Goal: Task Accomplishment & Management: Complete application form

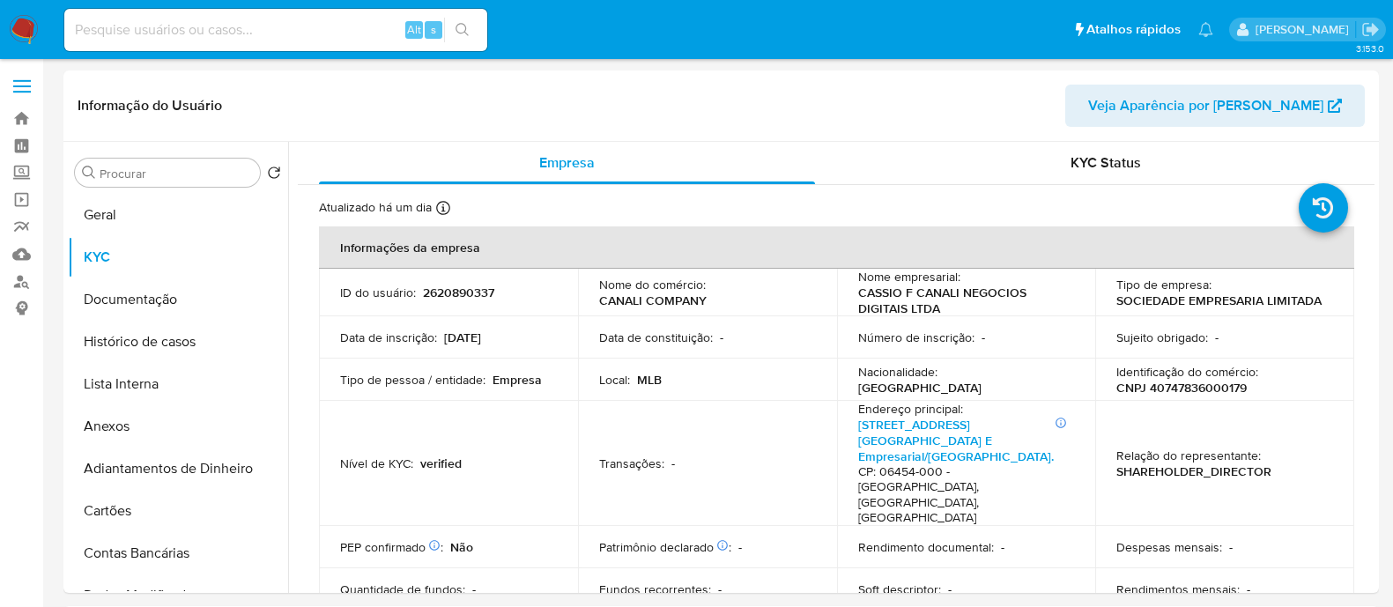
select select "10"
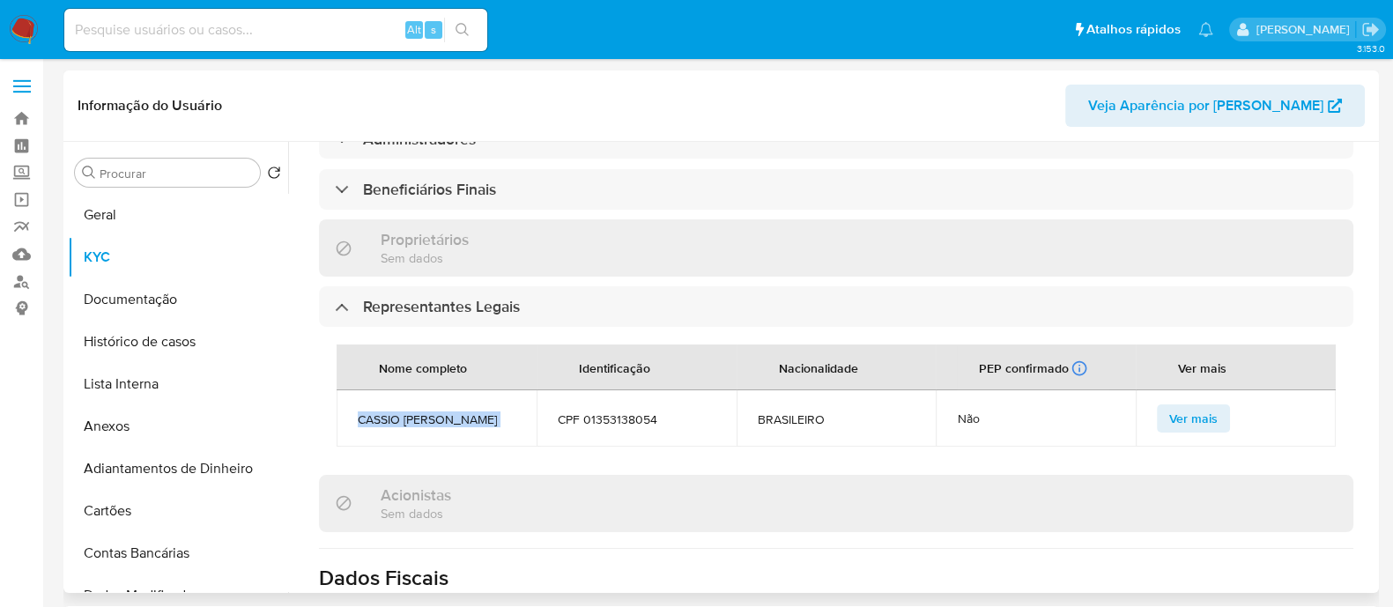
scroll to position [991, 0]
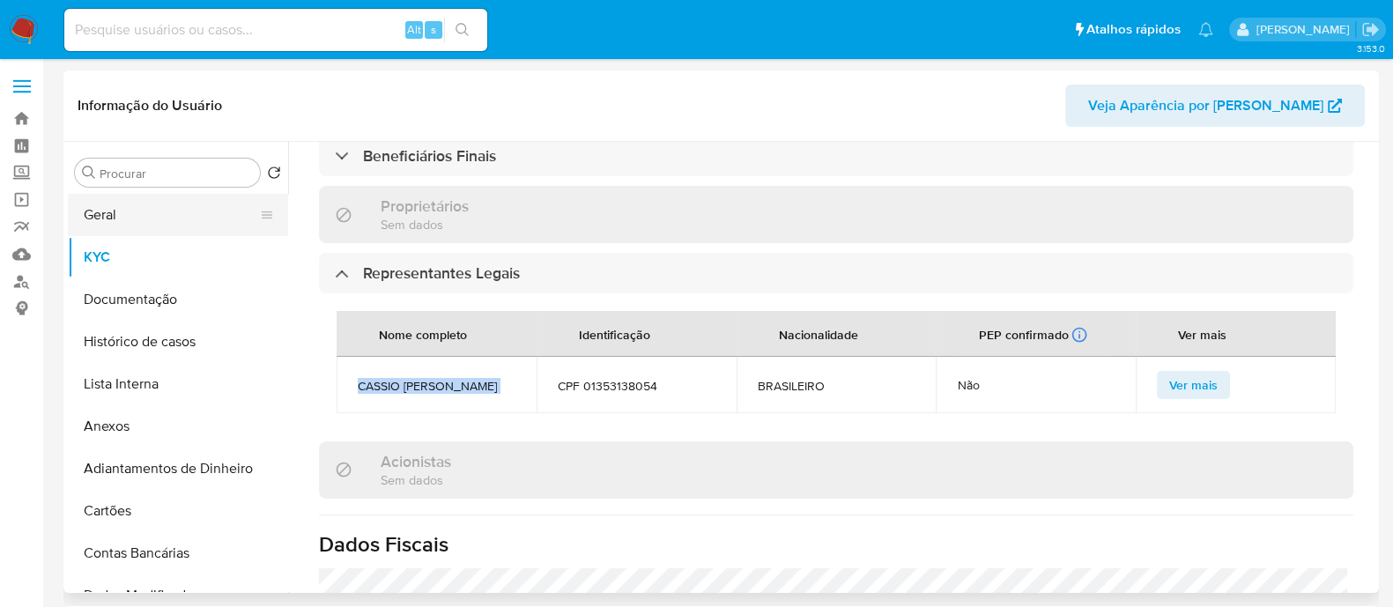
click at [181, 206] on button "Geral" at bounding box center [171, 215] width 206 height 42
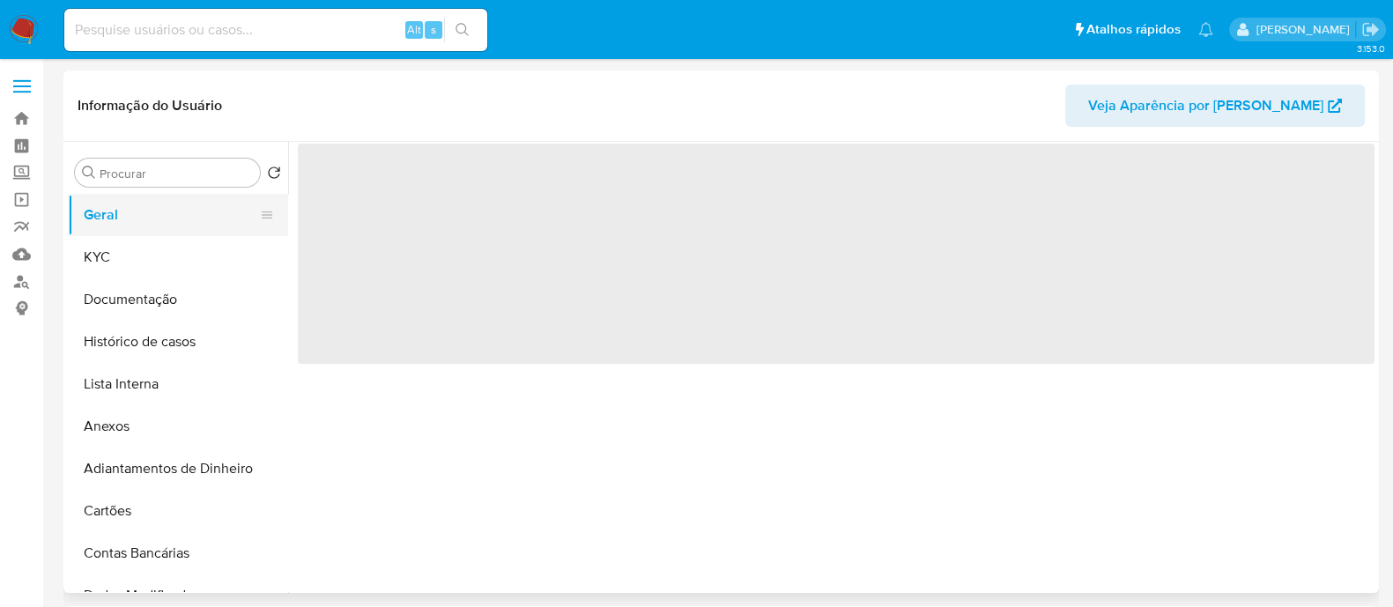
scroll to position [0, 0]
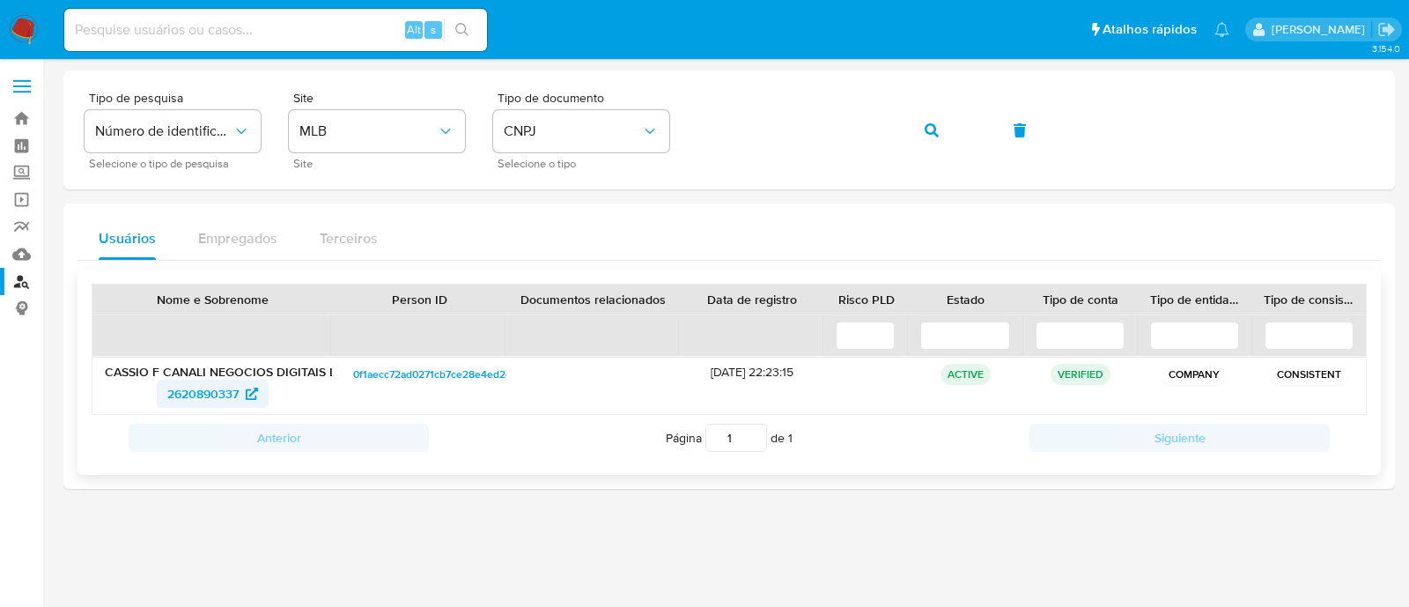
click at [229, 385] on span "2620890337" at bounding box center [202, 394] width 71 height 28
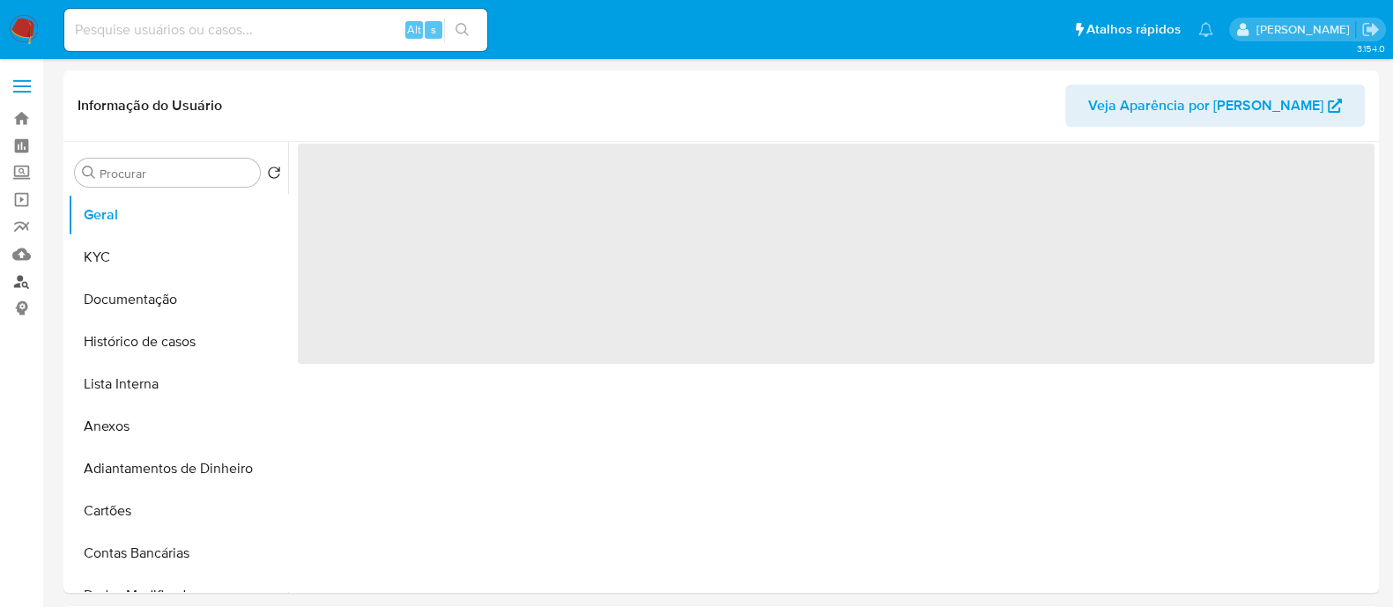
click at [32, 280] on link "Localizador de pessoas" at bounding box center [105, 281] width 210 height 27
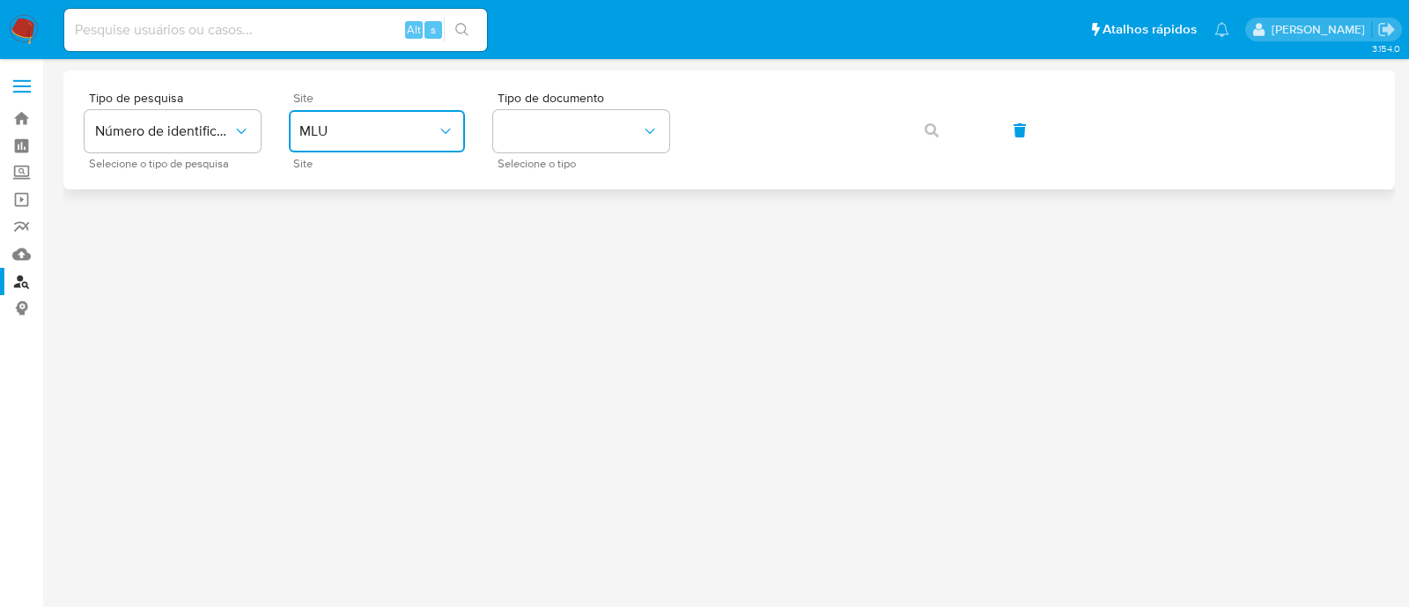
click at [408, 134] on span "MLU" at bounding box center [367, 131] width 137 height 18
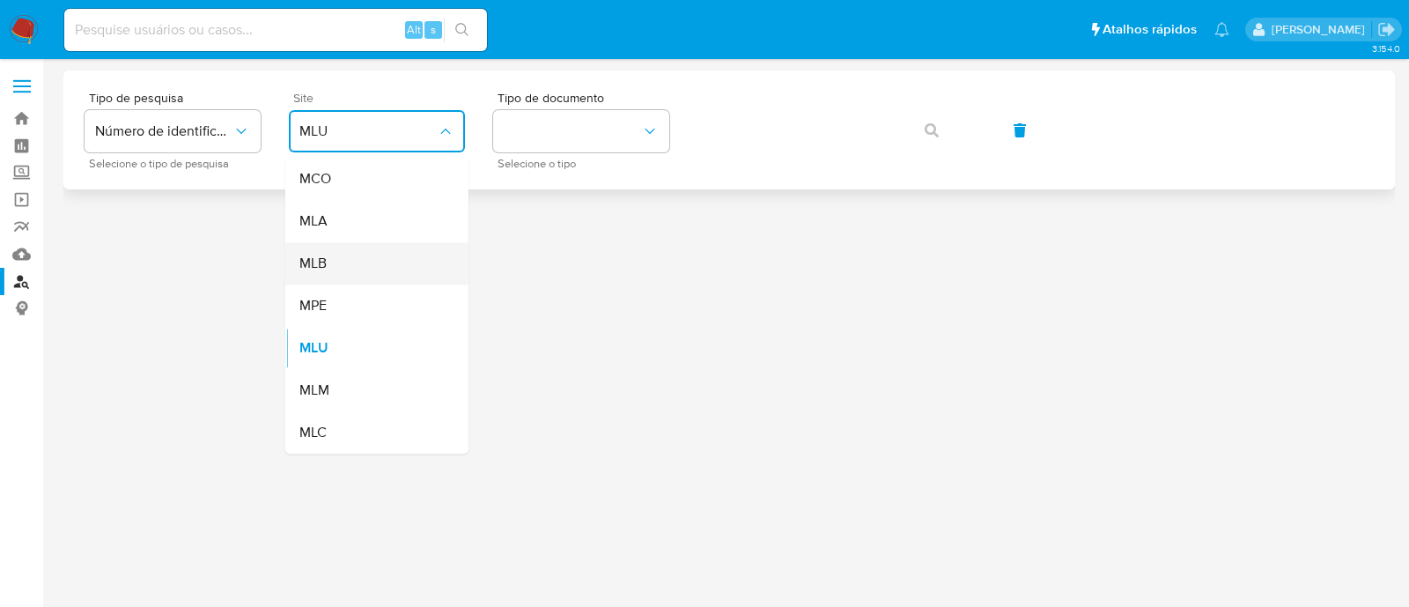
click at [358, 278] on div "MLB" at bounding box center [371, 263] width 144 height 42
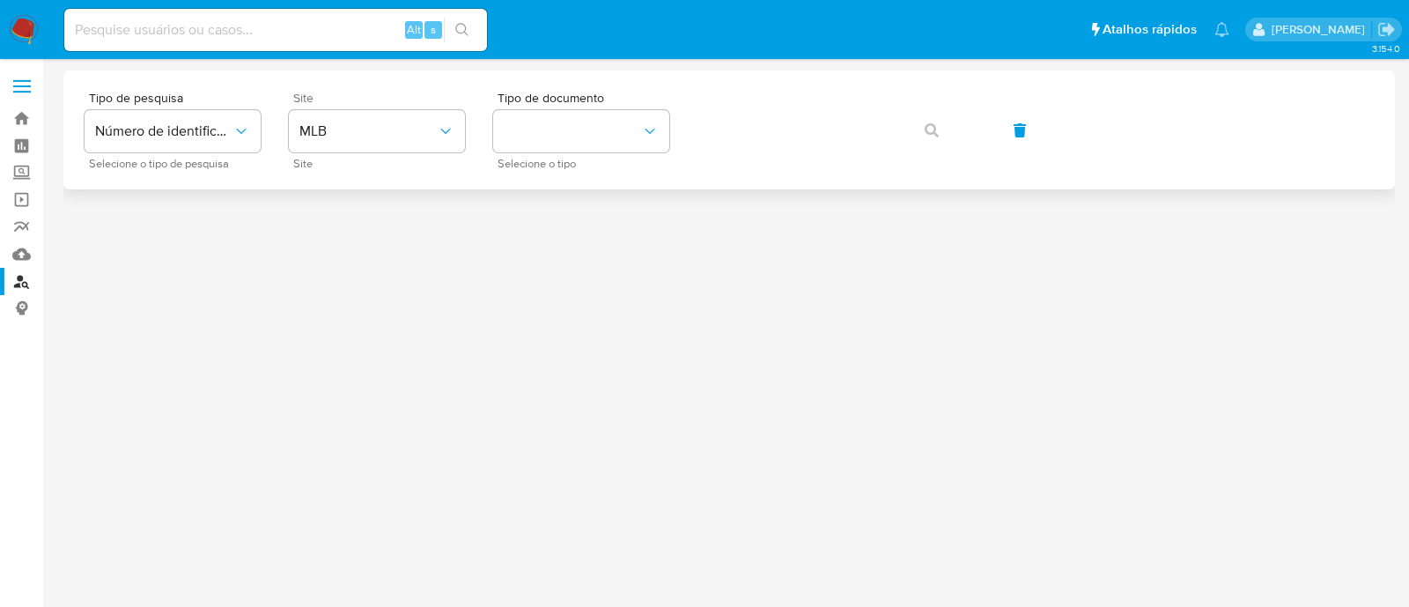
click at [678, 125] on div "Tipo de pesquisa Número de identificação Selecione o tipo de pesquisa Site MLB …" at bounding box center [729, 130] width 1289 height 77
click at [590, 144] on button "identificationType" at bounding box center [581, 131] width 176 height 42
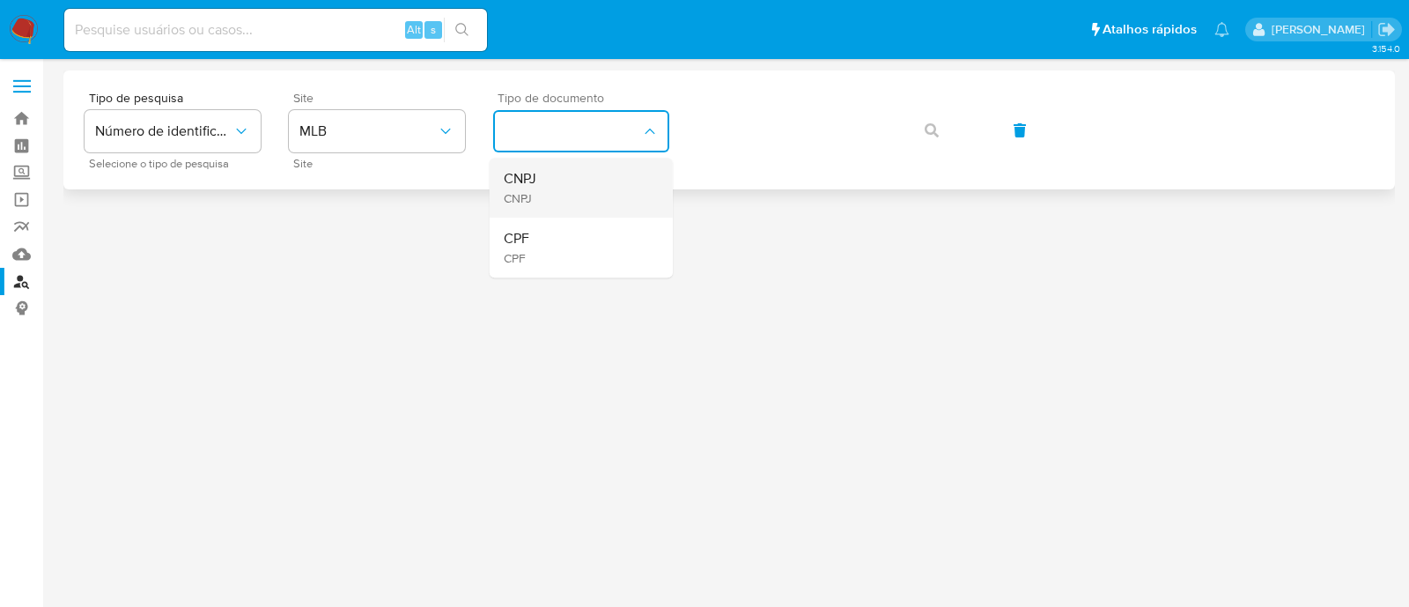
click at [579, 171] on div "CNPJ CNPJ" at bounding box center [576, 188] width 144 height 60
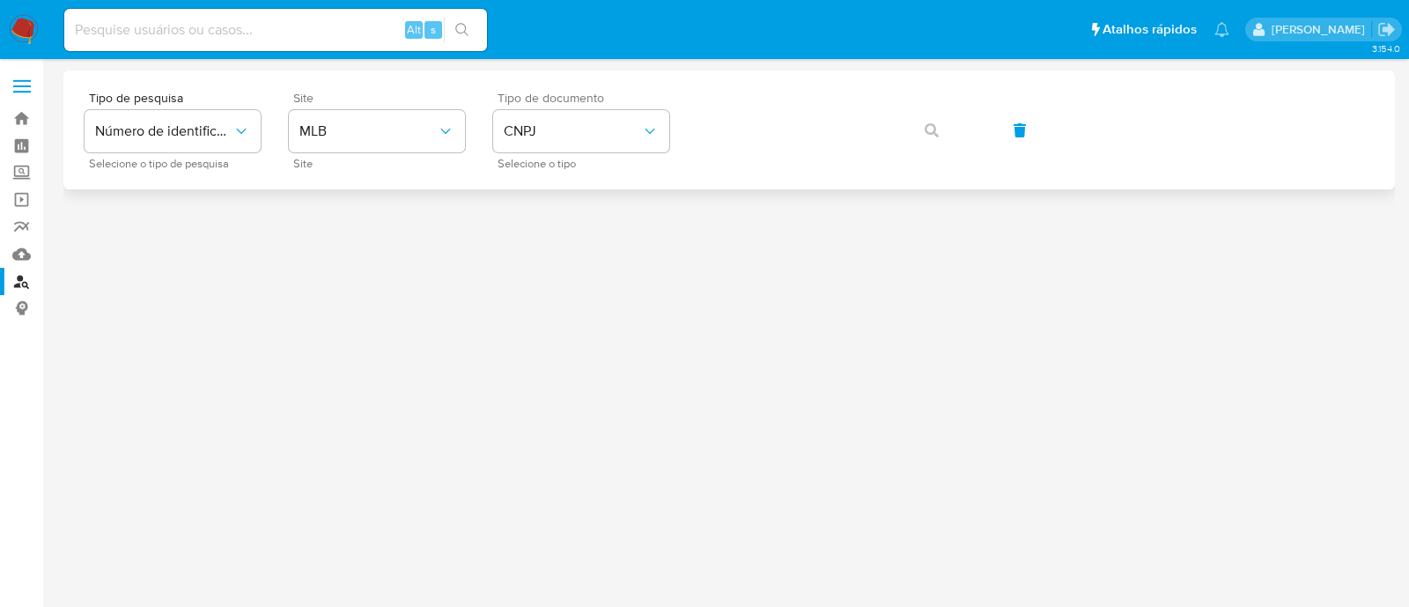
click at [816, 92] on div "Tipo de pesquisa Número de identificação Selecione o tipo de pesquisa Site MLB …" at bounding box center [729, 130] width 1289 height 77
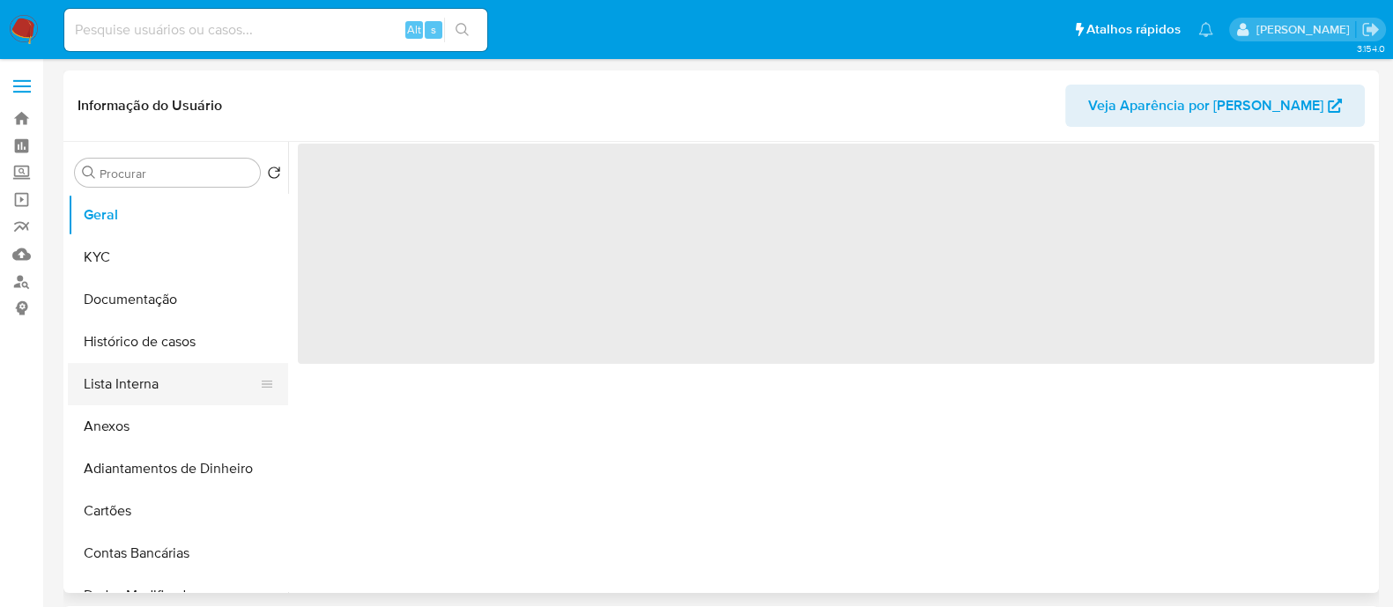
scroll to position [109, 0]
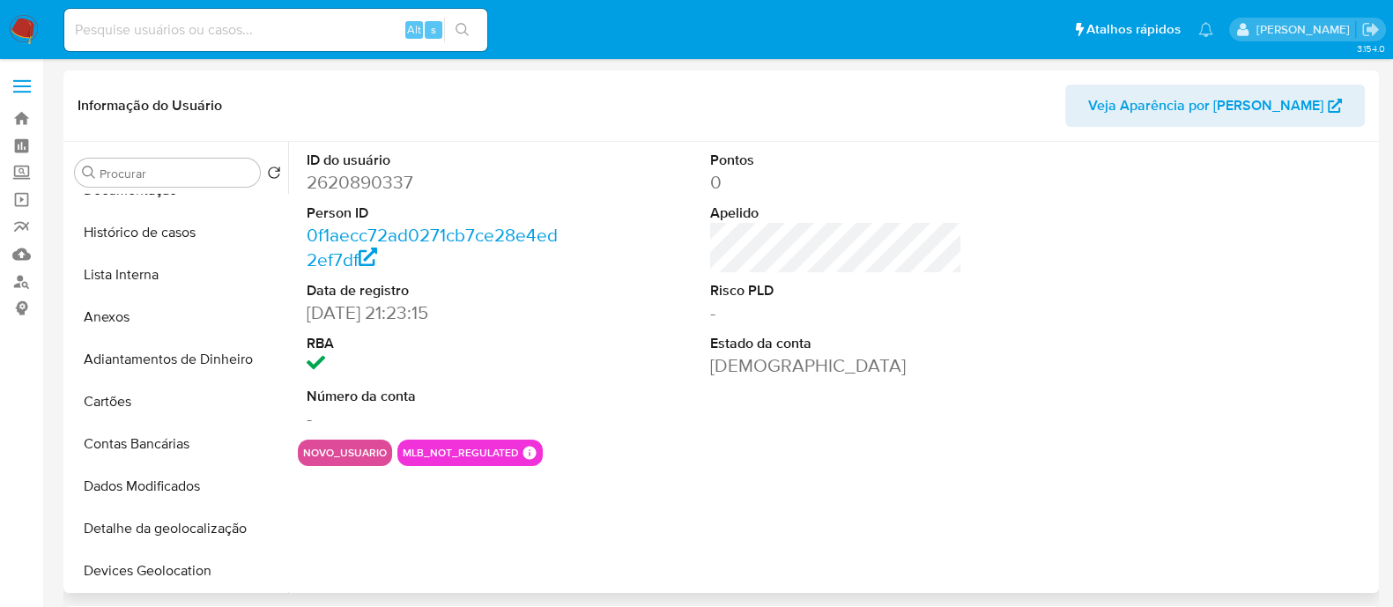
select select "10"
click at [1273, 405] on div at bounding box center [1240, 291] width 270 height 298
click at [152, 235] on button "Histórico de casos" at bounding box center [171, 232] width 206 height 42
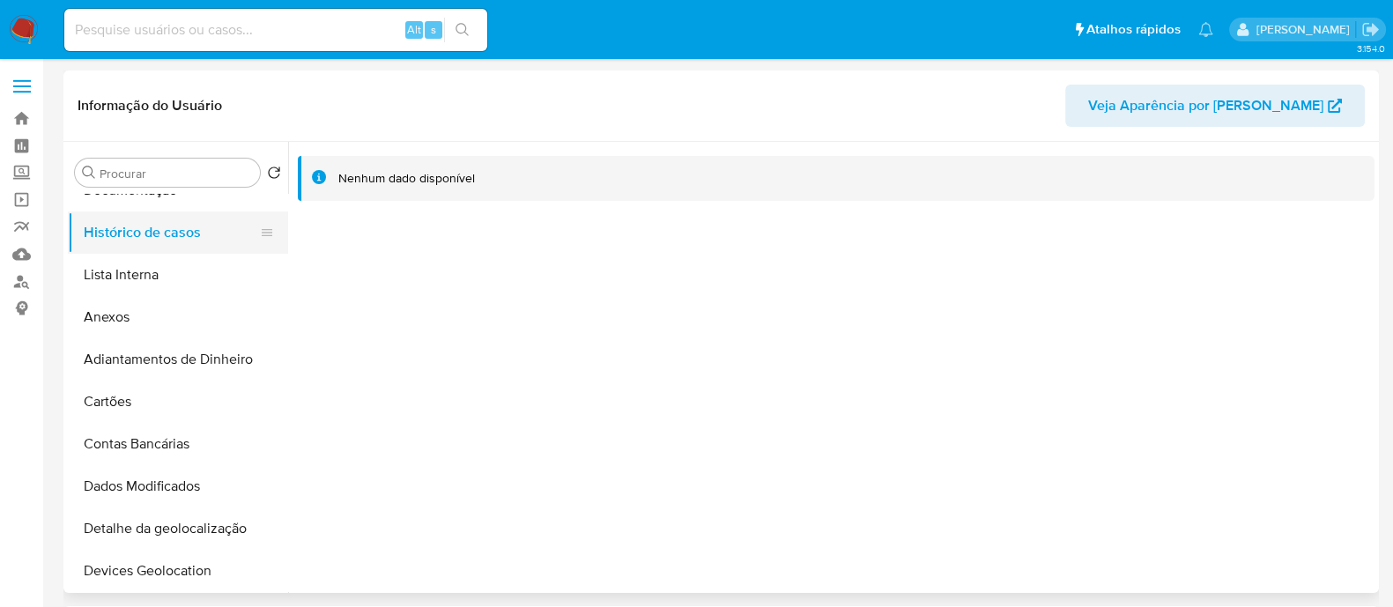
scroll to position [0, 0]
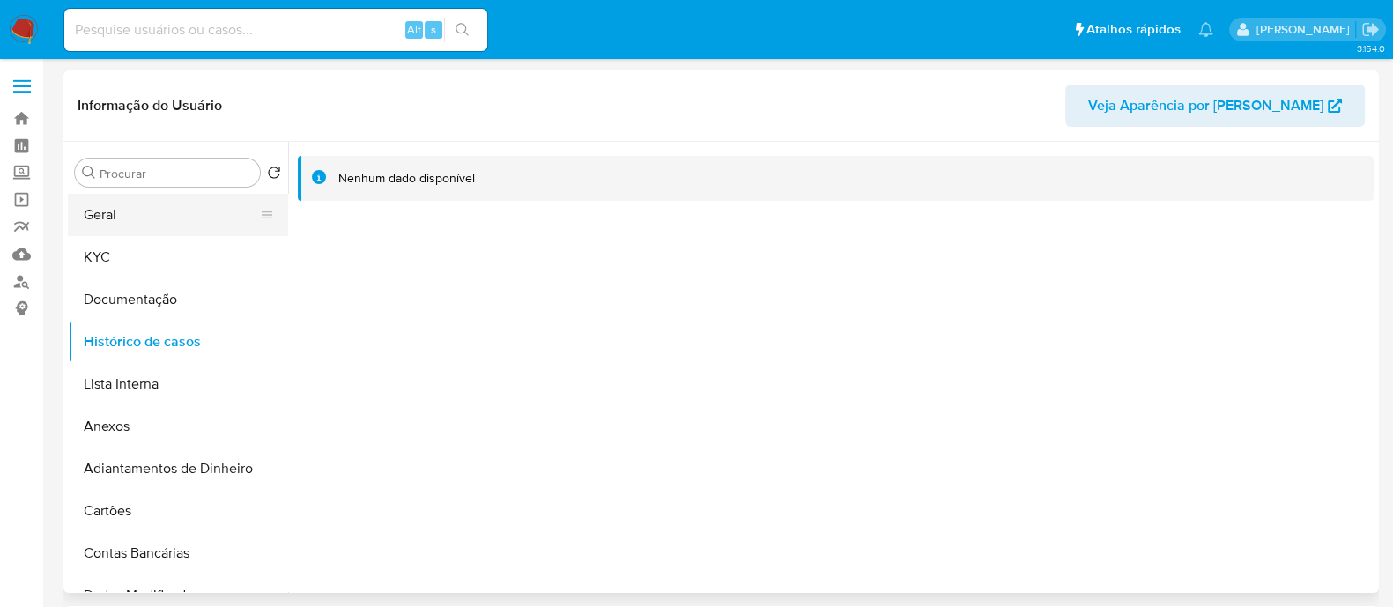
click at [138, 224] on button "Geral" at bounding box center [171, 215] width 206 height 42
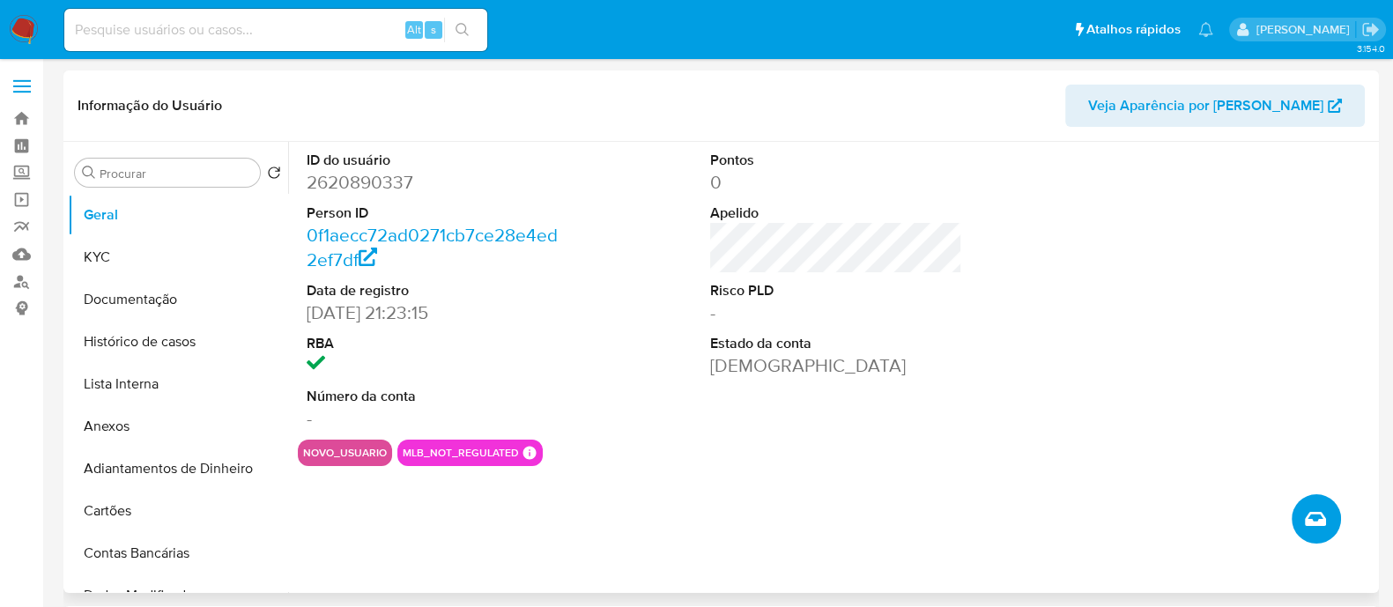
click at [1315, 517] on icon "Criar caso manual" at bounding box center [1314, 518] width 21 height 21
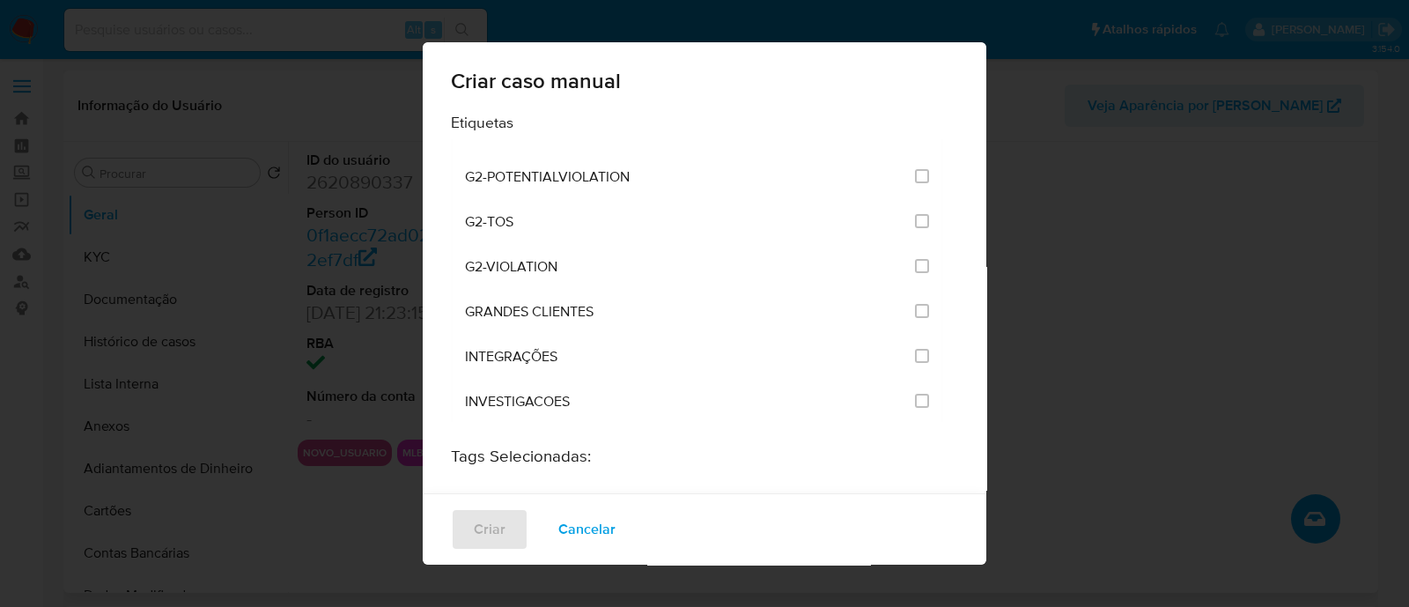
scroll to position [1321, 0]
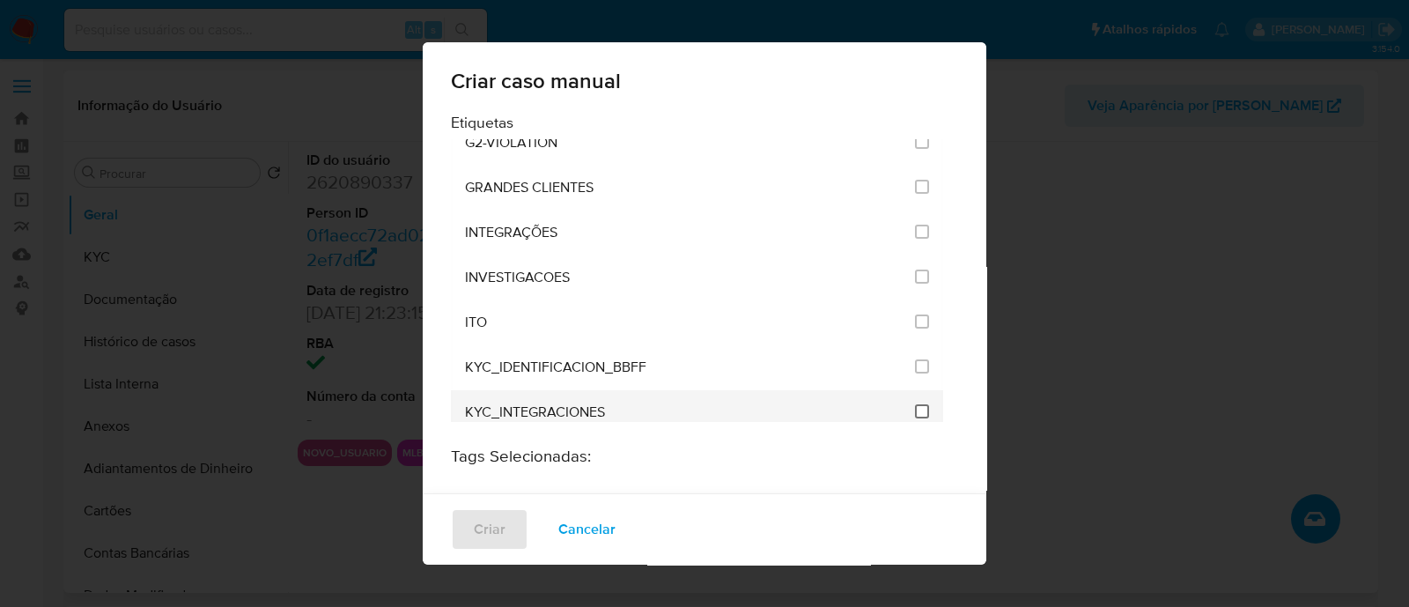
click at [915, 404] on input "2093" at bounding box center [922, 411] width 14 height 14
checkbox input "true"
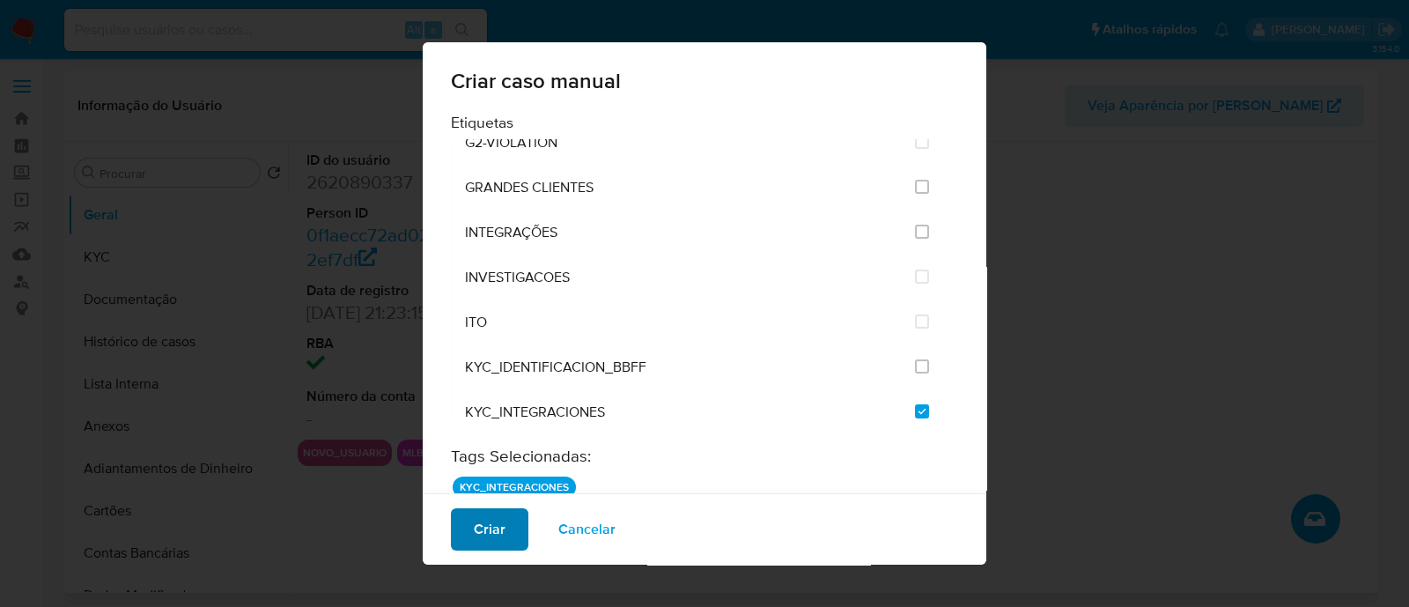
click at [485, 542] on span "Criar" at bounding box center [490, 529] width 32 height 39
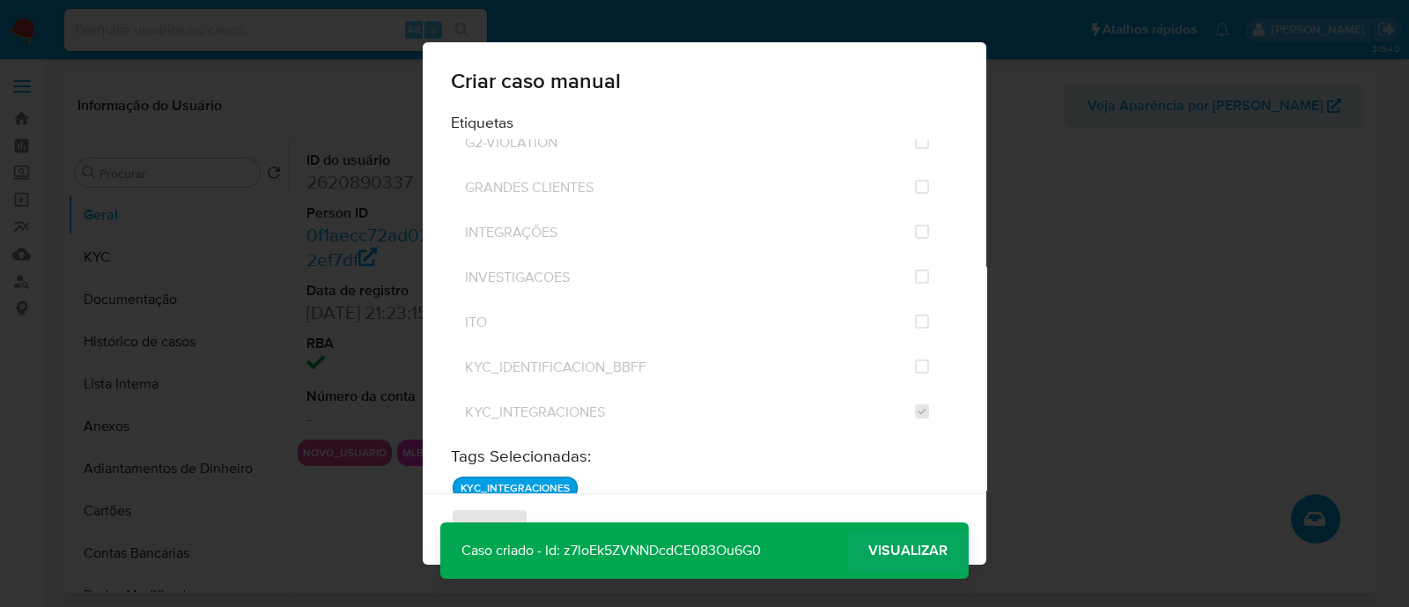
click at [869, 550] on span "Visualizar" at bounding box center [907, 550] width 79 height 0
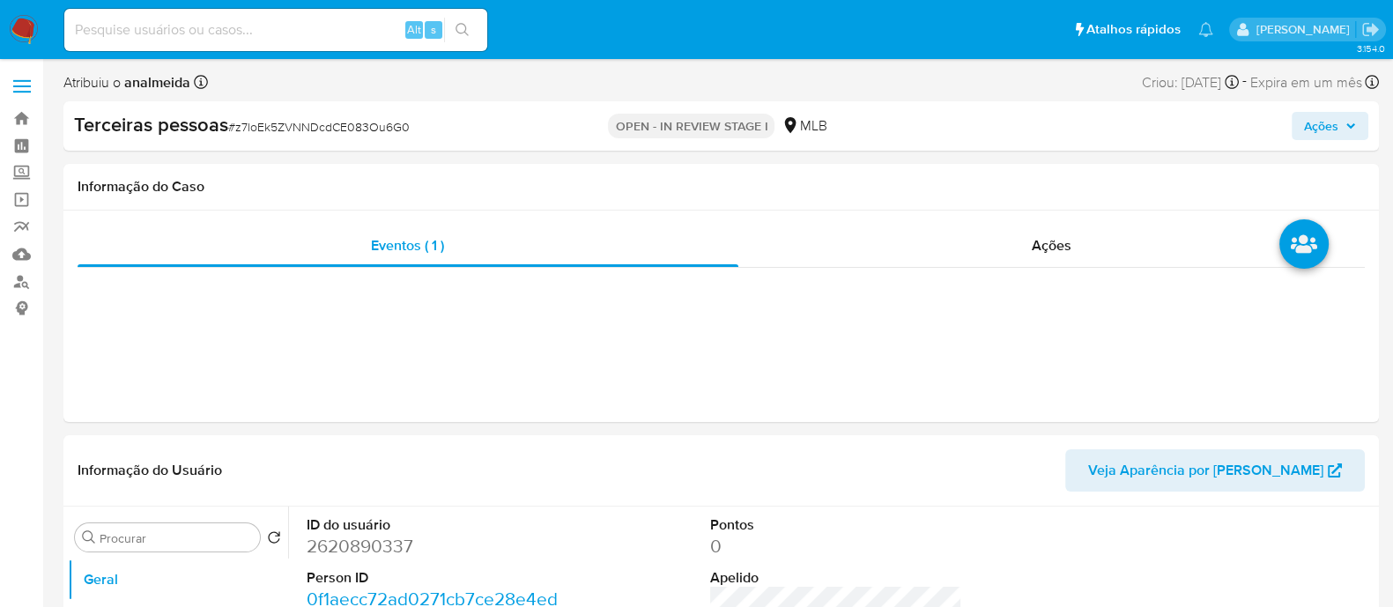
select select "10"
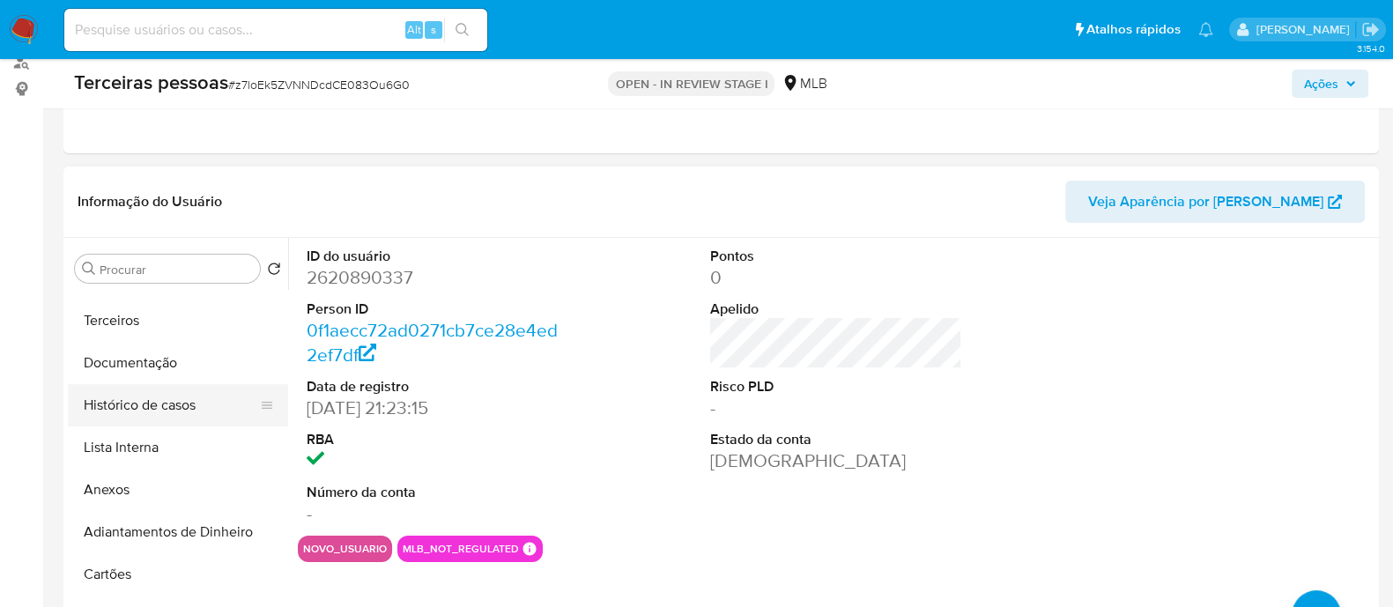
scroll to position [109, 0]
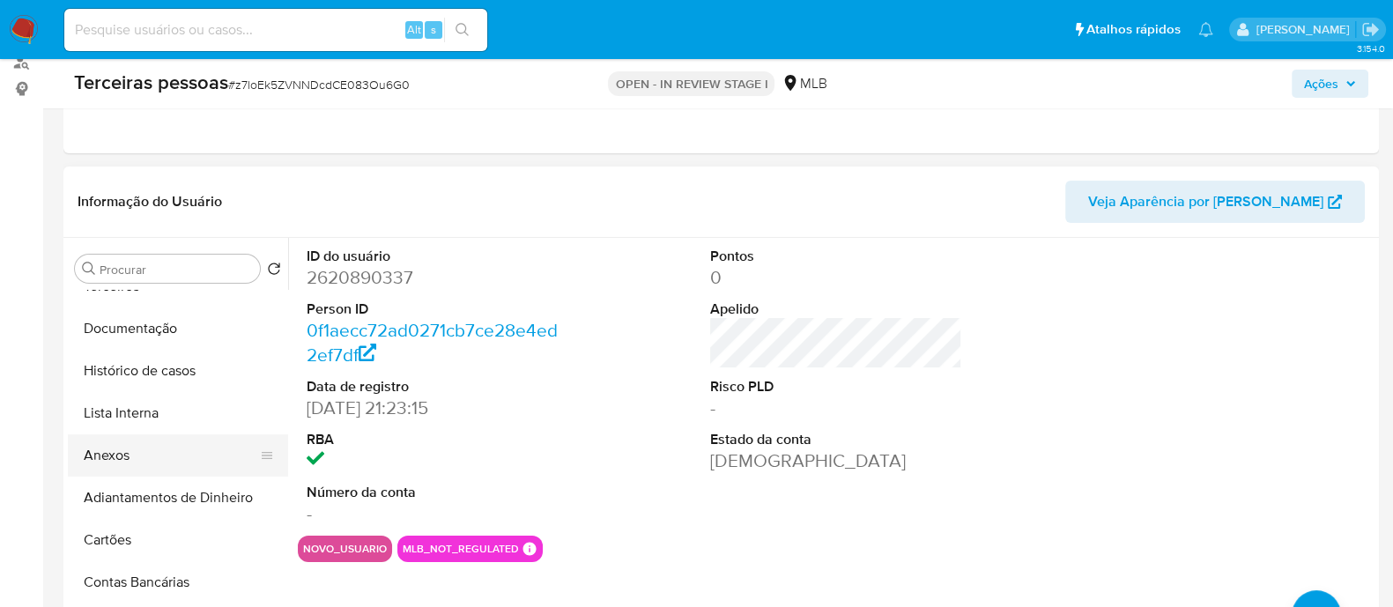
click at [163, 451] on button "Anexos" at bounding box center [171, 455] width 206 height 42
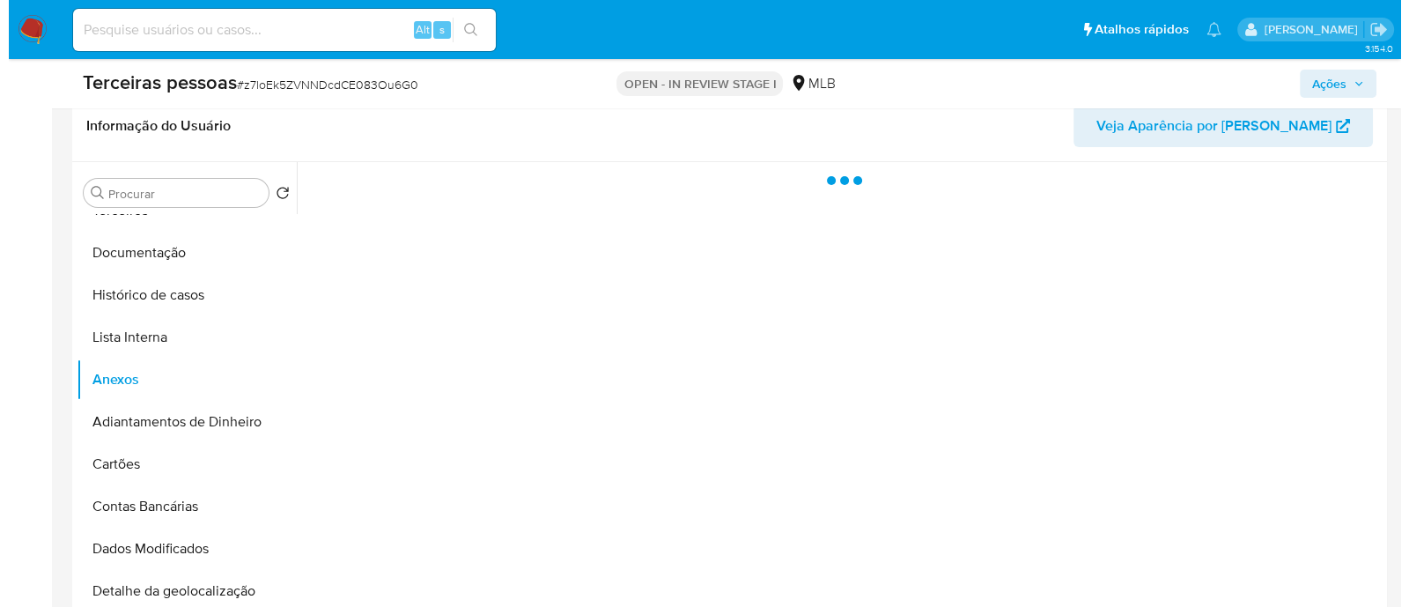
scroll to position [330, 0]
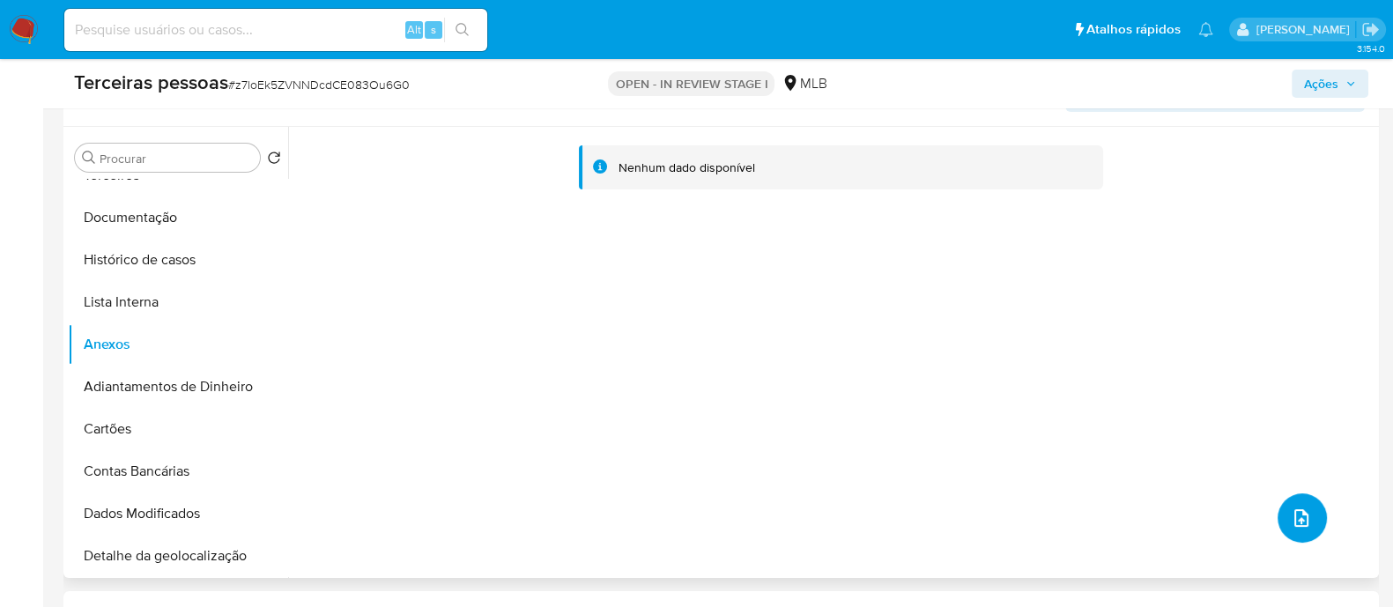
click at [1289, 531] on button "upload-file" at bounding box center [1301, 517] width 49 height 49
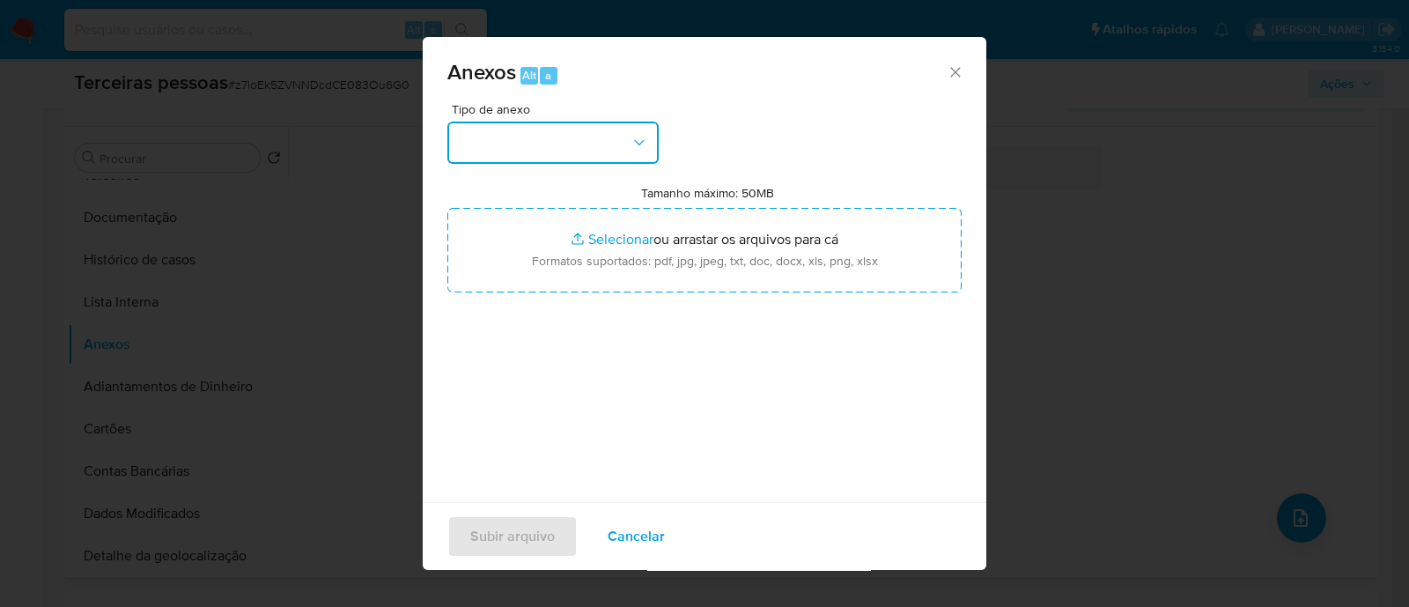
click at [603, 147] on button "button" at bounding box center [552, 143] width 211 height 42
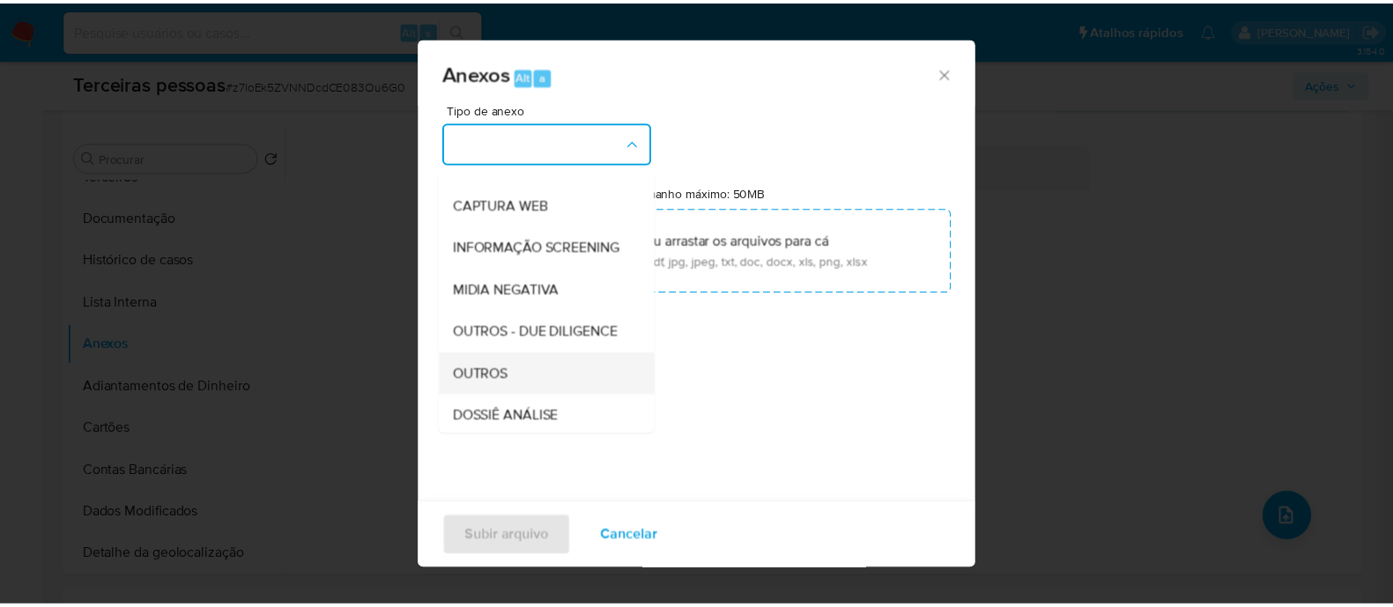
scroll to position [271, 0]
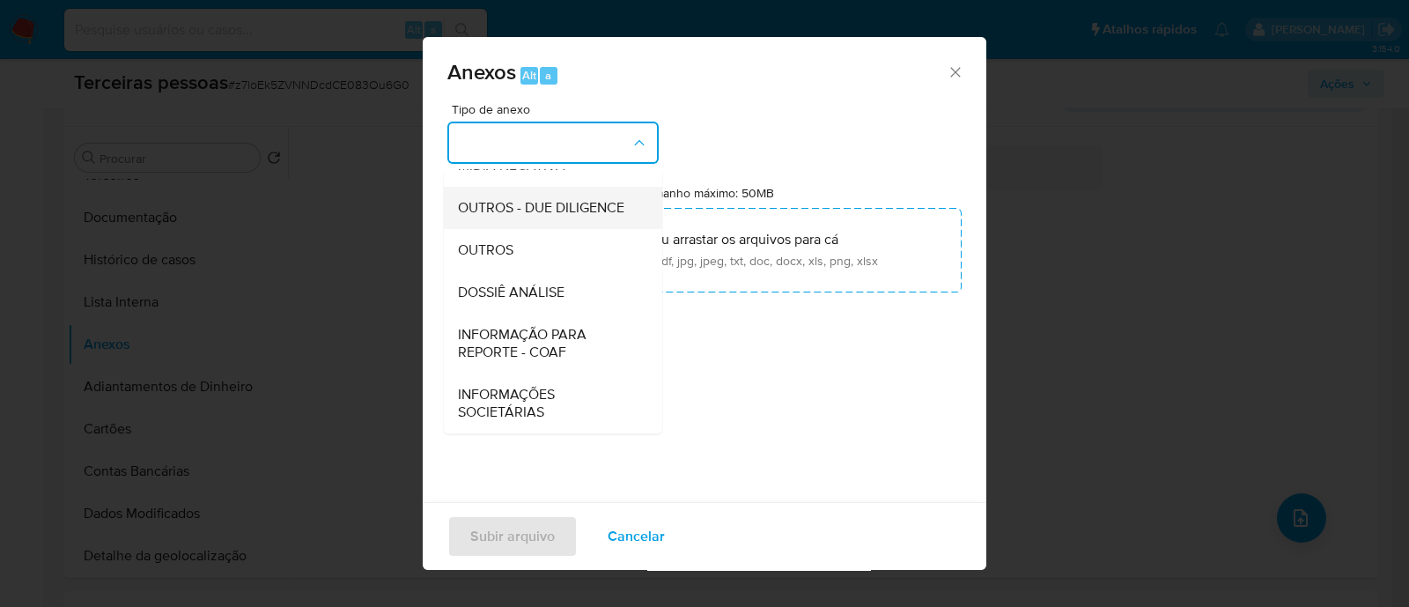
click at [566, 200] on span "OUTROS - DUE DILIGENCE" at bounding box center [541, 208] width 166 height 18
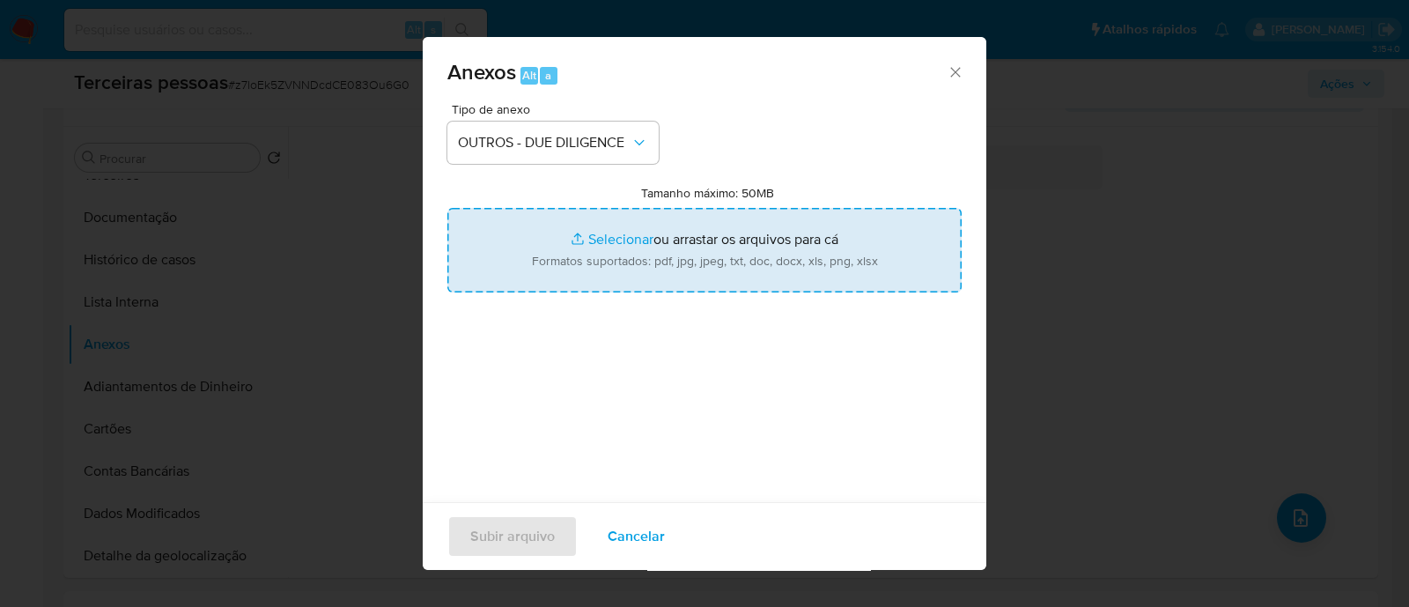
click at [744, 221] on input "Tamanho máximo: 50MB Selecionar arquivos" at bounding box center [704, 250] width 514 height 85
type input "C:\fakepath\Matriz de Risco - CASSIO F CANALI NEGOCIOS DIGITAIS LTDA.pdf"
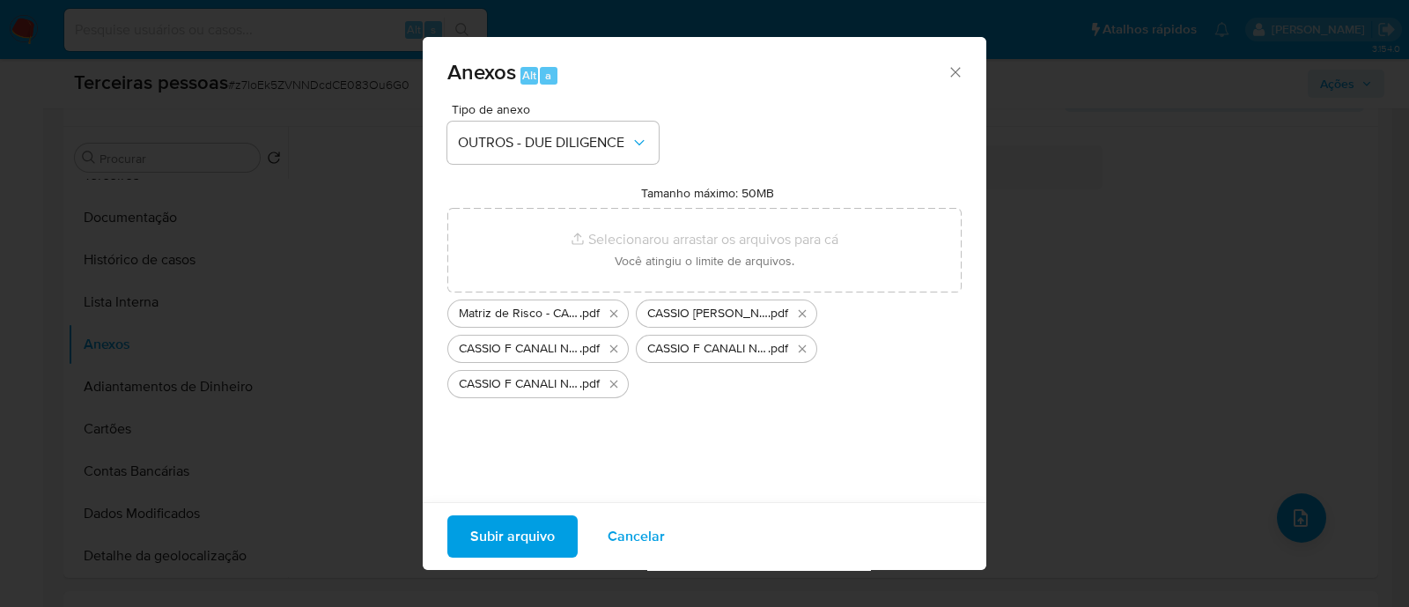
click at [472, 523] on span "Subir arquivo" at bounding box center [512, 536] width 85 height 39
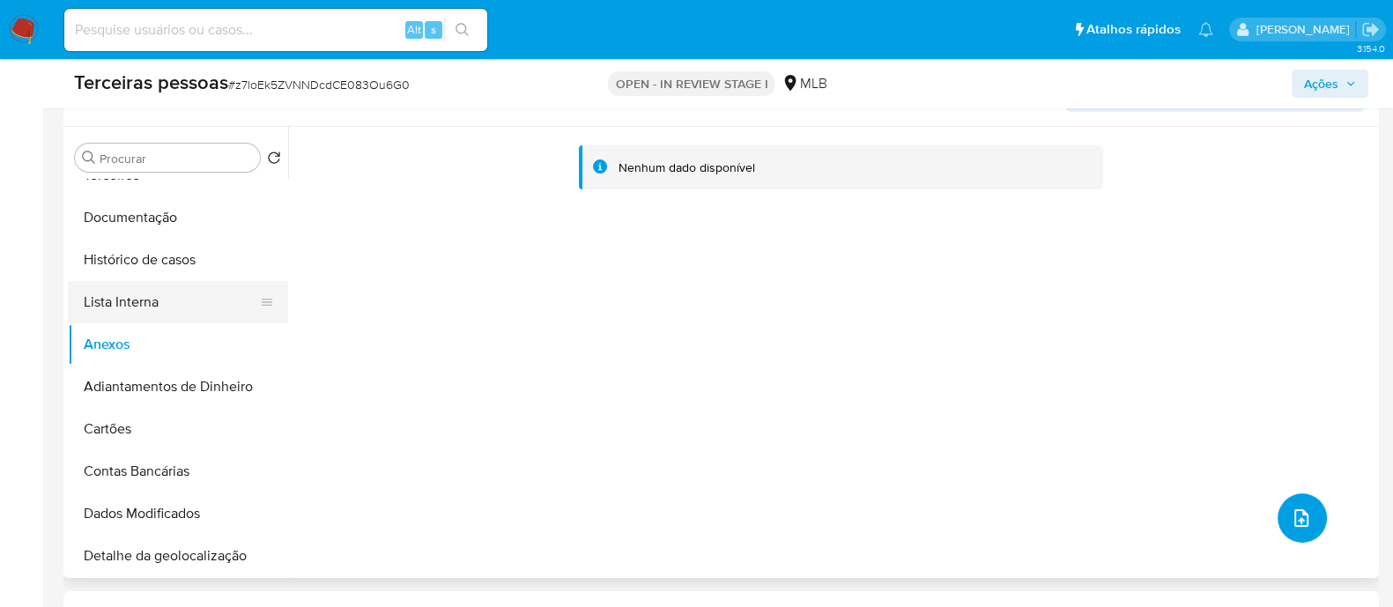
scroll to position [0, 0]
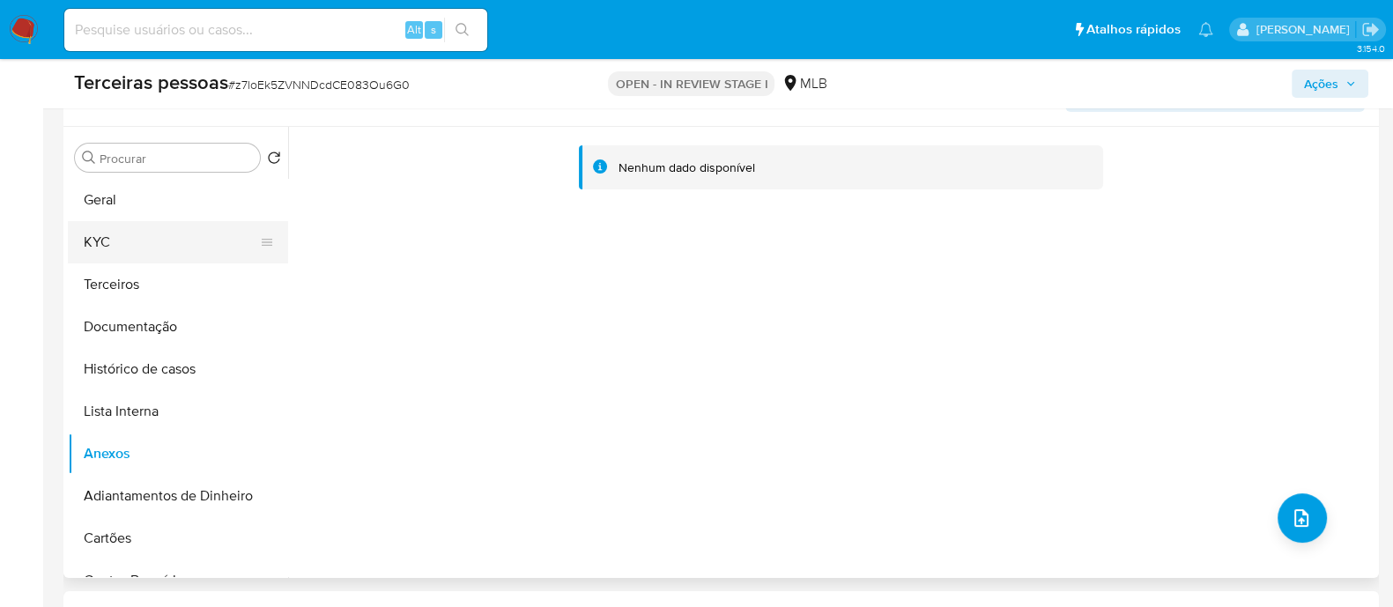
click at [132, 244] on button "KYC" at bounding box center [171, 242] width 206 height 42
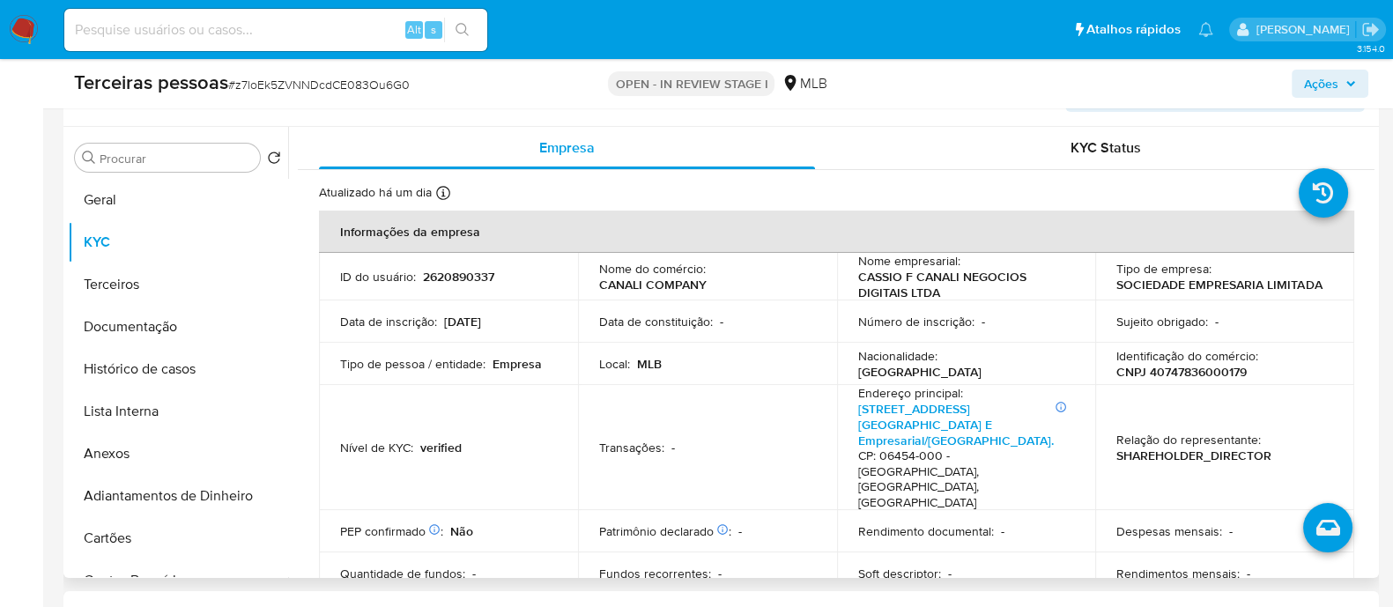
click at [1136, 366] on p "CNPJ 40747836000179" at bounding box center [1181, 372] width 130 height 16
click at [1164, 376] on p "CNPJ 40747836000179" at bounding box center [1181, 372] width 130 height 16
copy p "40747836000179"
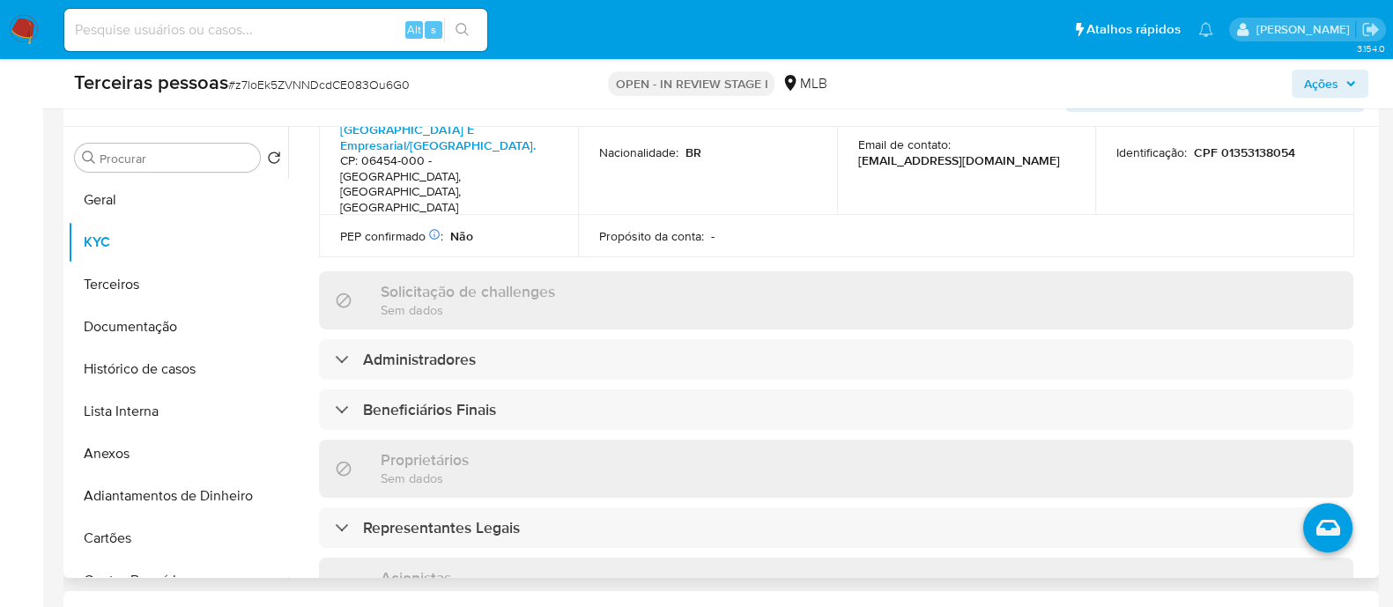
scroll to position [880, 0]
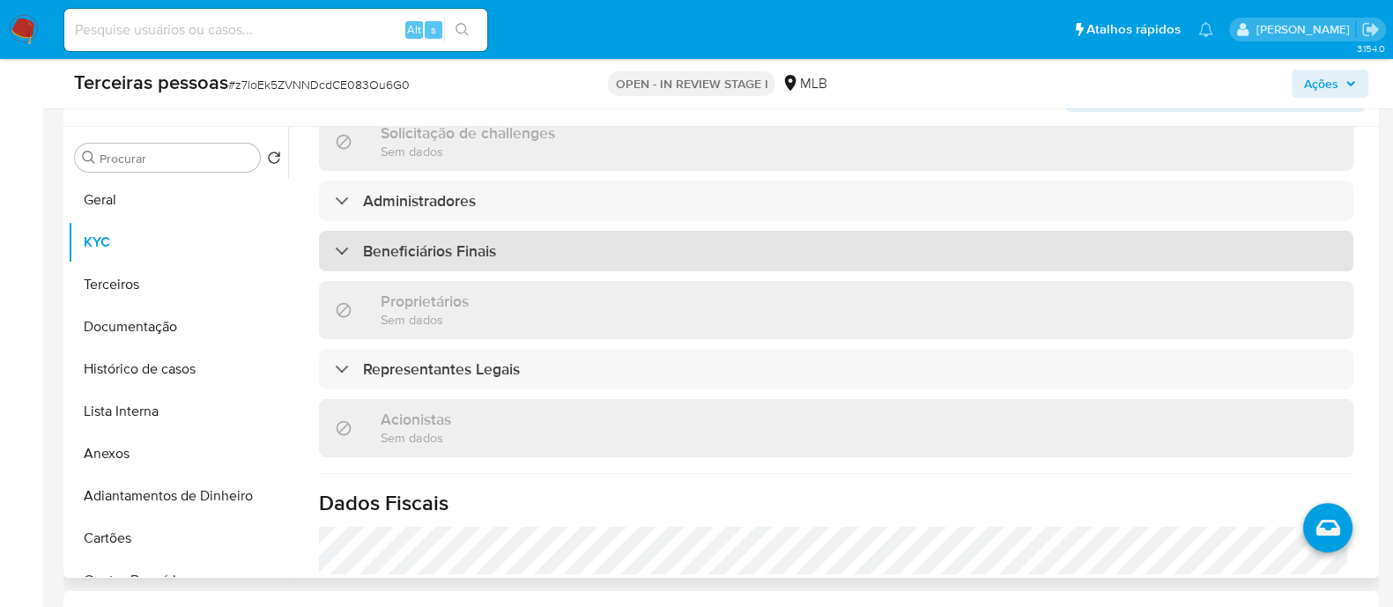
click at [543, 231] on div "Beneficiários Finais" at bounding box center [836, 251] width 1034 height 41
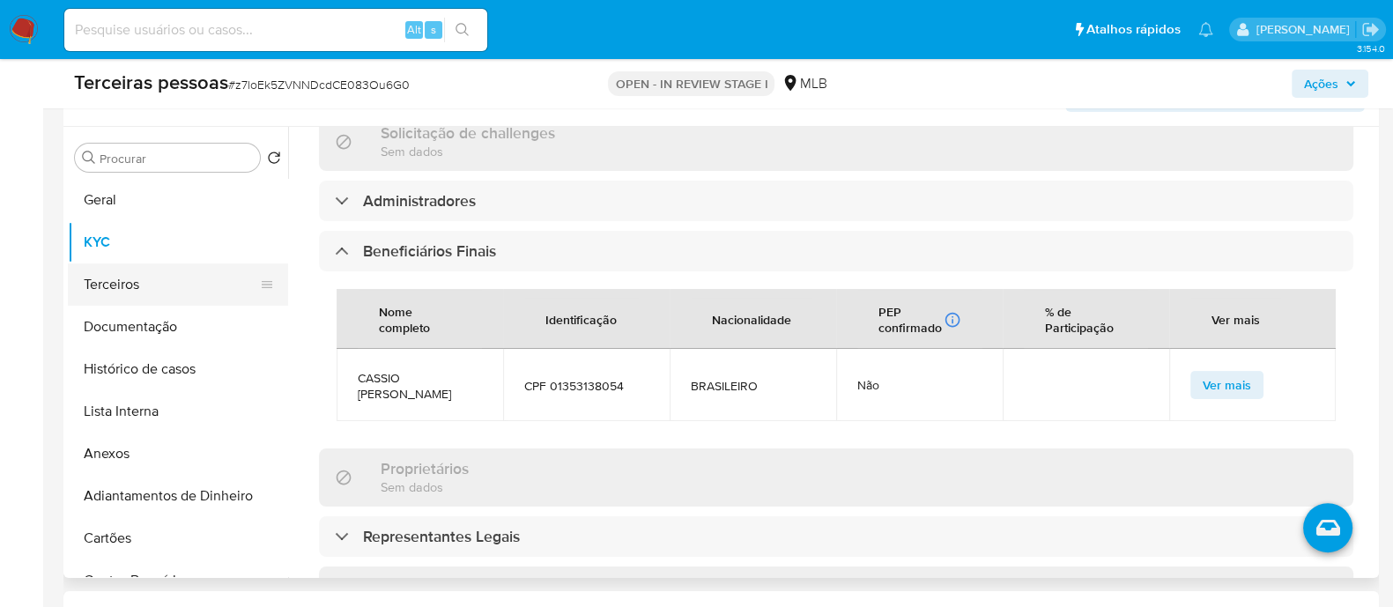
drag, startPoint x: 155, startPoint y: 284, endPoint x: 181, endPoint y: 281, distance: 25.7
click at [156, 284] on button "Terceiros" at bounding box center [171, 284] width 206 height 42
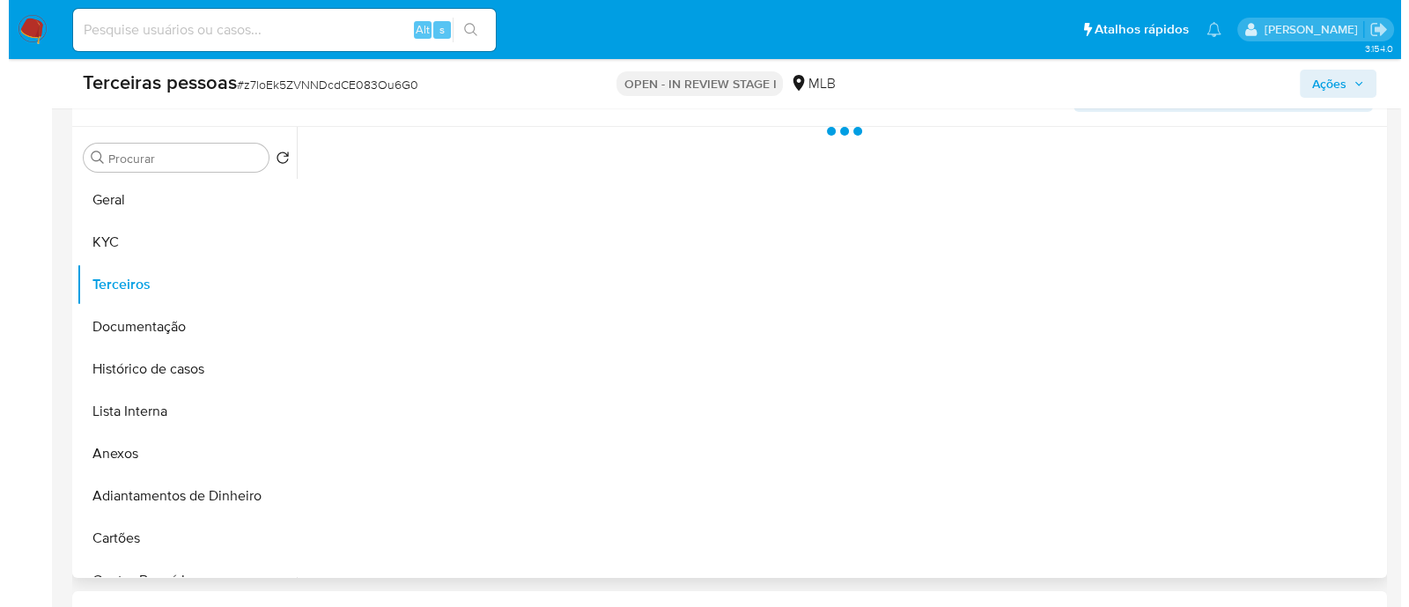
scroll to position [0, 0]
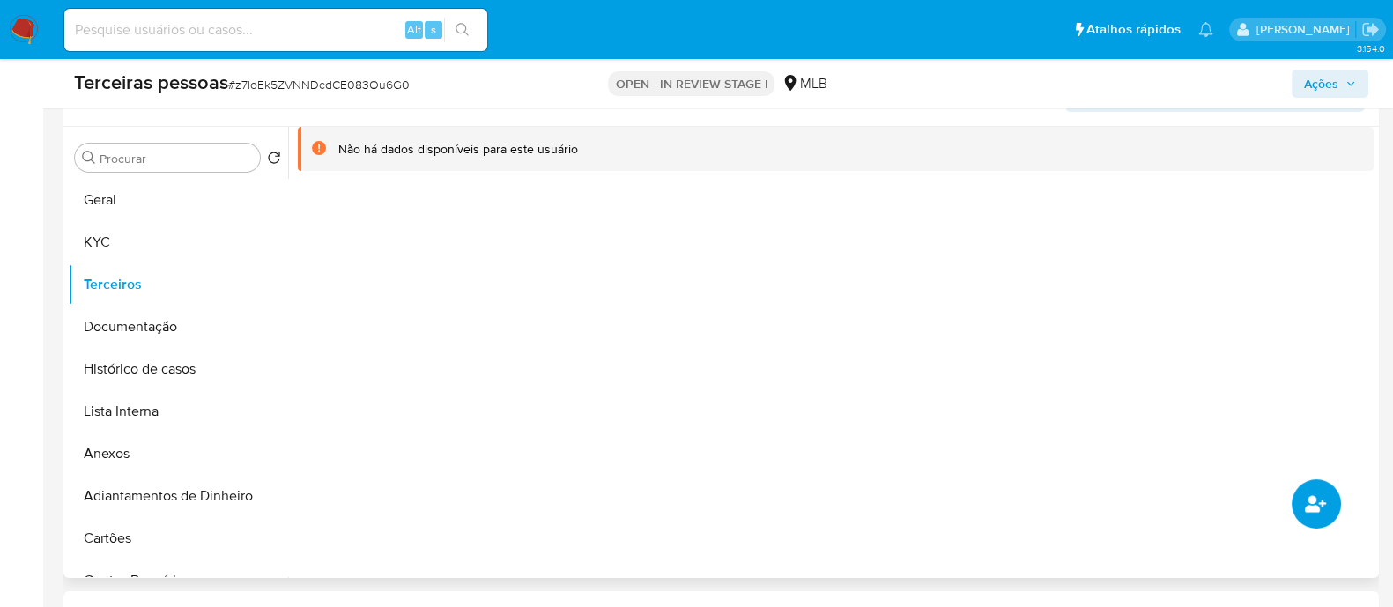
click at [1304, 504] on icon "common.add_complementary_information" at bounding box center [1314, 503] width 21 height 21
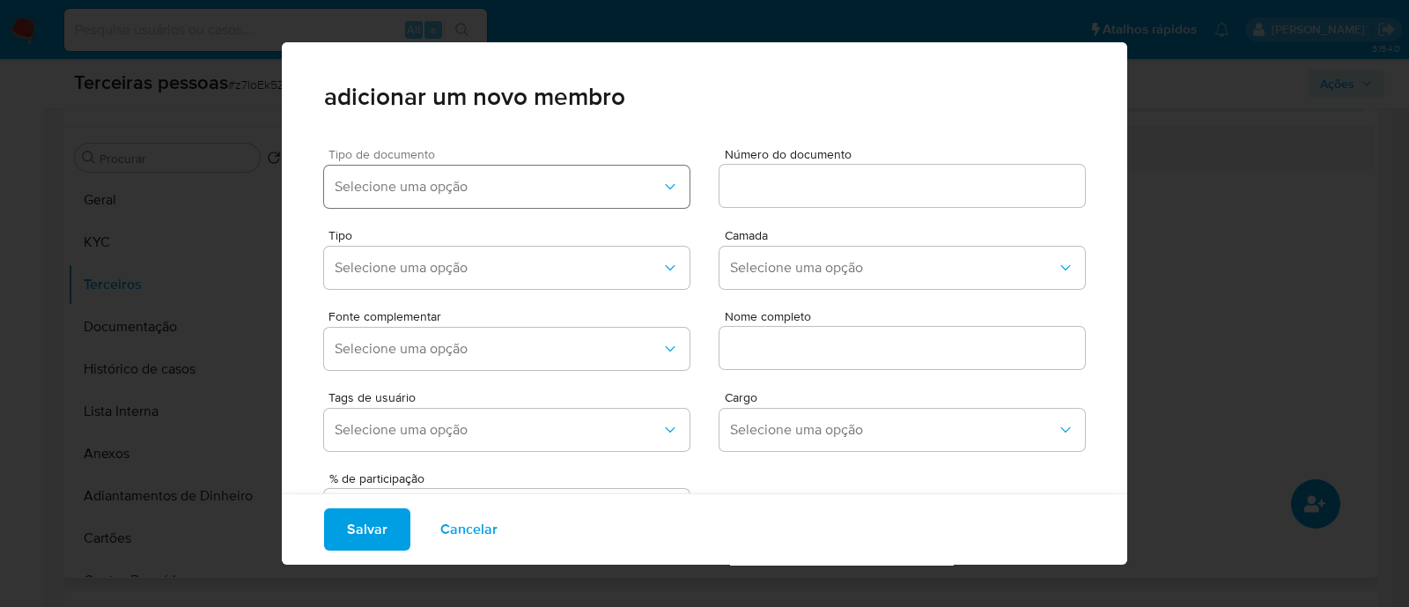
click at [603, 205] on button "Selecione uma opção" at bounding box center [507, 187] width 366 height 42
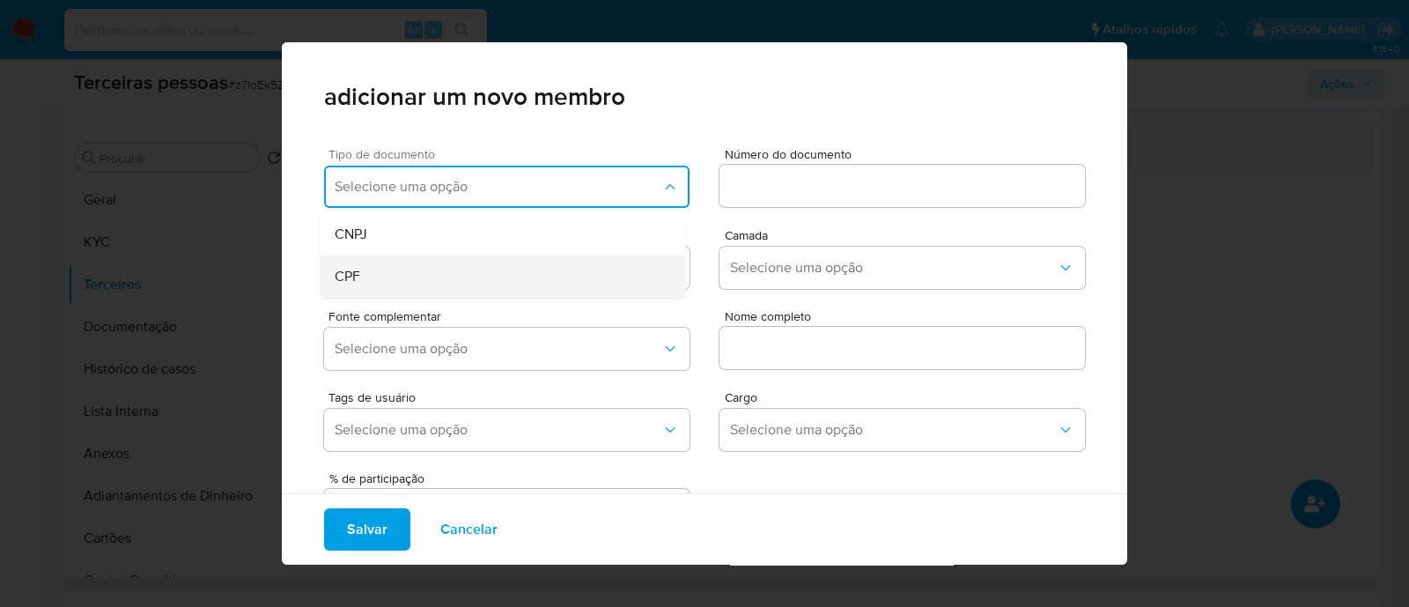
click at [448, 284] on div "CPF" at bounding box center [470, 276] width 270 height 42
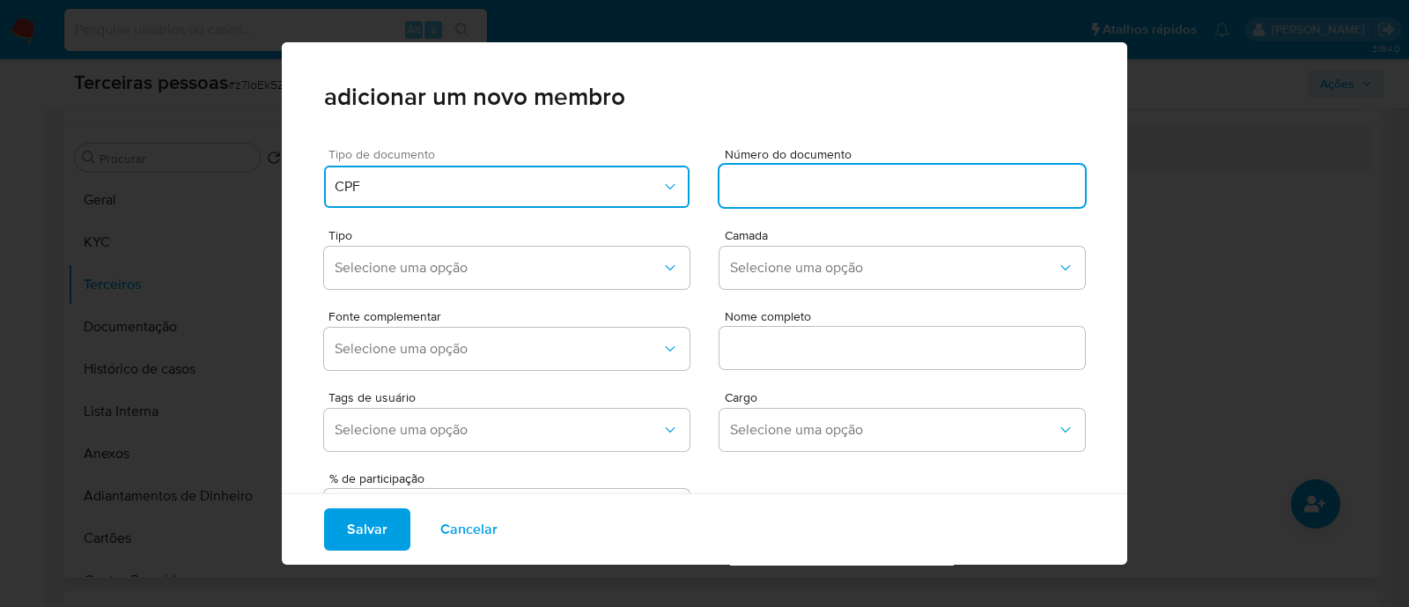
click at [799, 187] on input at bounding box center [903, 185] width 366 height 23
type input "40747836000179"
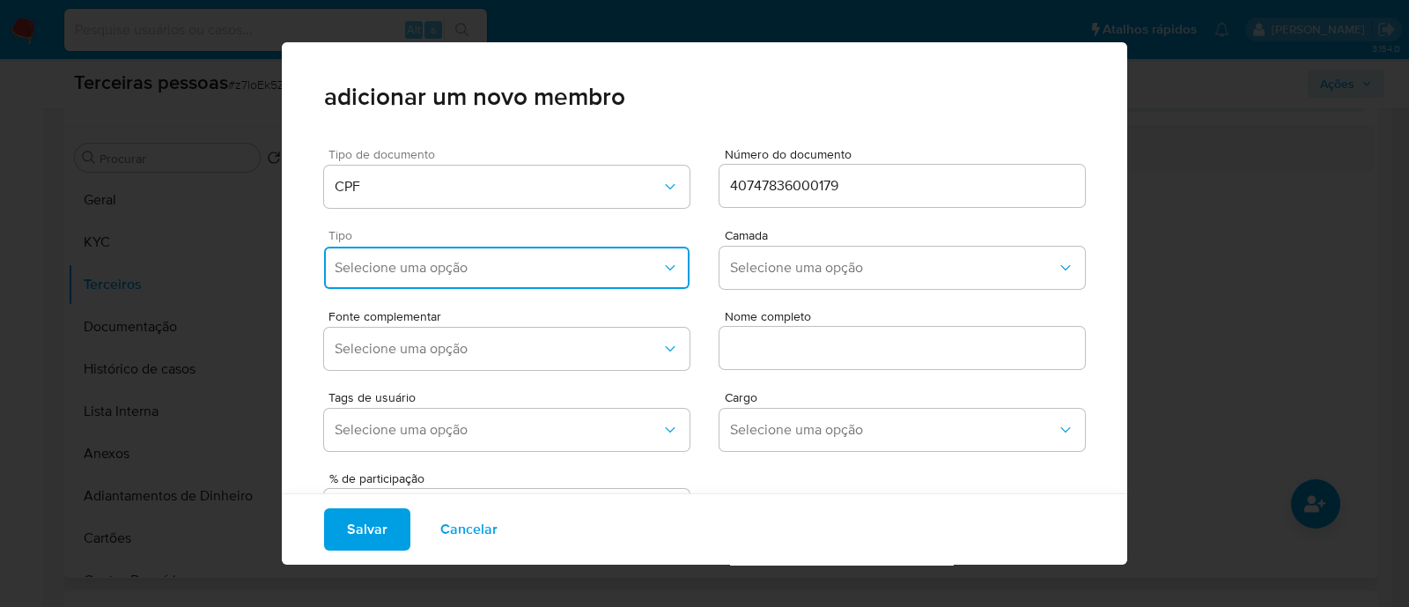
click at [471, 267] on span "Selecione uma opção" at bounding box center [498, 268] width 327 height 18
click at [447, 473] on div "Accionistas" at bounding box center [470, 484] width 270 height 42
click at [804, 255] on button "Selecione uma opção" at bounding box center [903, 268] width 366 height 42
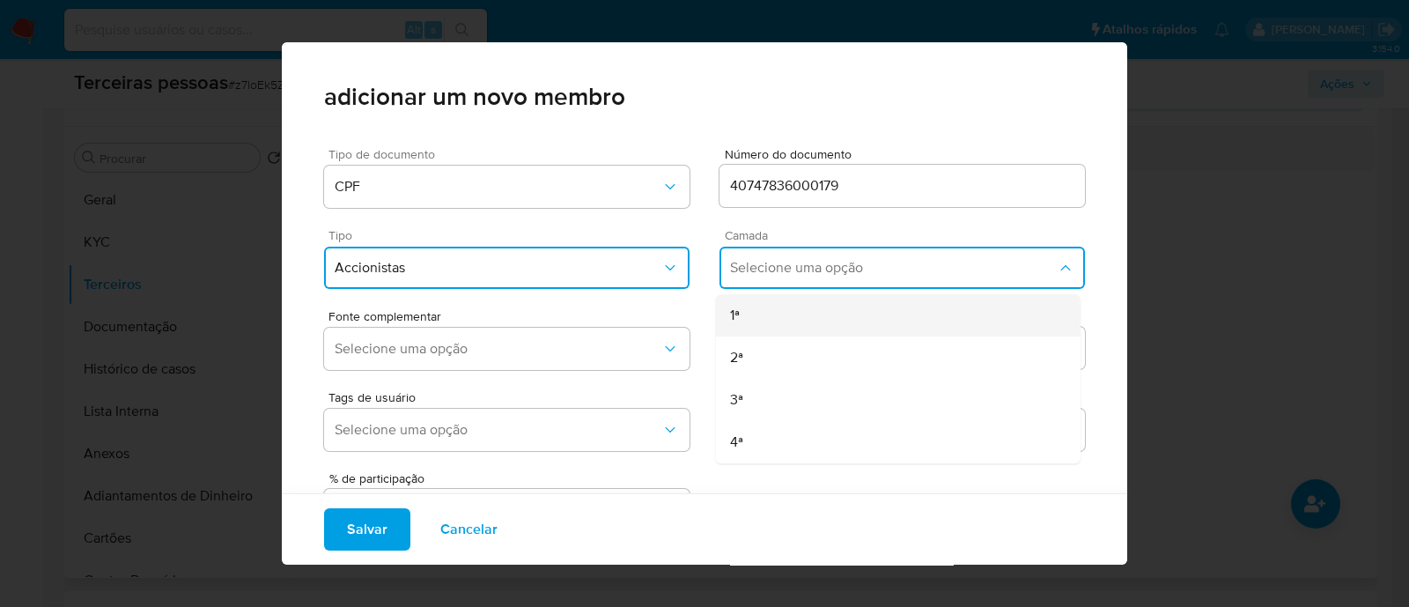
click at [775, 313] on div "1ª" at bounding box center [865, 315] width 270 height 42
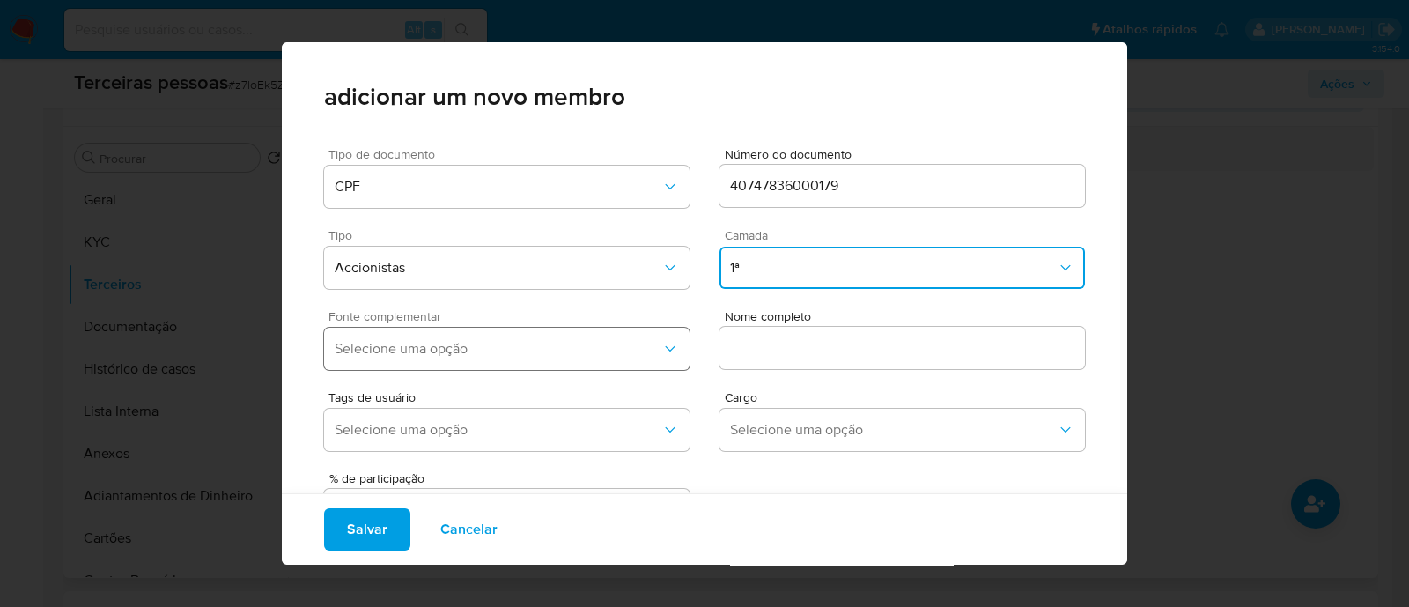
click at [589, 340] on span "Selecione uma opção" at bounding box center [498, 349] width 327 height 18
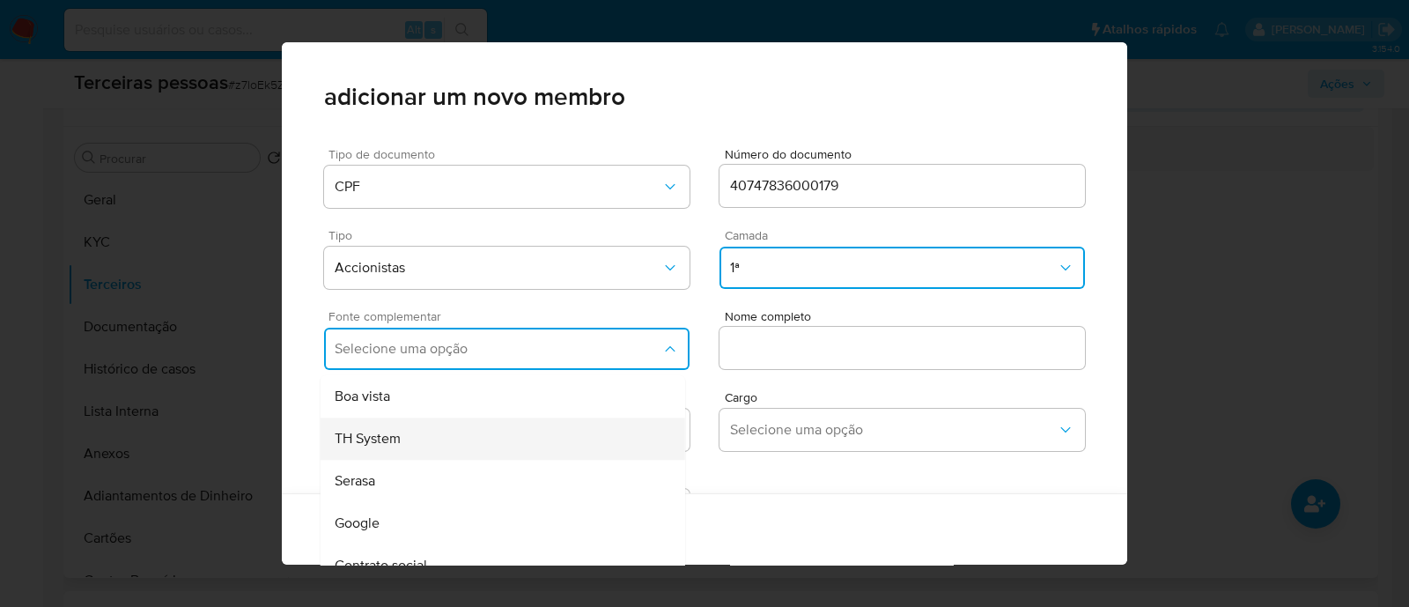
scroll to position [70, 0]
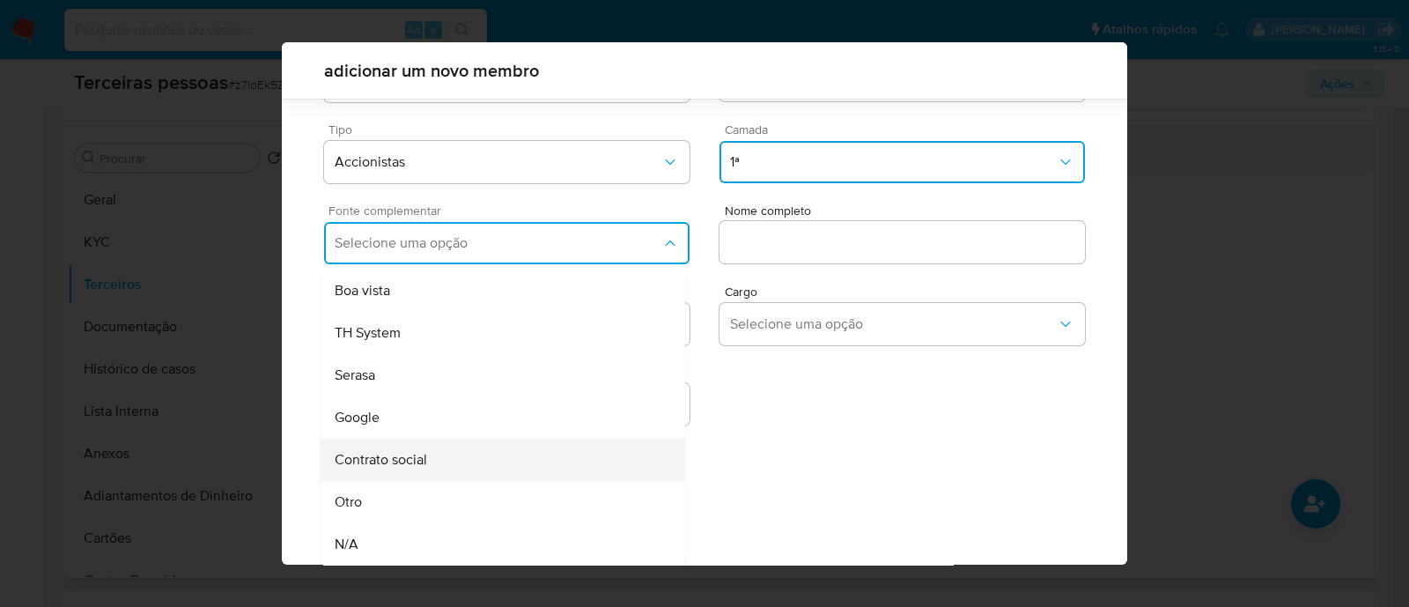
click at [415, 462] on span "Contrato social" at bounding box center [381, 460] width 92 height 18
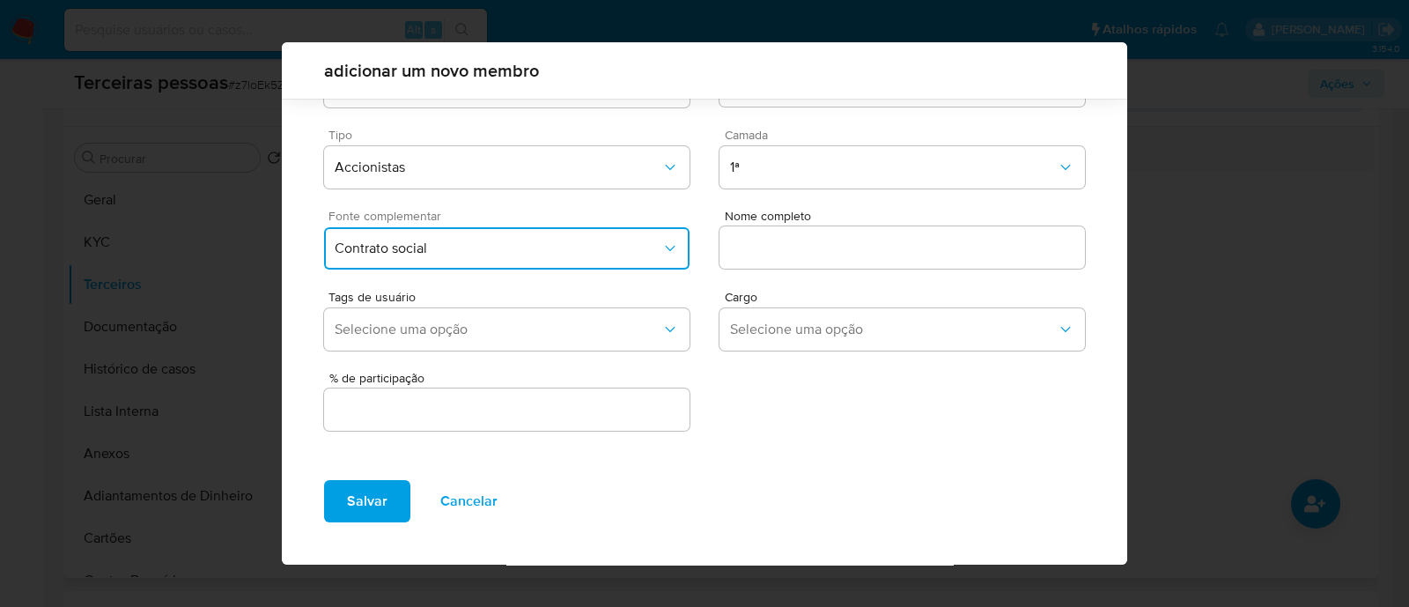
scroll to position [64, 0]
click at [811, 260] on div at bounding box center [903, 248] width 366 height 42
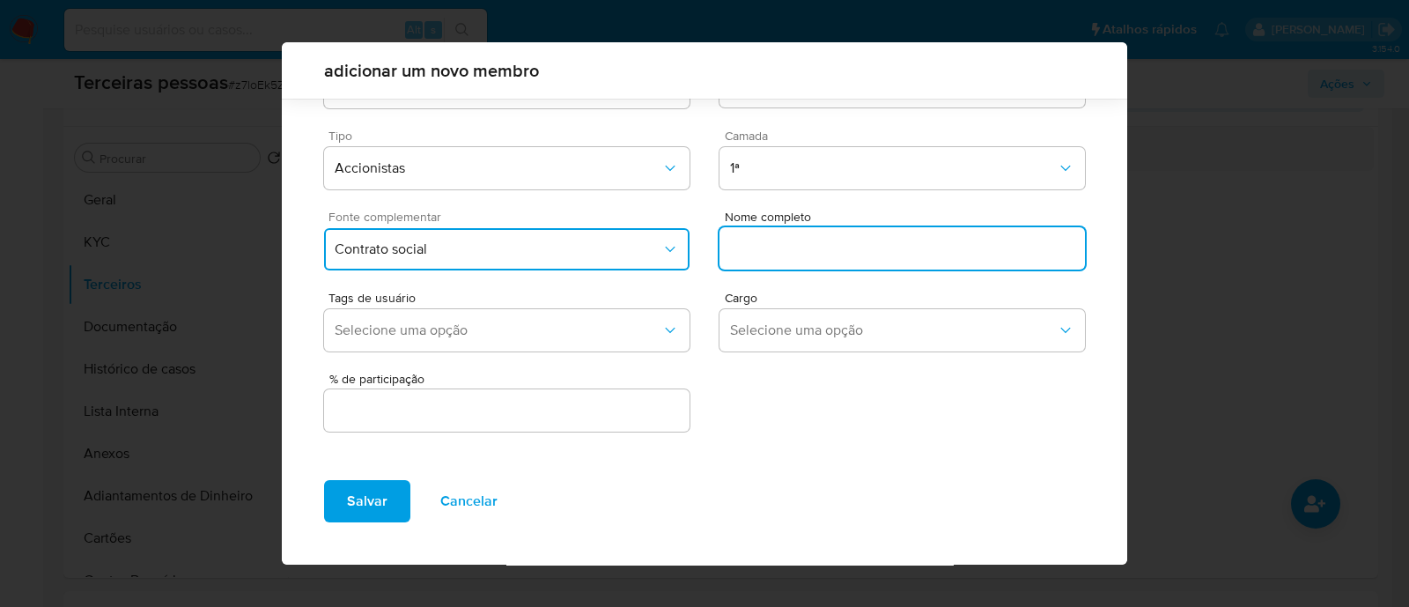
click at [810, 248] on input "text" at bounding box center [903, 248] width 366 height 23
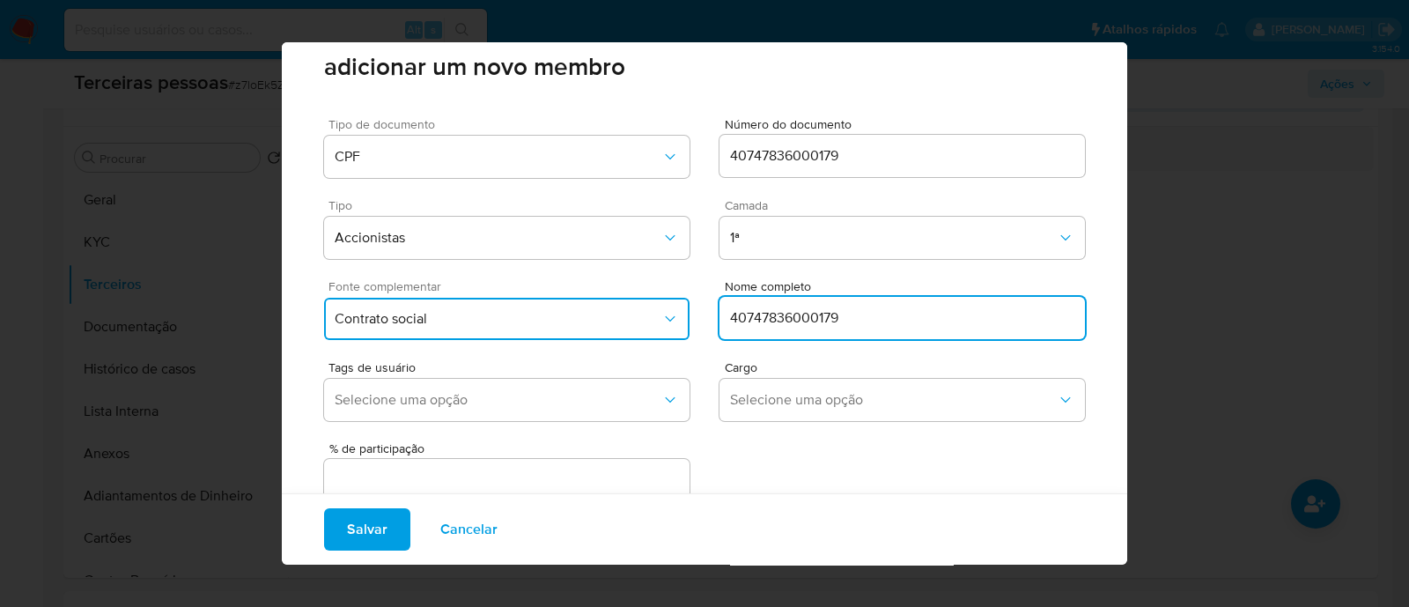
scroll to position [0, 0]
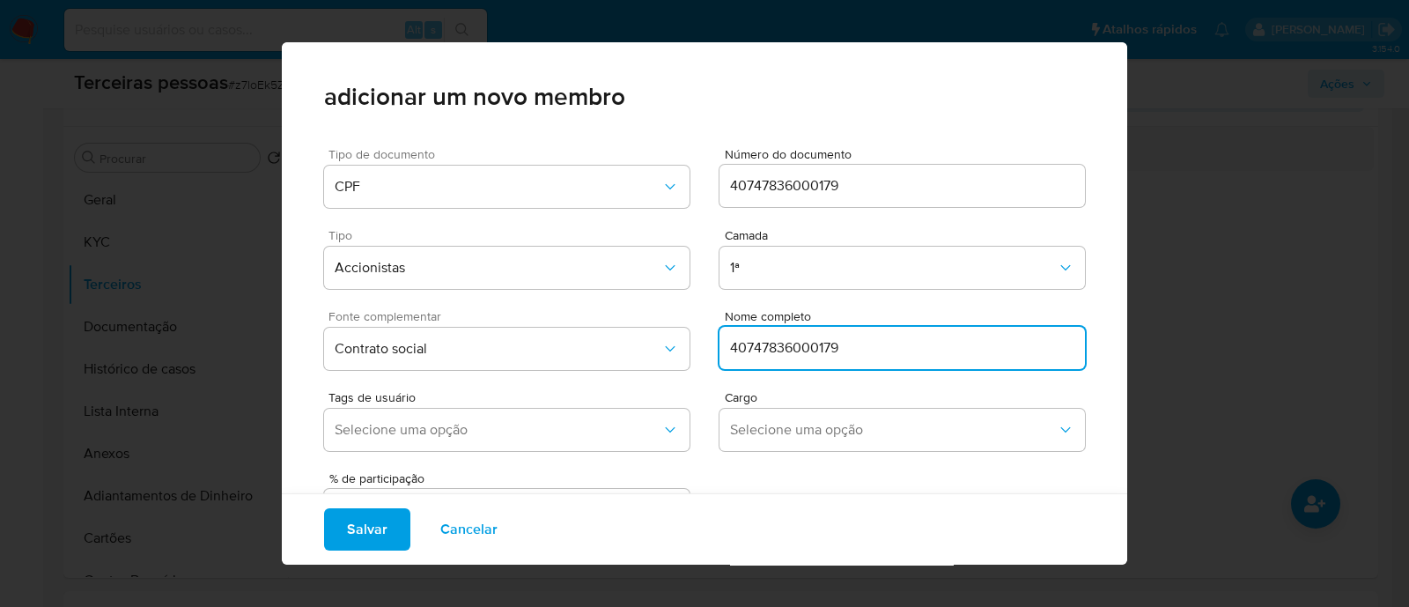
click at [949, 351] on input "40747836000179" at bounding box center [903, 347] width 366 height 23
paste input "CASSIO FERNANDO CANALI"
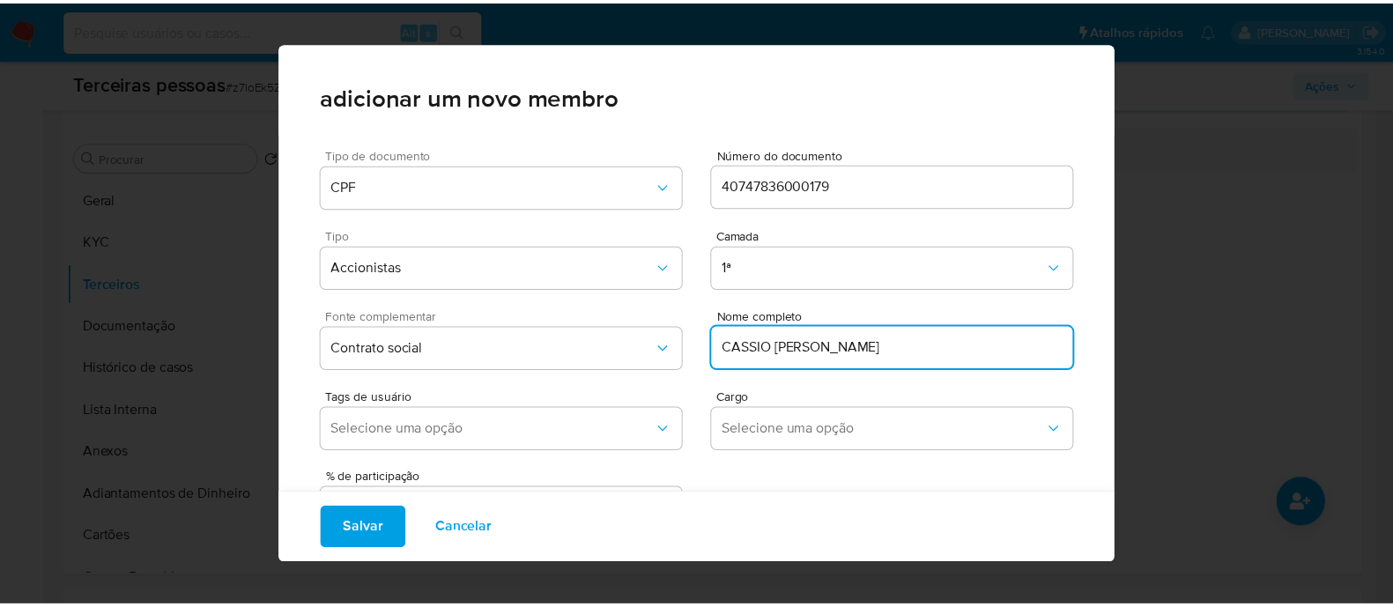
scroll to position [72, 0]
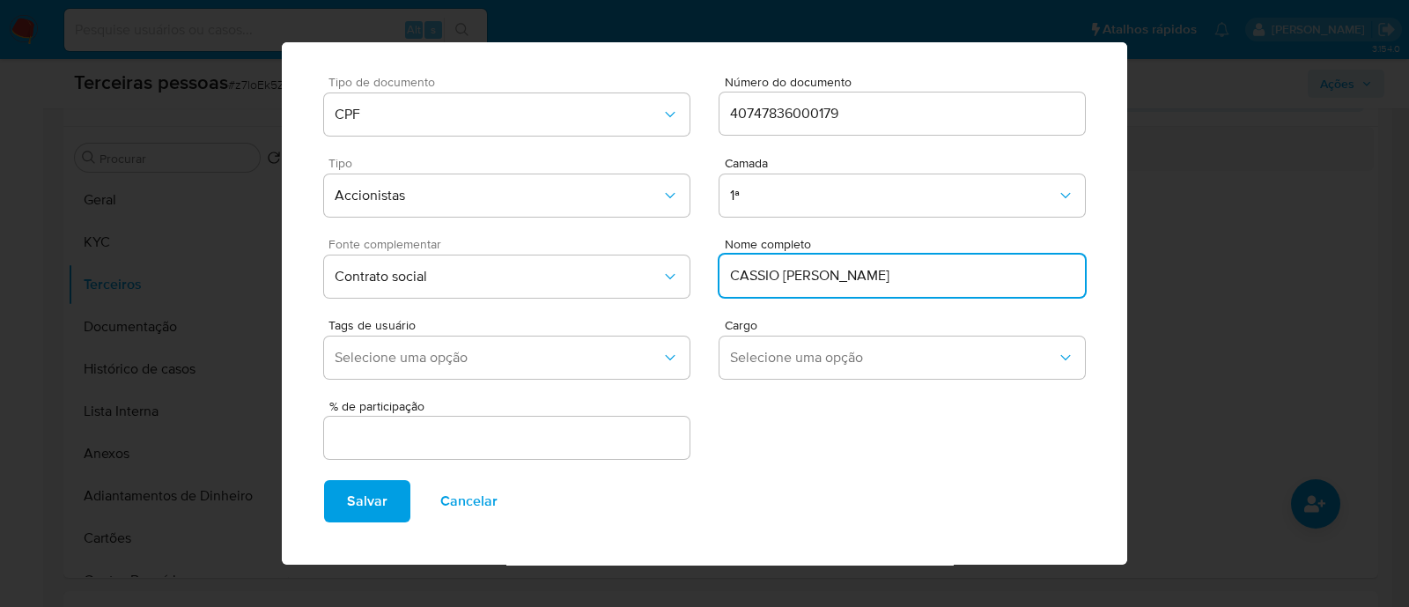
type input "CASSIO FERNANDO CANALI"
click at [612, 419] on div at bounding box center [507, 438] width 366 height 42
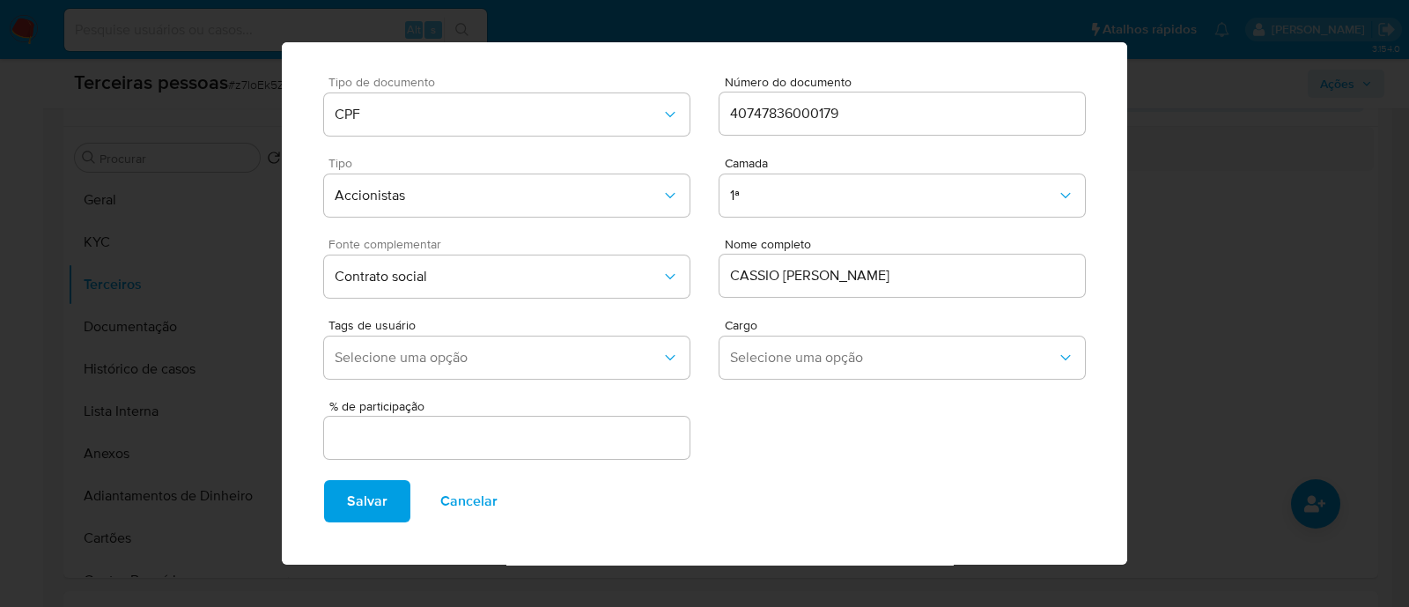
click at [620, 442] on input "text" at bounding box center [507, 437] width 366 height 23
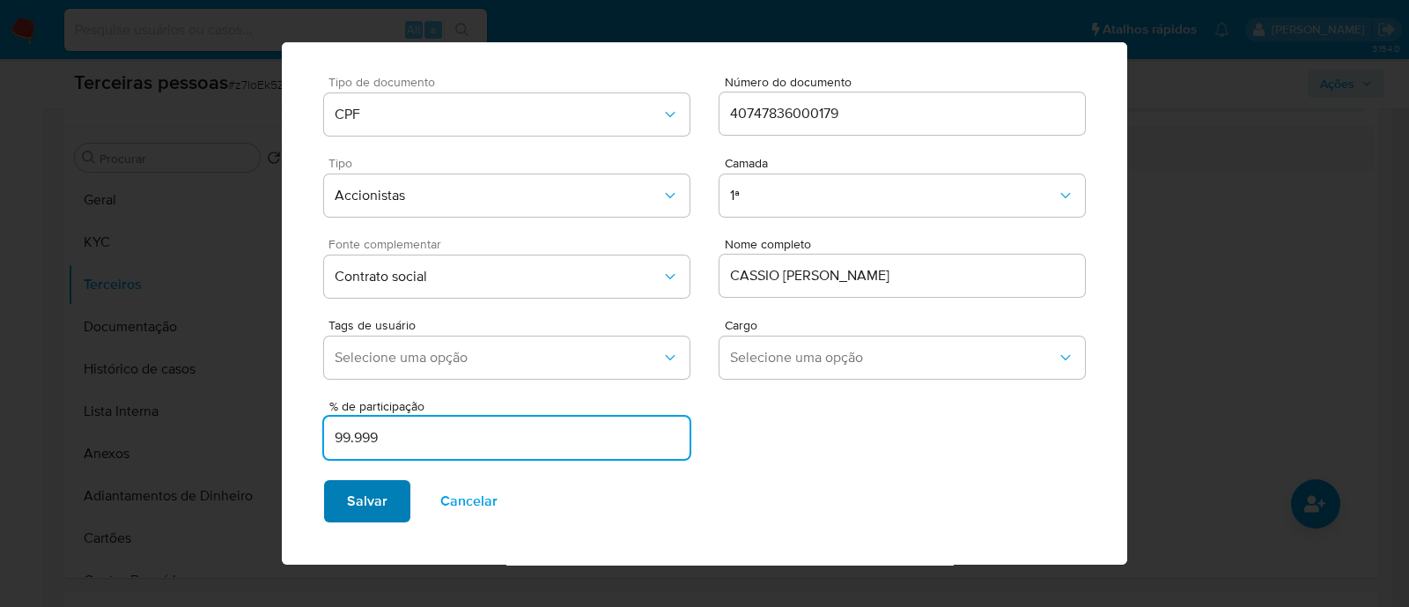
type input "99.999"
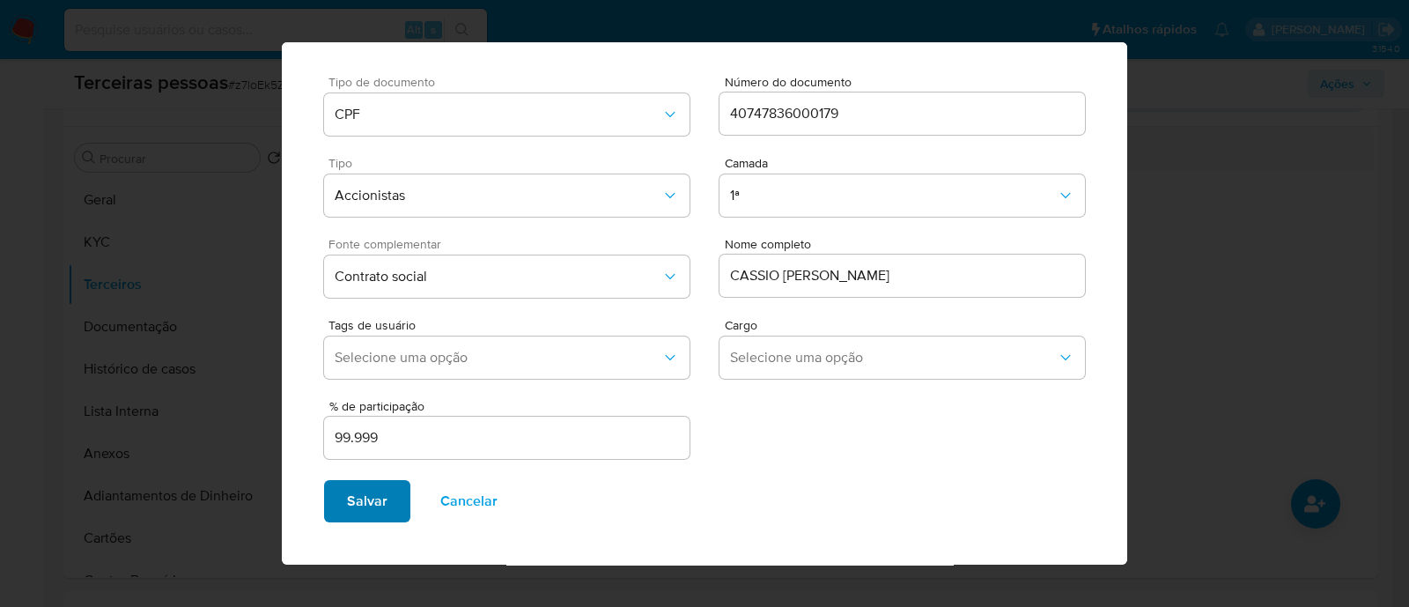
click at [335, 485] on button "Salvar" at bounding box center [367, 501] width 86 height 42
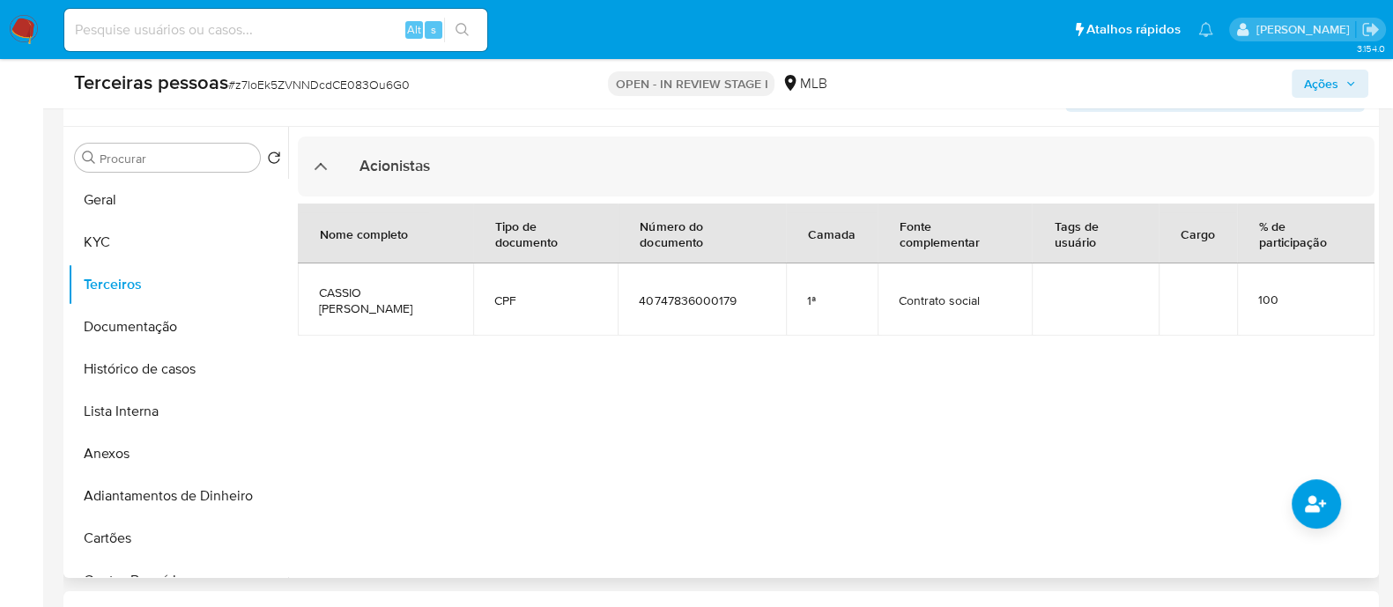
click at [663, 421] on div at bounding box center [831, 352] width 1086 height 451
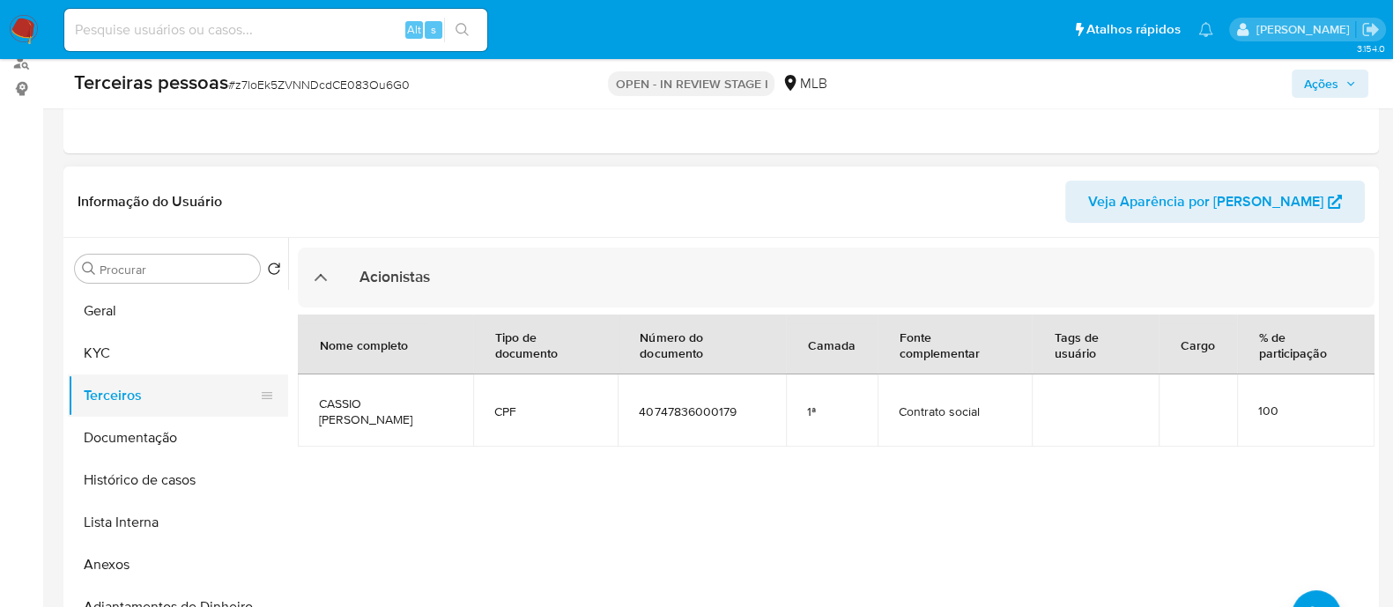
scroll to position [219, 0]
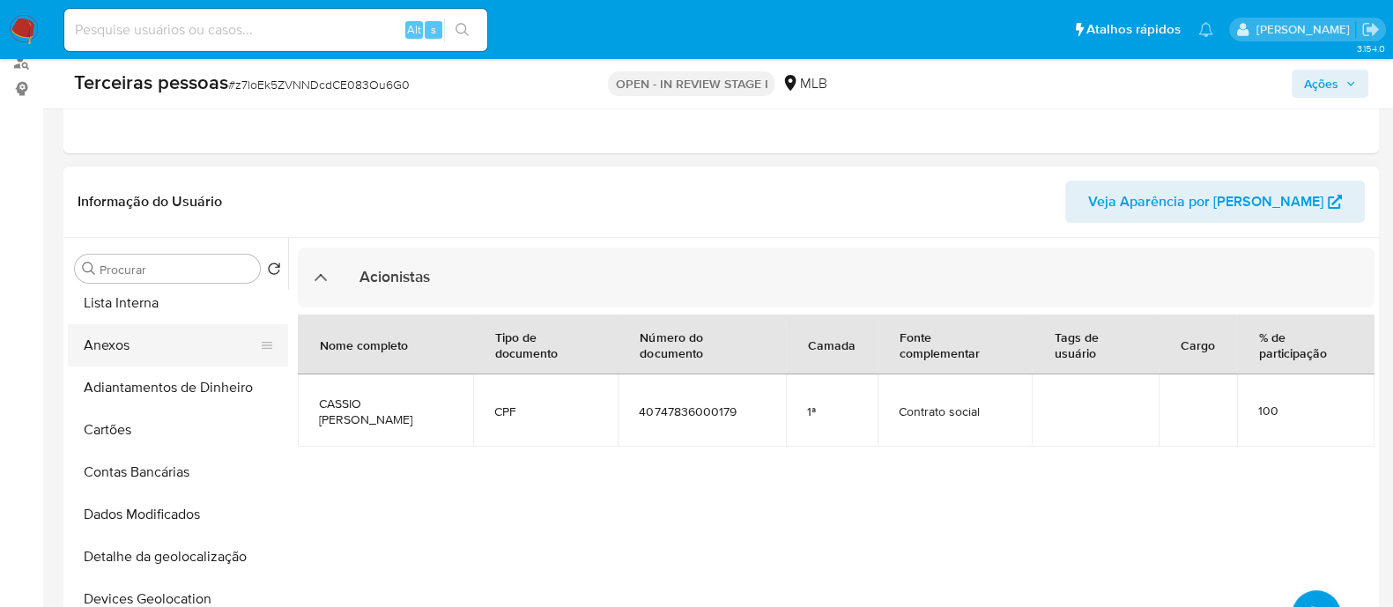
click at [138, 334] on button "Anexos" at bounding box center [171, 345] width 206 height 42
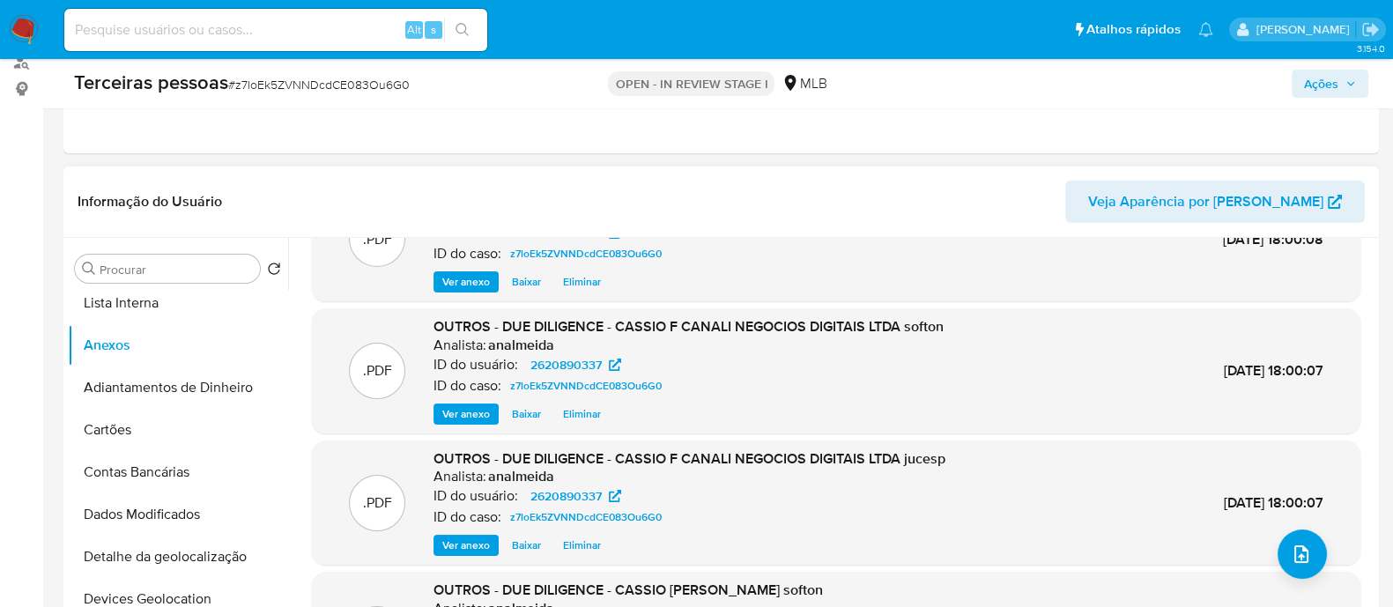
scroll to position [148, 0]
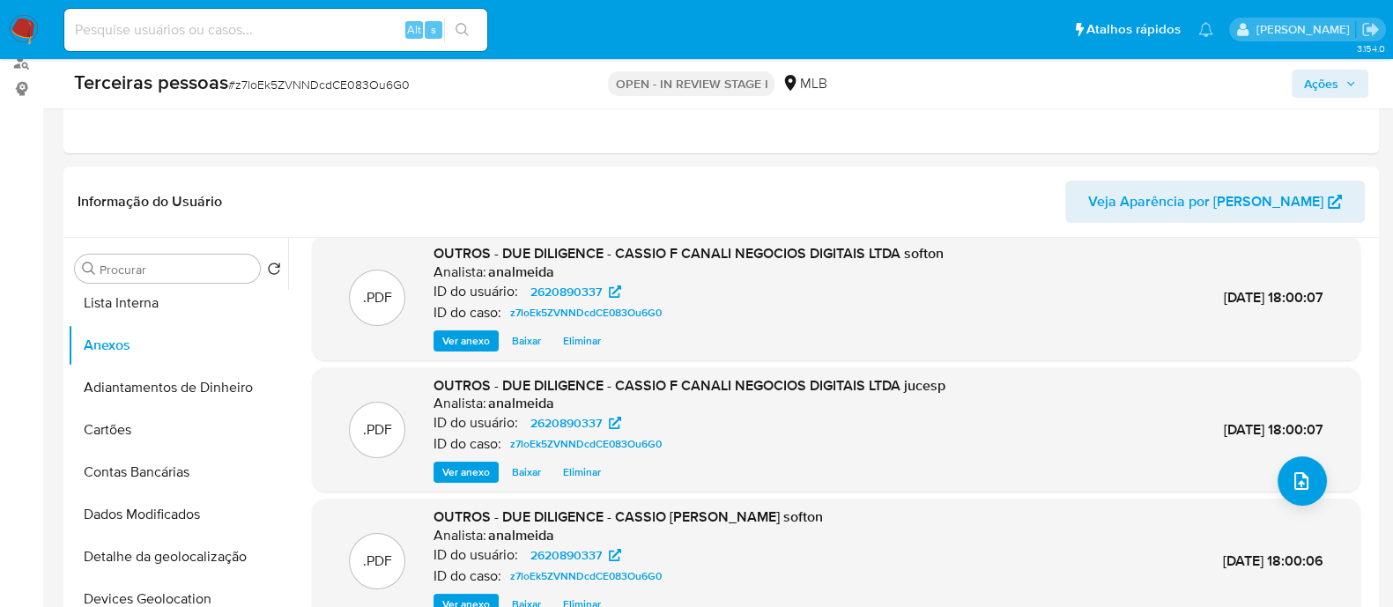
click at [1348, 80] on icon "button" at bounding box center [1350, 83] width 11 height 11
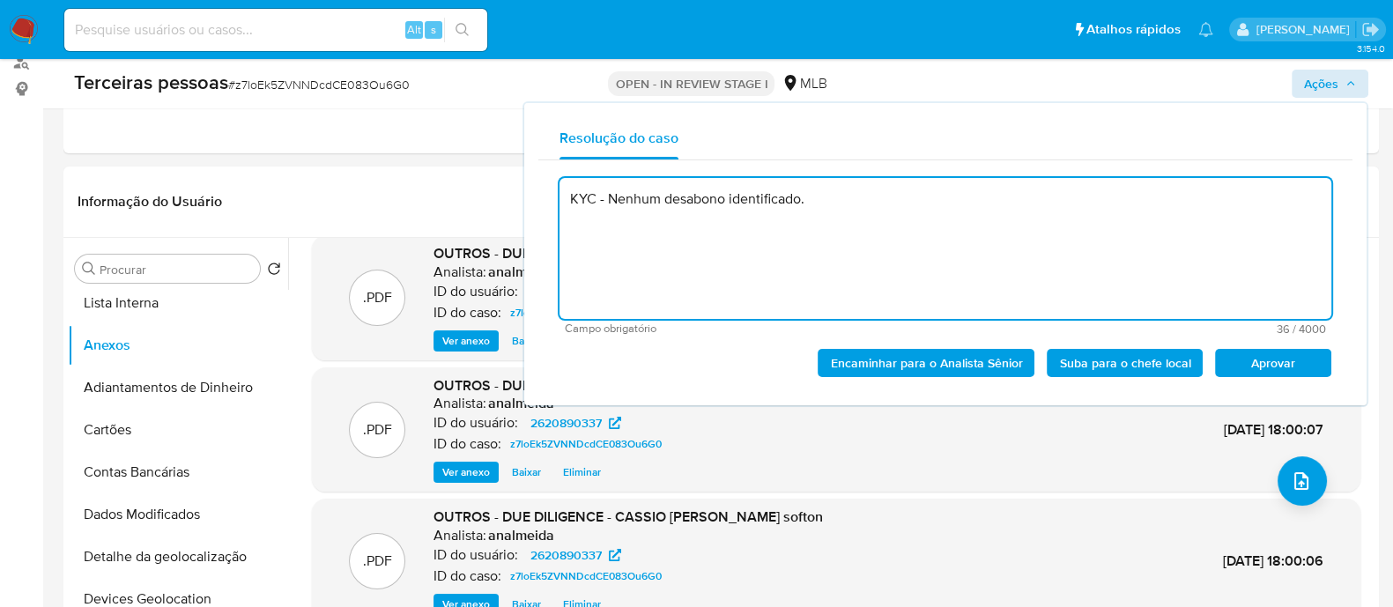
click at [1291, 363] on span "Aprovar" at bounding box center [1273, 363] width 92 height 25
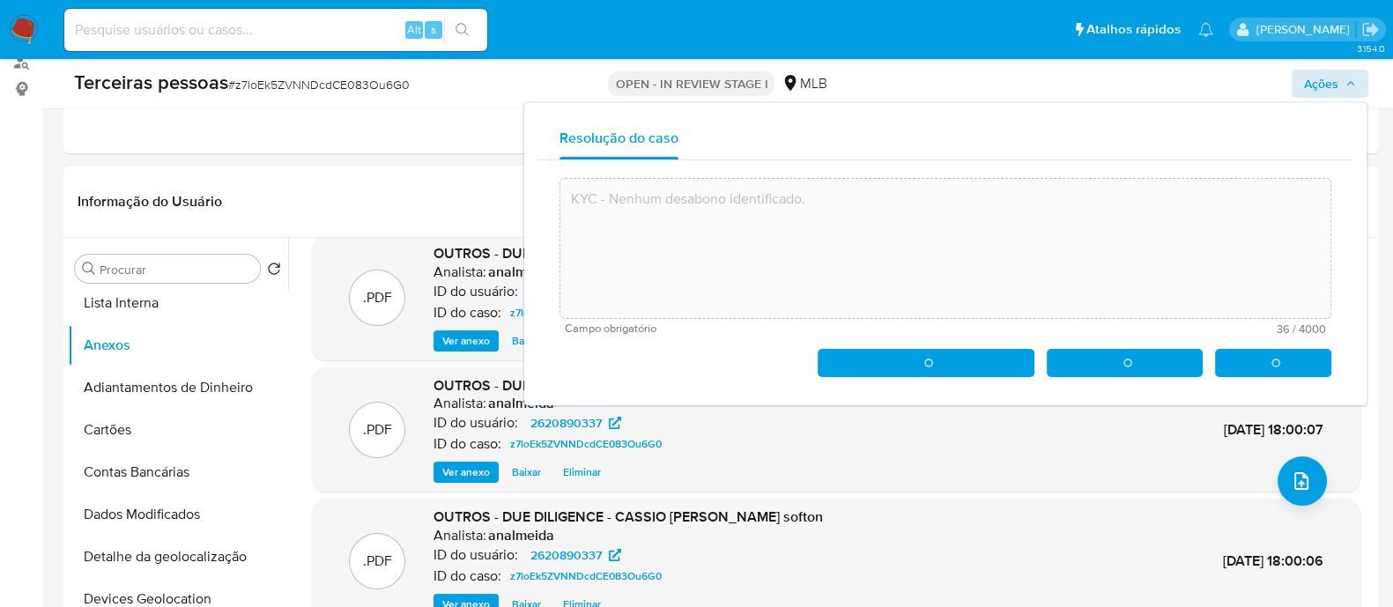
type textarea "KYC - Nenhum desabono identificado."
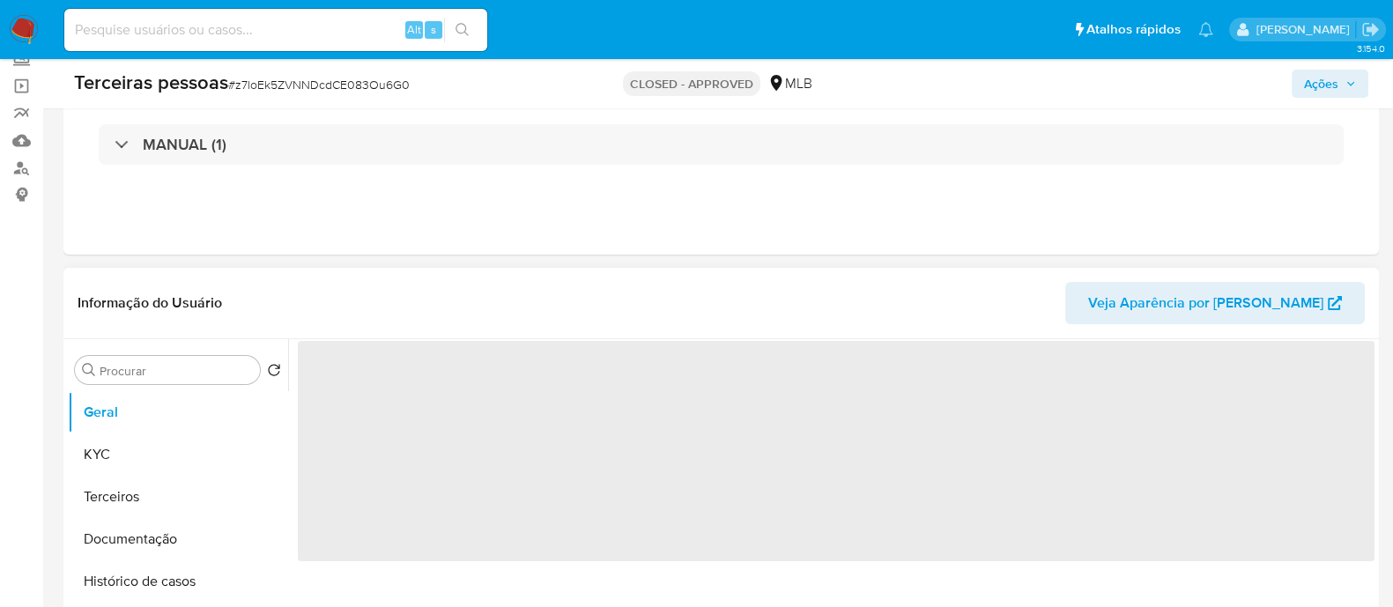
scroll to position [330, 0]
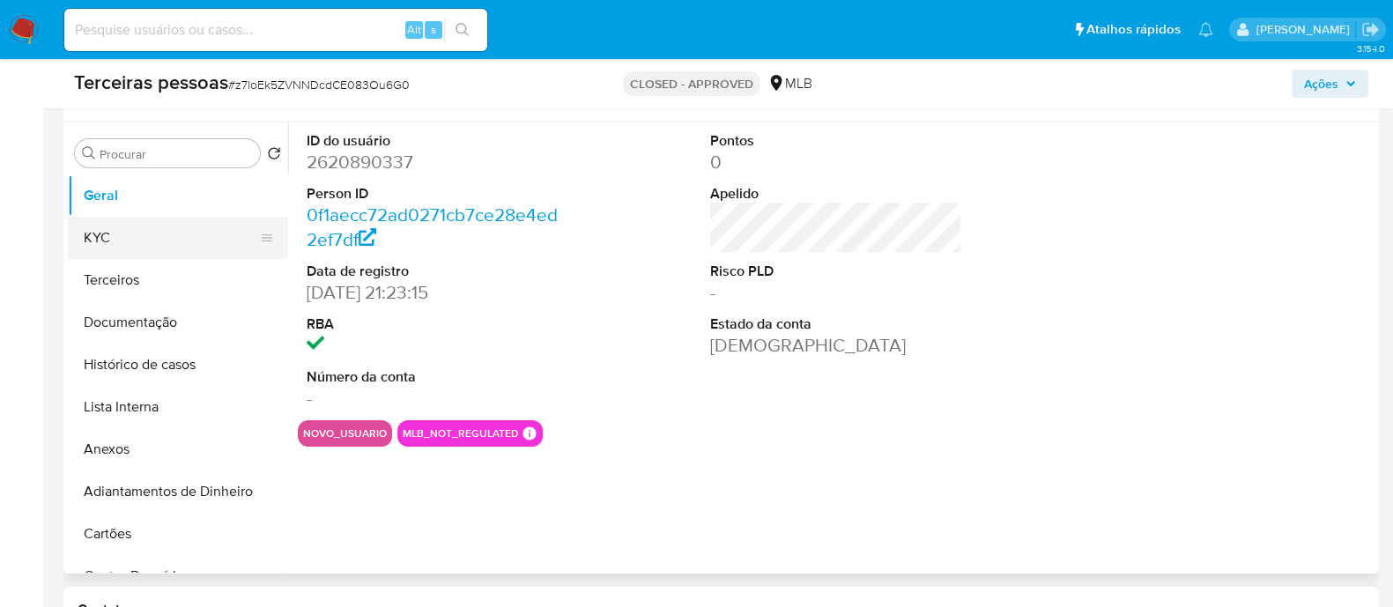
click at [111, 233] on button "KYC" at bounding box center [171, 238] width 206 height 42
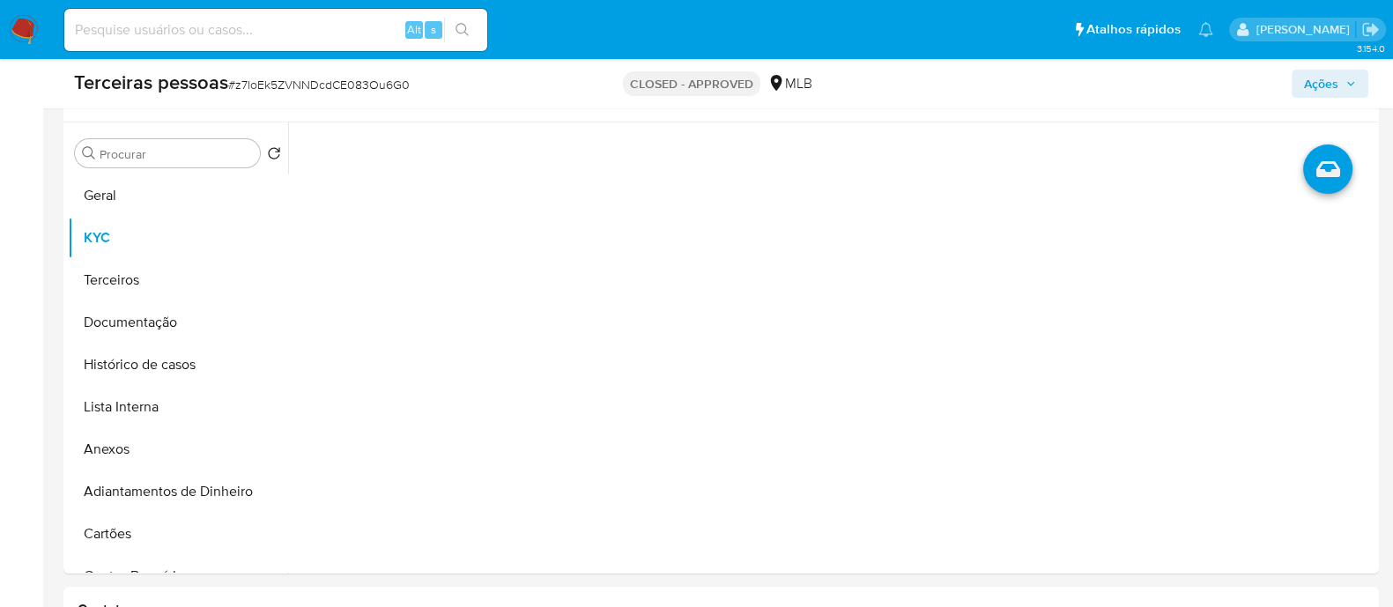
select select "10"
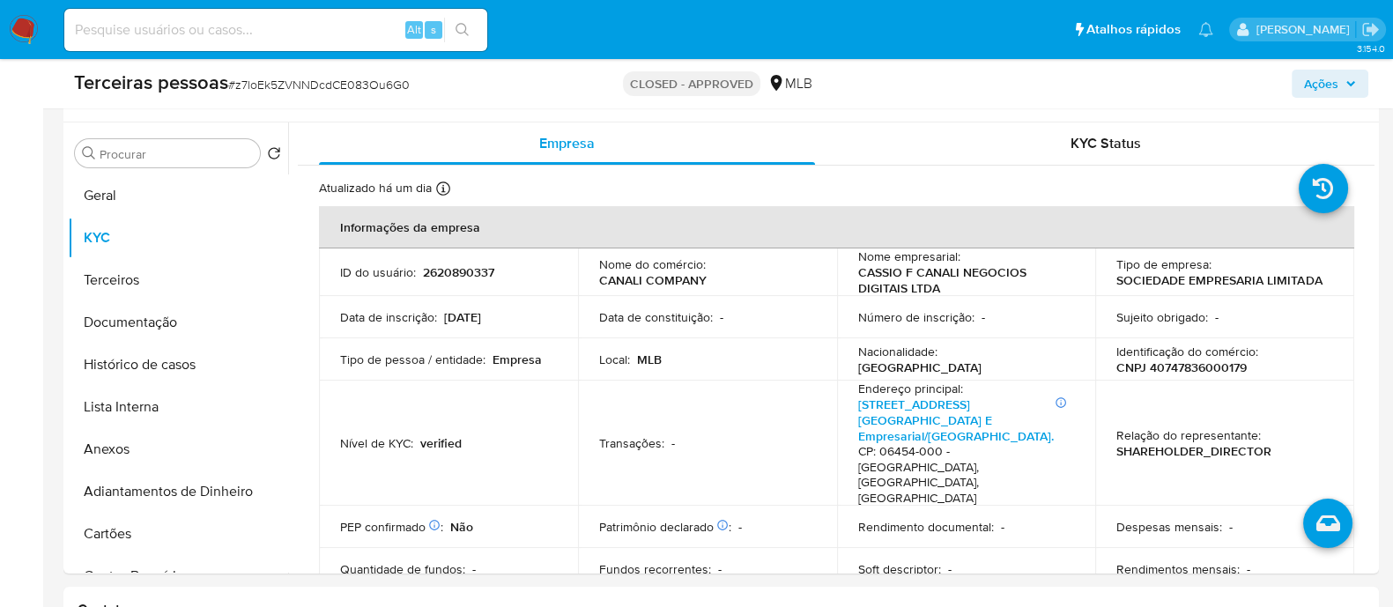
click at [1186, 363] on p "CNPJ 40747836000179" at bounding box center [1181, 367] width 130 height 16
copy p "40747836000179"
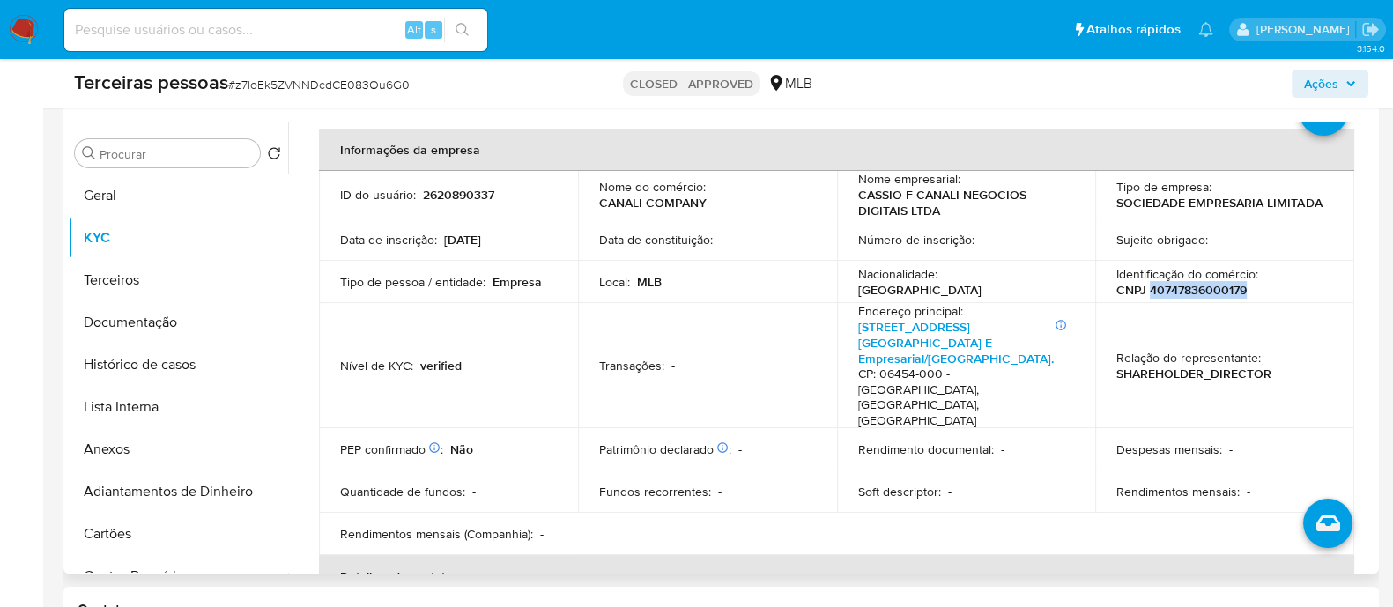
scroll to position [109, 0]
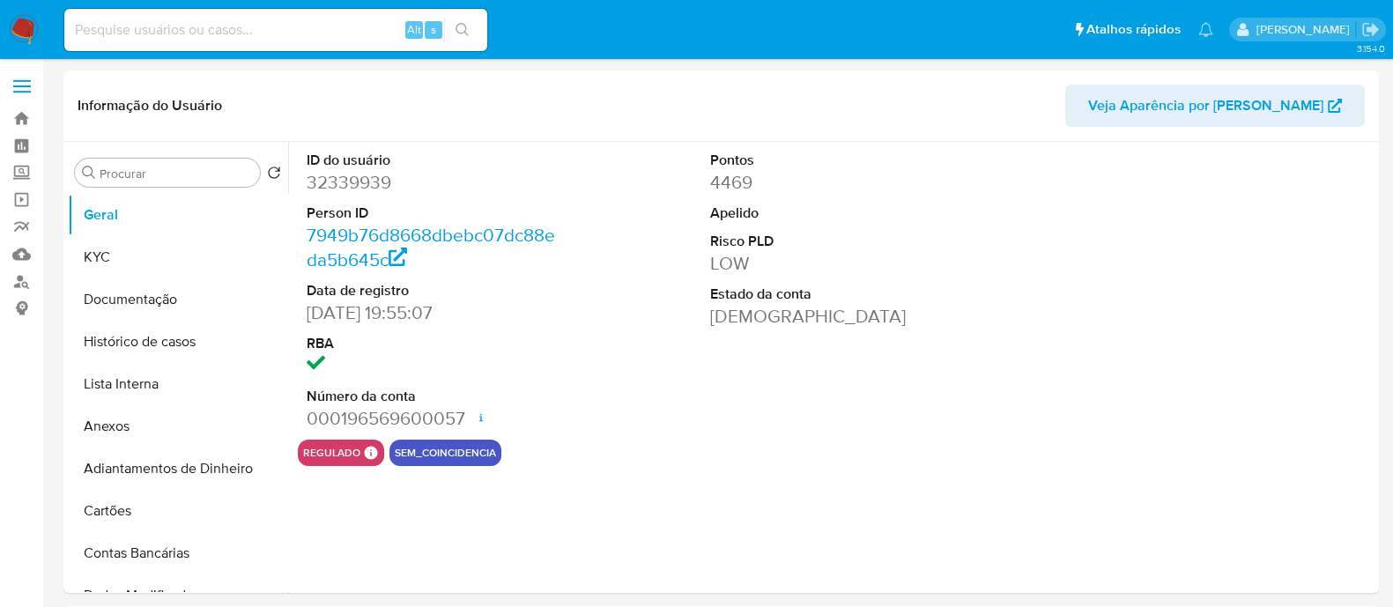
select select "10"
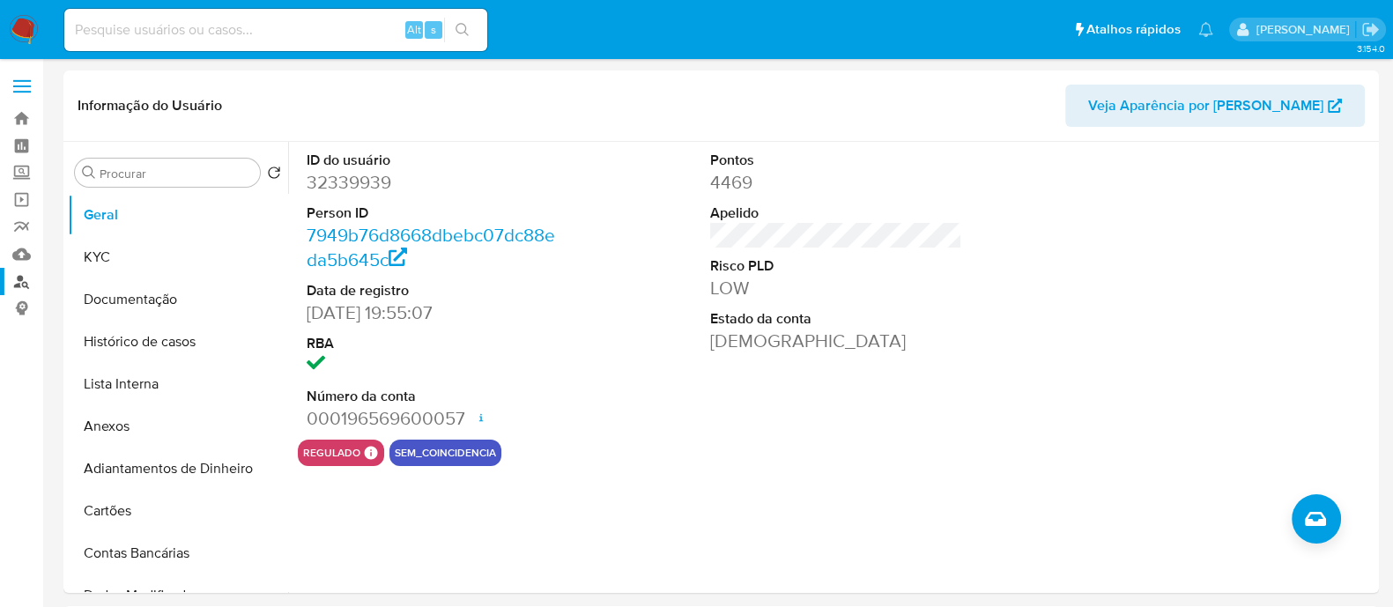
click at [24, 286] on link "Localizador de pessoas" at bounding box center [105, 281] width 210 height 27
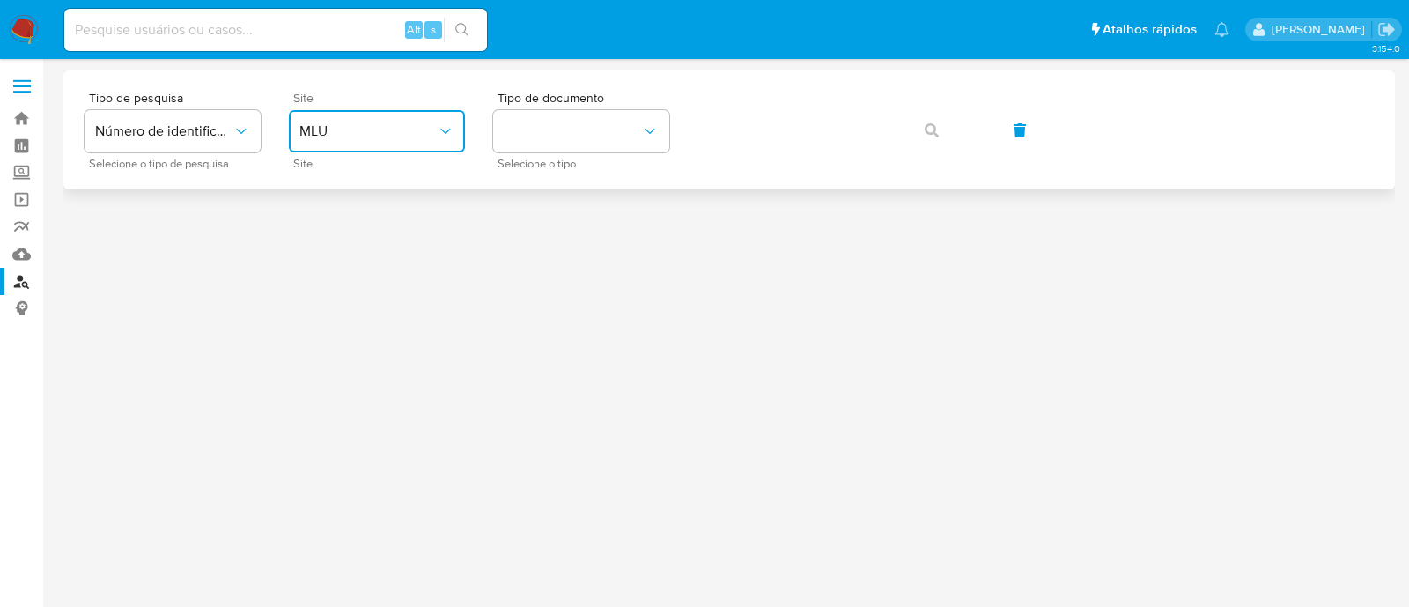
click at [433, 144] on button "MLU" at bounding box center [377, 131] width 176 height 42
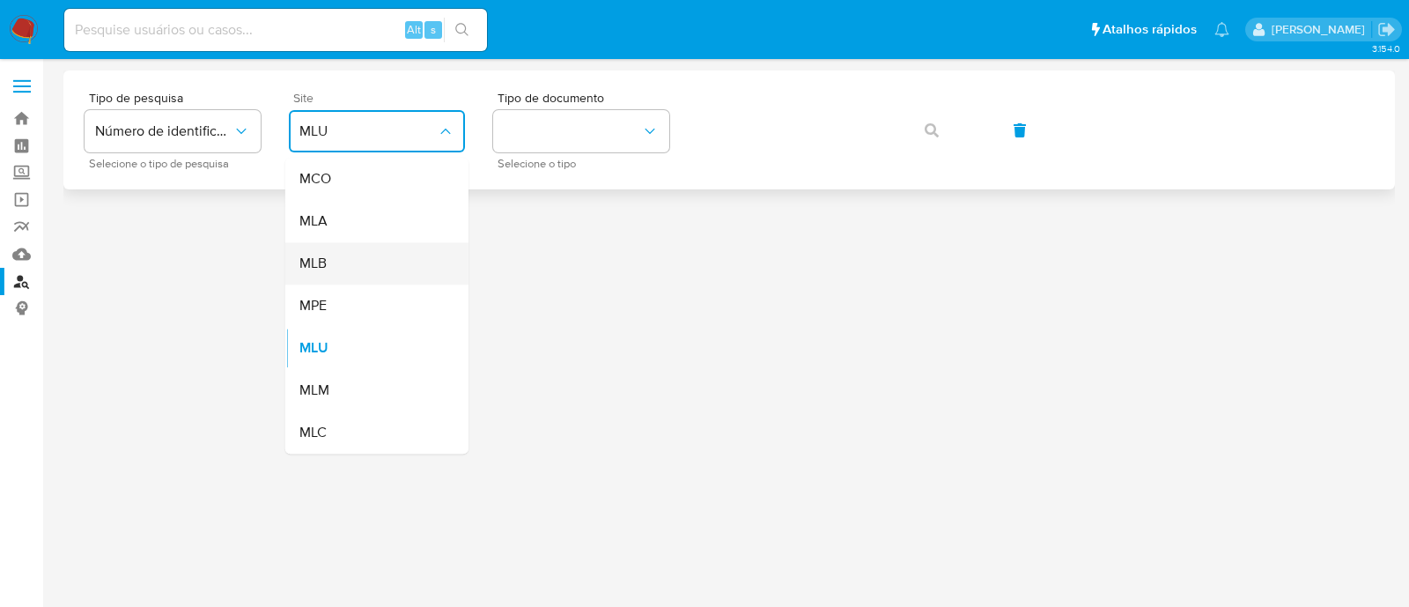
click at [388, 271] on div "MLB" at bounding box center [371, 263] width 144 height 42
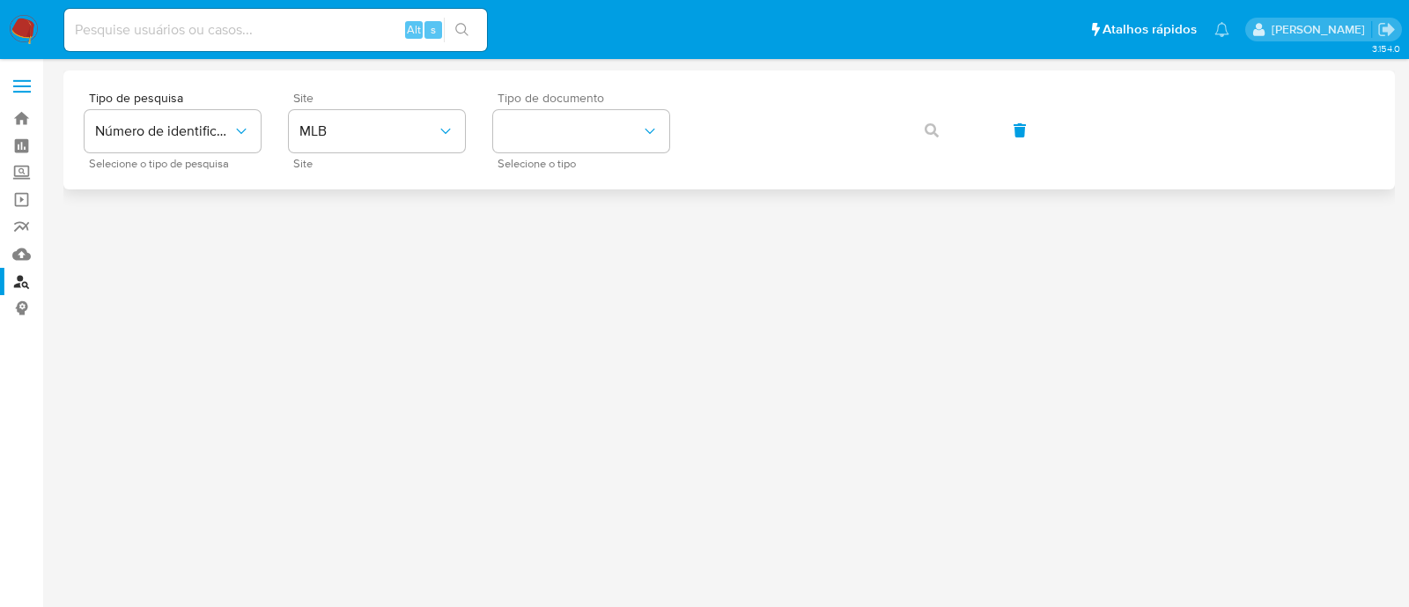
click at [548, 159] on span "Selecione o tipo" at bounding box center [586, 163] width 176 height 9
click at [579, 125] on button "identificationType" at bounding box center [581, 131] width 176 height 42
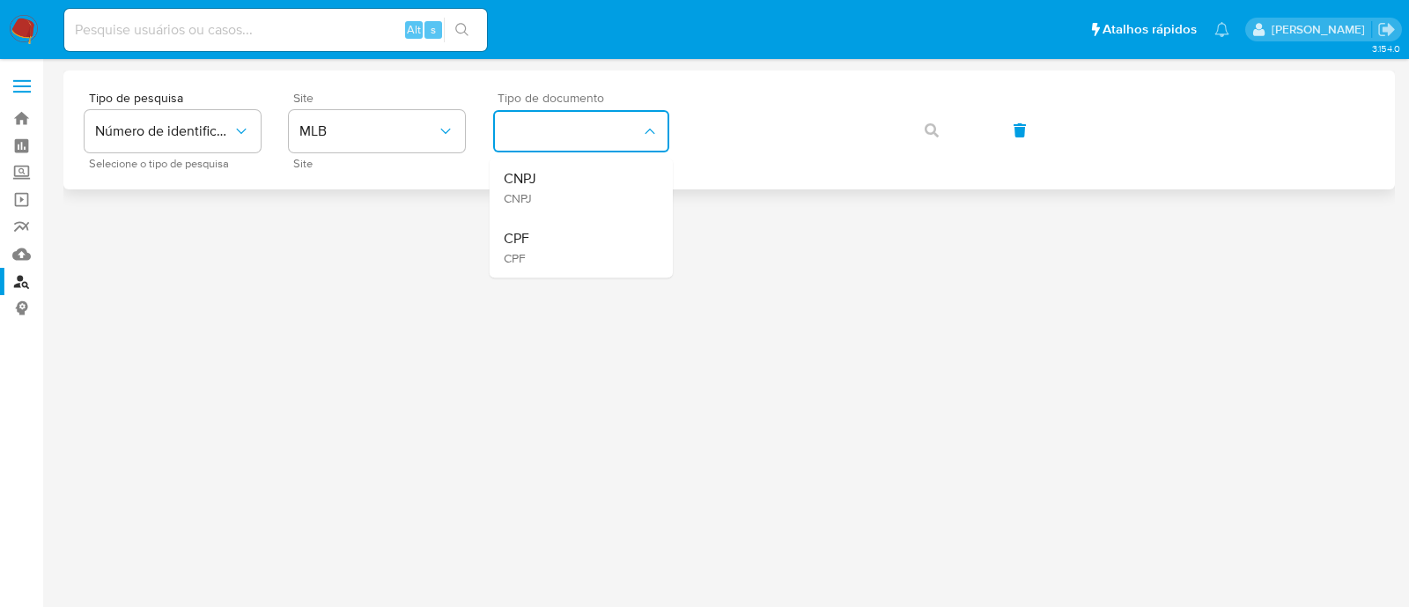
click at [550, 173] on div "CNPJ CNPJ" at bounding box center [576, 188] width 144 height 60
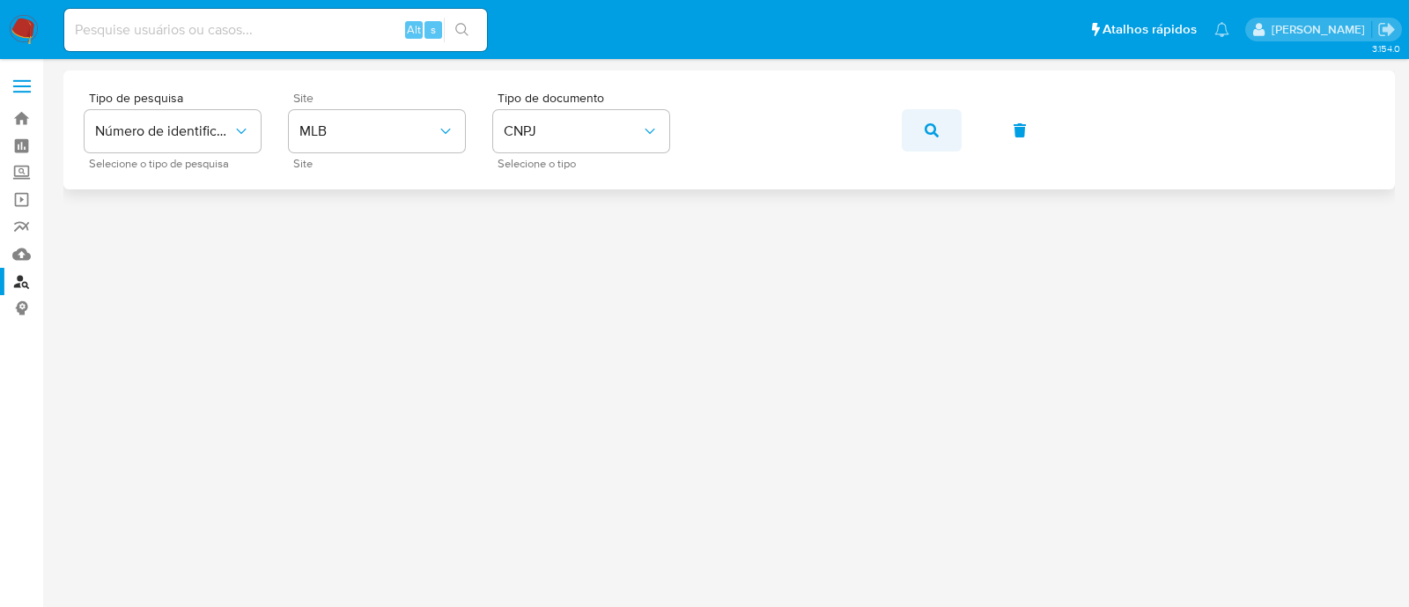
click at [942, 121] on button "button" at bounding box center [932, 130] width 60 height 42
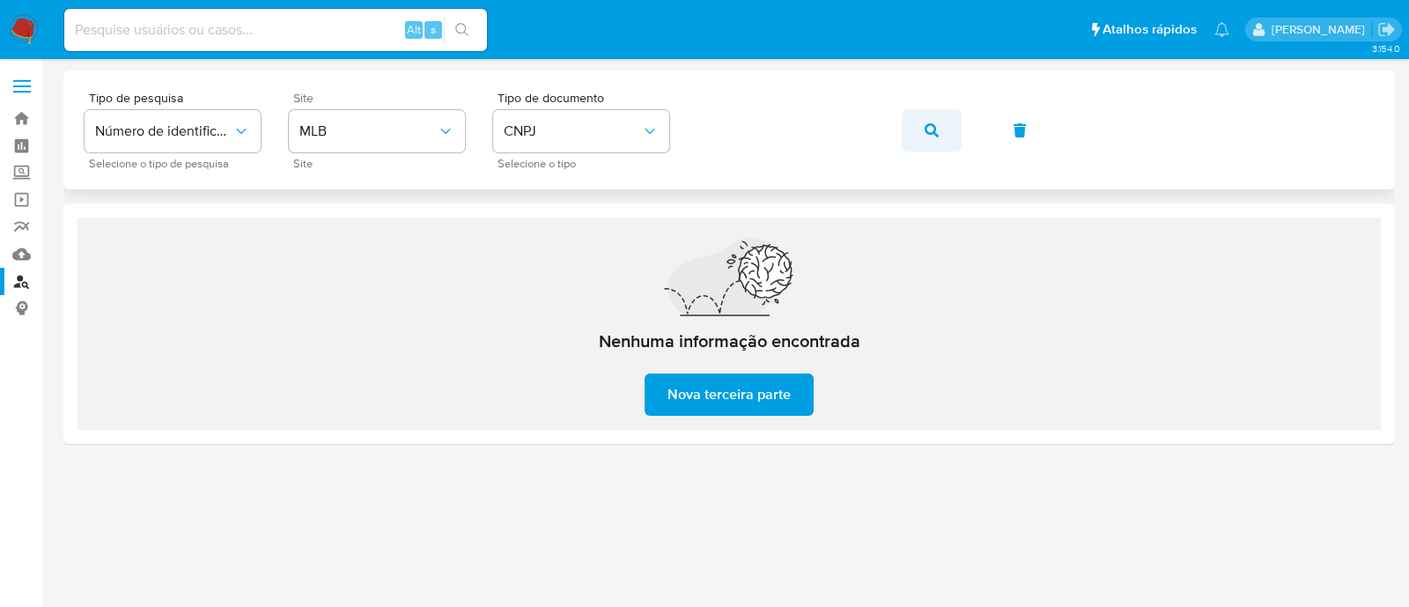
click at [942, 143] on button "button" at bounding box center [932, 130] width 60 height 42
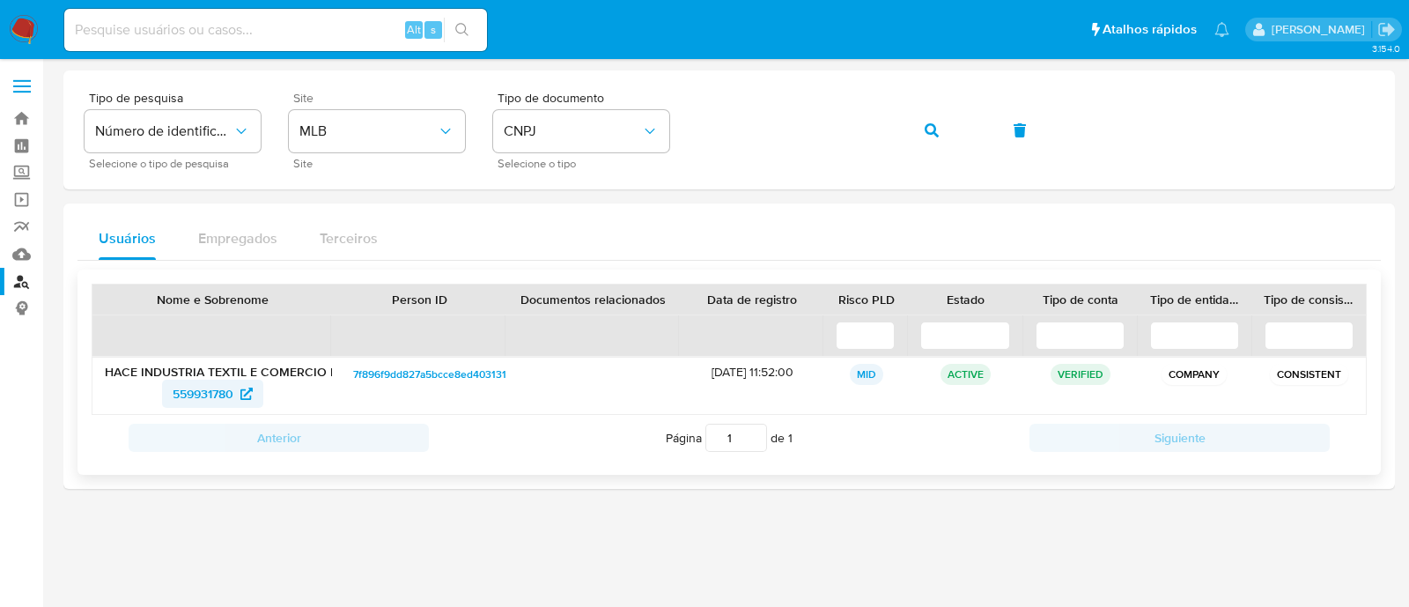
click at [225, 394] on span "559931780" at bounding box center [203, 394] width 61 height 28
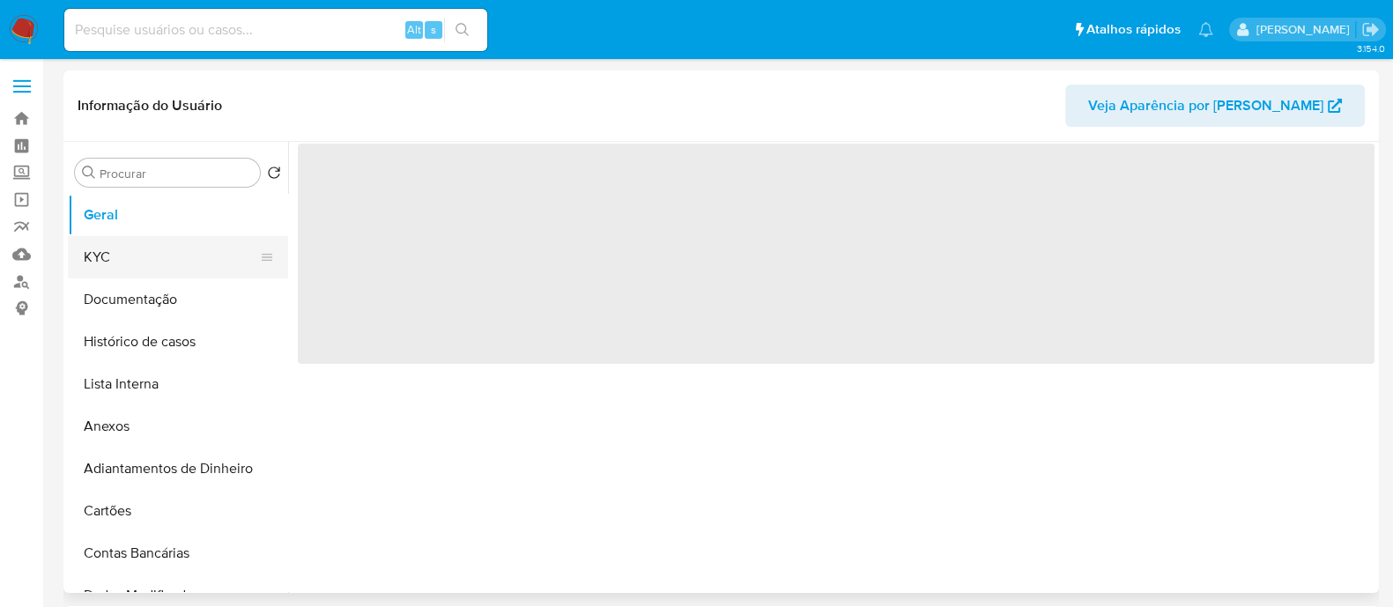
click at [150, 265] on button "KYC" at bounding box center [171, 257] width 206 height 42
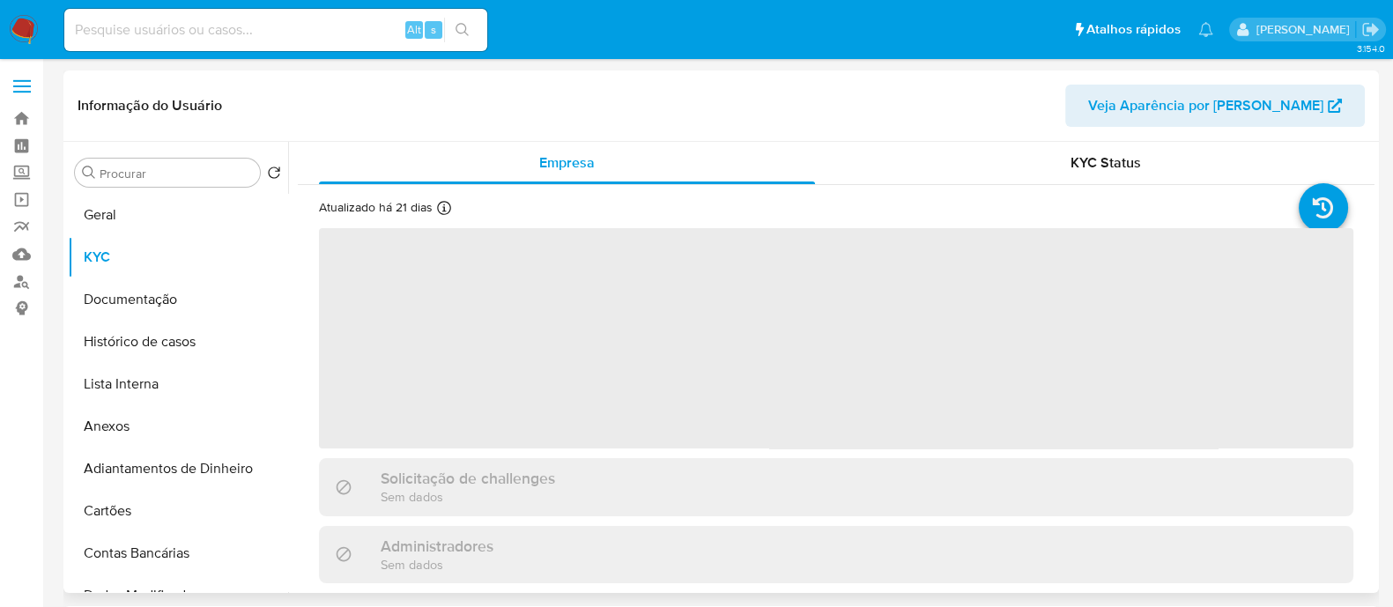
select select "10"
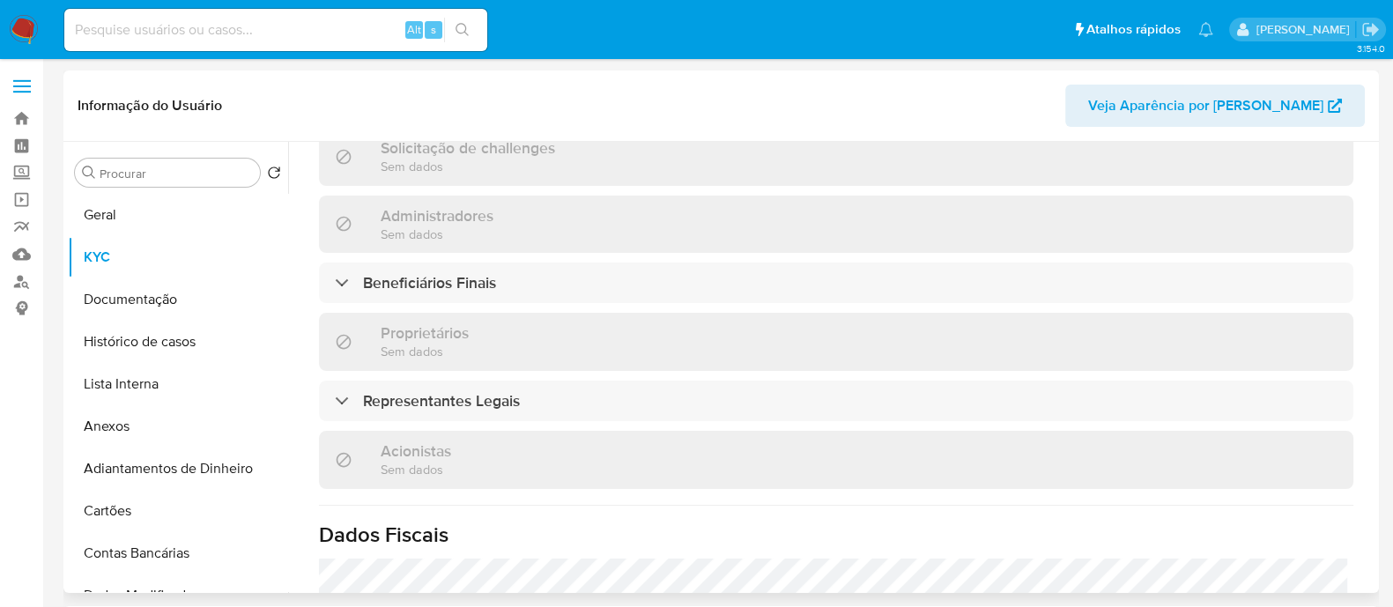
scroll to position [750, 0]
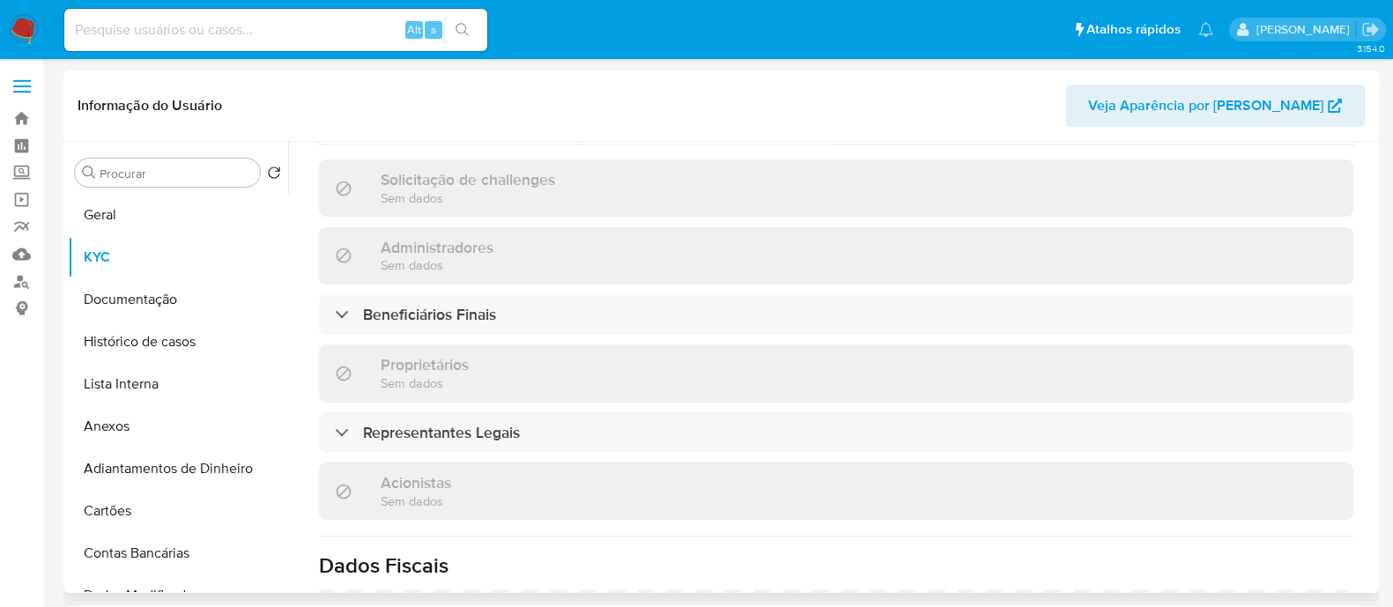
click at [640, 311] on div "Informações da empresa ID do usuário : 559931780 Nome do comércio : HACE Nome e…" at bounding box center [836, 206] width 1034 height 1459
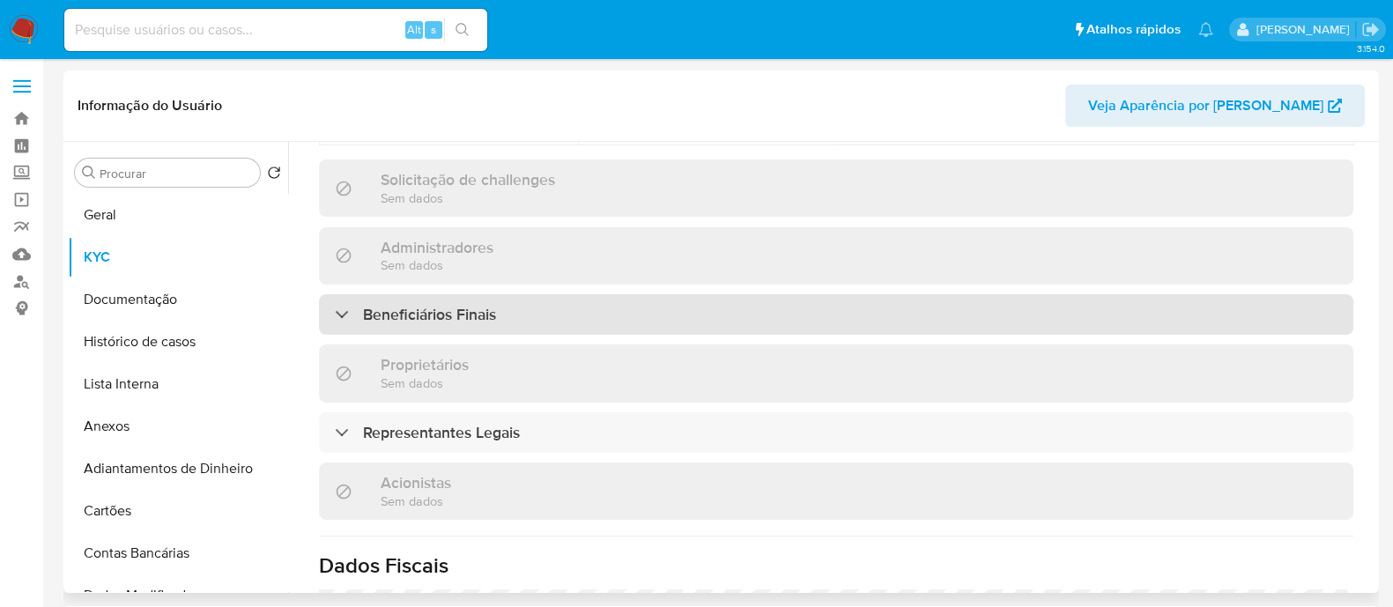
click at [657, 294] on div "Beneficiários Finais" at bounding box center [836, 314] width 1034 height 41
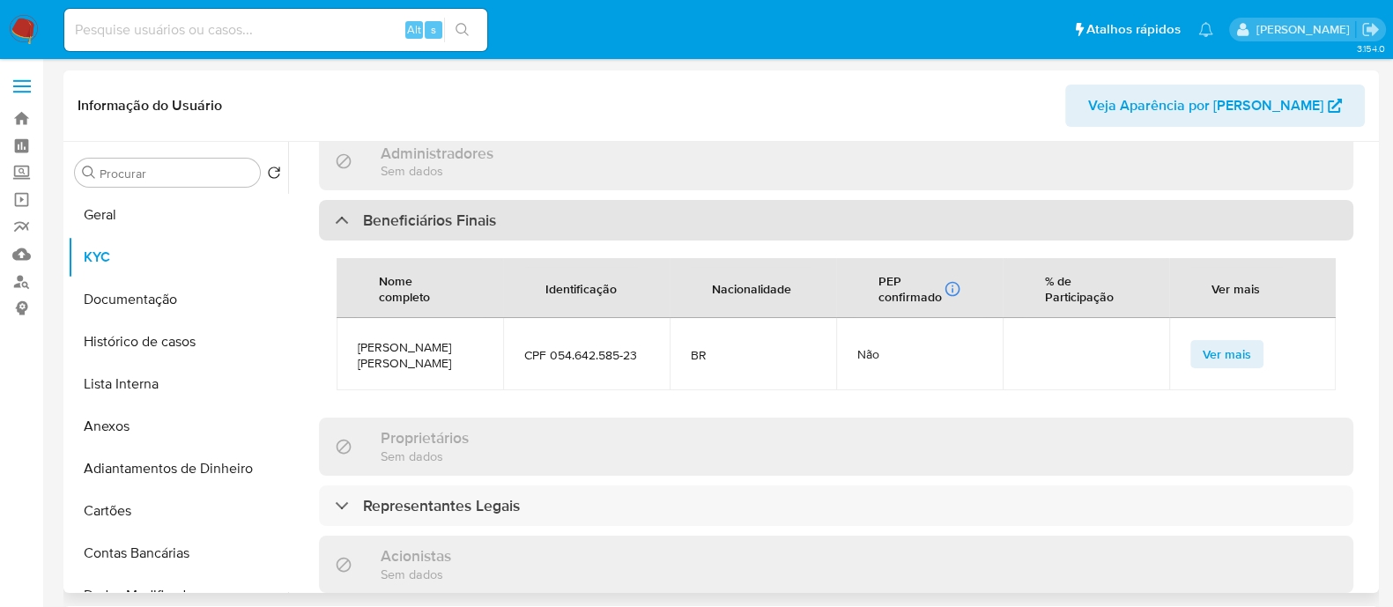
scroll to position [970, 0]
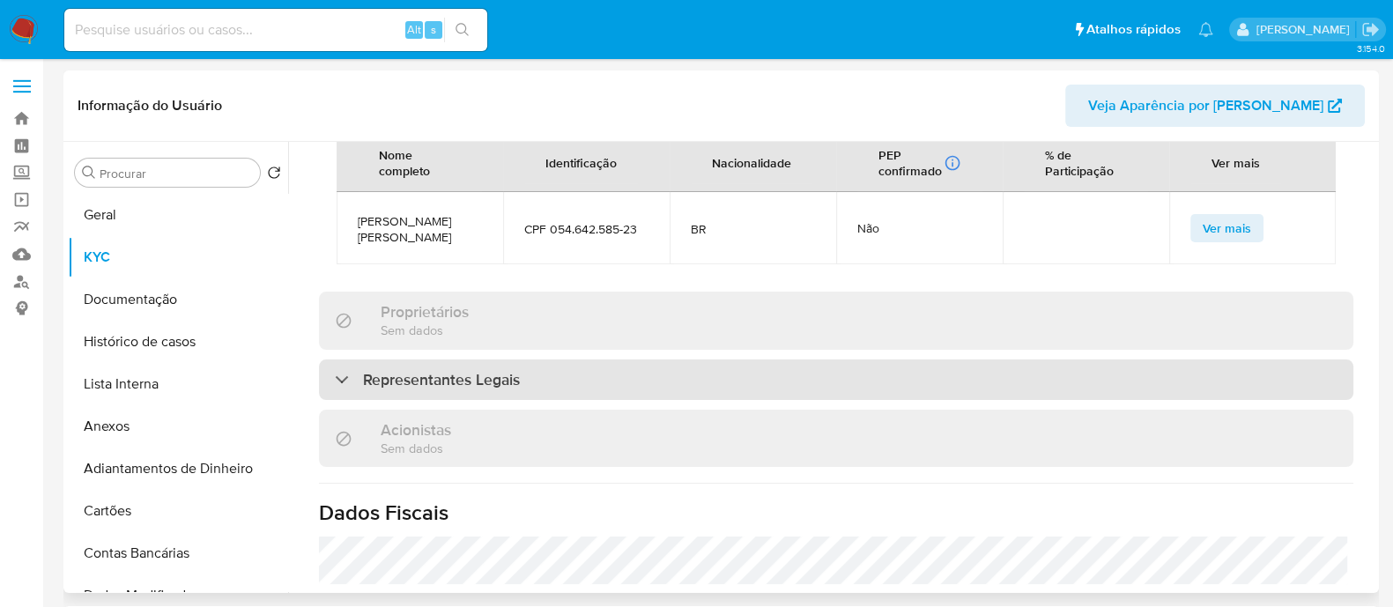
drag, startPoint x: 466, startPoint y: 351, endPoint x: 534, endPoint y: 338, distance: 69.1
click at [468, 370] on h3 "Representantes Legais" at bounding box center [441, 379] width 157 height 19
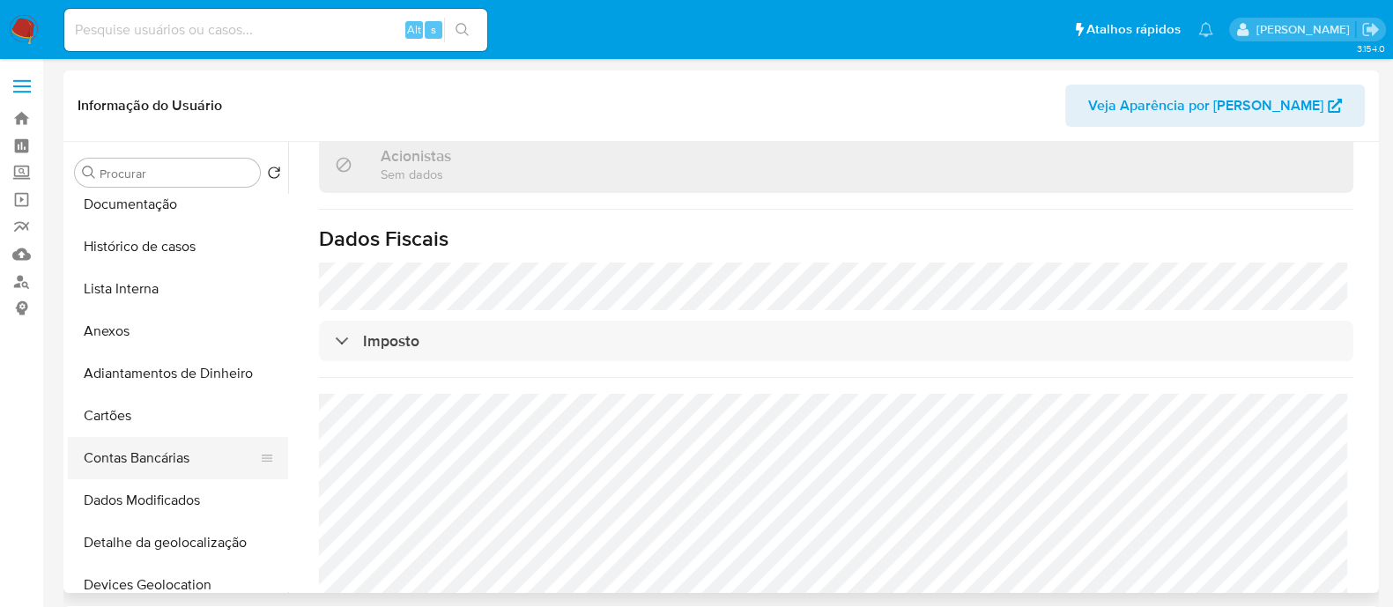
scroll to position [0, 0]
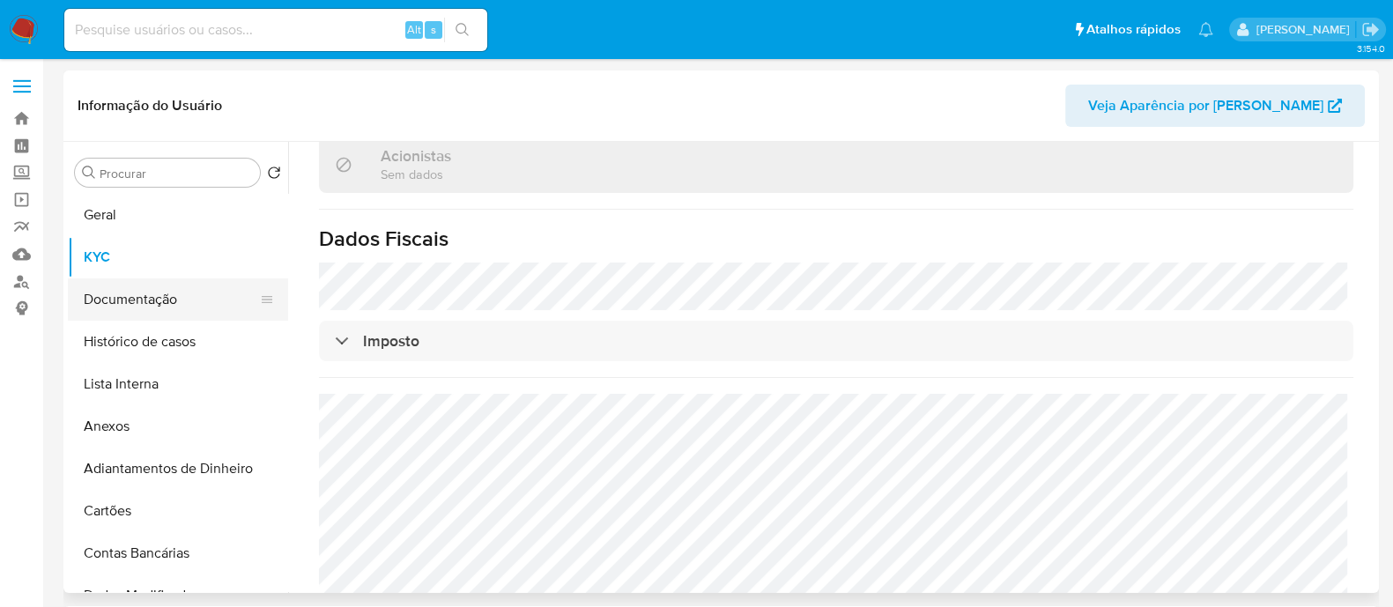
click at [138, 297] on button "Documentação" at bounding box center [171, 299] width 206 height 42
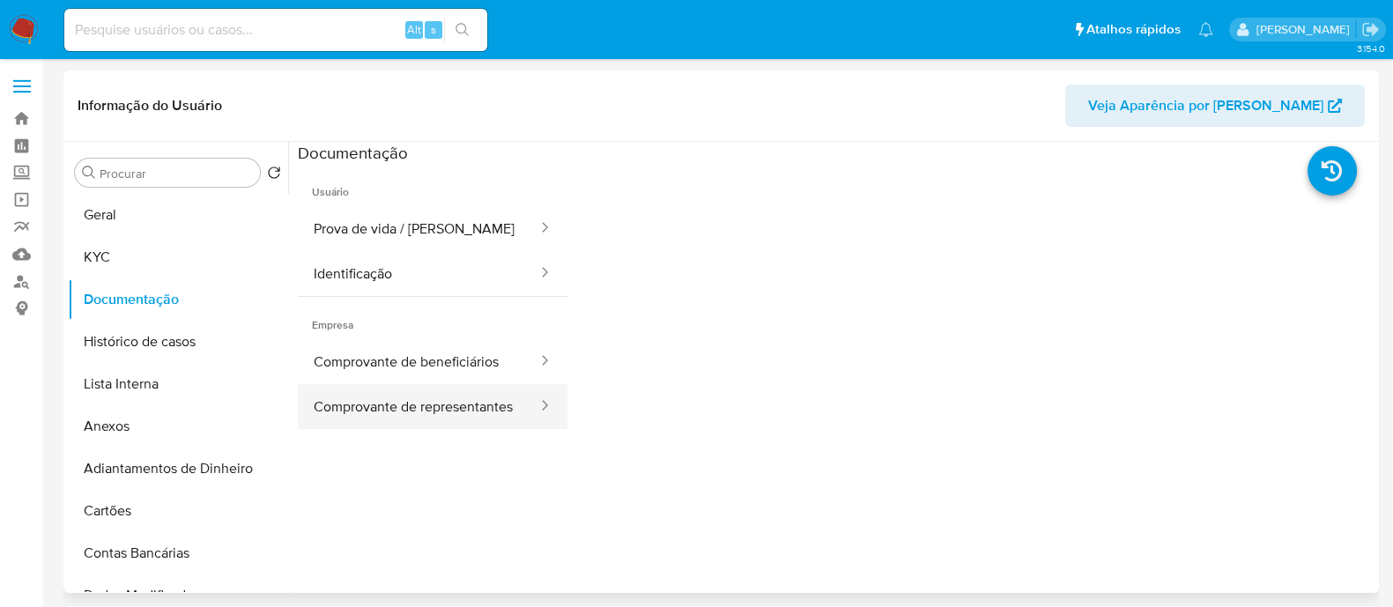
click at [498, 411] on button "Comprovante de representantes" at bounding box center [418, 406] width 241 height 45
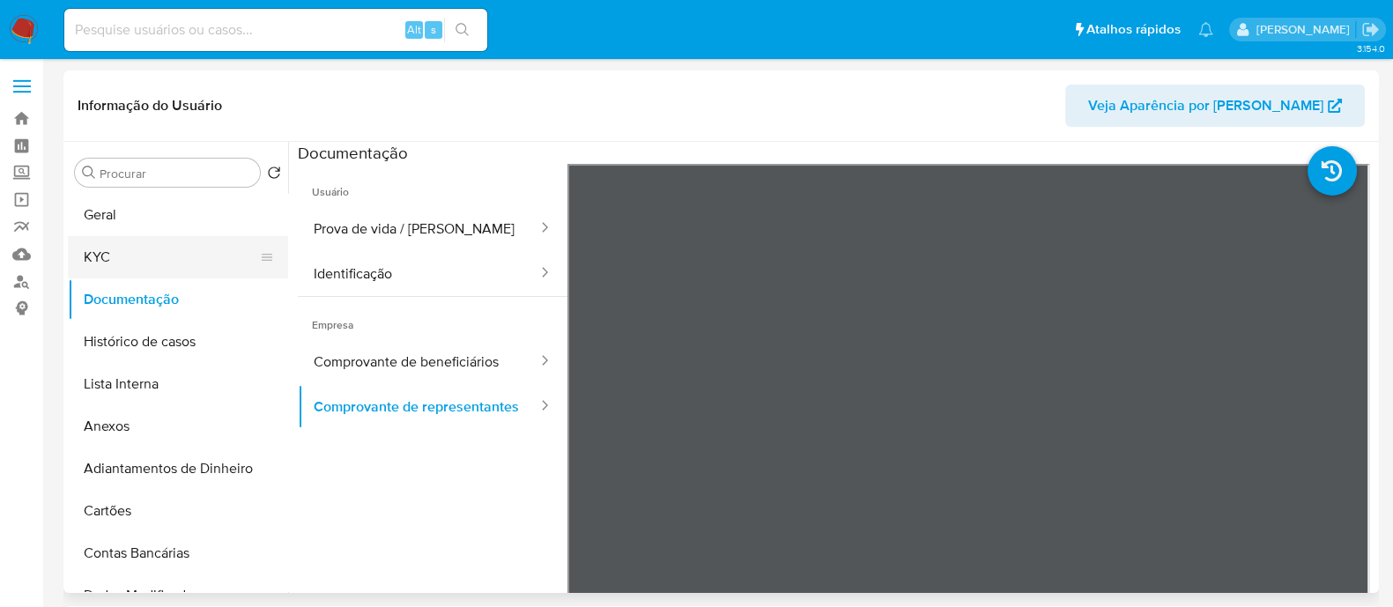
click at [158, 272] on button "KYC" at bounding box center [171, 257] width 206 height 42
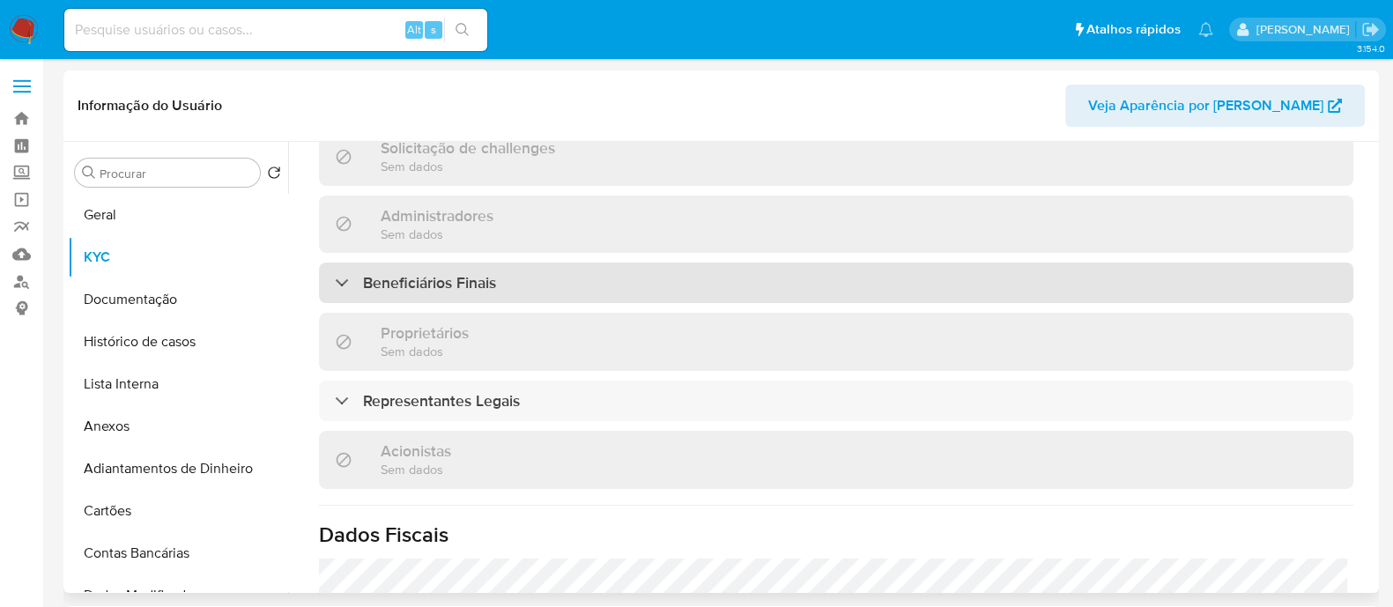
click at [607, 286] on div "Beneficiários Finais" at bounding box center [836, 282] width 1034 height 41
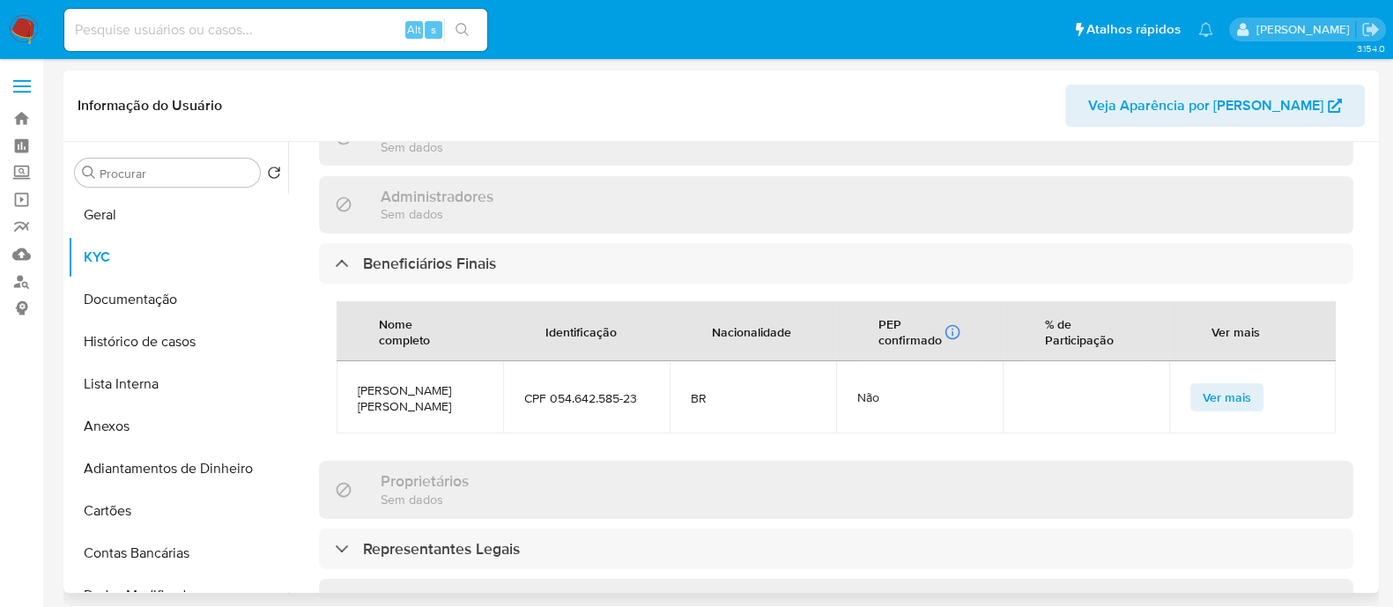
scroll to position [360, 0]
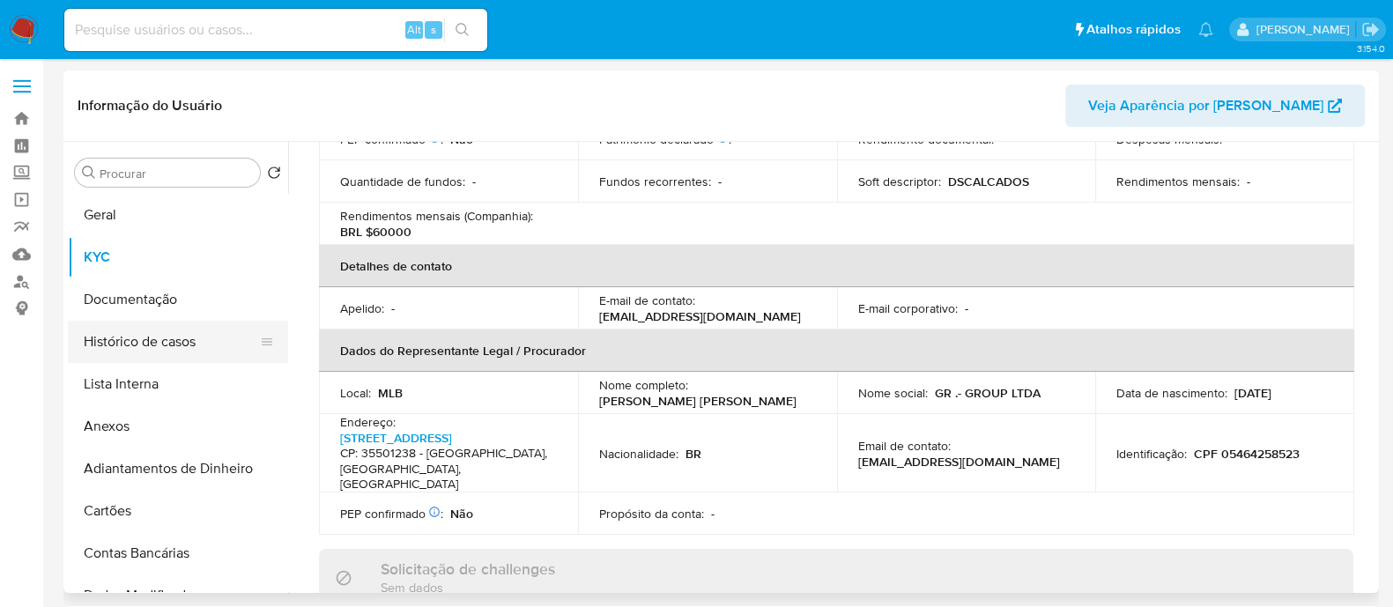
click at [178, 329] on button "Histórico de casos" at bounding box center [171, 342] width 206 height 42
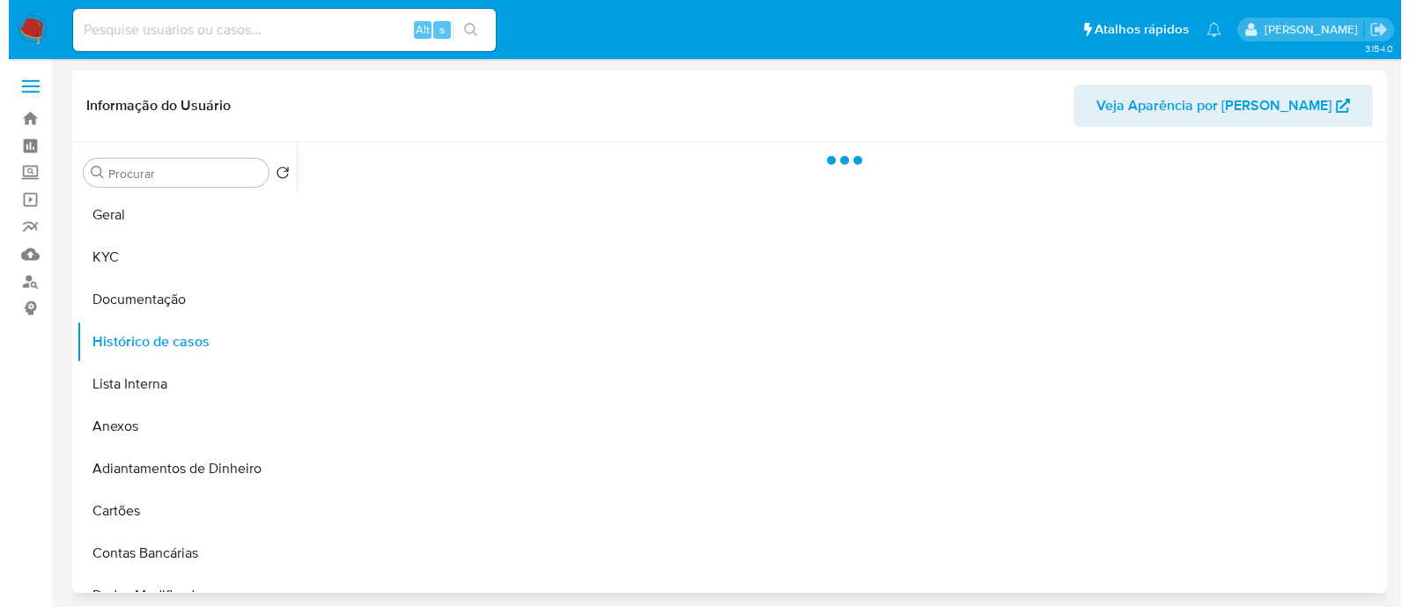
scroll to position [0, 0]
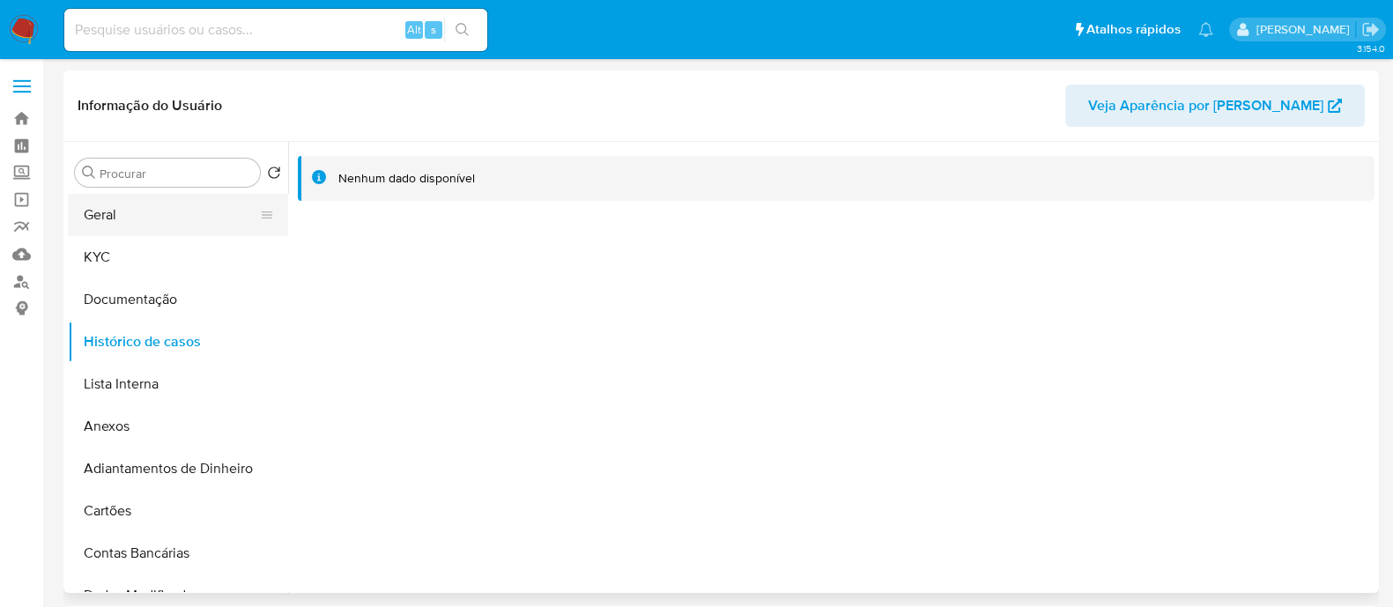
click at [128, 222] on button "Geral" at bounding box center [171, 215] width 206 height 42
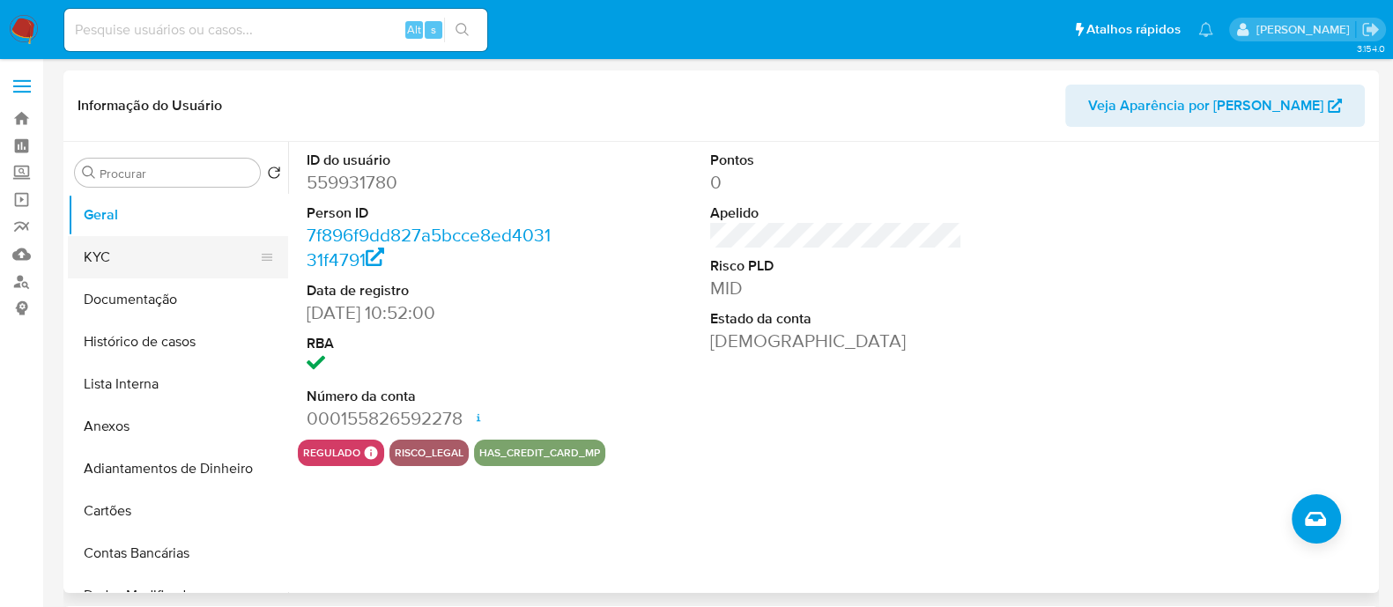
click at [206, 263] on button "KYC" at bounding box center [171, 257] width 206 height 42
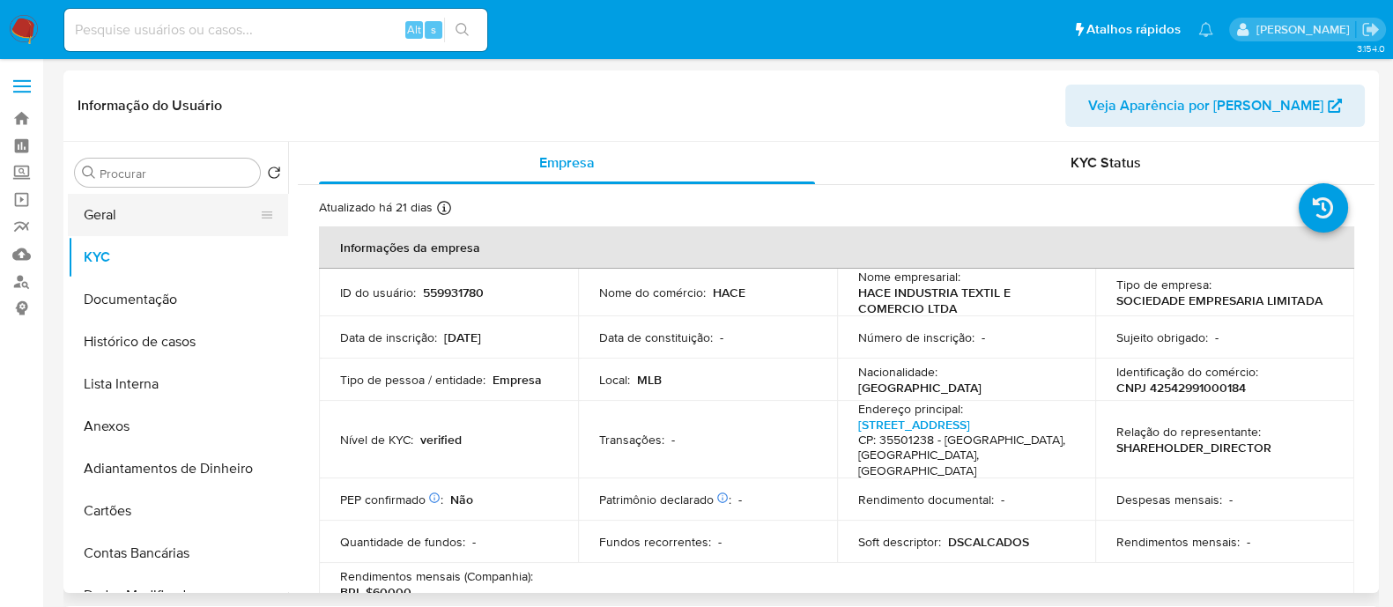
click at [203, 208] on button "Geral" at bounding box center [171, 215] width 206 height 42
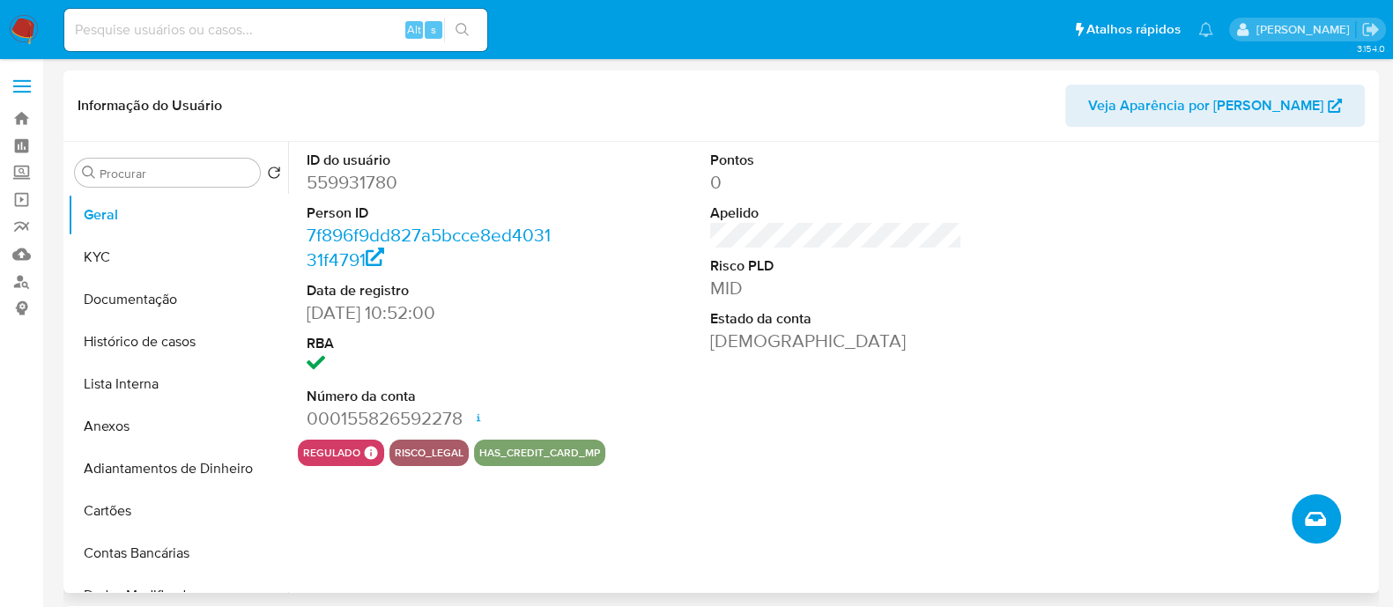
click at [1322, 503] on button "Criar caso manual" at bounding box center [1315, 518] width 49 height 49
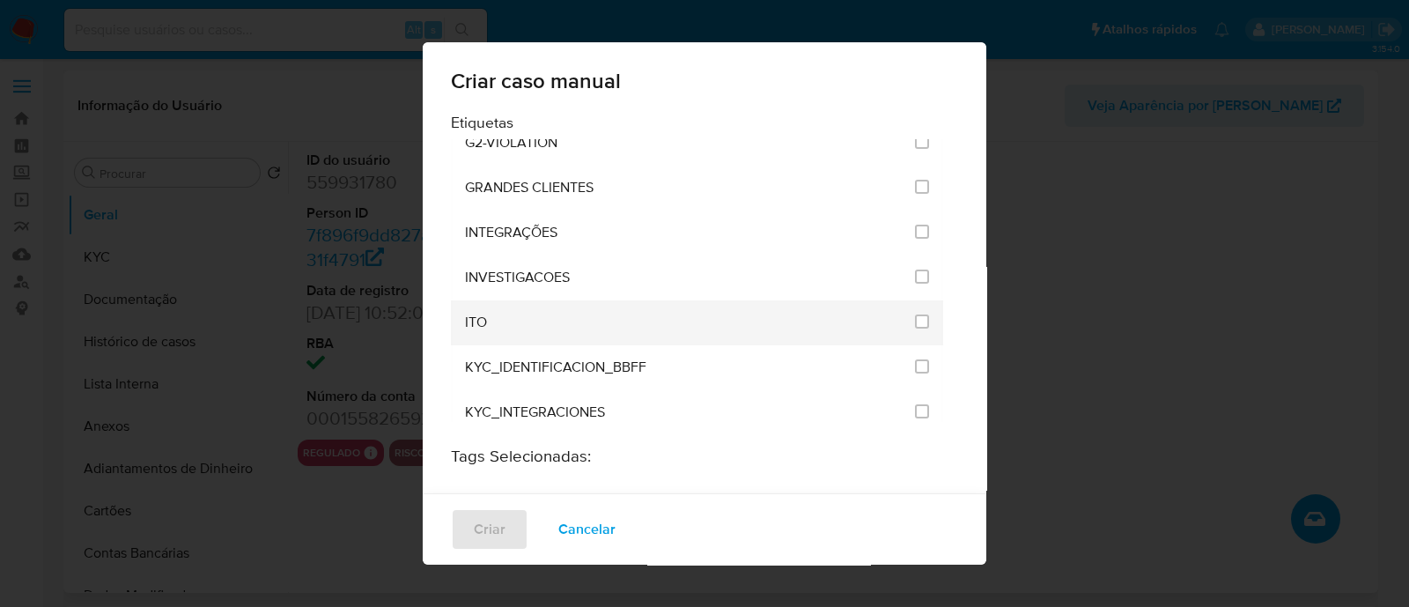
scroll to position [1430, 0]
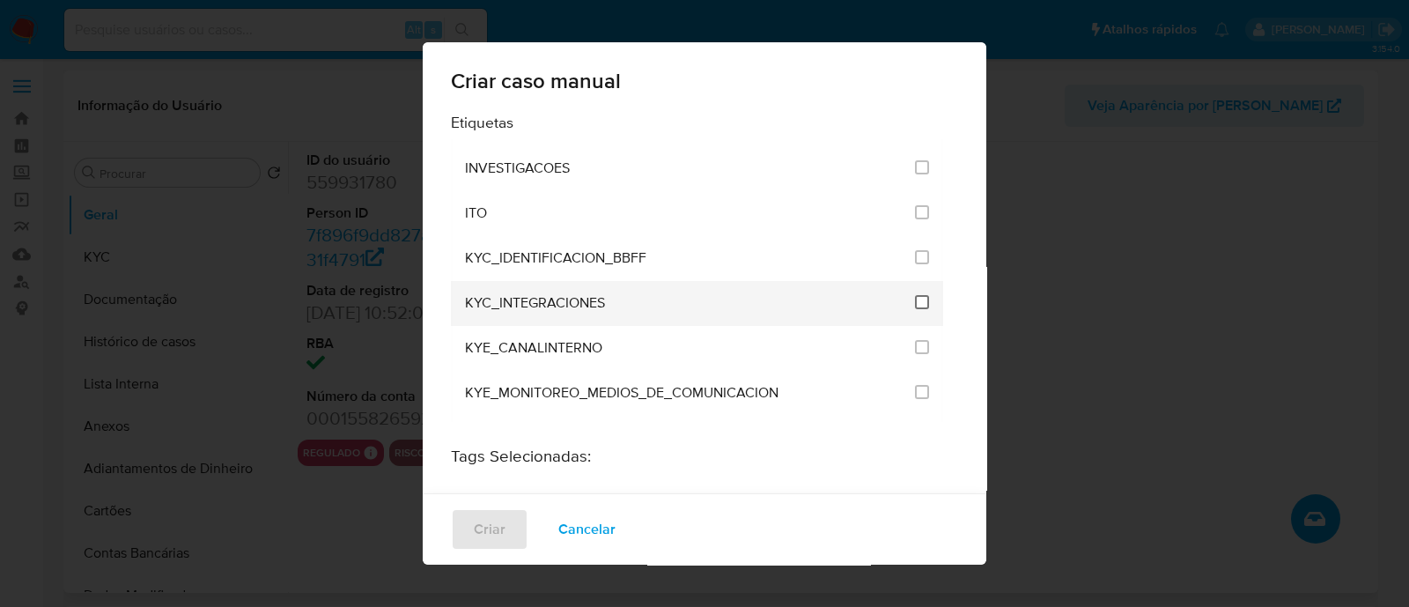
click at [915, 295] on input "2093" at bounding box center [922, 302] width 14 height 14
checkbox input "true"
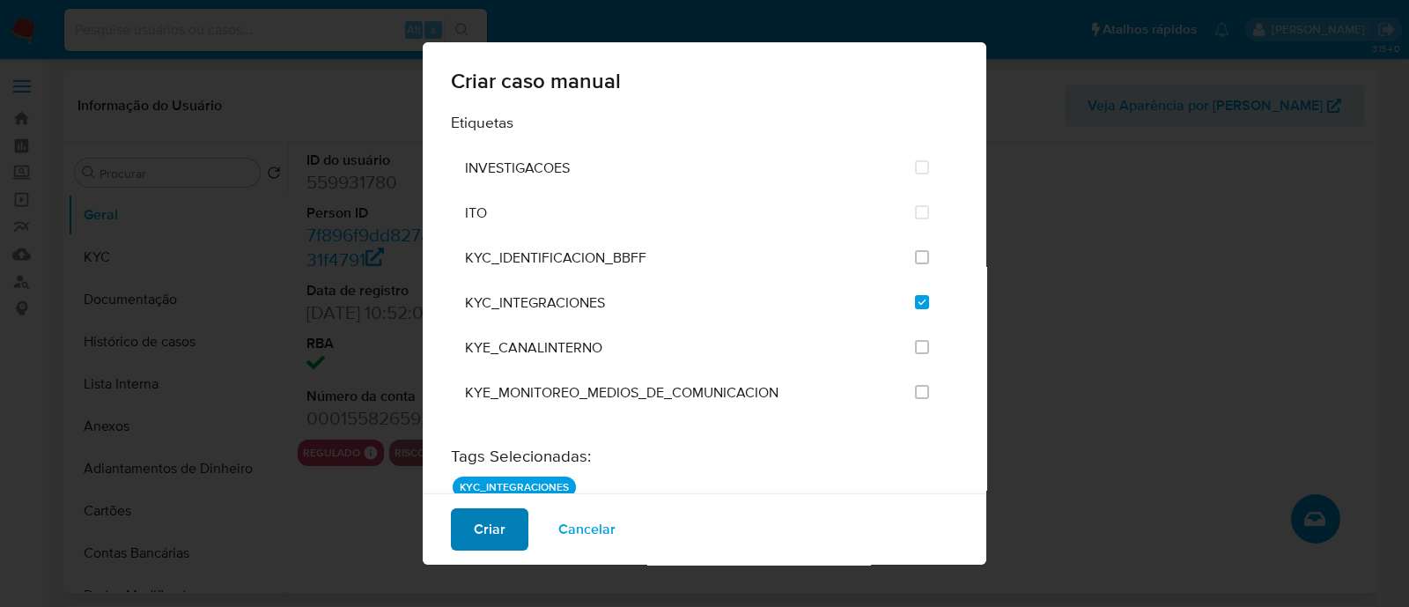
click at [492, 526] on span "Criar" at bounding box center [490, 529] width 32 height 39
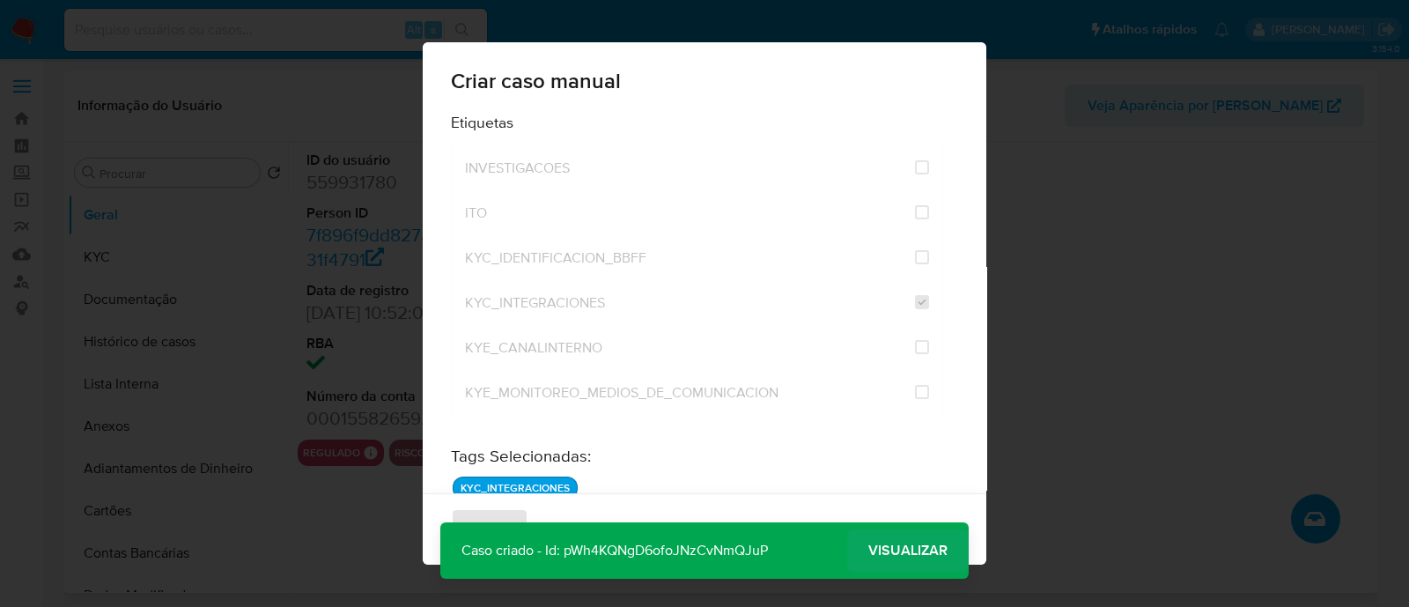
click at [924, 550] on span "Visualizar" at bounding box center [907, 550] width 79 height 0
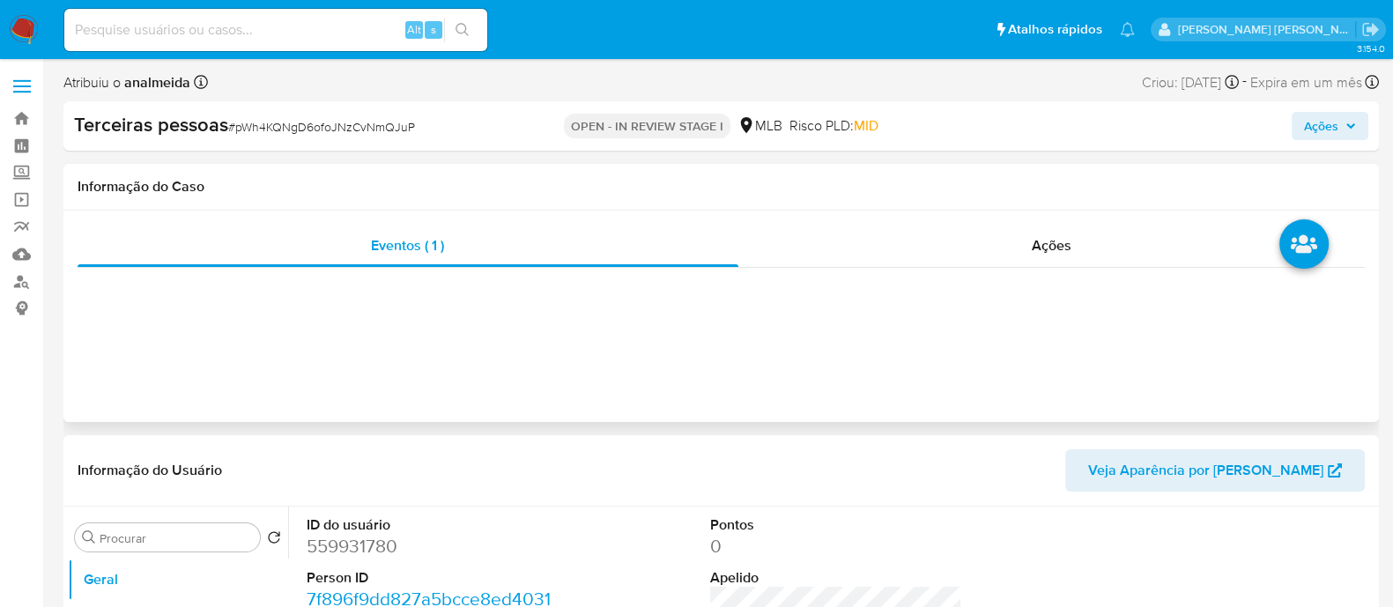
select select "10"
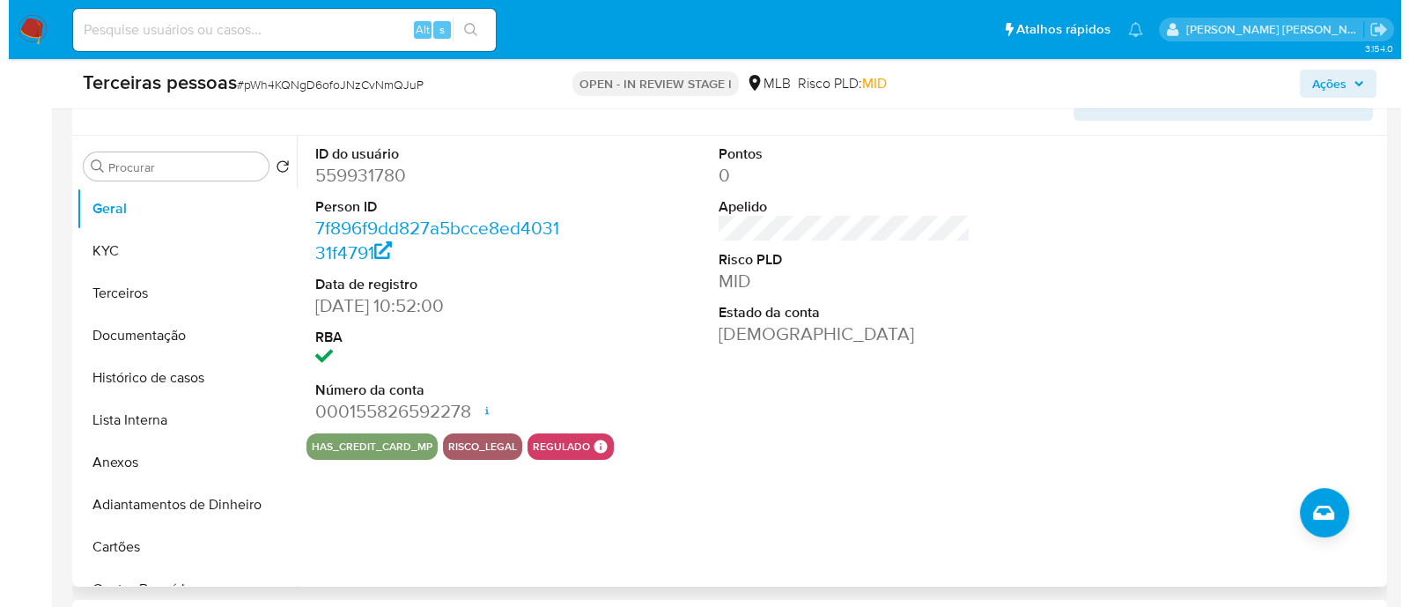
scroll to position [440, 0]
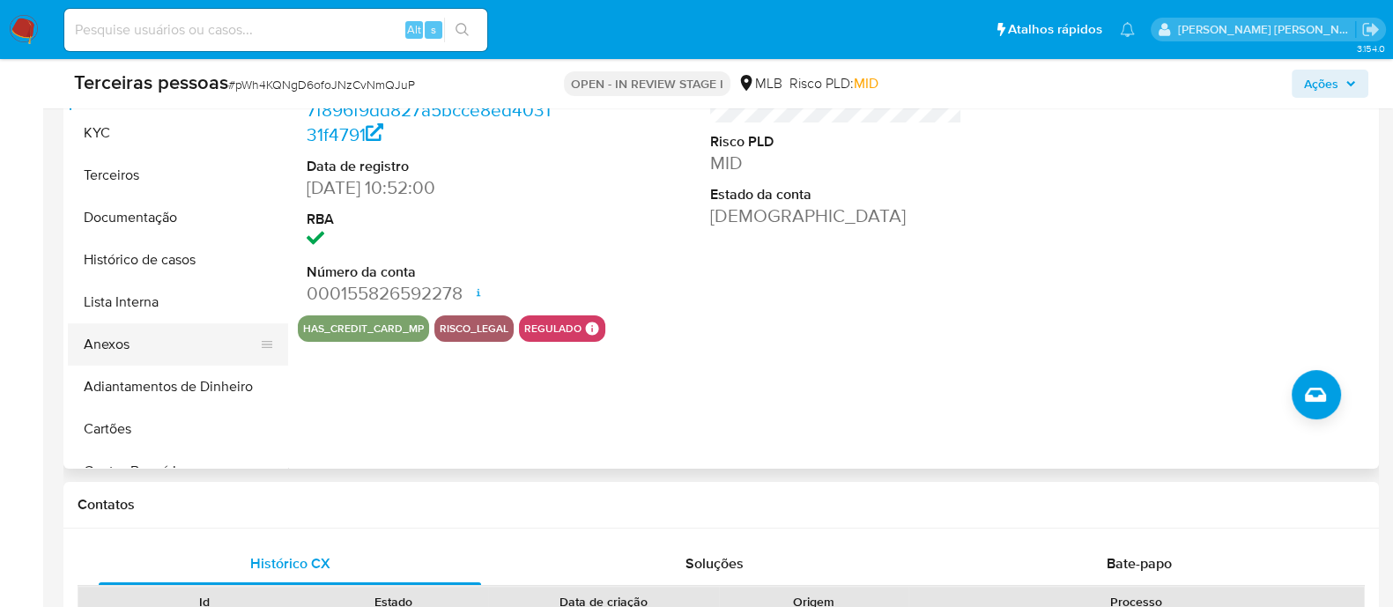
click at [133, 343] on button "Anexos" at bounding box center [171, 344] width 206 height 42
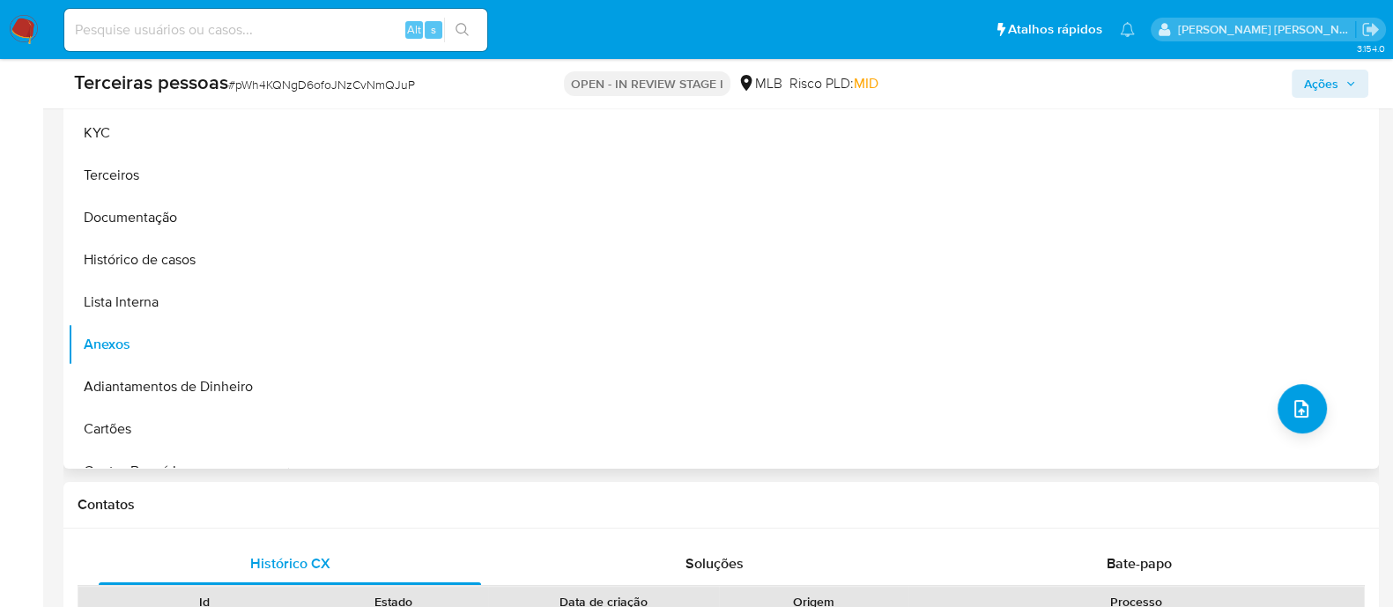
click at [1268, 420] on div "Nenhum dado disponível" at bounding box center [831, 243] width 1086 height 451
click at [1281, 410] on button "upload-file" at bounding box center [1301, 408] width 49 height 49
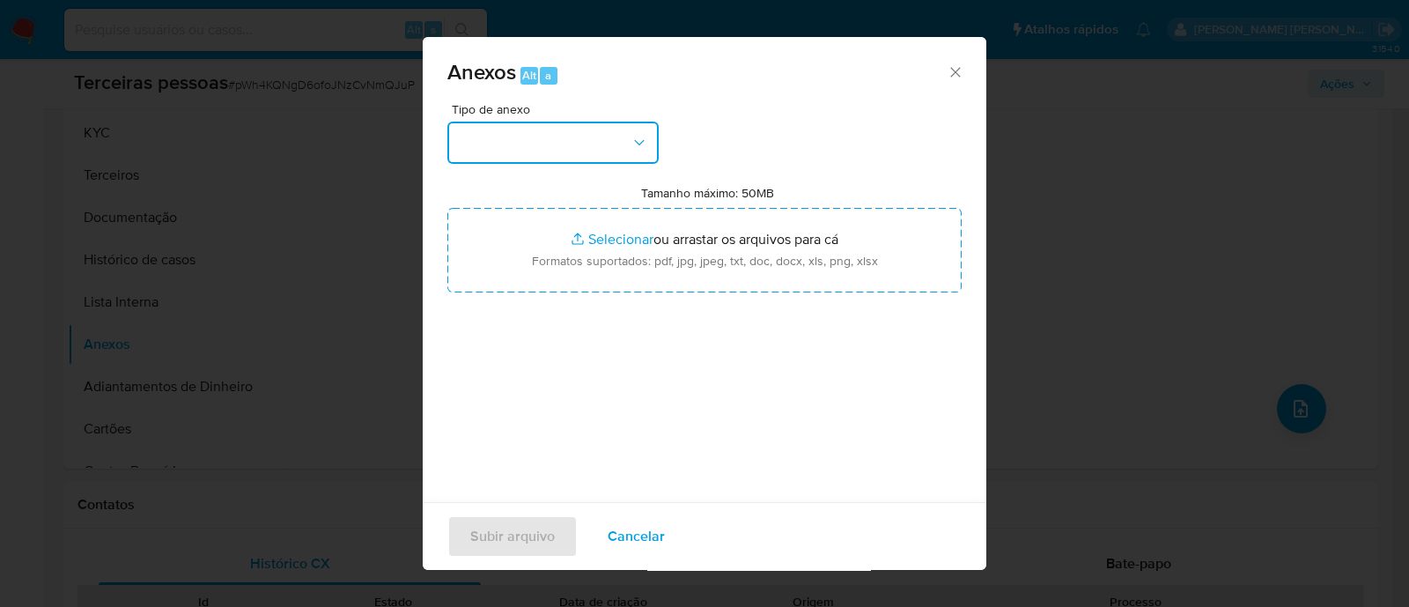
click at [572, 144] on button "button" at bounding box center [552, 143] width 211 height 42
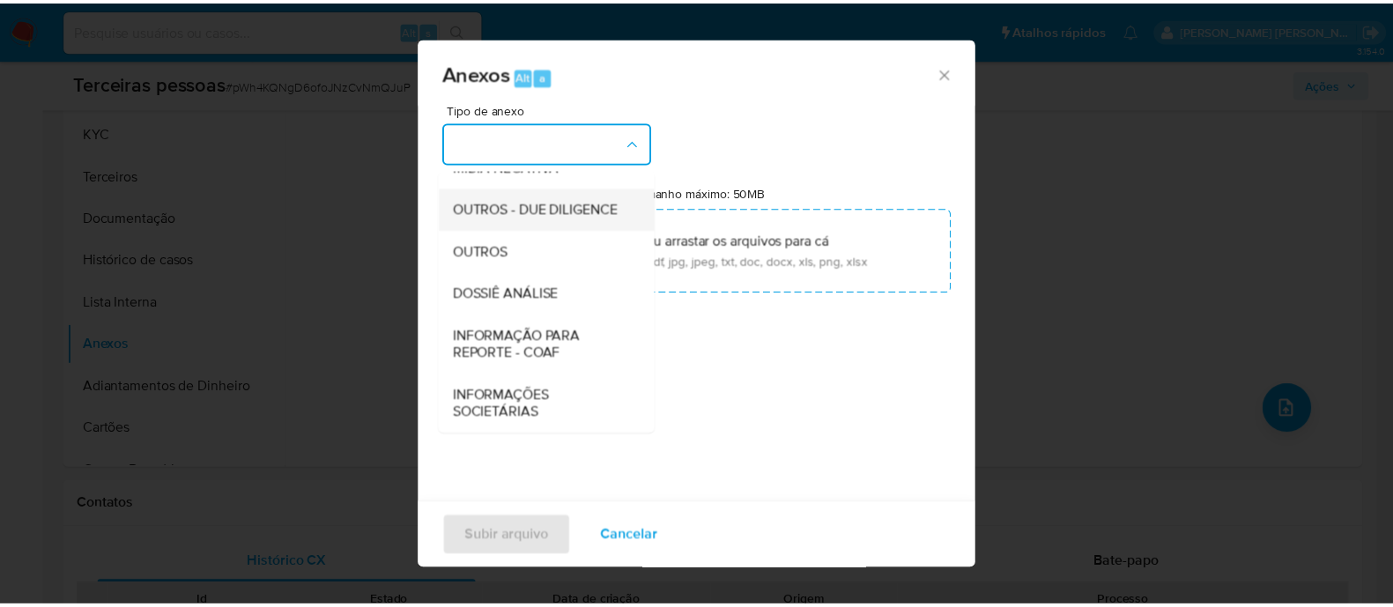
scroll to position [271, 0]
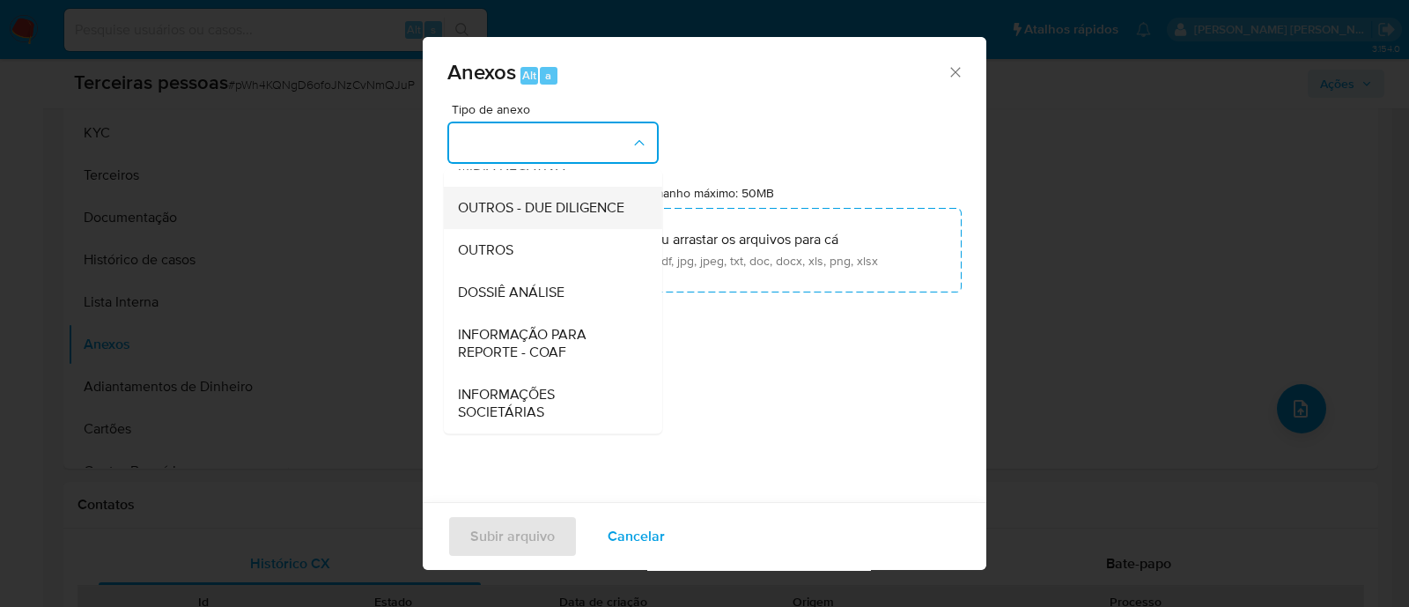
click at [538, 199] on span "OUTROS - DUE DILIGENCE" at bounding box center [541, 208] width 166 height 18
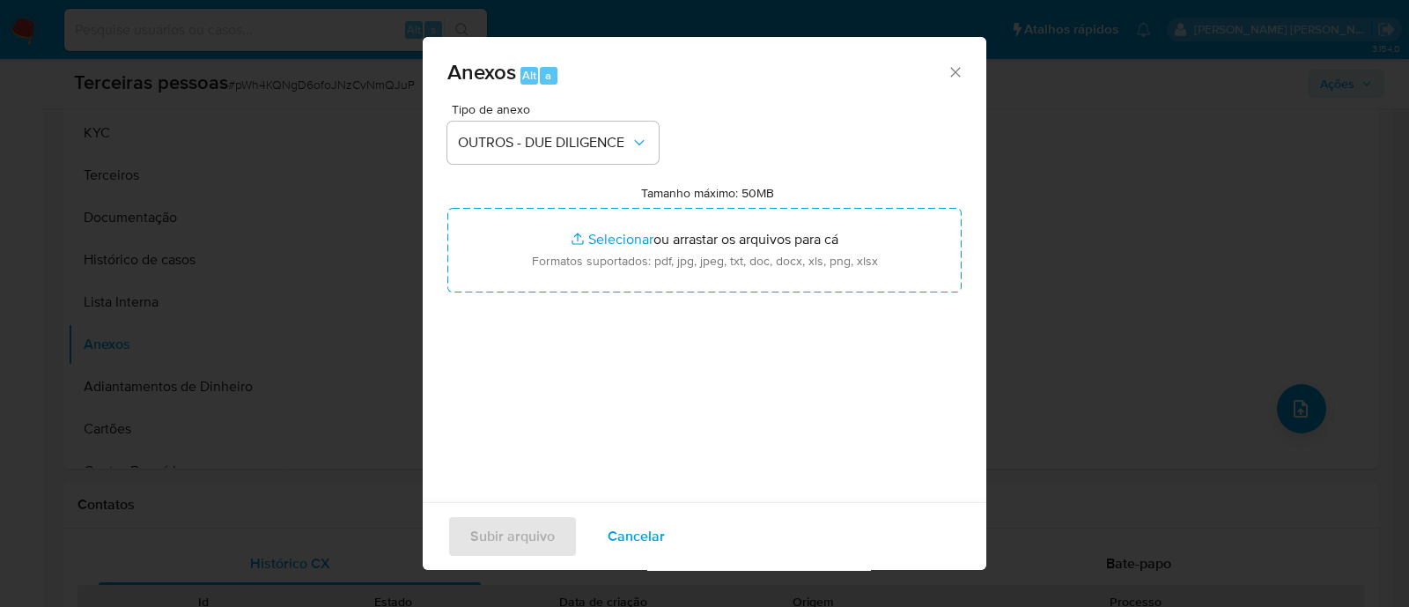
click at [698, 194] on label "Tamanho máximo: 50MB Selecionar arquivos" at bounding box center [707, 193] width 133 height 16
click at [698, 208] on input "Tamanho máximo: 50MB Selecionar arquivos" at bounding box center [704, 250] width 514 height 85
type input "C:\fakepath\Matriz de Risco - HACE INDUSTRIA TEXTIL E COMERCIO LTDA.pdf"
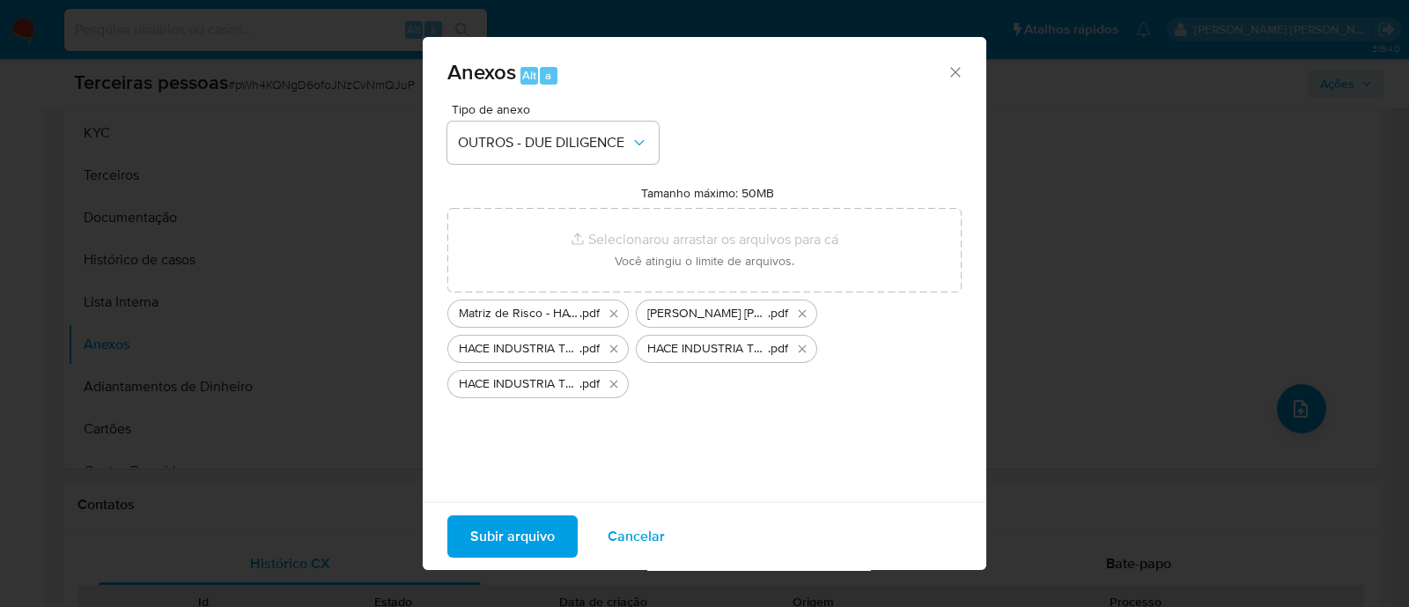
click at [525, 535] on span "Subir arquivo" at bounding box center [512, 536] width 85 height 39
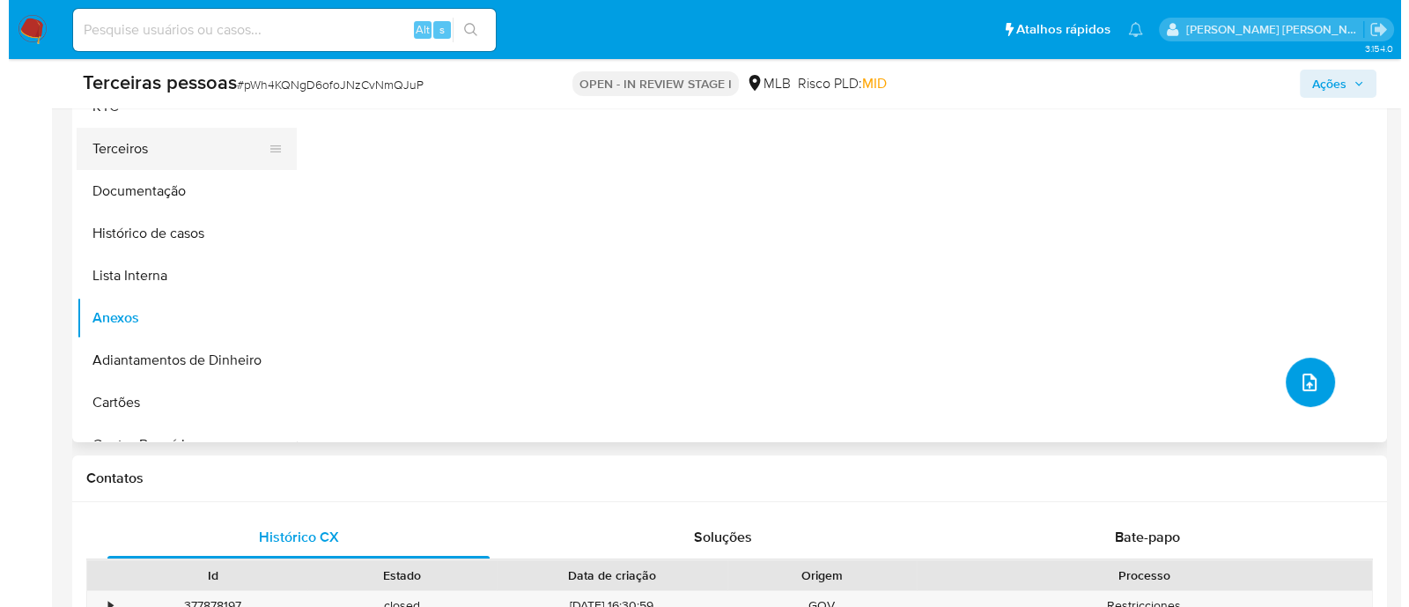
scroll to position [330, 0]
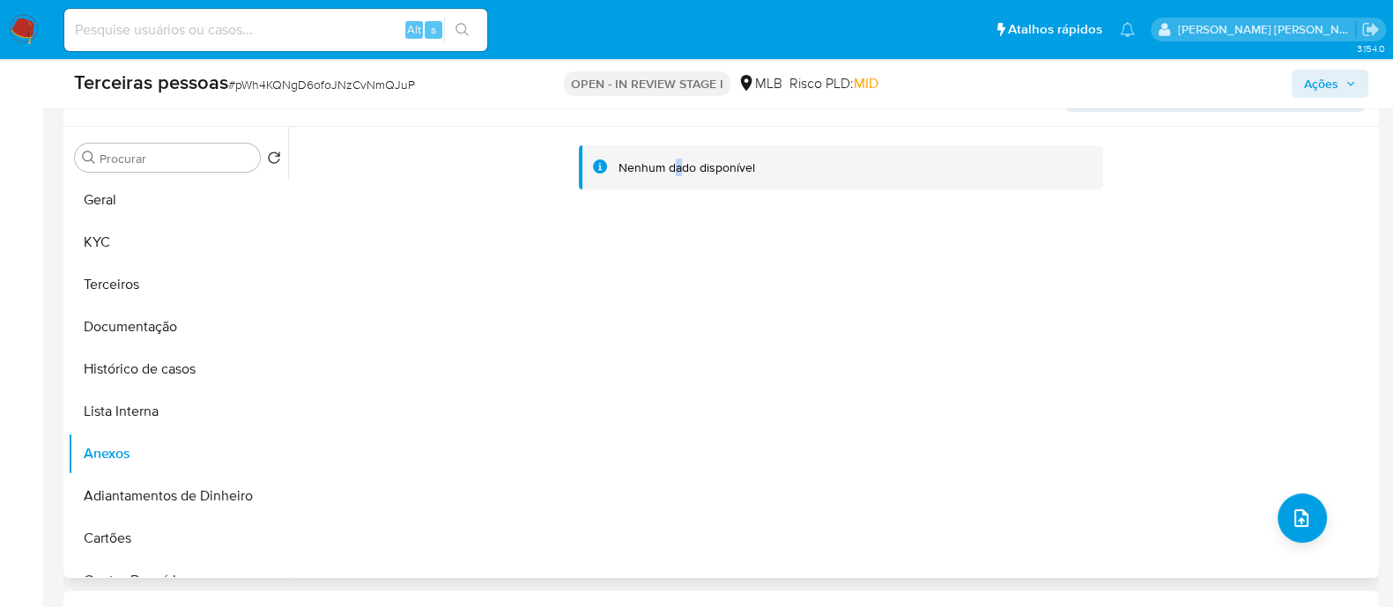
drag, startPoint x: 678, startPoint y: 389, endPoint x: 654, endPoint y: 373, distance: 29.3
click at [681, 390] on div "Nenhum dado disponível" at bounding box center [831, 352] width 1086 height 451
click at [123, 411] on button "Lista Interna" at bounding box center [171, 411] width 206 height 42
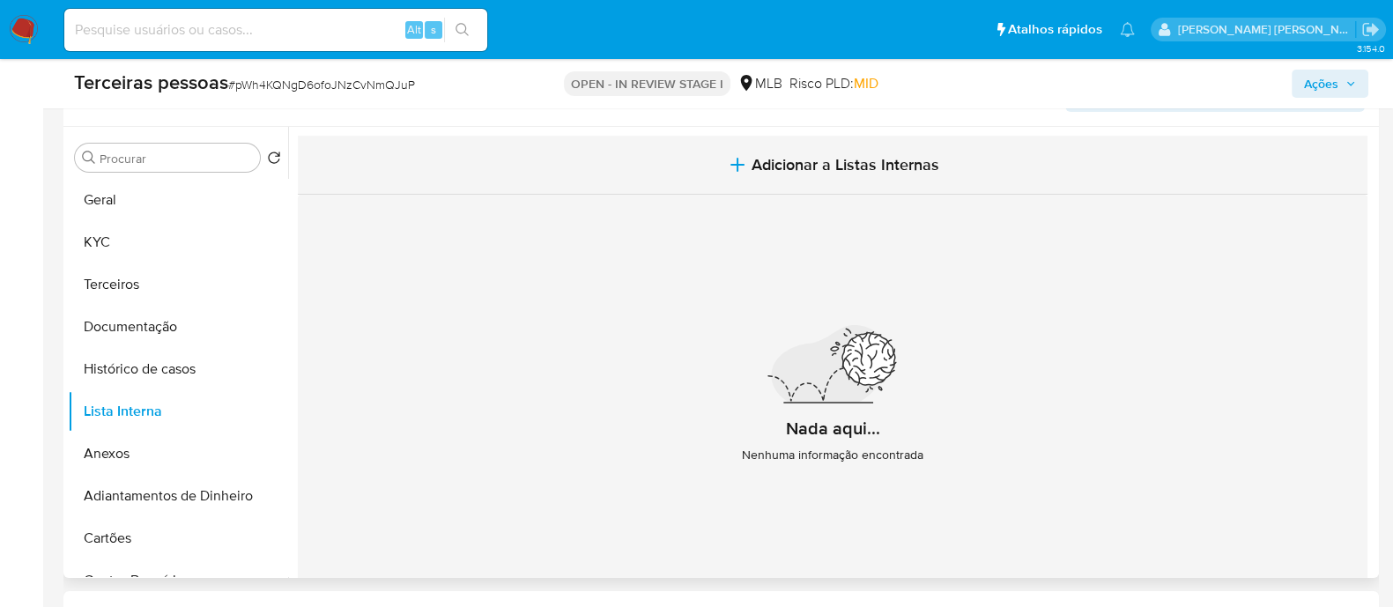
click at [1057, 159] on button "Adicionar a Listas Internas" at bounding box center [832, 165] width 1069 height 59
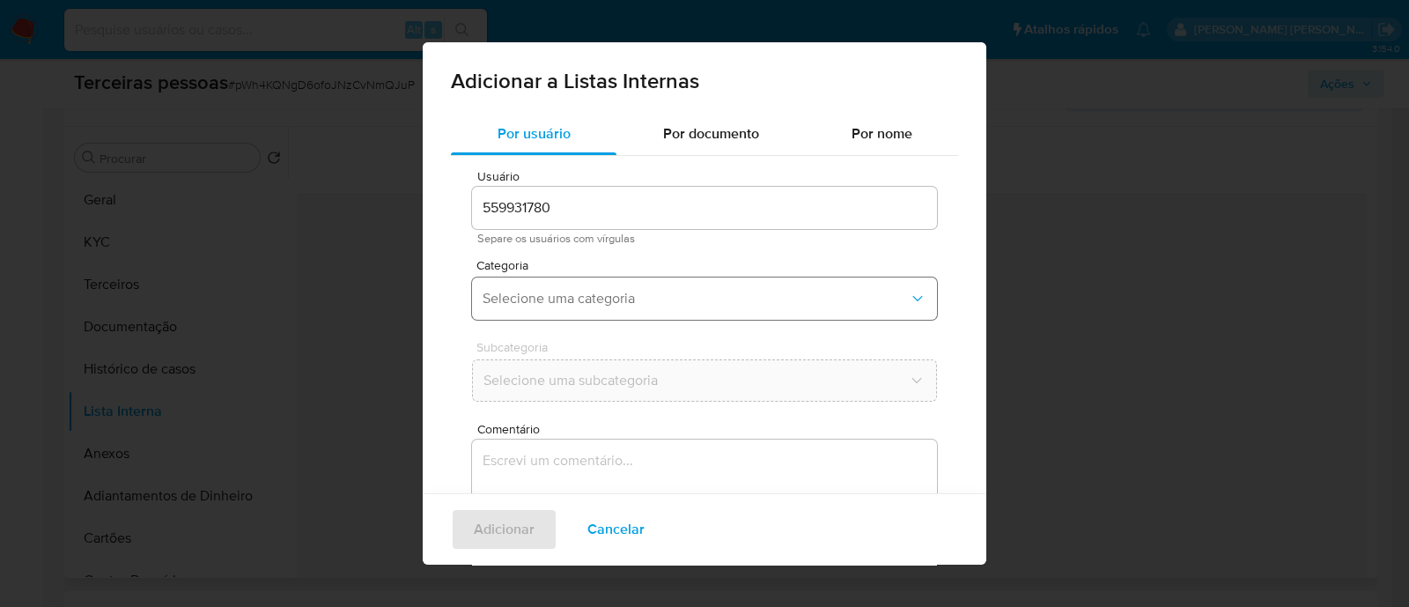
click at [573, 315] on button "Selecione uma categoria" at bounding box center [704, 298] width 465 height 42
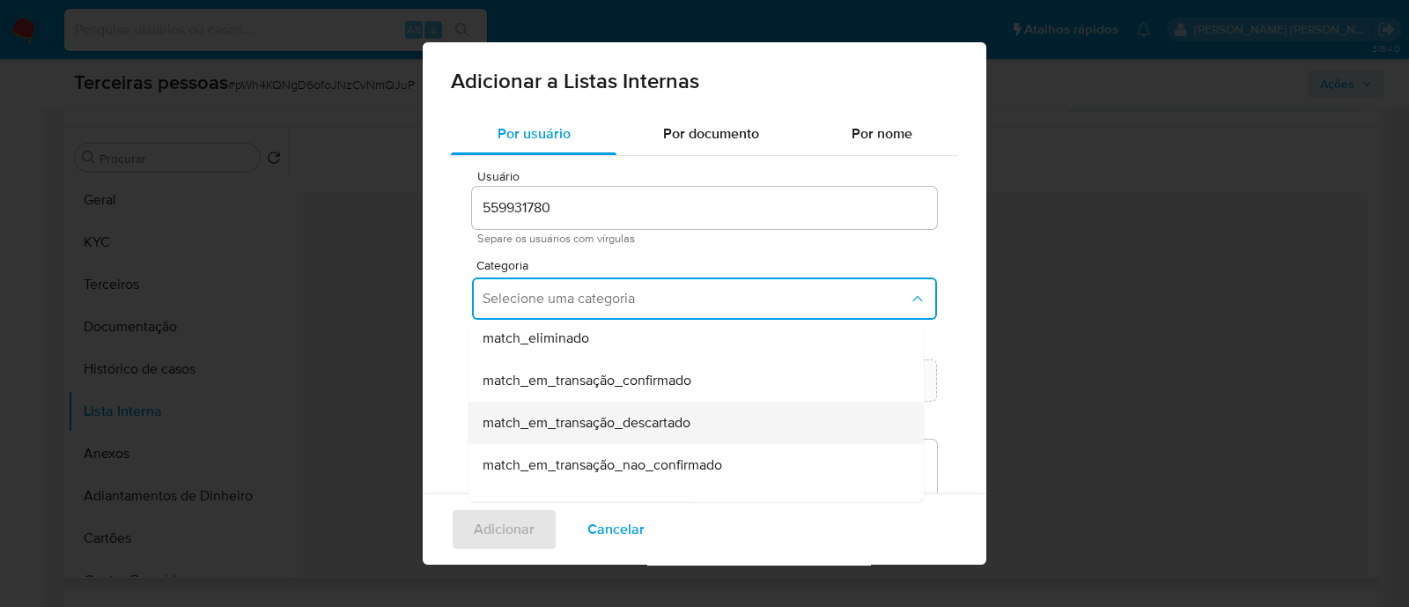
scroll to position [458, 0]
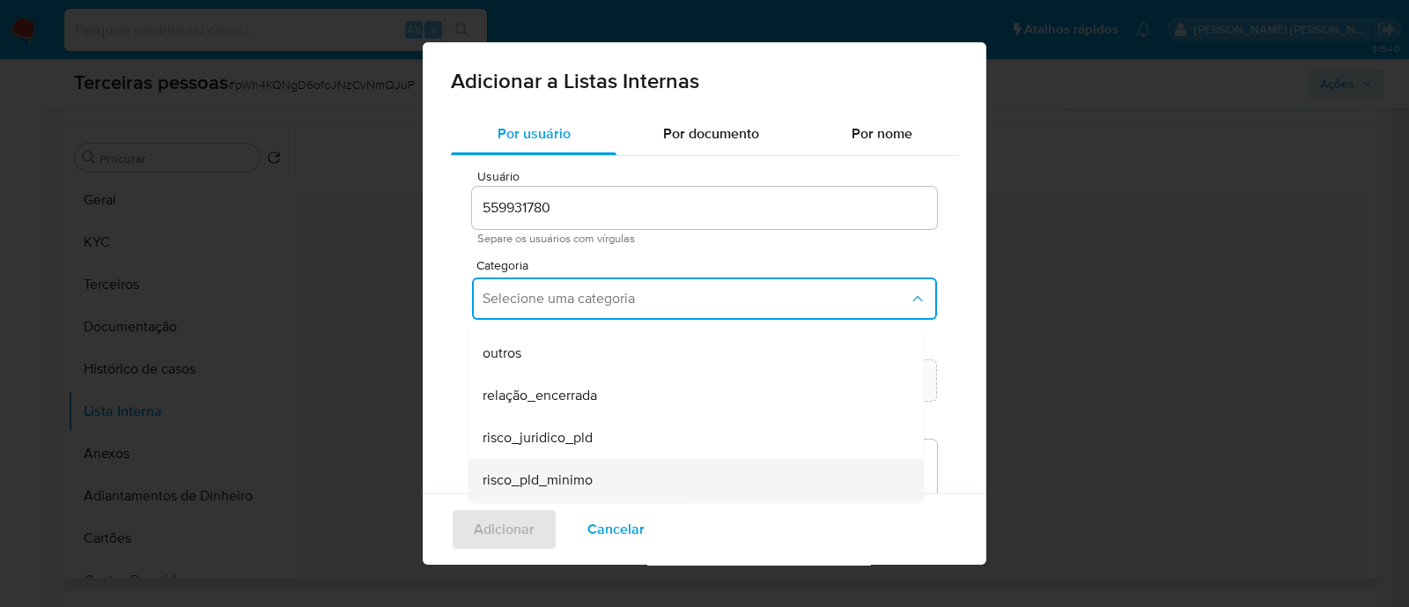
click at [566, 482] on span "risco_pld_minimo" at bounding box center [538, 480] width 110 height 18
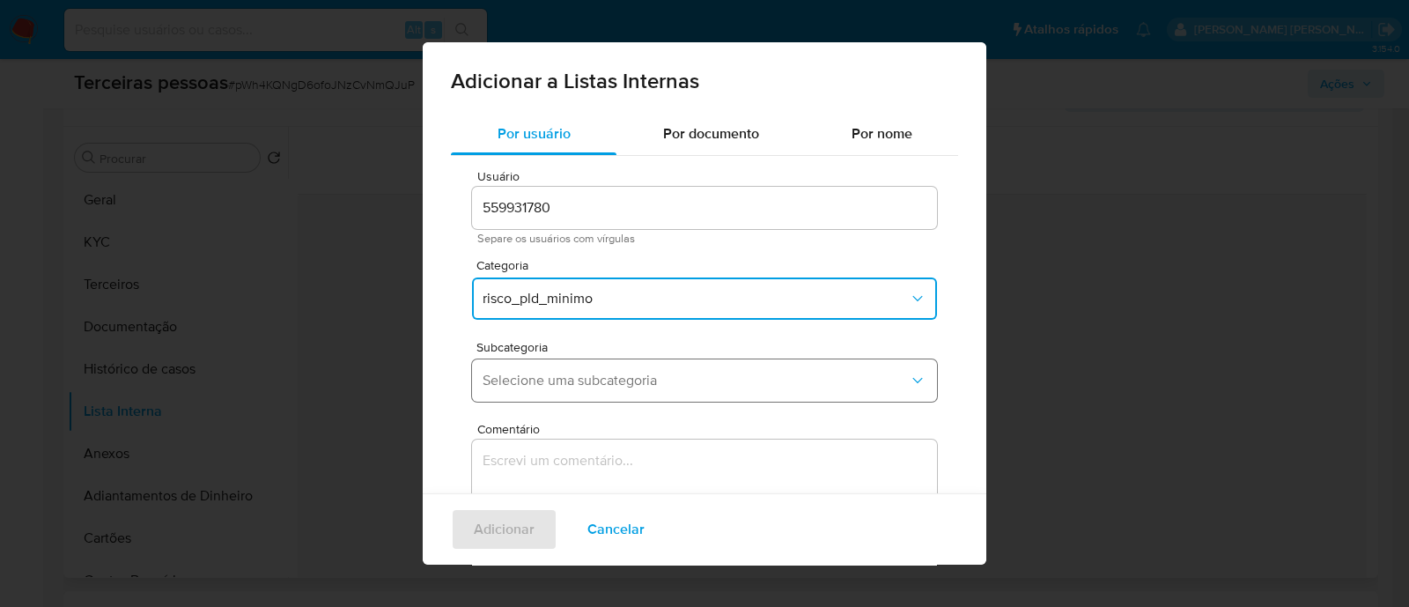
click at [588, 381] on span "Selecione uma subcategoria" at bounding box center [696, 381] width 426 height 18
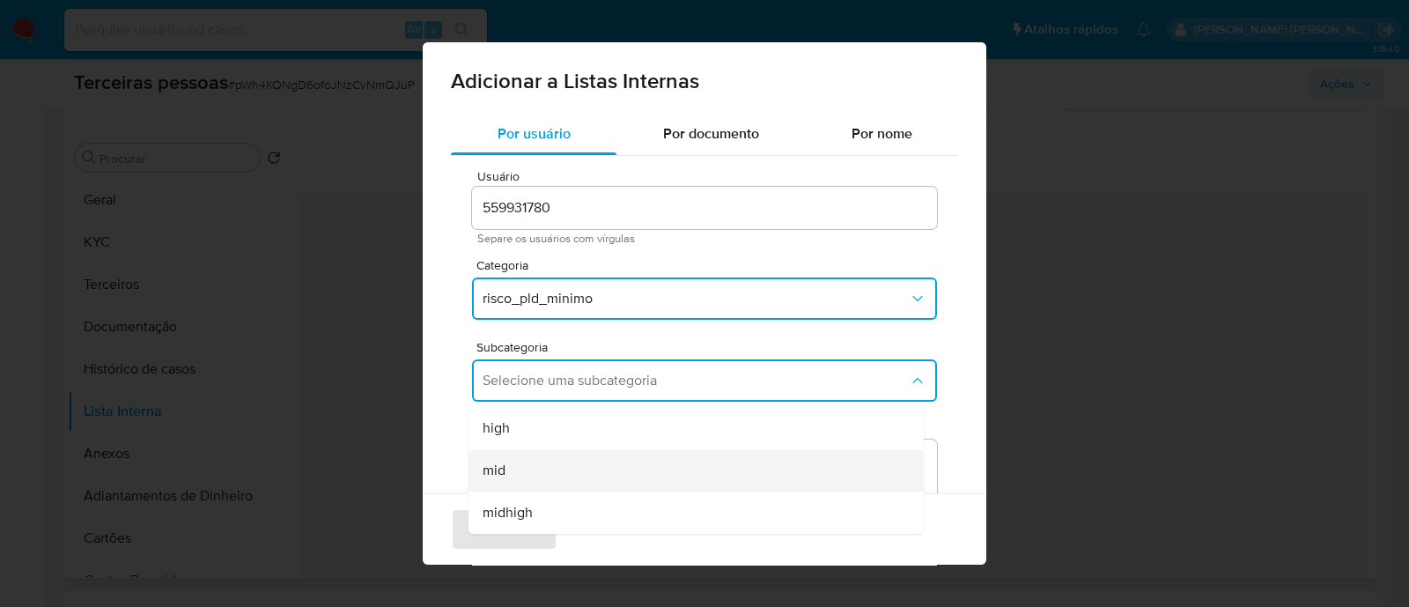
click at [573, 469] on div "mid" at bounding box center [691, 470] width 417 height 42
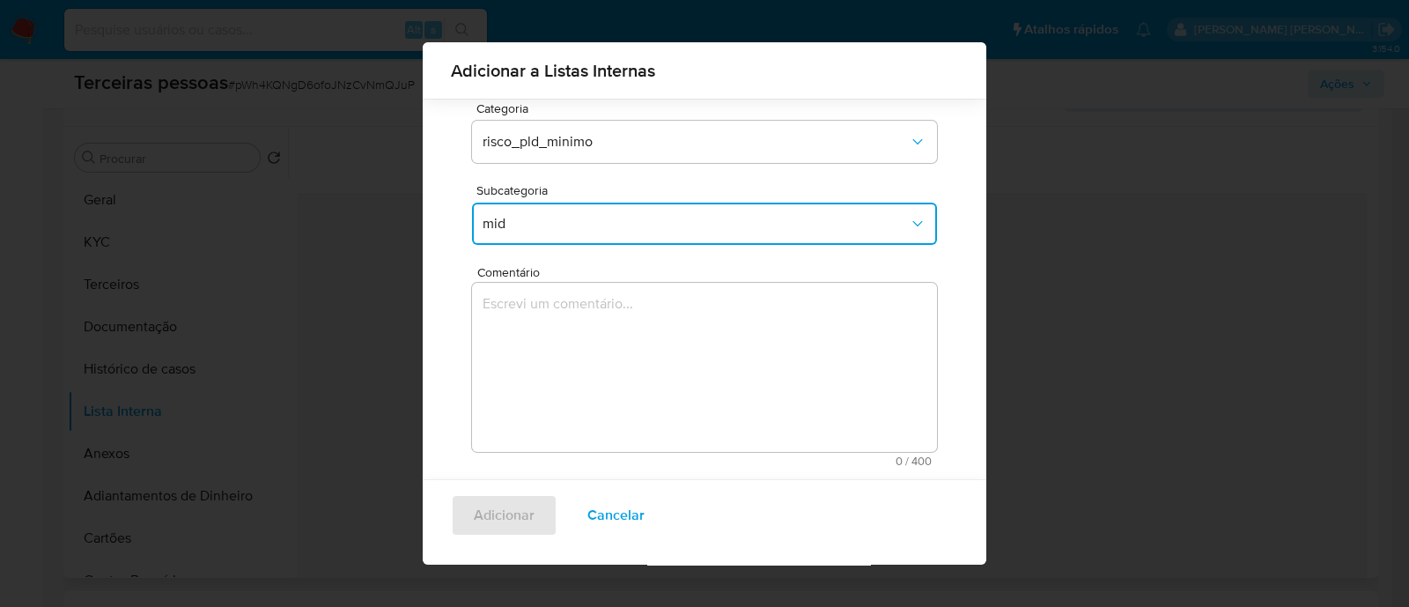
scroll to position [144, 0]
click at [647, 335] on textarea "Comentário" at bounding box center [704, 366] width 465 height 169
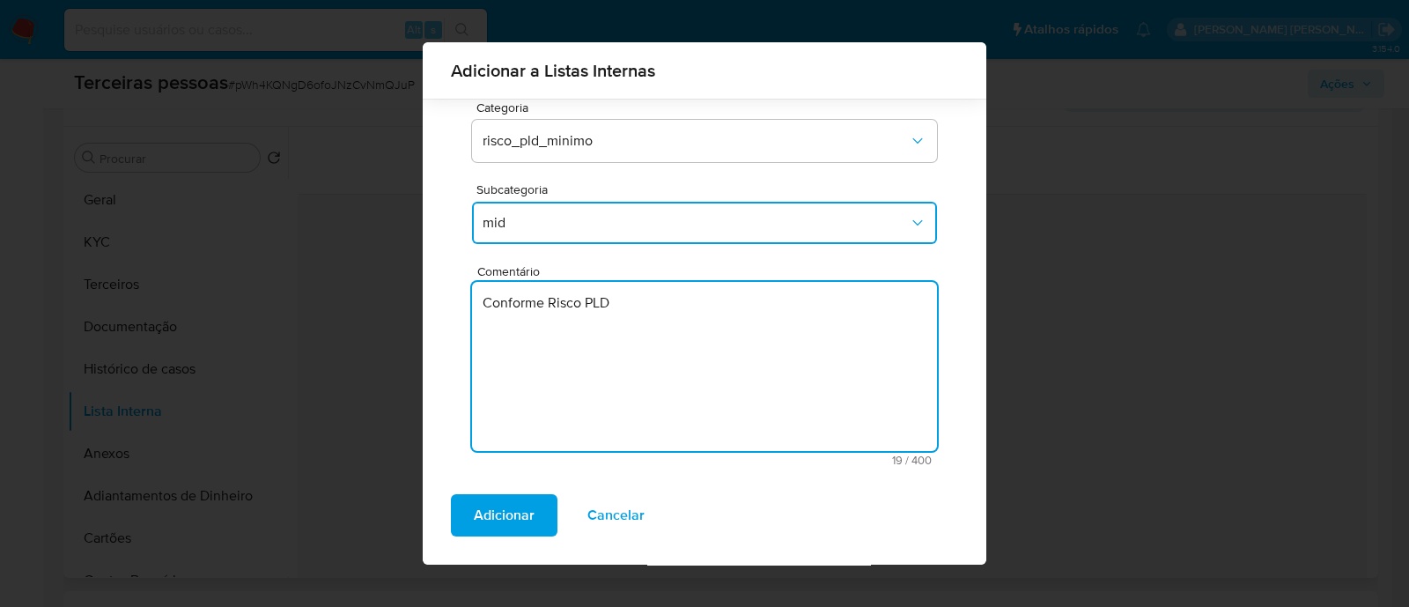
type textarea "Conforme Risco PLD"
click at [525, 477] on div "Usuário 559931780 Separe os usuários com vírgulas Categoria risco_pld_minimo Su…" at bounding box center [704, 239] width 507 height 482
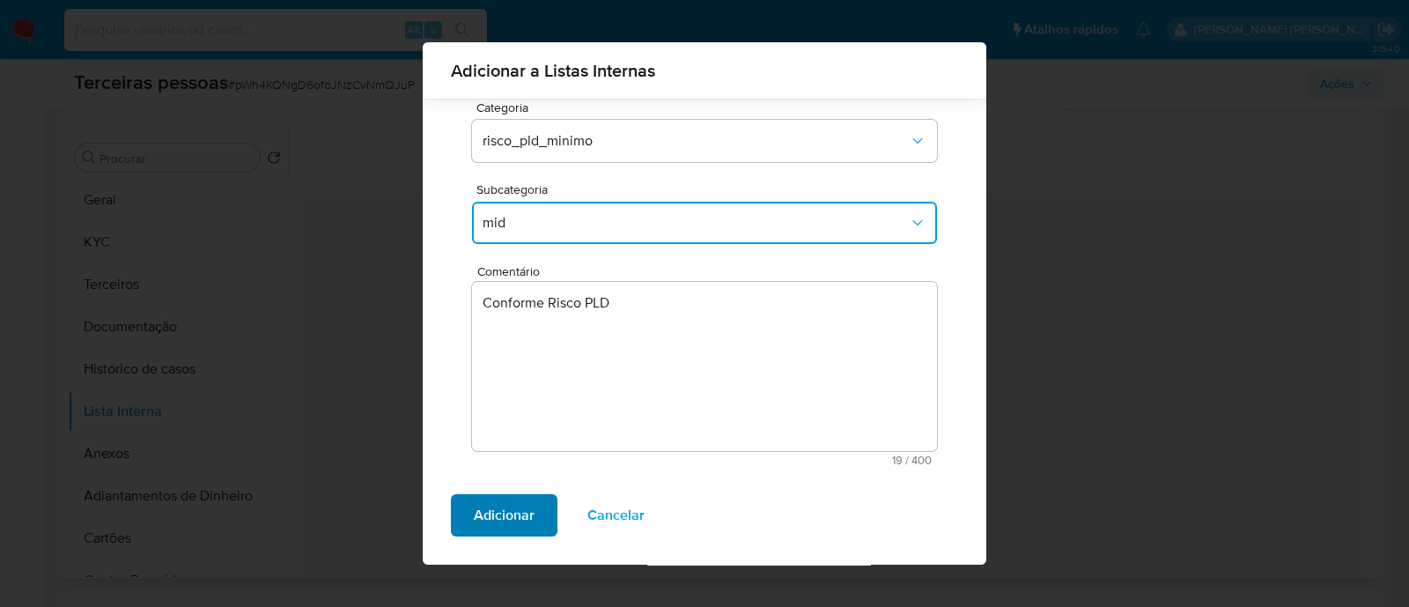
click at [515, 521] on span "Adicionar" at bounding box center [504, 515] width 61 height 39
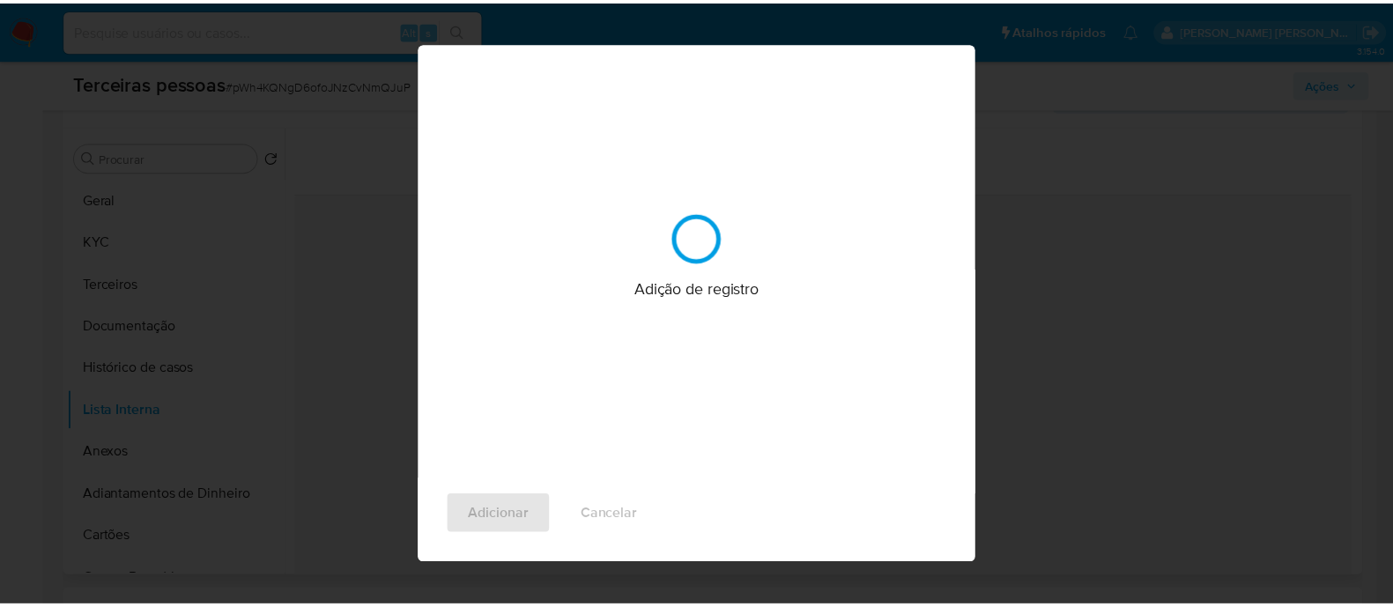
scroll to position [0, 0]
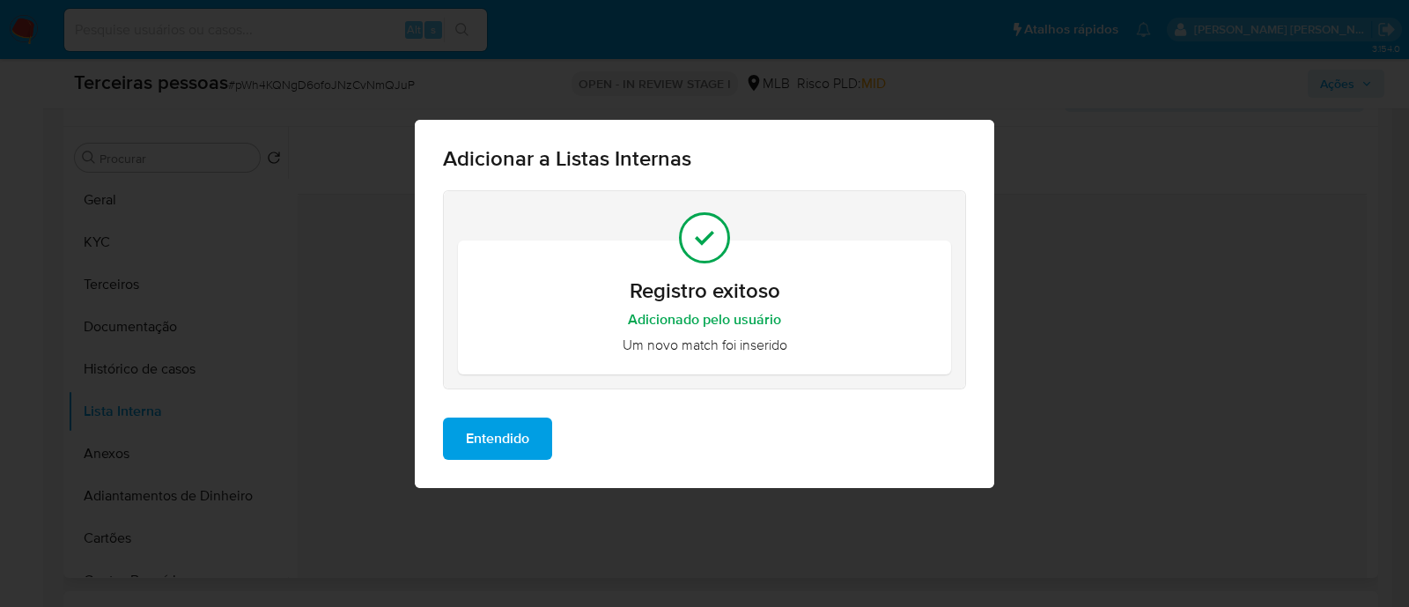
click at [514, 422] on span "Entendido" at bounding box center [497, 438] width 63 height 39
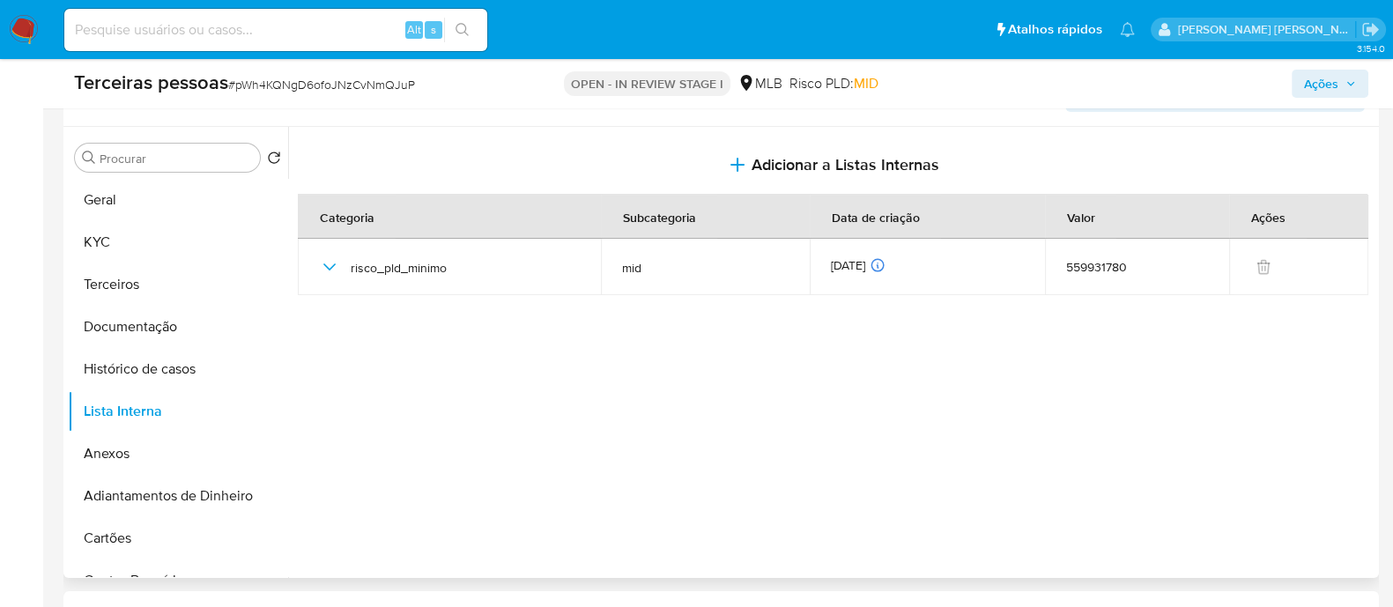
click at [1010, 386] on div at bounding box center [831, 352] width 1086 height 451
click at [1321, 85] on span "Ações" at bounding box center [1321, 84] width 34 height 28
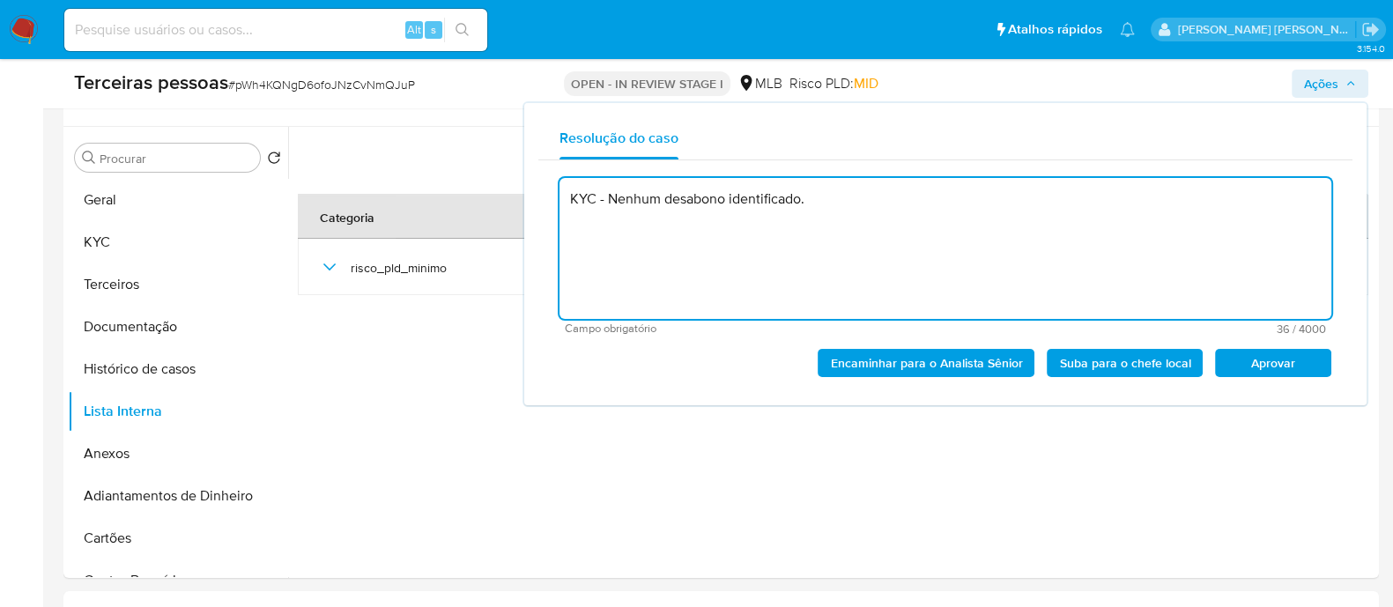
click at [1263, 342] on div "Encaminhar para o Analista Sênior Suba para o chefe local Aprovar" at bounding box center [945, 356] width 772 height 42
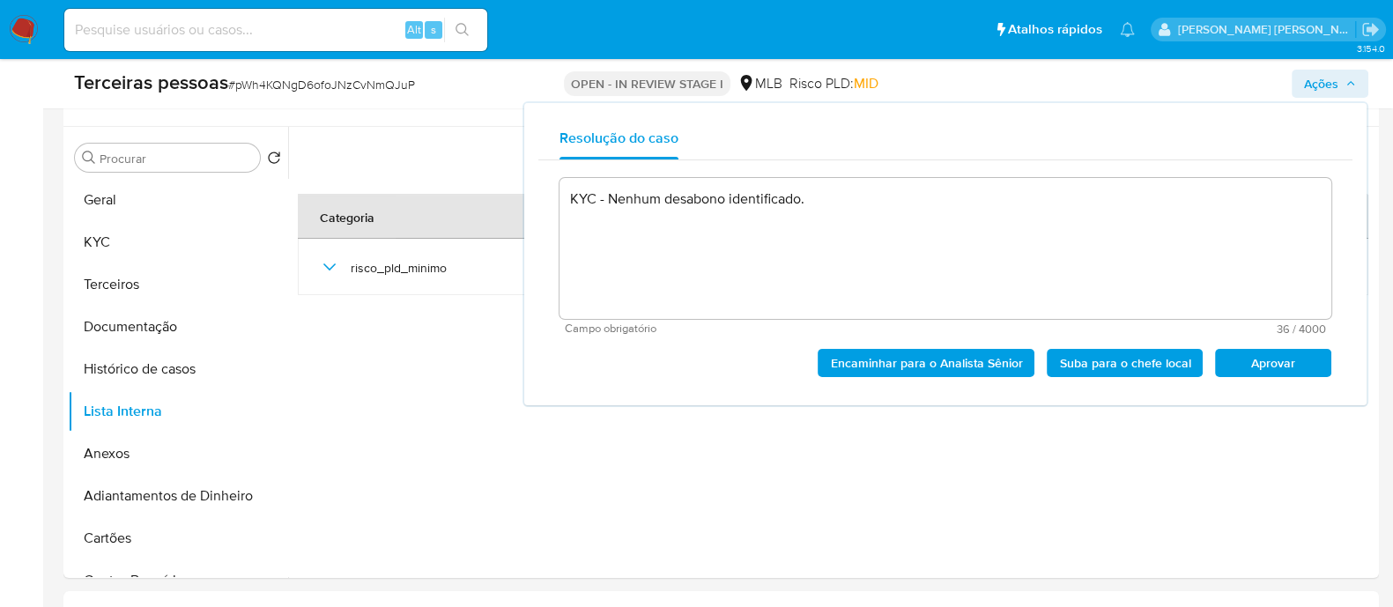
click at [1260, 354] on span "Aprovar" at bounding box center [1273, 363] width 92 height 25
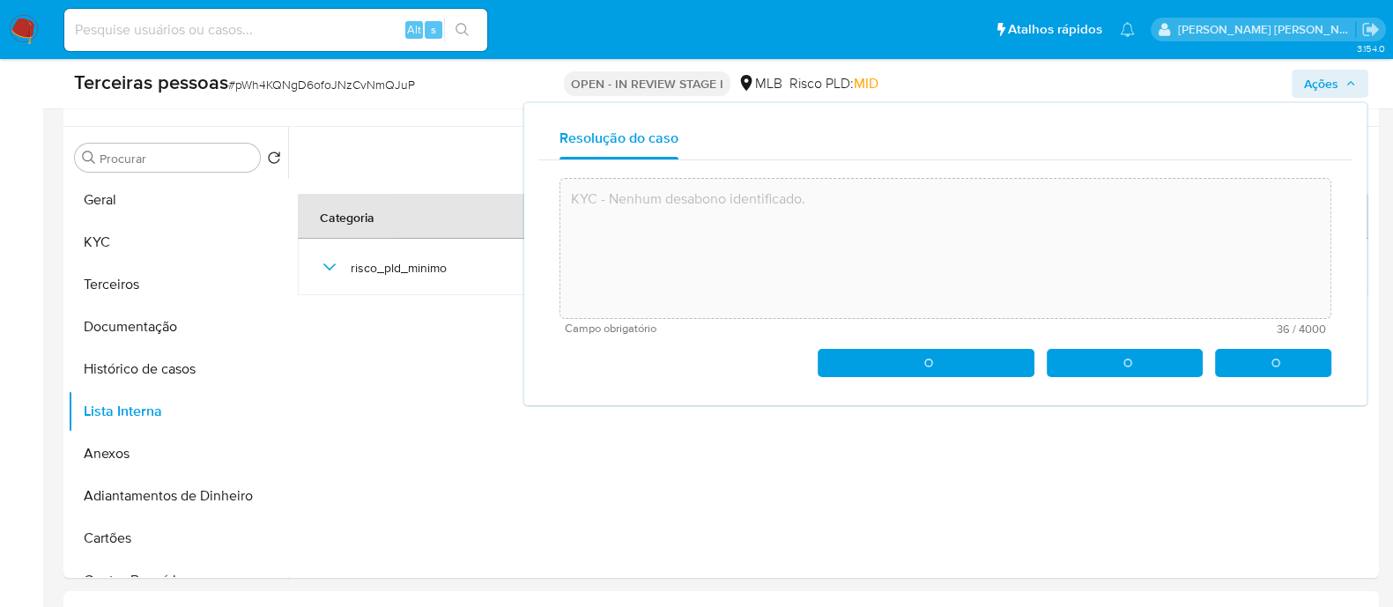
type textarea "KYC - Nenhum desabono identificado."
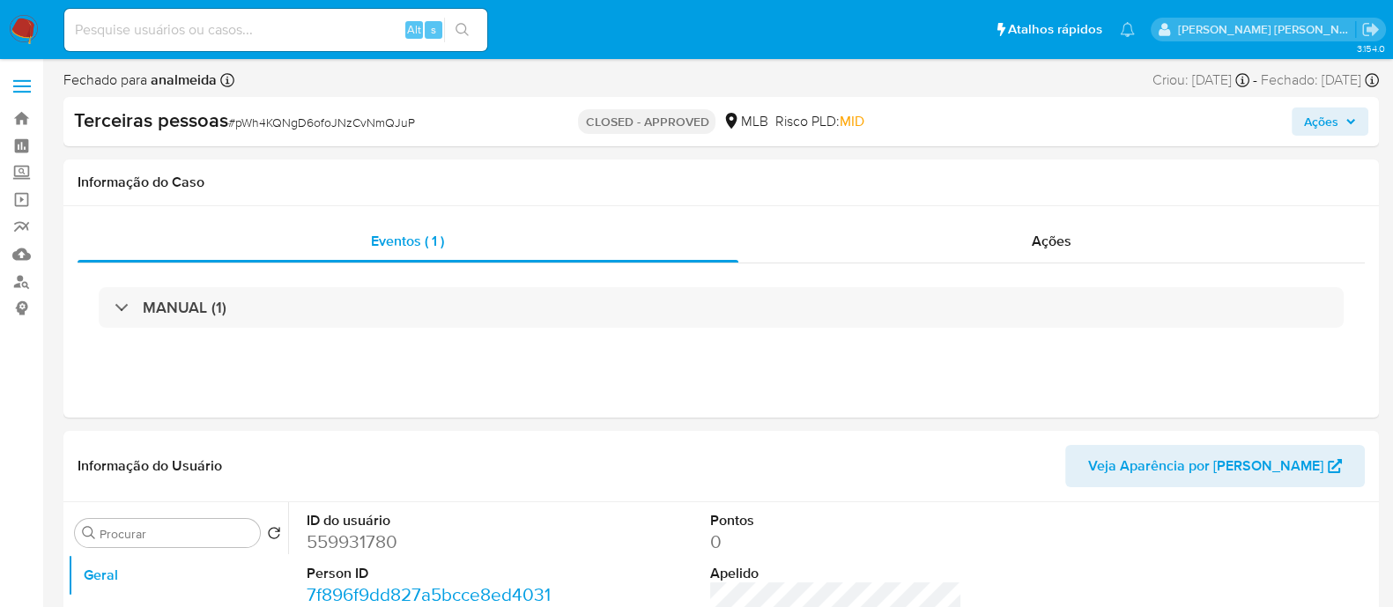
select select "10"
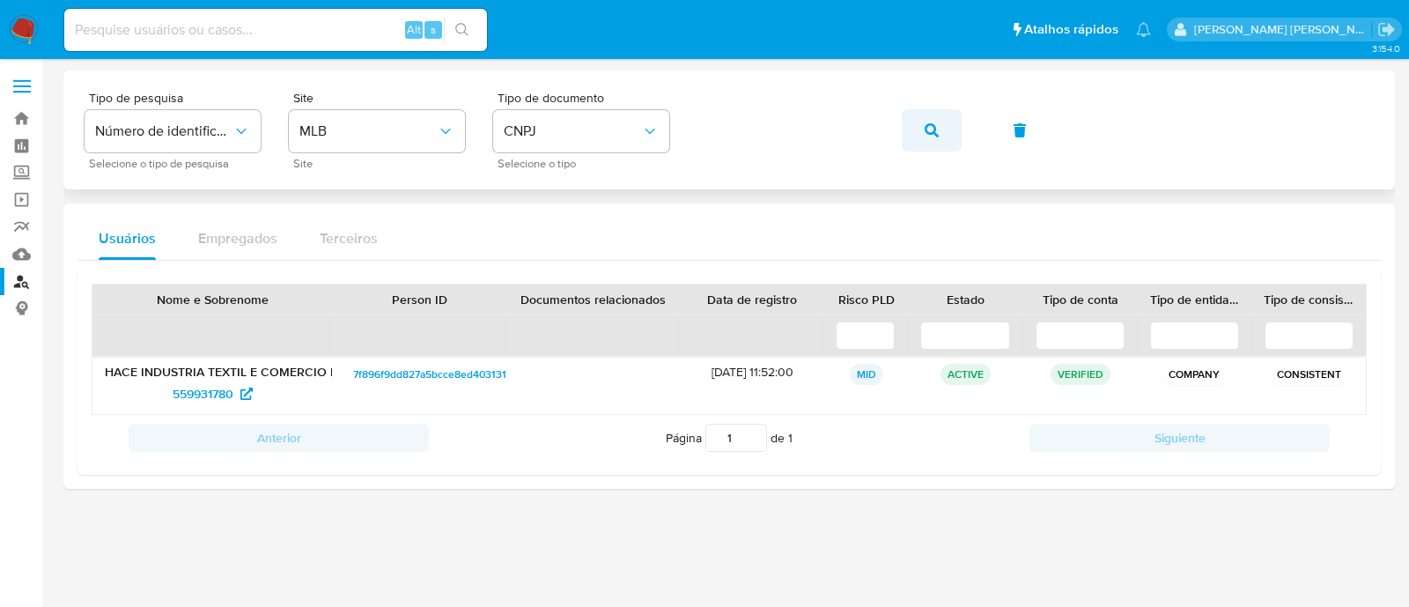
click at [922, 139] on button "button" at bounding box center [932, 130] width 60 height 42
click at [190, 395] on span "1842503466" at bounding box center [202, 394] width 69 height 28
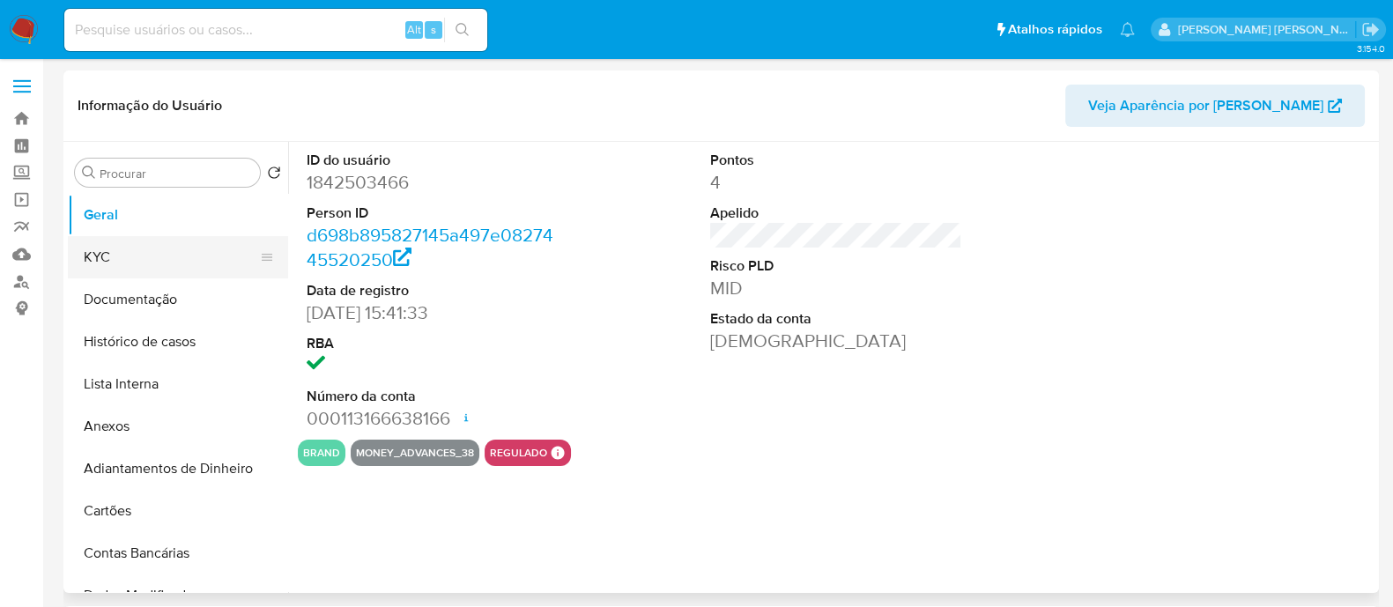
select select "10"
click at [133, 272] on button "KYC" at bounding box center [171, 257] width 206 height 42
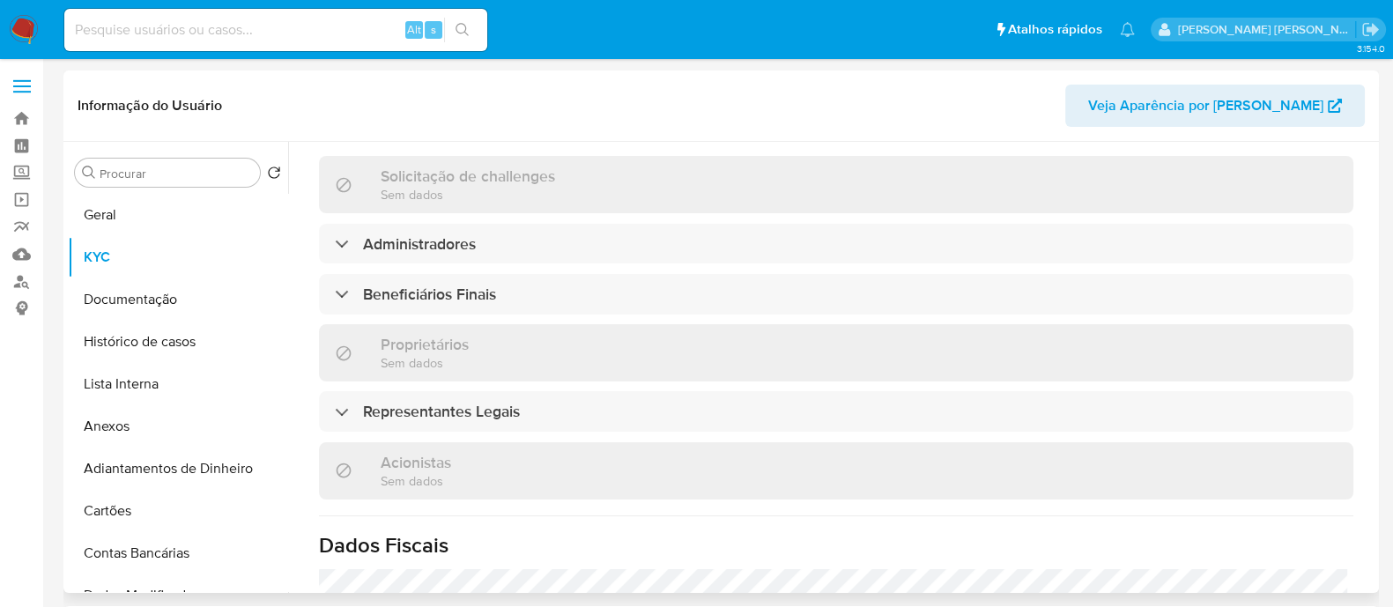
scroll to position [614, 0]
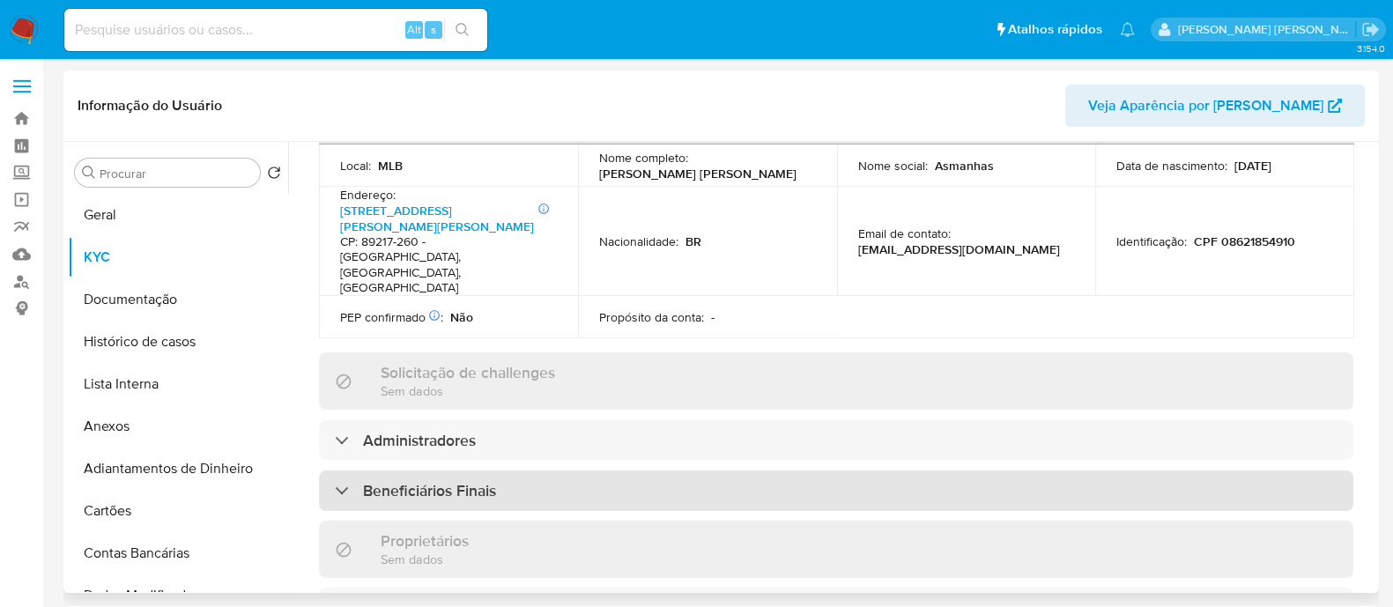
click at [663, 470] on div "Beneficiários Finais" at bounding box center [836, 490] width 1034 height 41
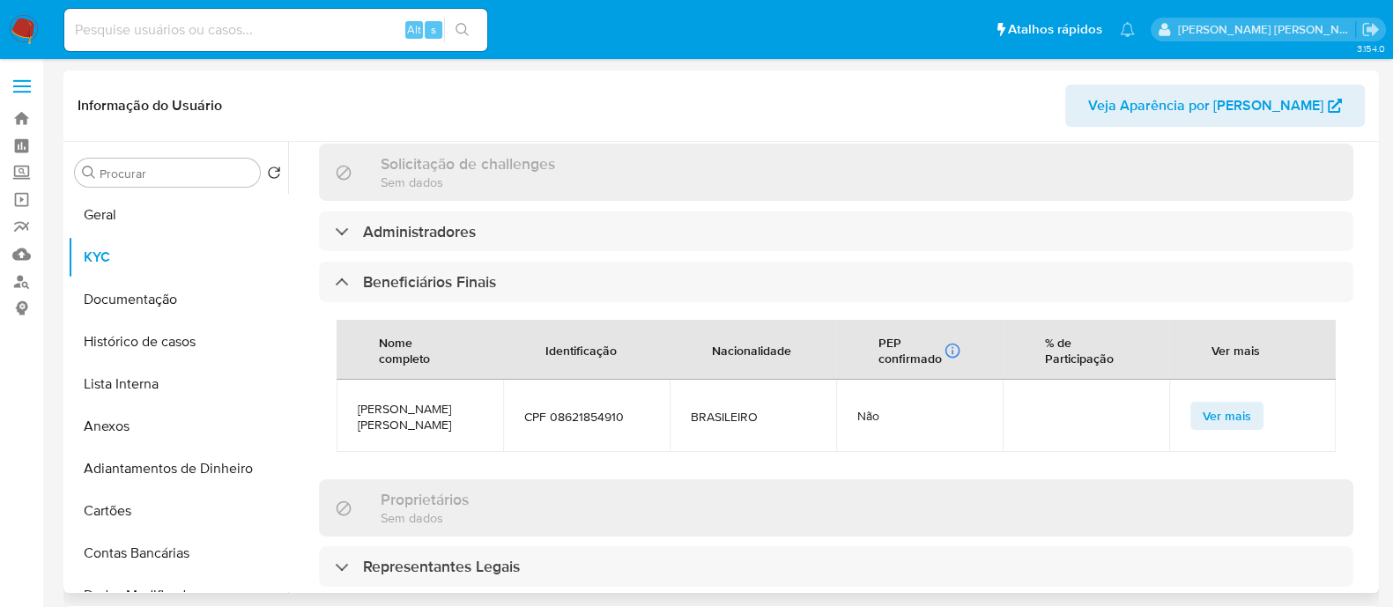
scroll to position [1054, 0]
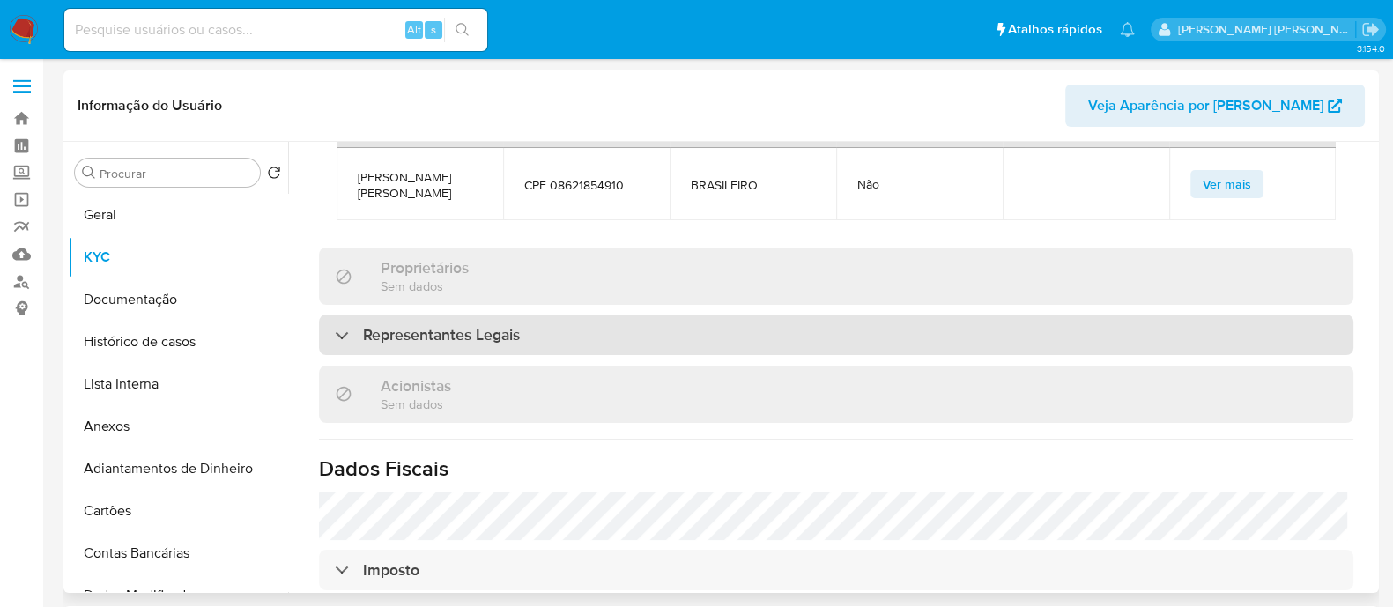
click at [549, 314] on div "Representantes Legais" at bounding box center [836, 334] width 1034 height 41
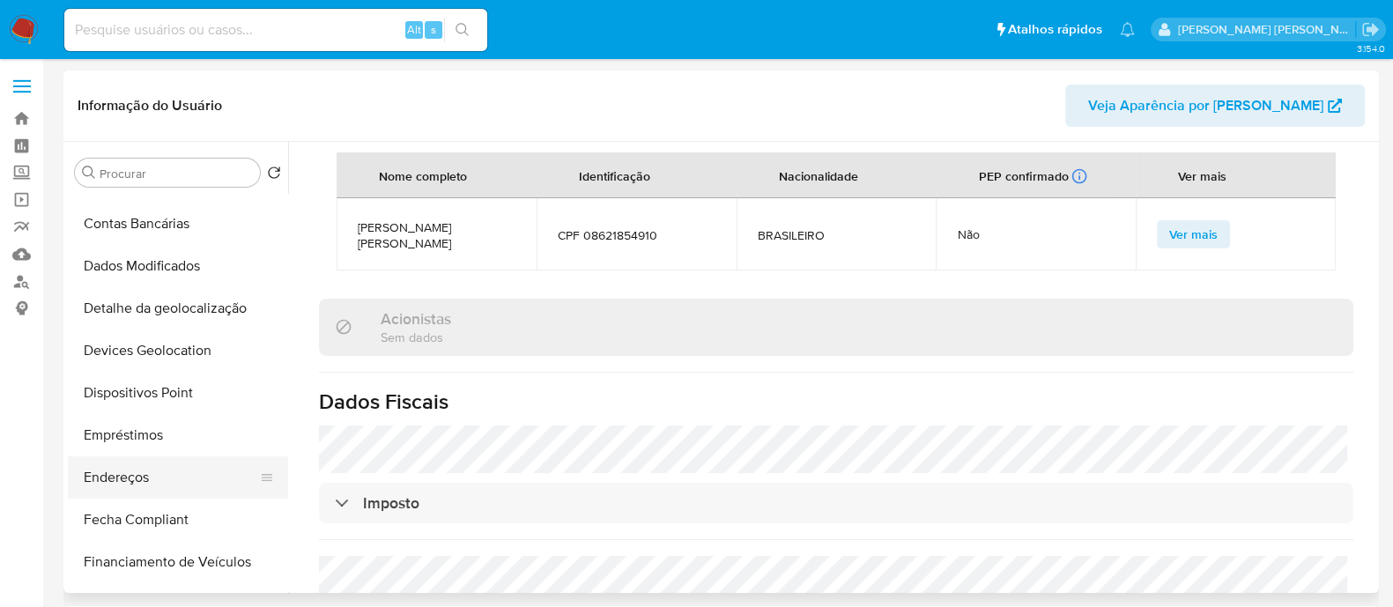
scroll to position [0, 0]
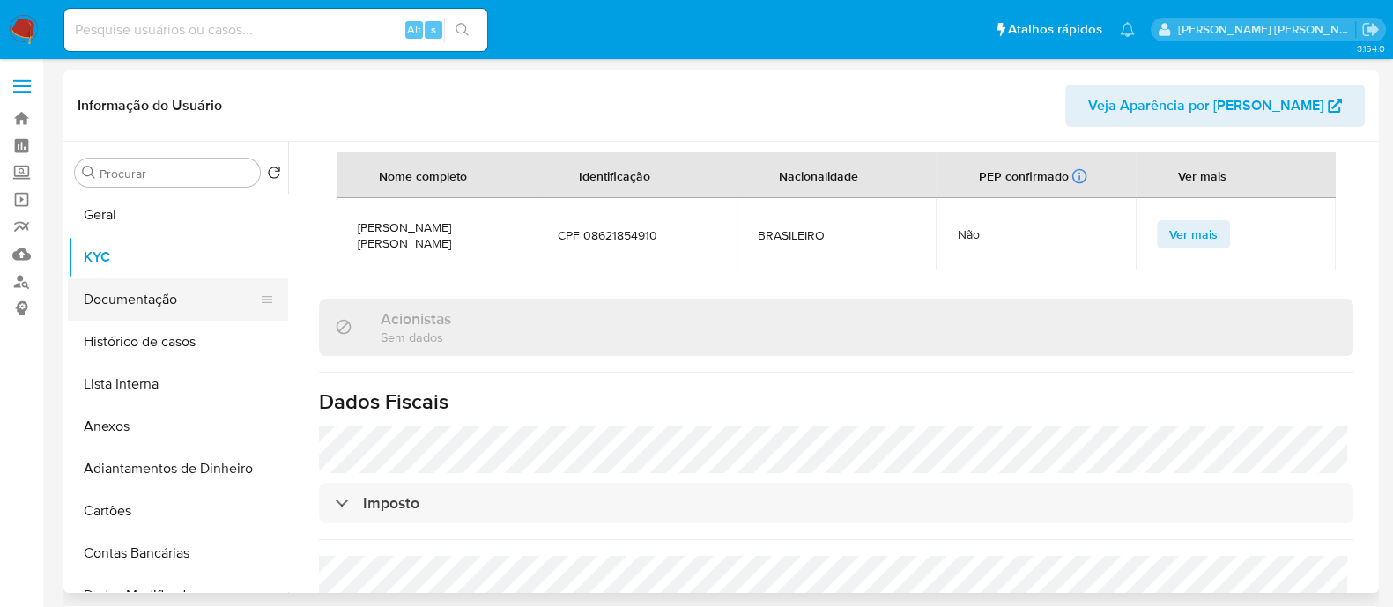
click at [119, 297] on button "Documentação" at bounding box center [171, 299] width 206 height 42
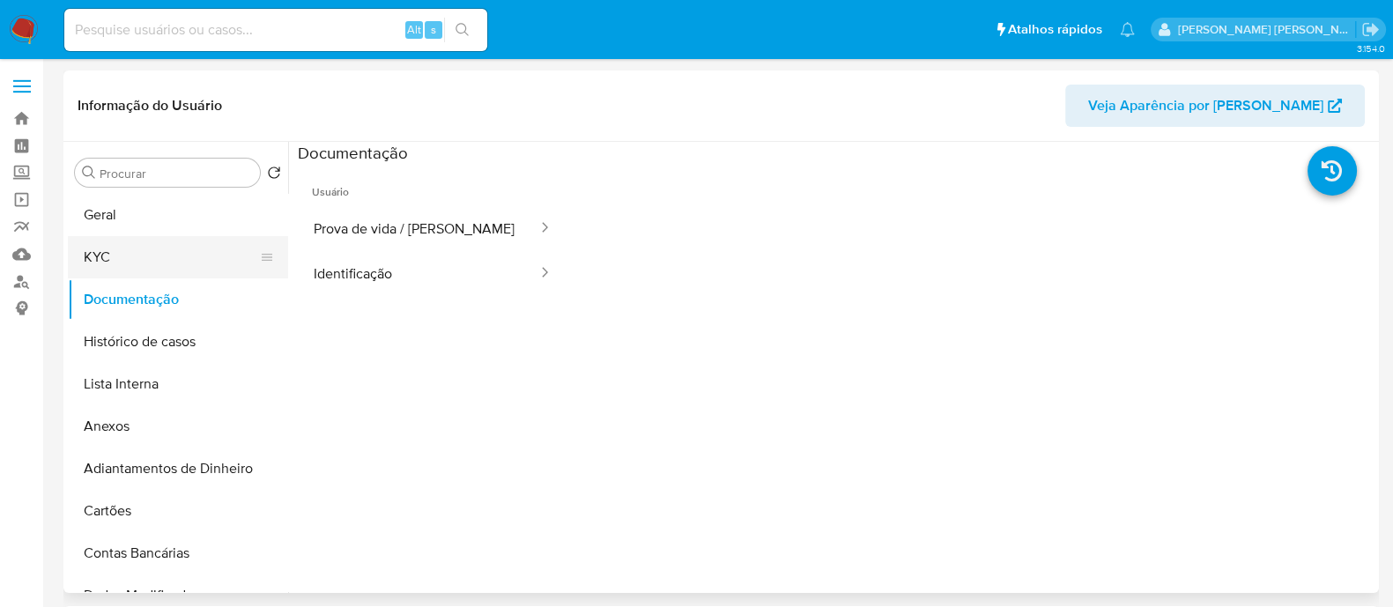
click at [145, 255] on button "KYC" at bounding box center [171, 257] width 206 height 42
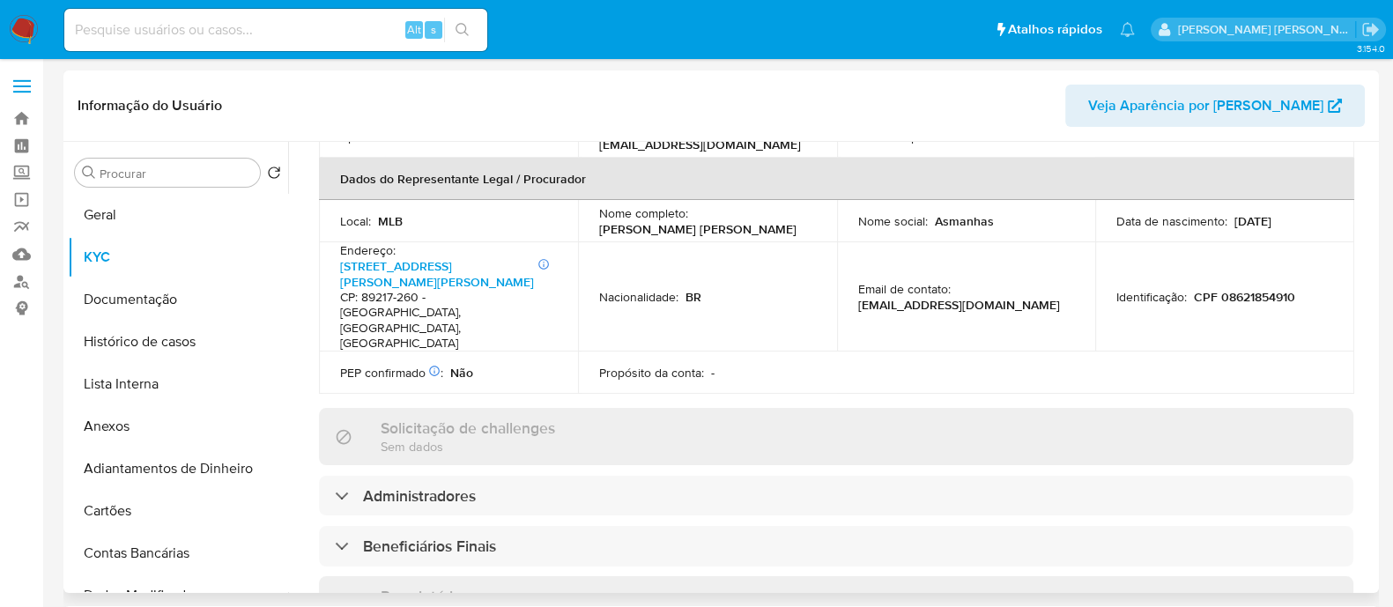
scroll to position [880, 0]
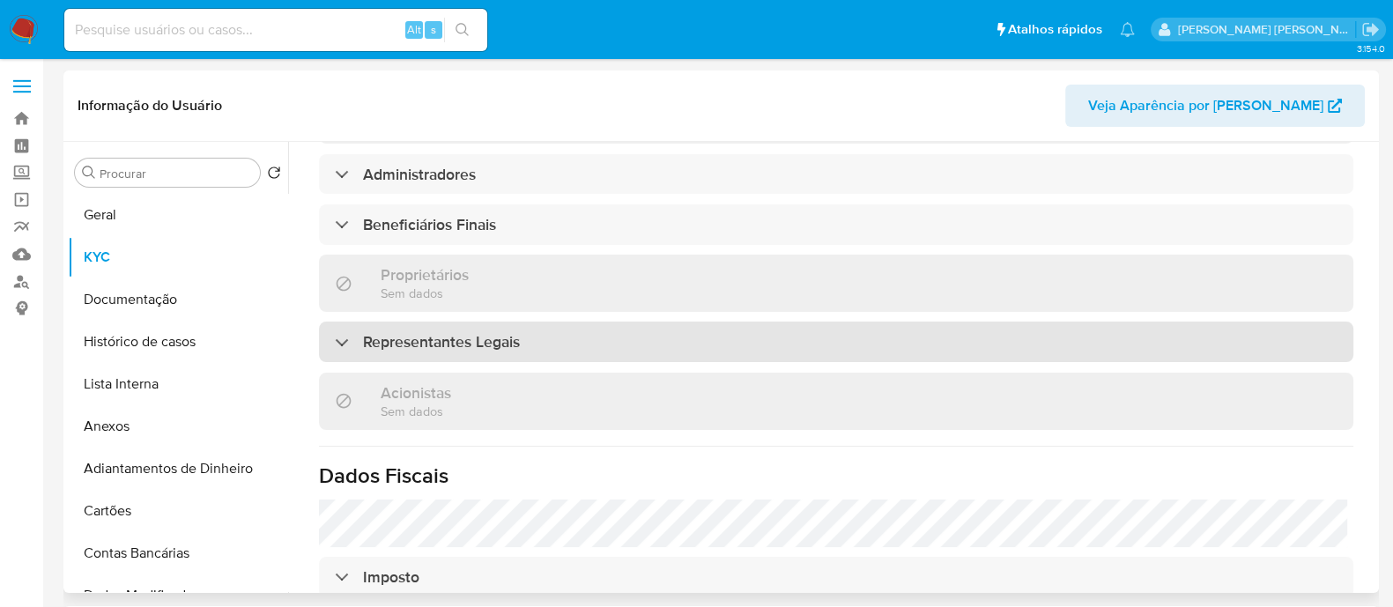
click at [632, 321] on div "Representantes Legais" at bounding box center [836, 341] width 1034 height 41
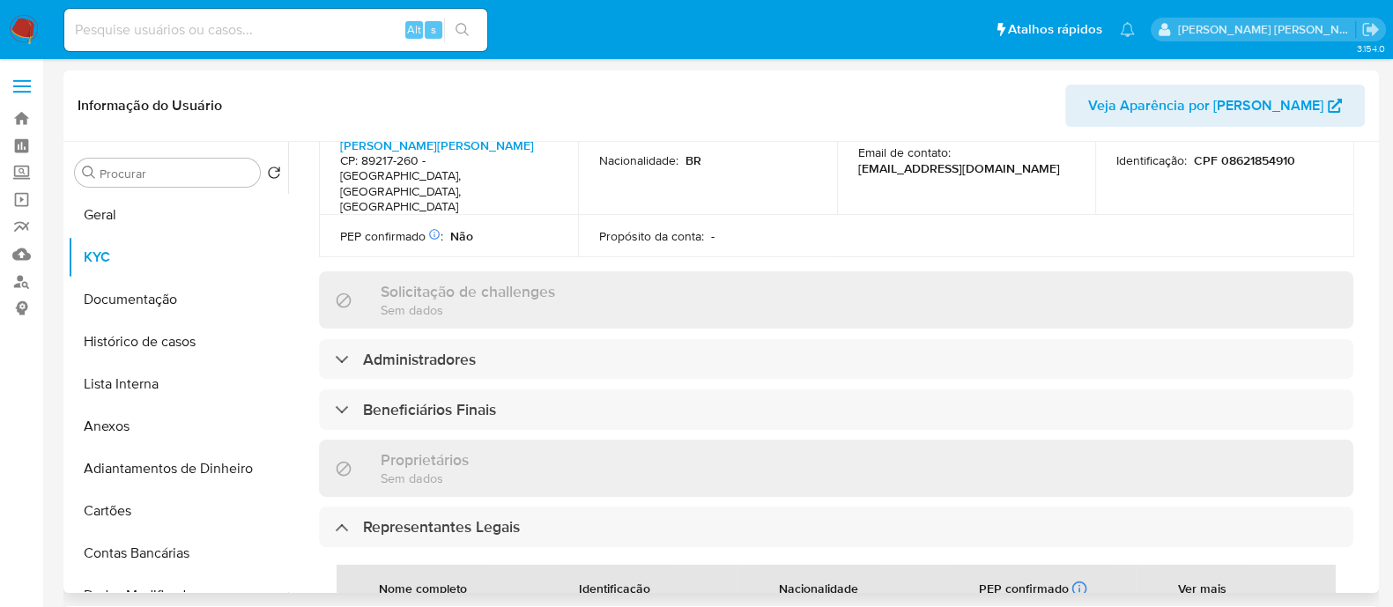
scroll to position [661, 0]
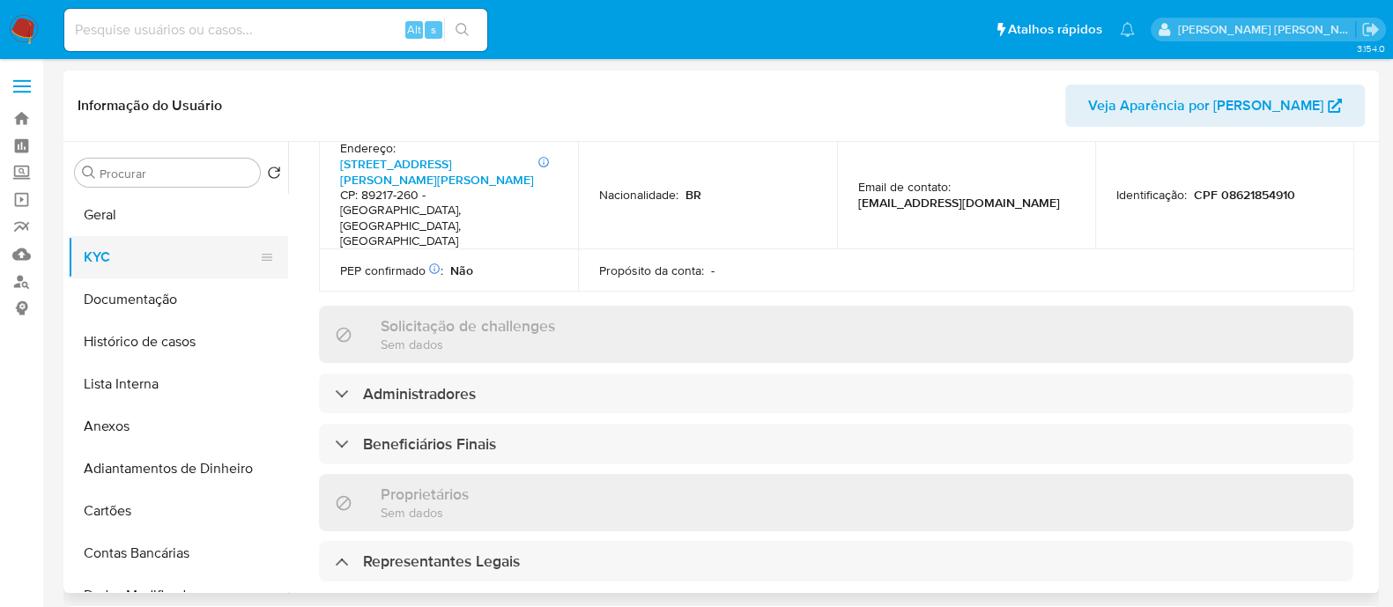
click at [185, 276] on button "KYC" at bounding box center [171, 257] width 206 height 42
click at [178, 298] on button "Documentação" at bounding box center [171, 299] width 206 height 42
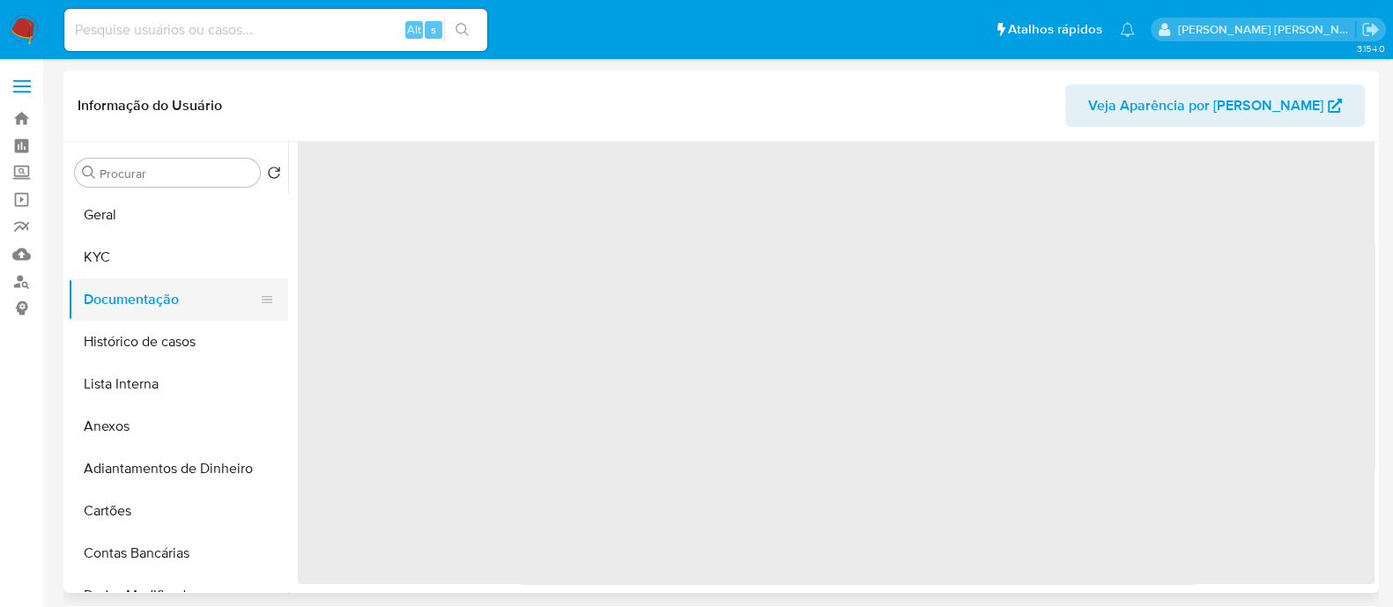
scroll to position [0, 0]
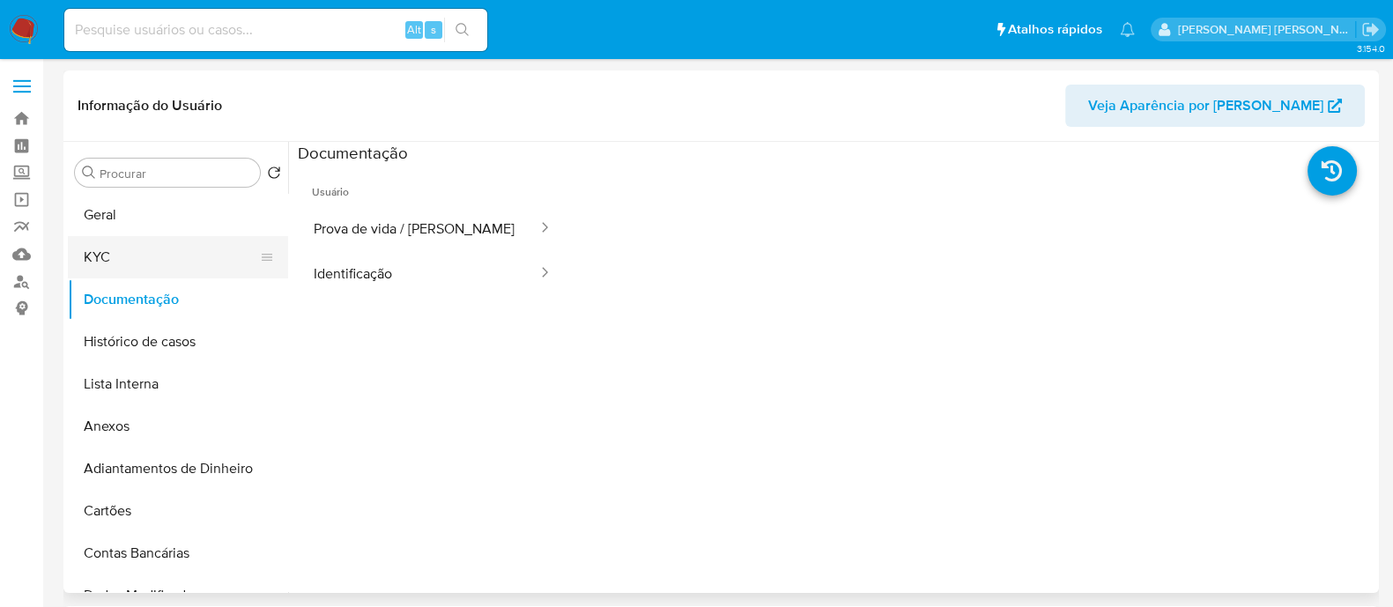
click at [150, 267] on button "KYC" at bounding box center [171, 257] width 206 height 42
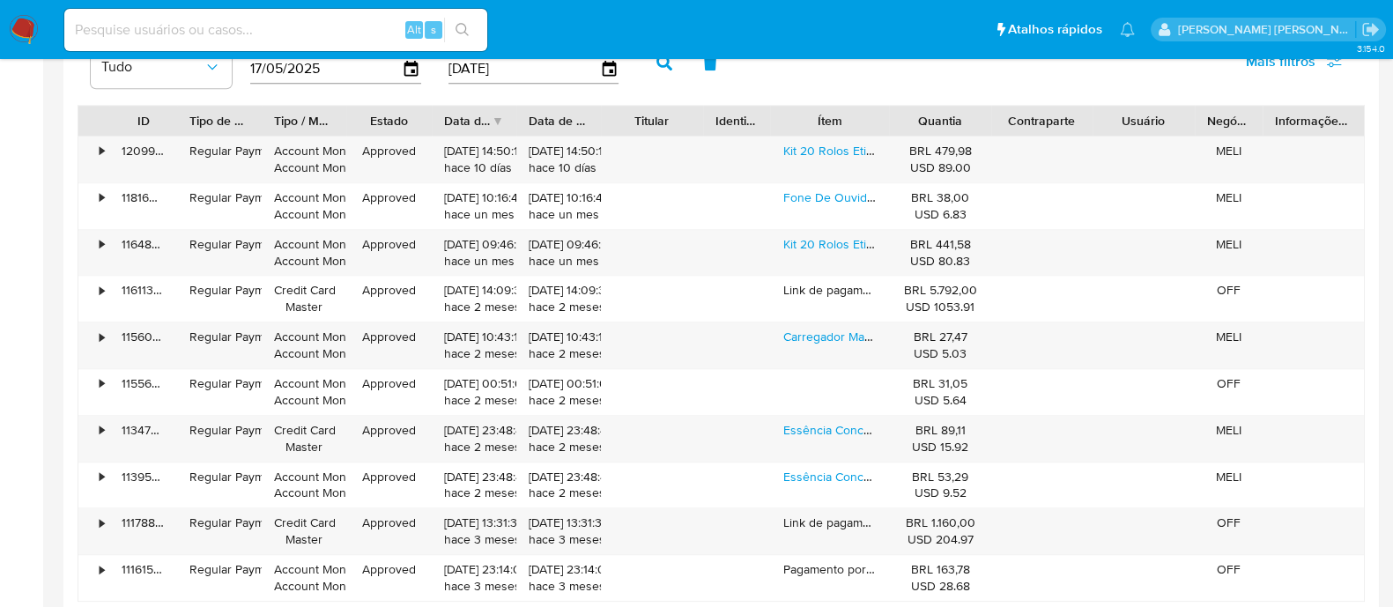
scroll to position [1541, 0]
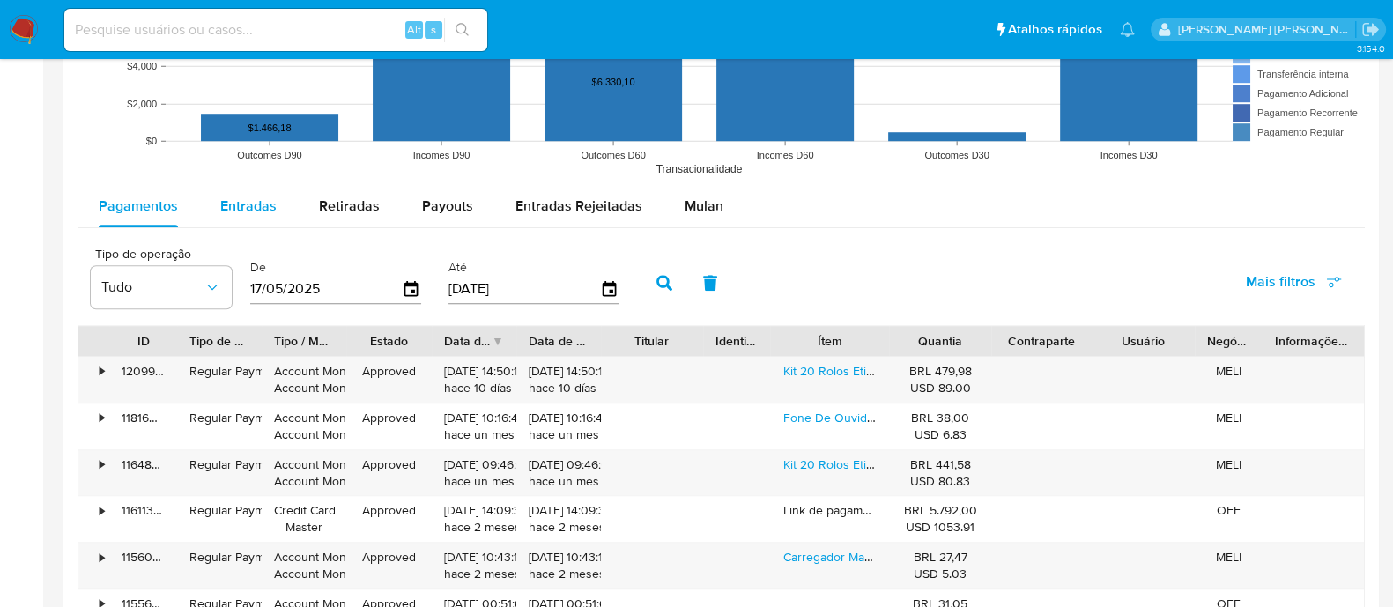
click at [255, 205] on span "Entradas" at bounding box center [248, 206] width 56 height 20
select select "10"
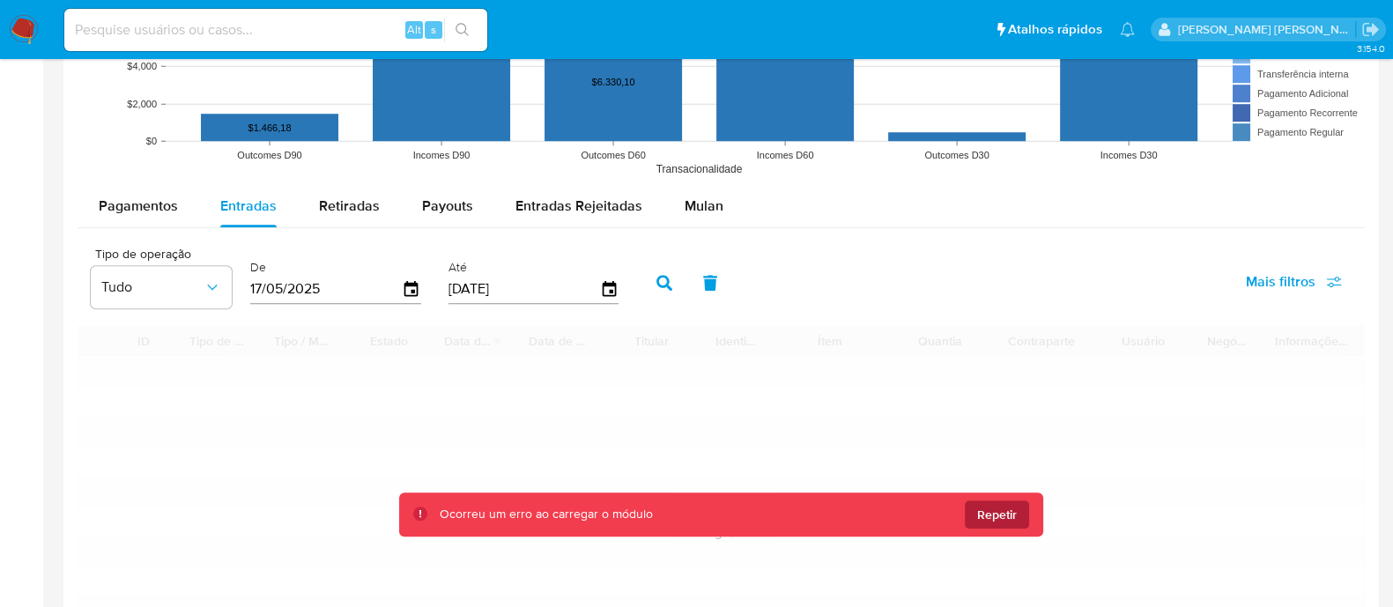
click at [1015, 513] on span "Repetir" at bounding box center [997, 514] width 40 height 28
click at [1017, 519] on button "Repetir" at bounding box center [996, 514] width 64 height 28
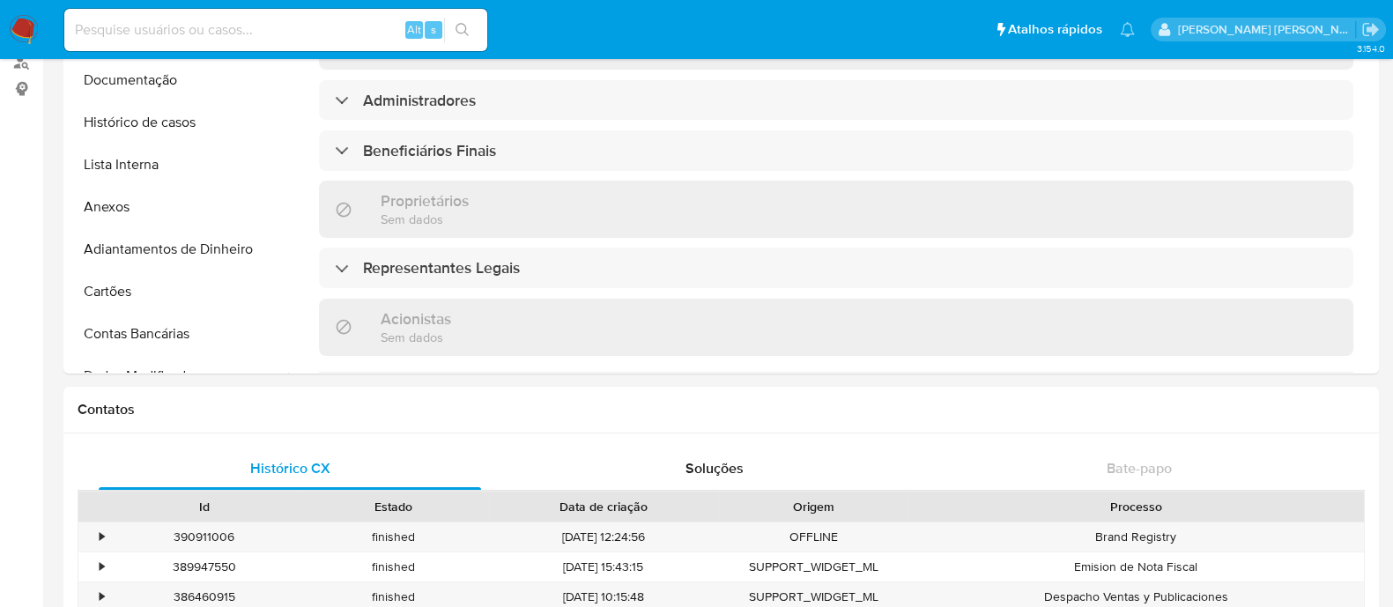
scroll to position [724, 0]
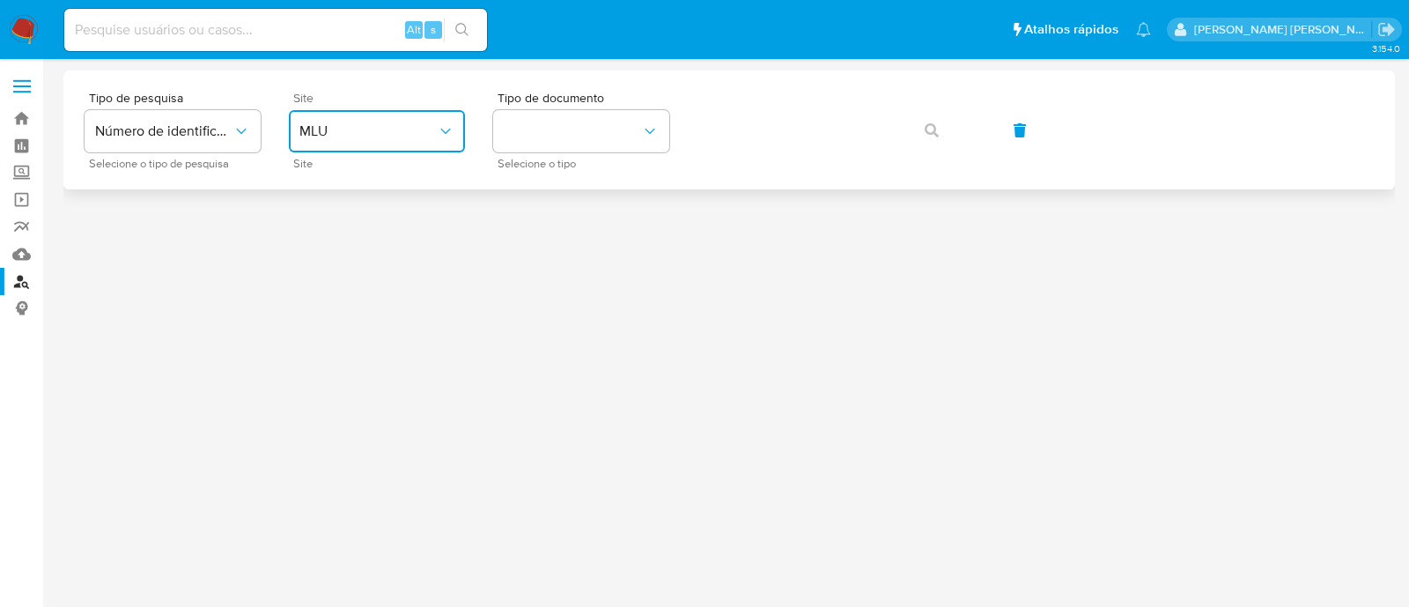
click at [339, 138] on span "MLU" at bounding box center [367, 131] width 137 height 18
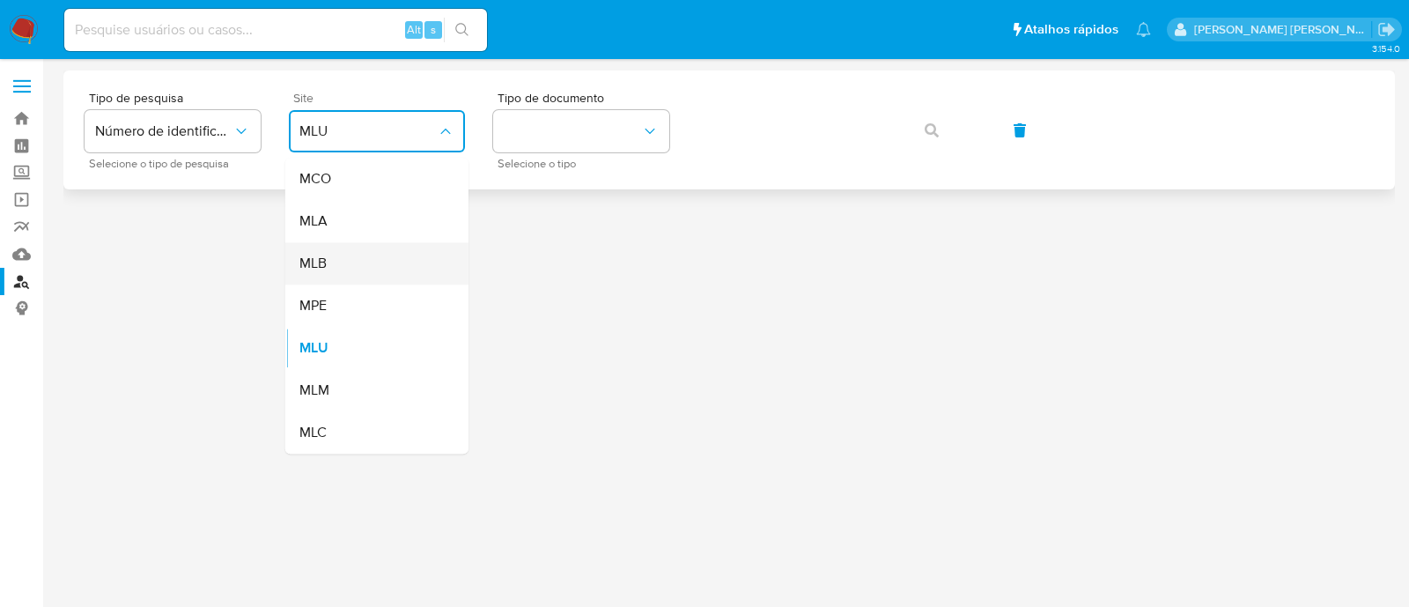
click at [373, 263] on div "MLB" at bounding box center [371, 263] width 144 height 42
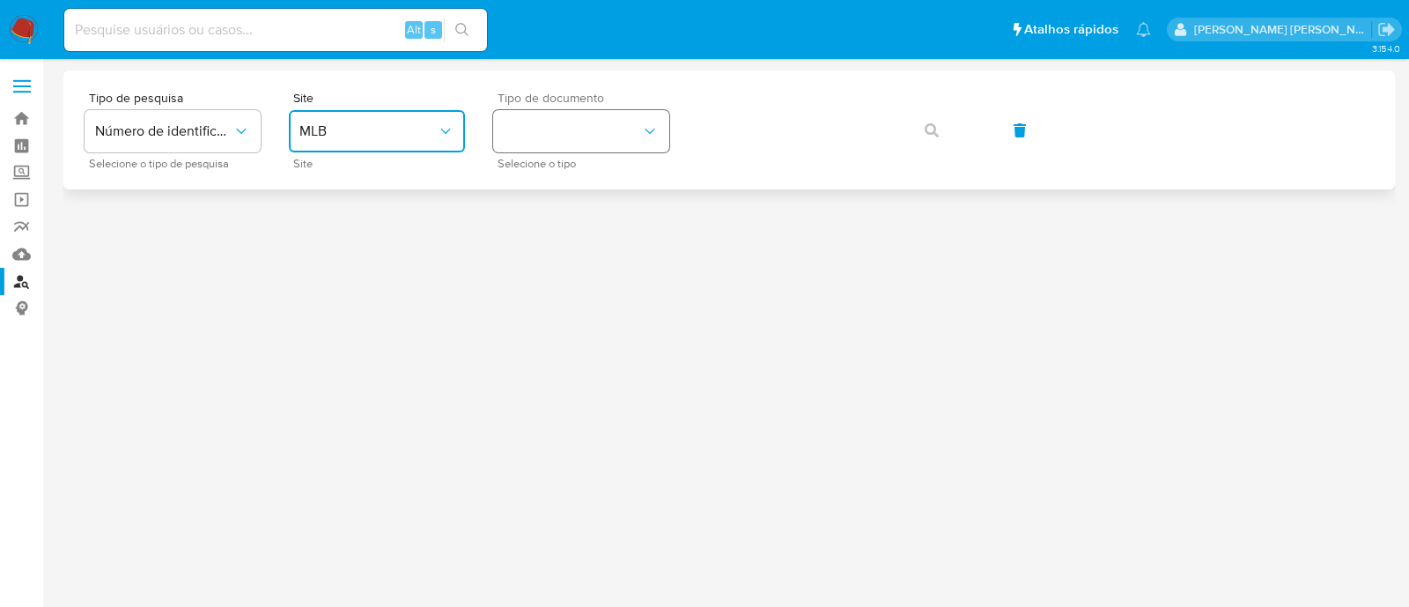
click at [644, 113] on button "identificationType" at bounding box center [581, 131] width 176 height 42
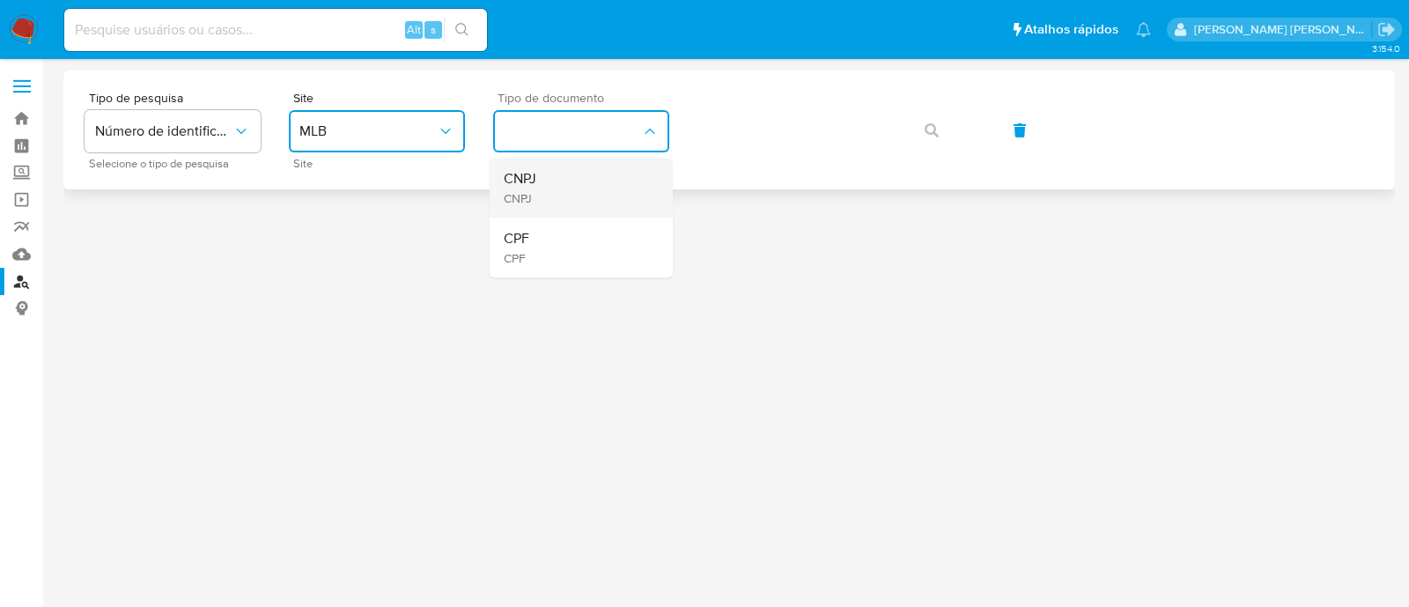
click at [576, 169] on div "CNPJ CNPJ" at bounding box center [576, 188] width 144 height 60
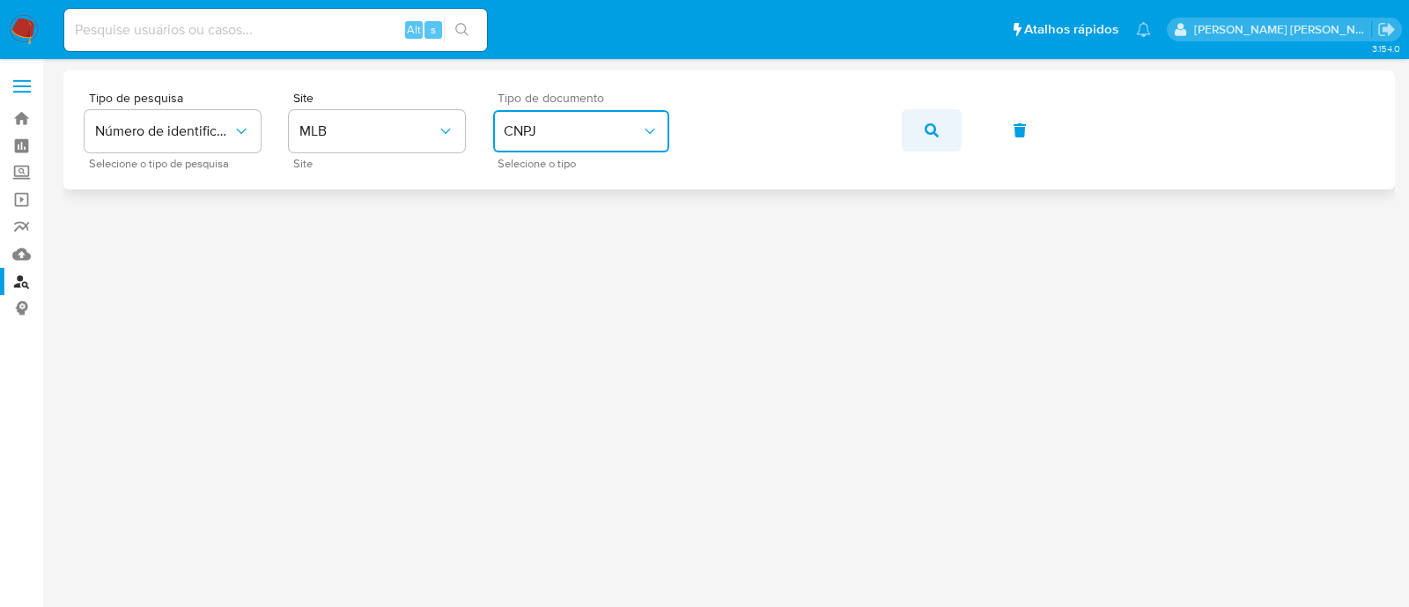
click at [943, 134] on button "button" at bounding box center [932, 130] width 60 height 42
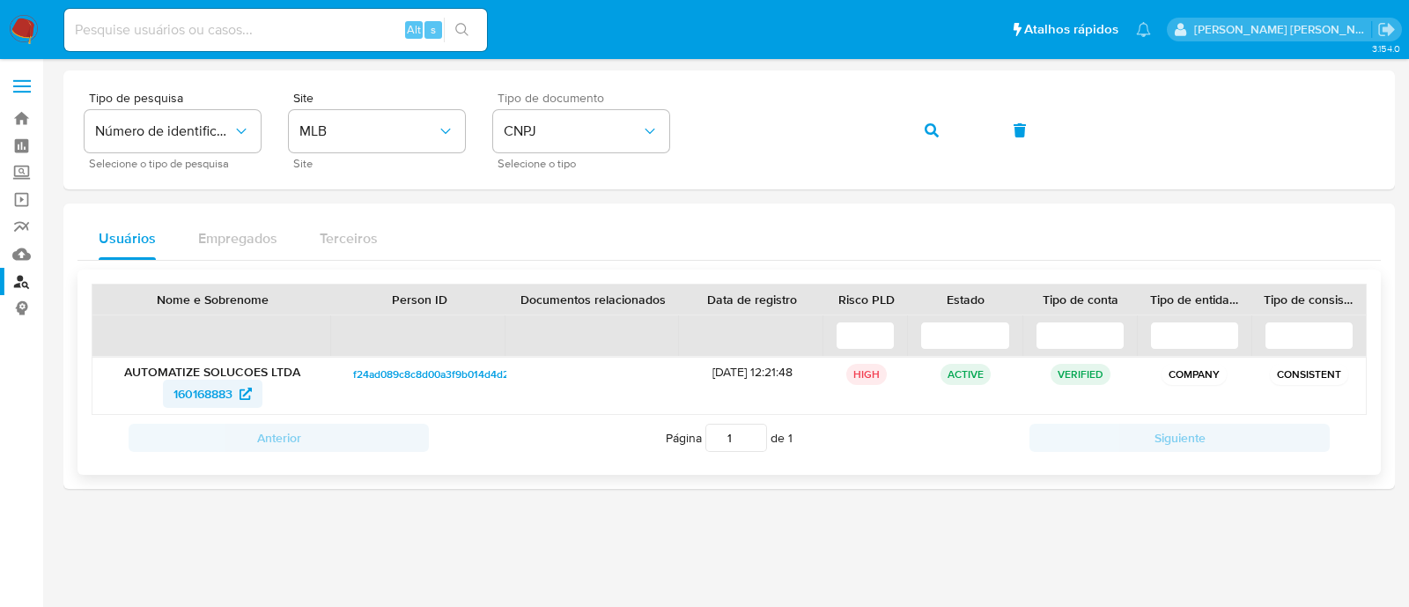
click at [200, 392] on span "160168883" at bounding box center [203, 394] width 59 height 28
click at [903, 129] on button "button" at bounding box center [932, 130] width 60 height 42
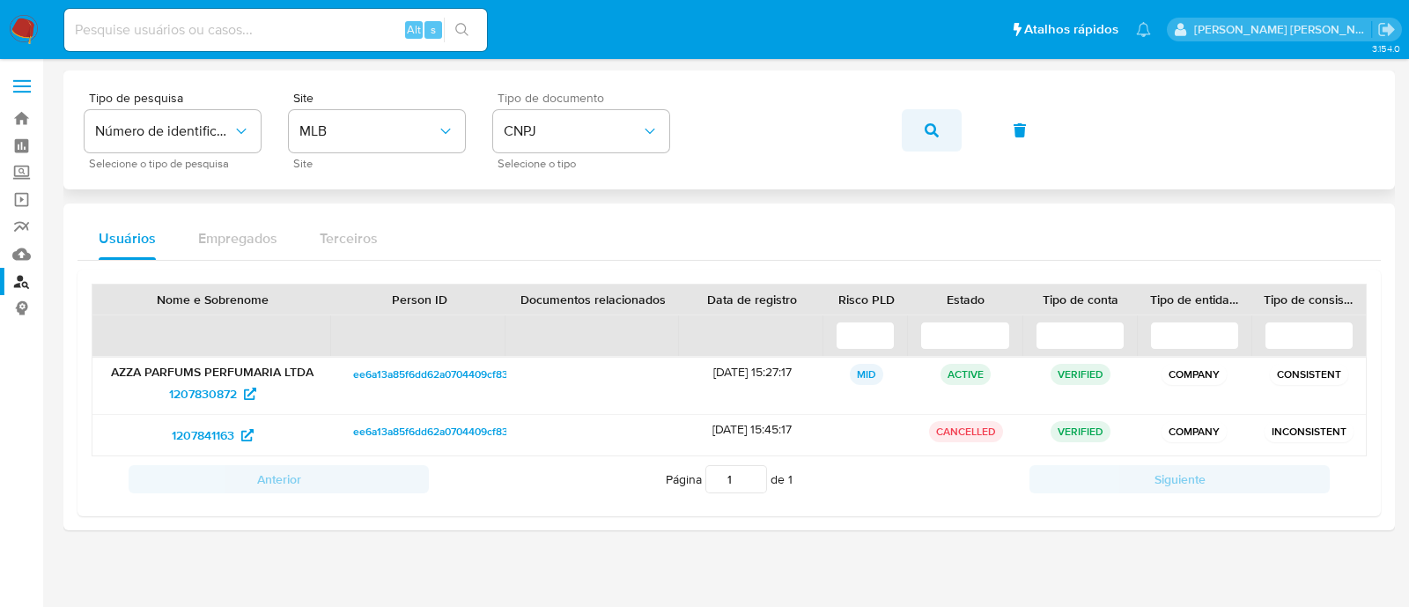
click at [929, 134] on icon "button" at bounding box center [932, 130] width 14 height 14
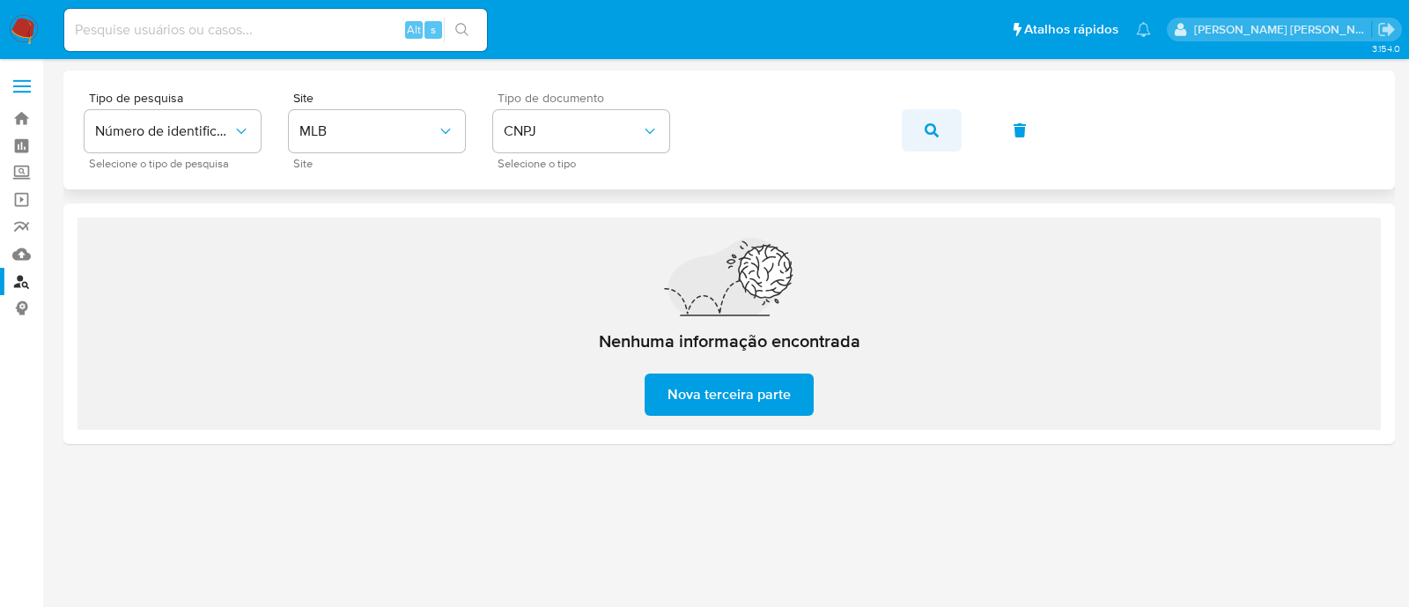
click at [921, 134] on button "button" at bounding box center [932, 130] width 60 height 42
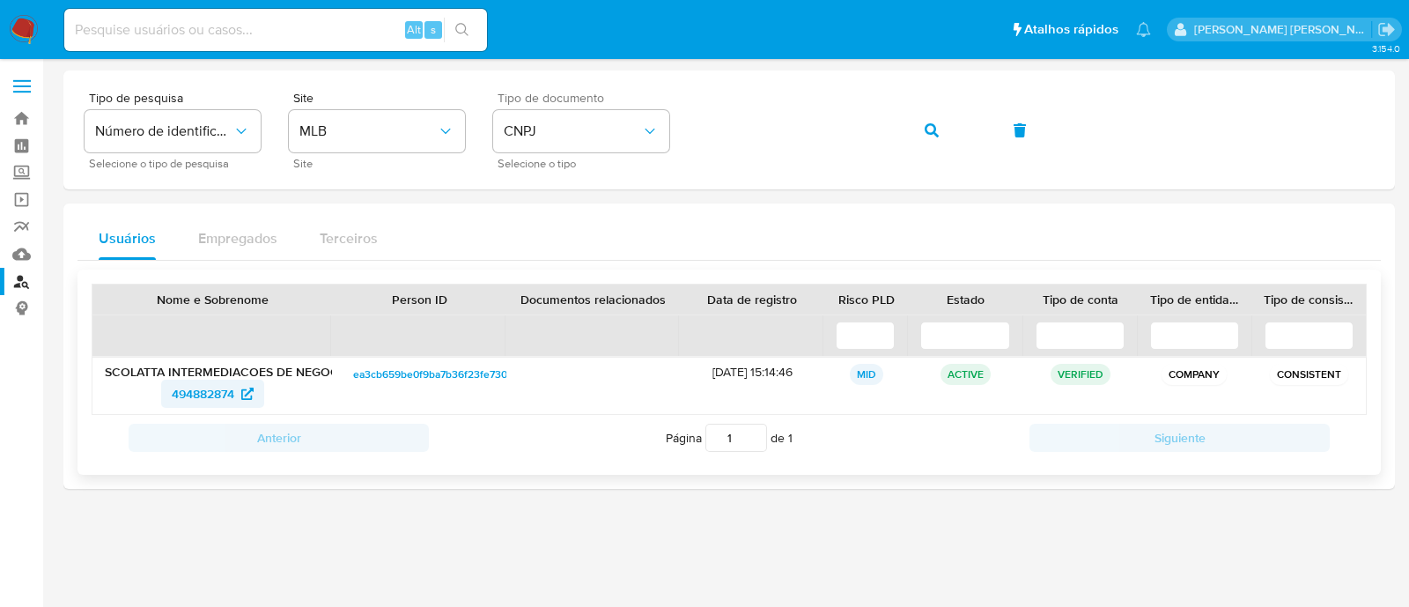
click at [213, 387] on span "494882874" at bounding box center [203, 394] width 63 height 28
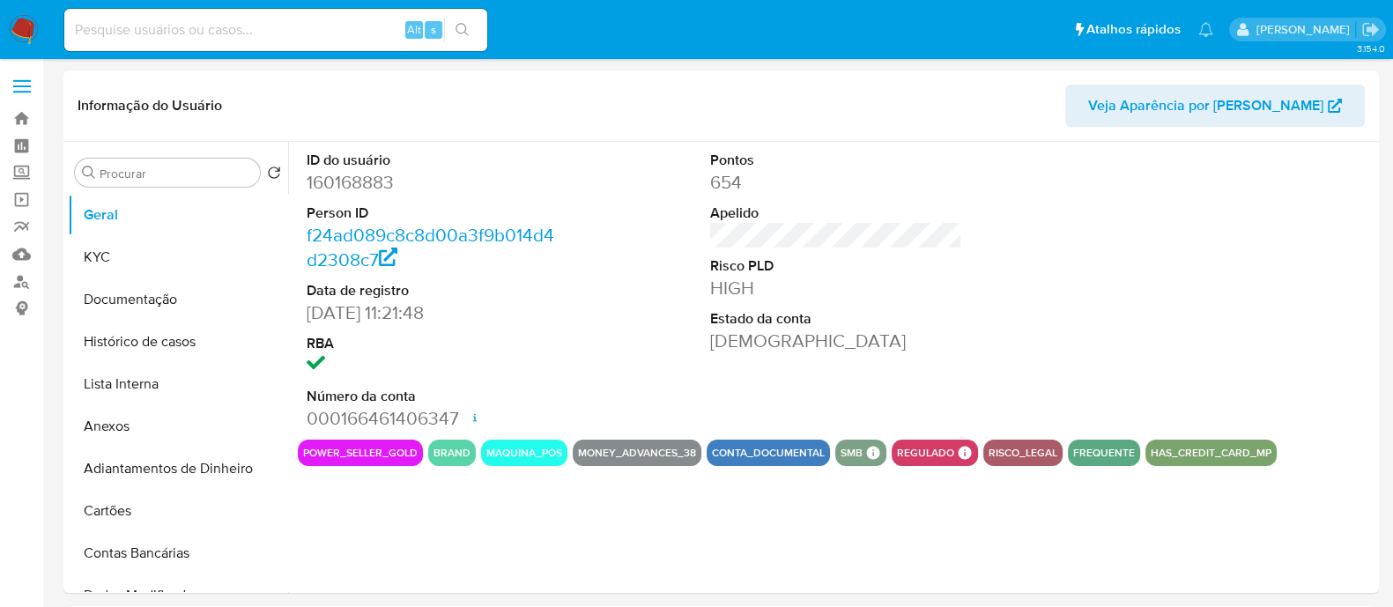
select select "10"
click at [125, 295] on button "Documentação" at bounding box center [171, 299] width 206 height 42
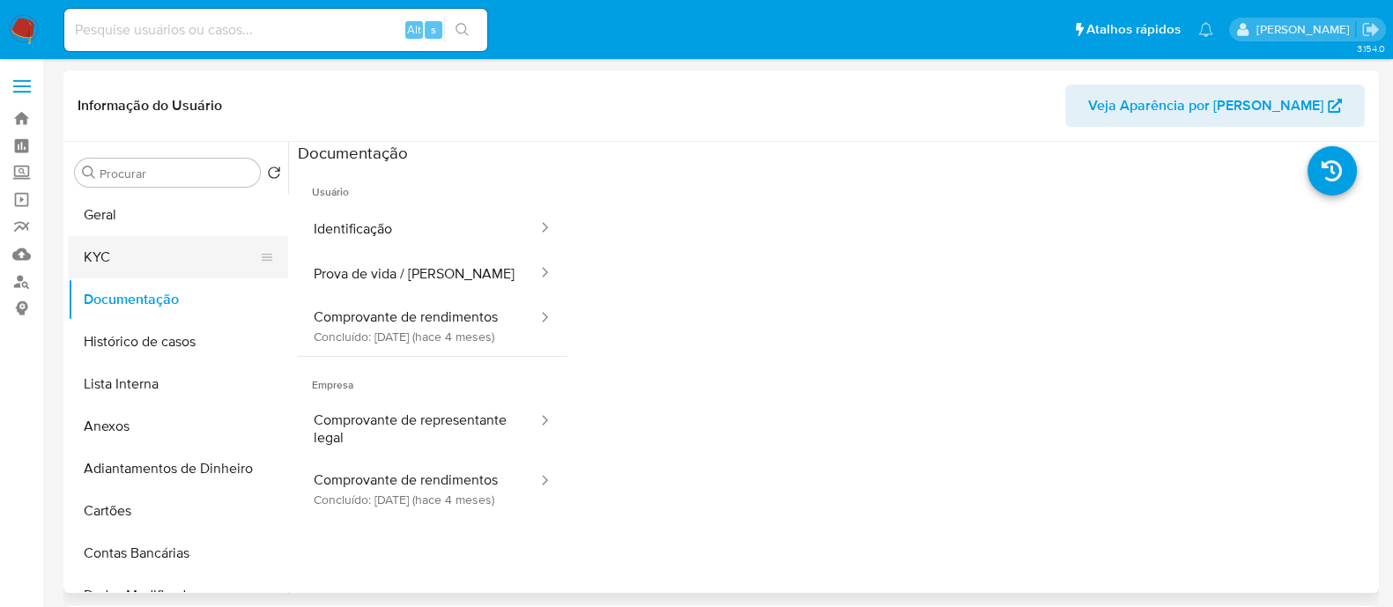
click at [149, 255] on button "KYC" at bounding box center [171, 257] width 206 height 42
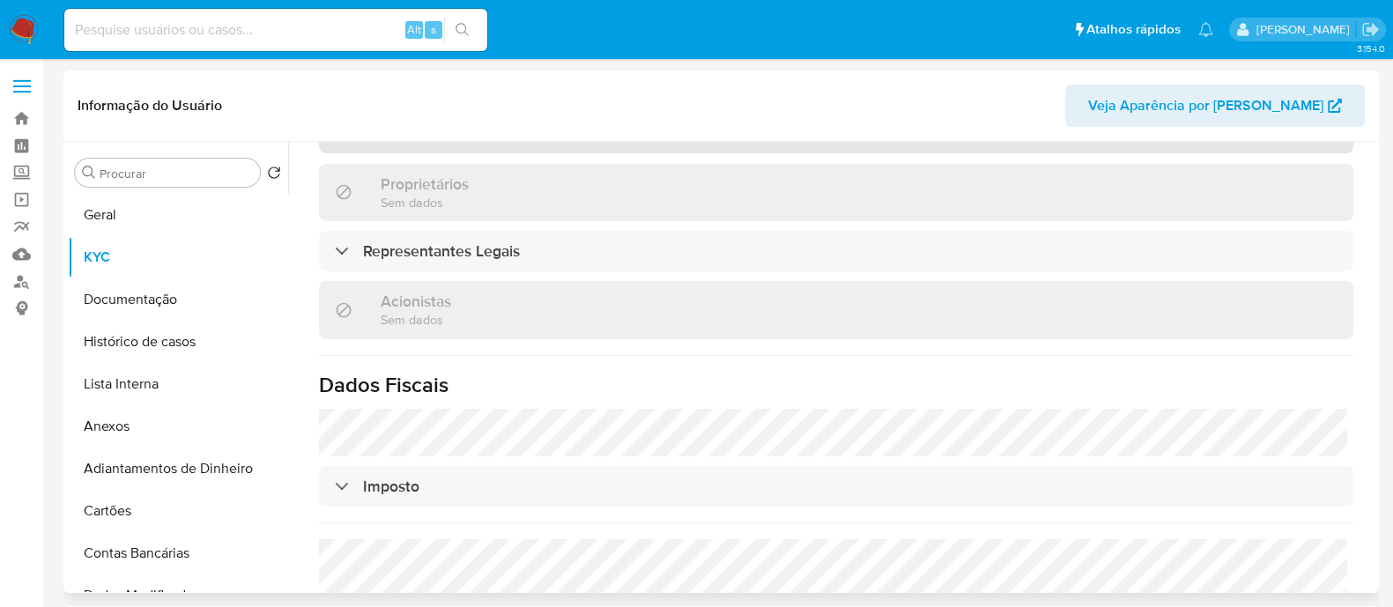
click at [630, 355] on div "Solicitação de challenges Administradores Beneficiários Finais Proprietários Se…" at bounding box center [836, 383] width 1034 height 743
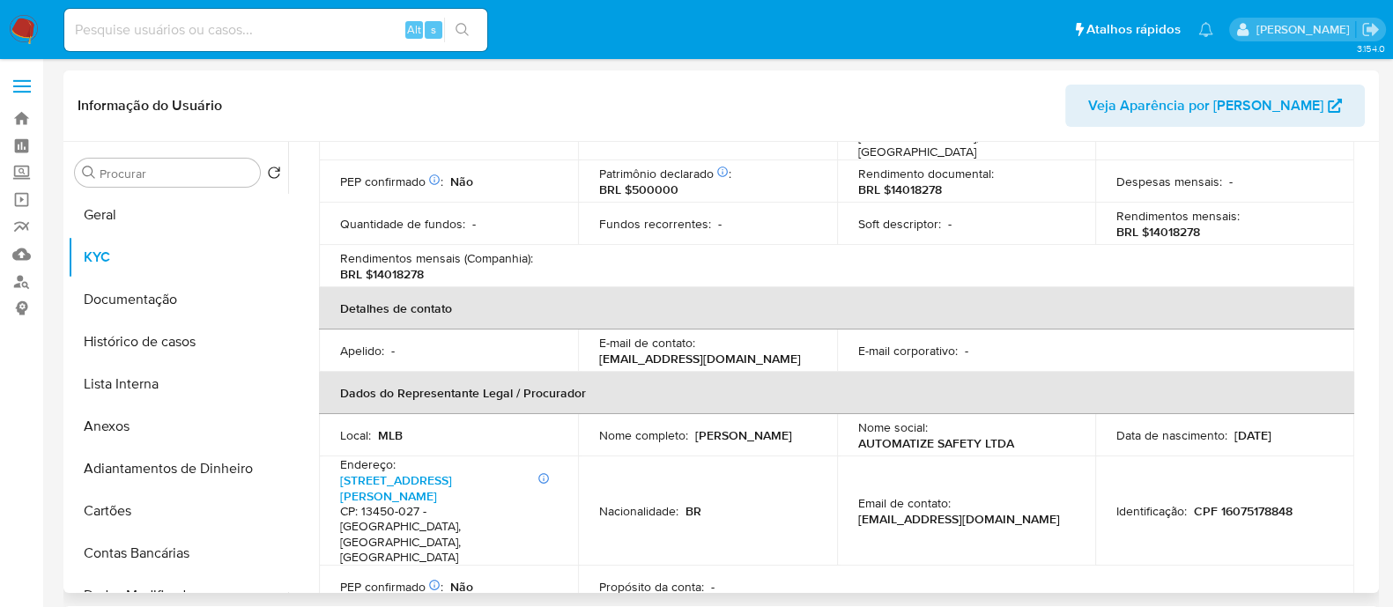
scroll to position [550, 0]
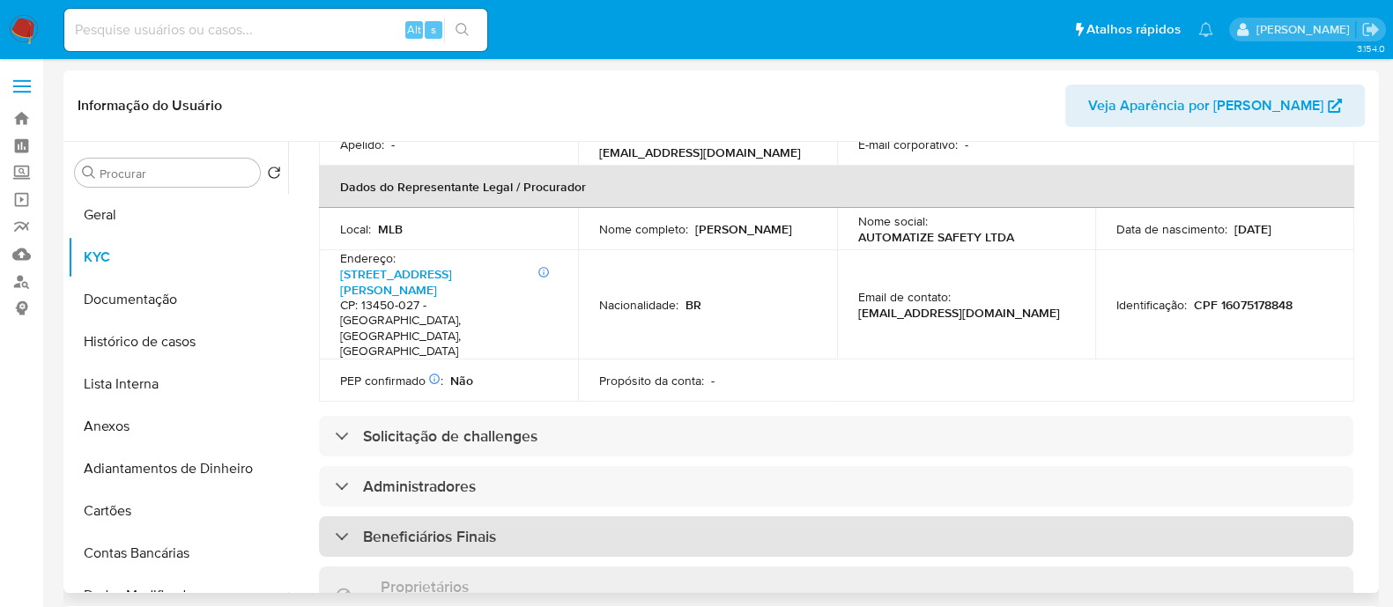
click at [603, 516] on div "Beneficiários Finais" at bounding box center [836, 536] width 1034 height 41
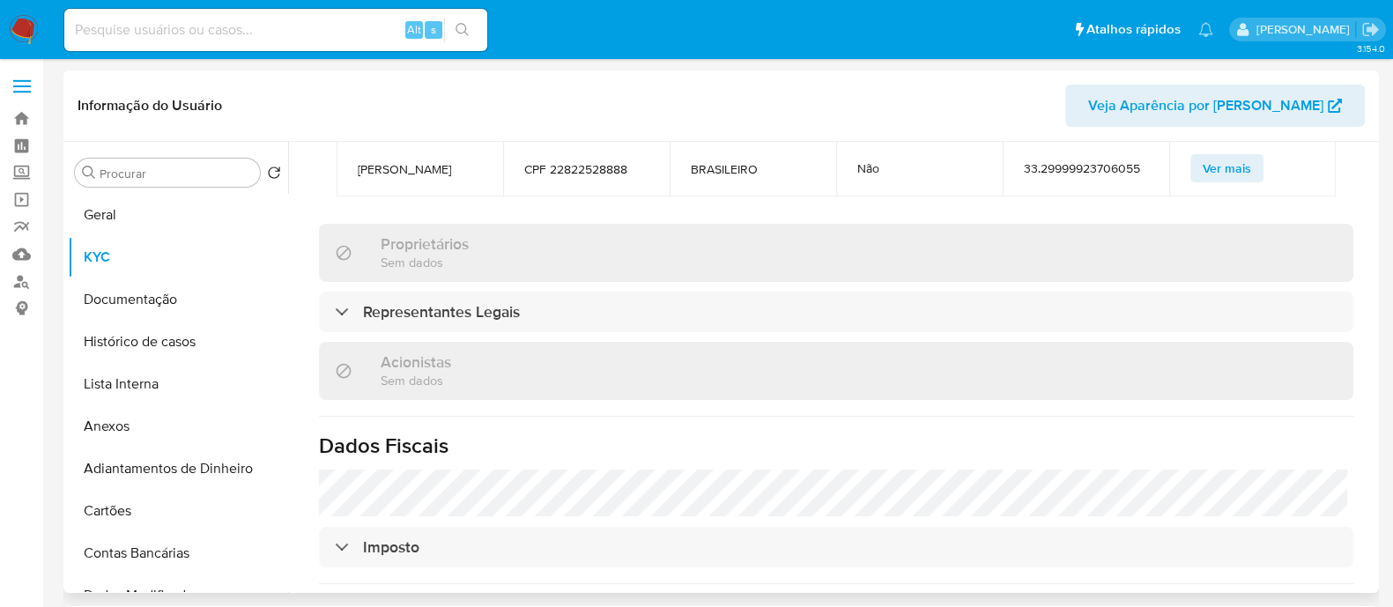
scroll to position [991, 0]
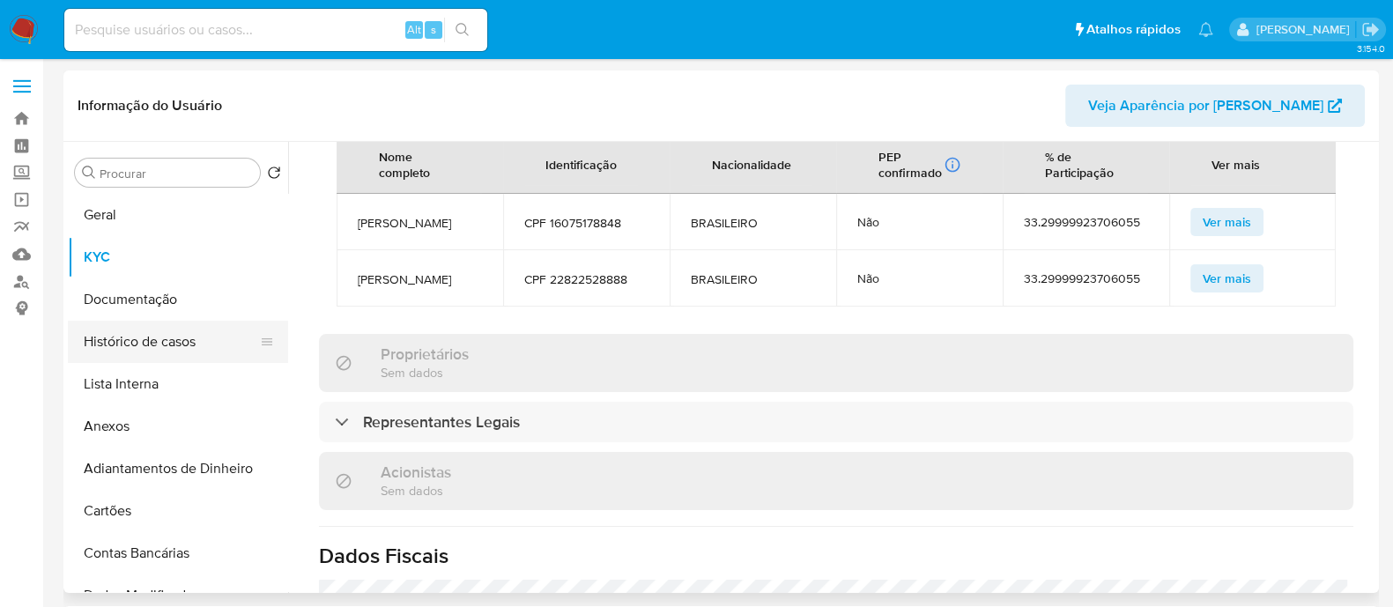
click at [165, 351] on button "Histórico de casos" at bounding box center [171, 342] width 206 height 42
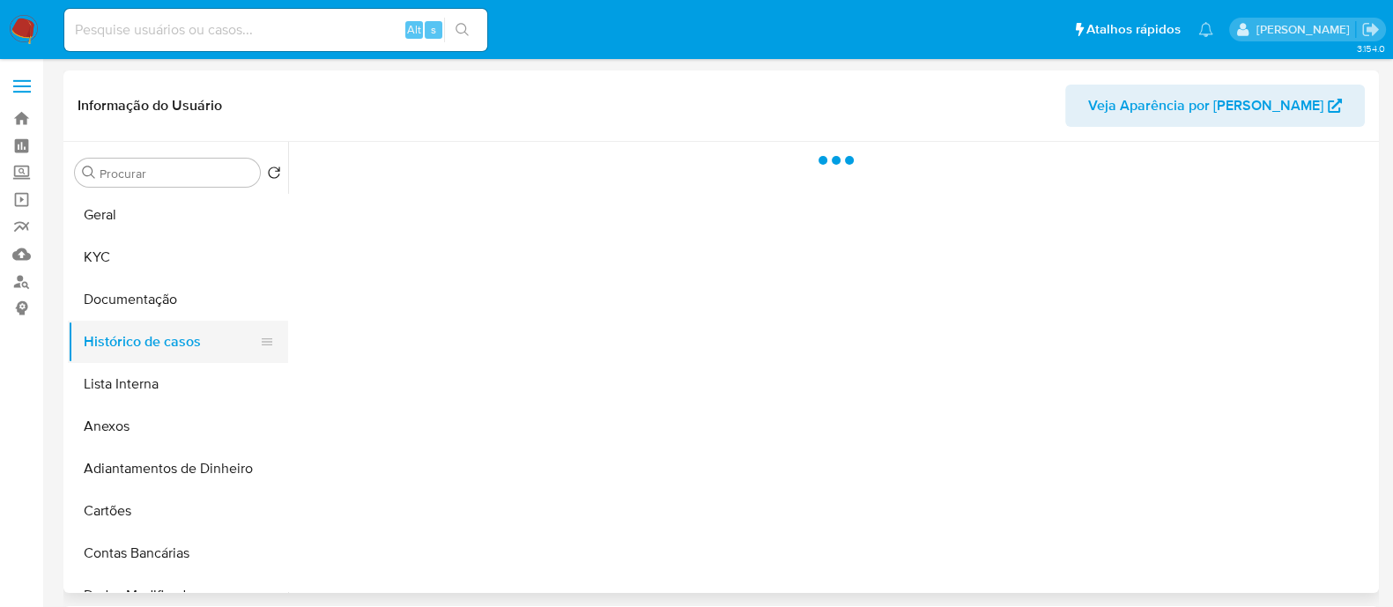
scroll to position [0, 0]
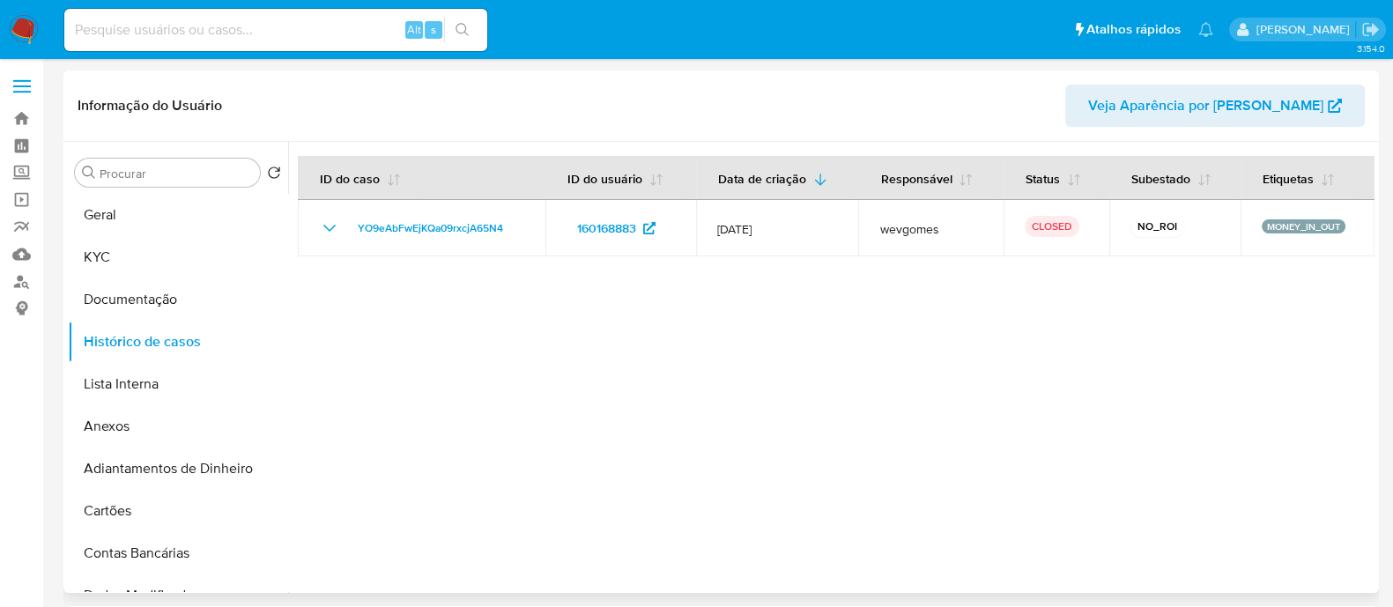
click at [599, 321] on div at bounding box center [831, 367] width 1086 height 451
click at [172, 259] on button "KYC" at bounding box center [171, 257] width 206 height 42
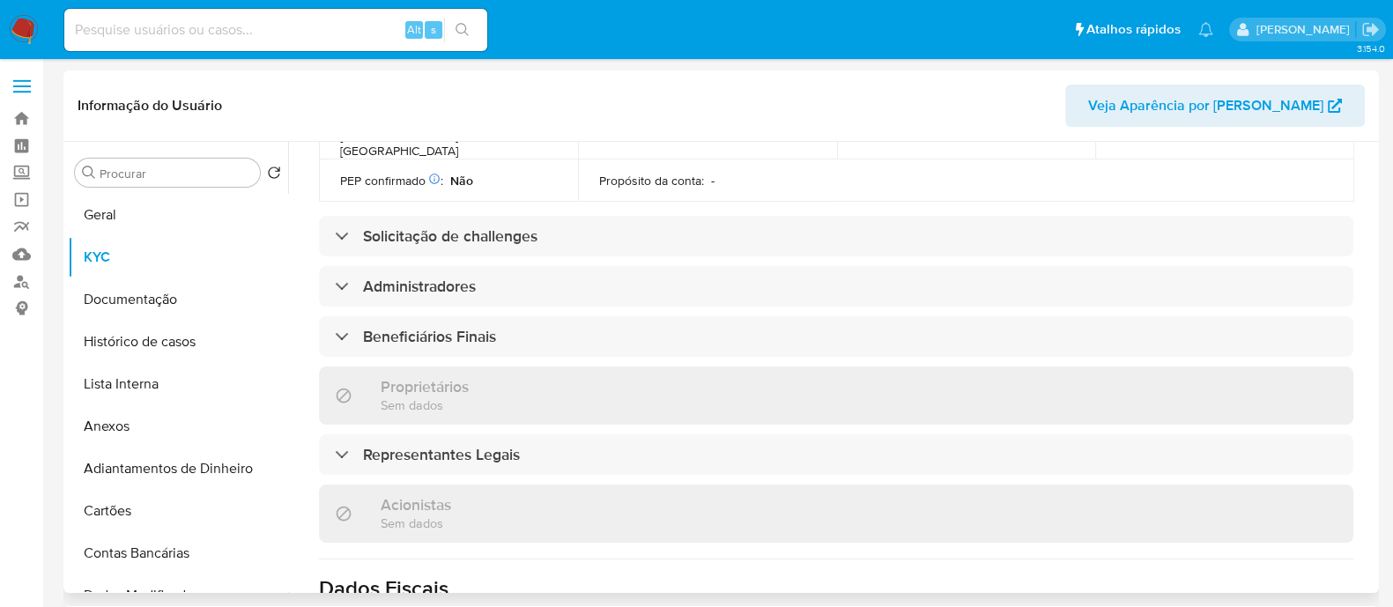
scroll to position [707, 0]
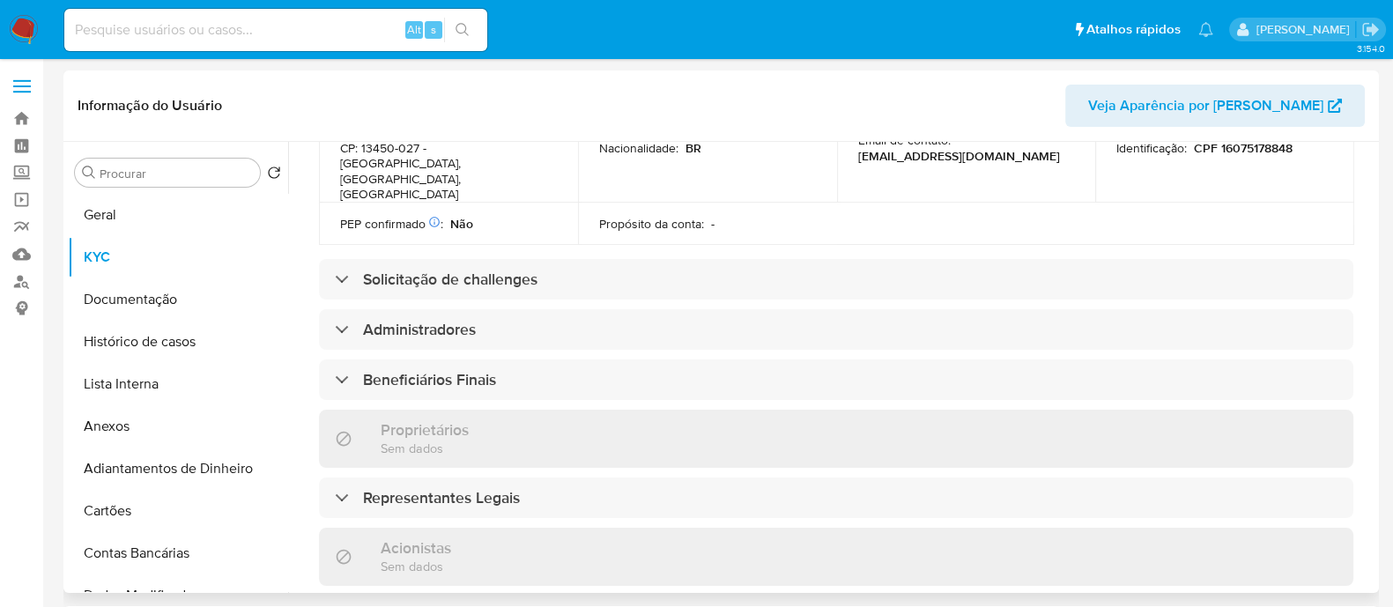
click at [561, 310] on div "Informações da empresa ID do usuário : 160168883 Nome do comércio : AUTOMATIZE …" at bounding box center [836, 260] width 1034 height 1482
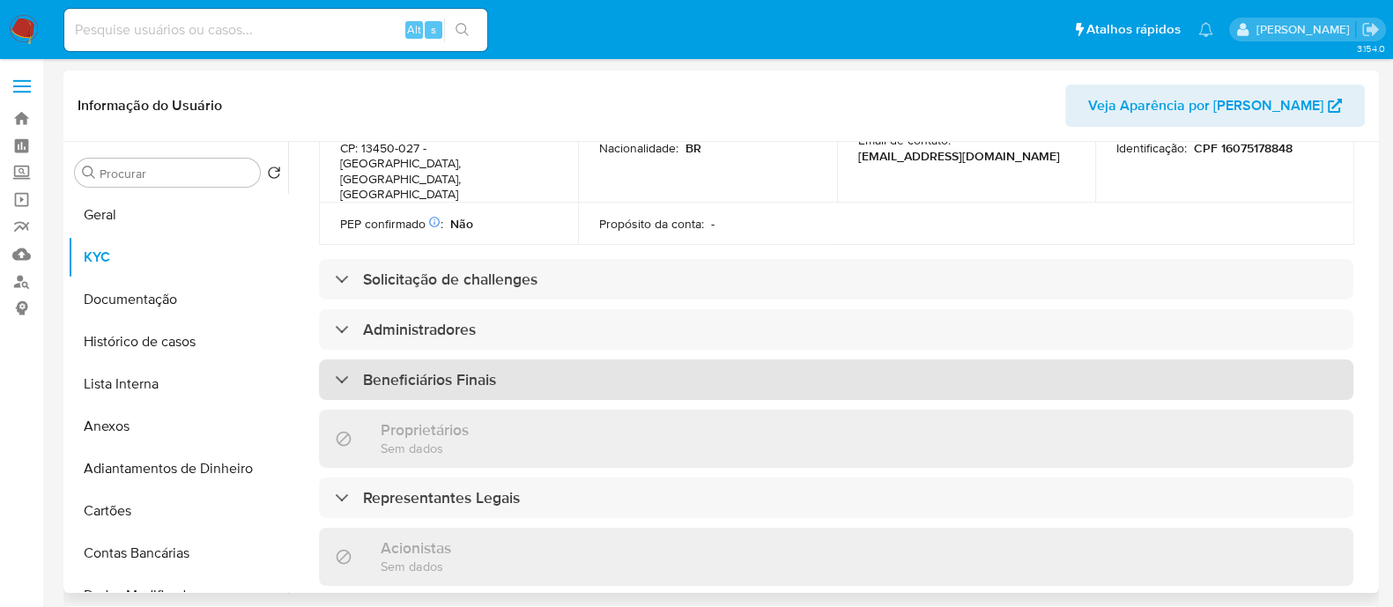
click at [583, 359] on div "Beneficiários Finais" at bounding box center [836, 379] width 1034 height 41
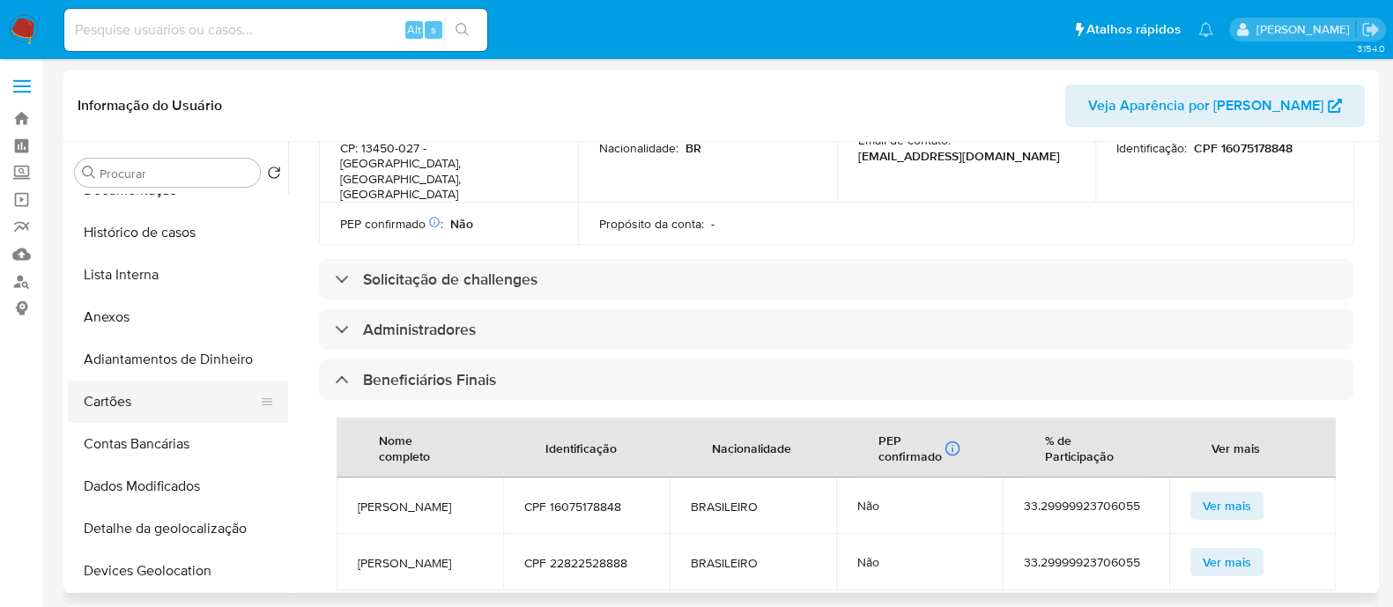
scroll to position [0, 0]
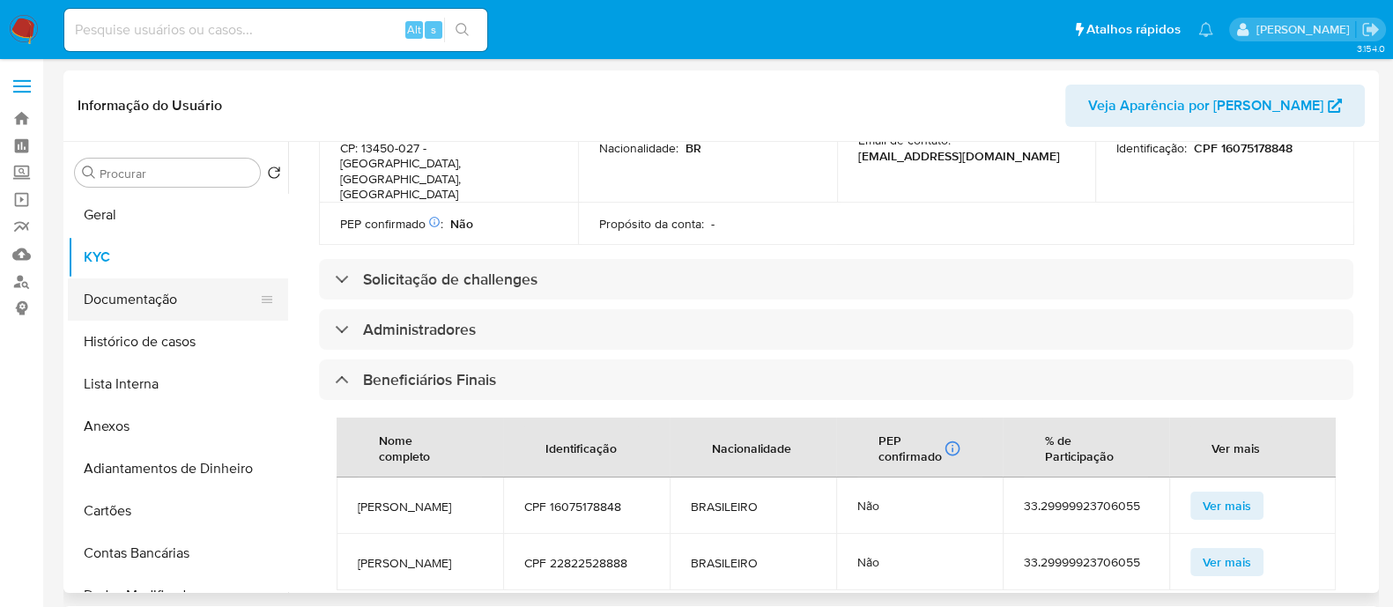
click at [188, 292] on button "Documentação" at bounding box center [171, 299] width 206 height 42
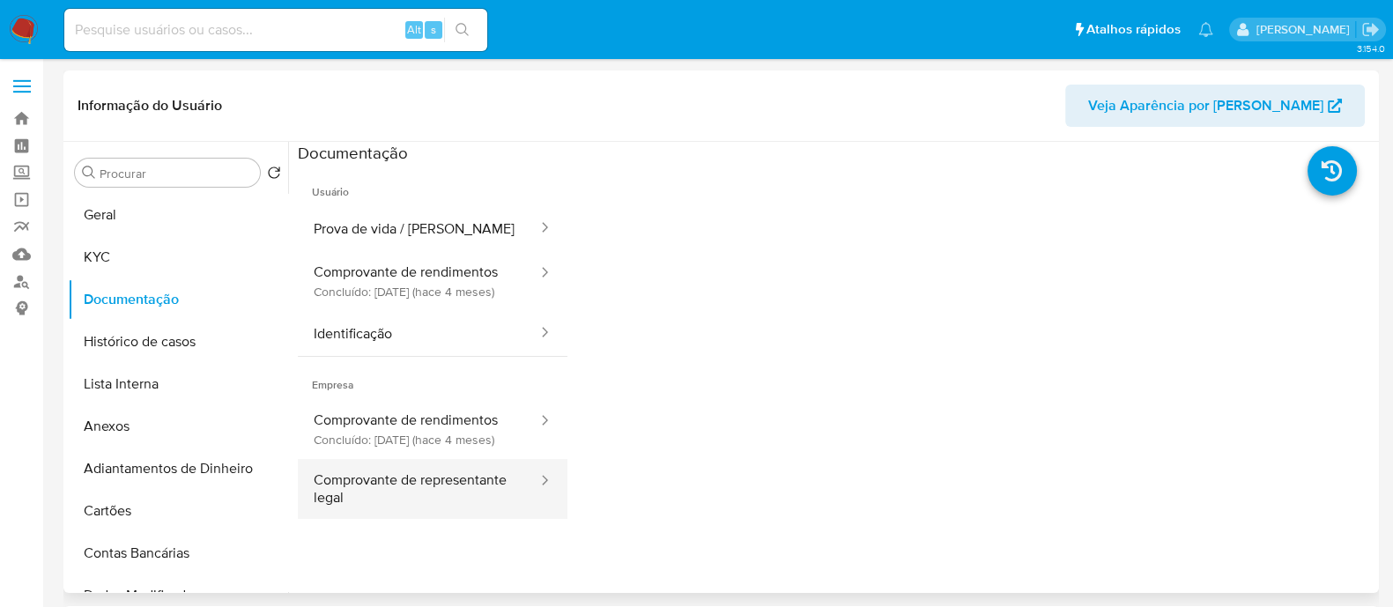
click at [436, 509] on button "Comprovante de representante legal" at bounding box center [418, 489] width 241 height 60
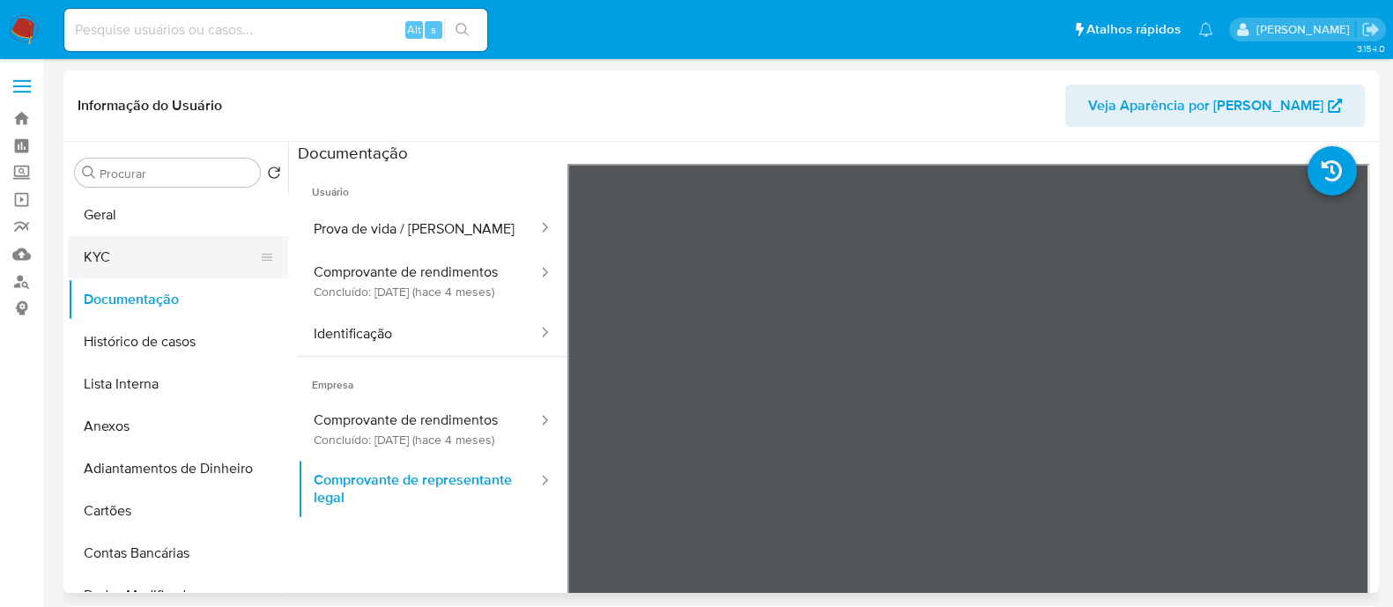
drag, startPoint x: 97, startPoint y: 251, endPoint x: 110, endPoint y: 256, distance: 14.2
click at [97, 251] on button "KYC" at bounding box center [171, 257] width 206 height 42
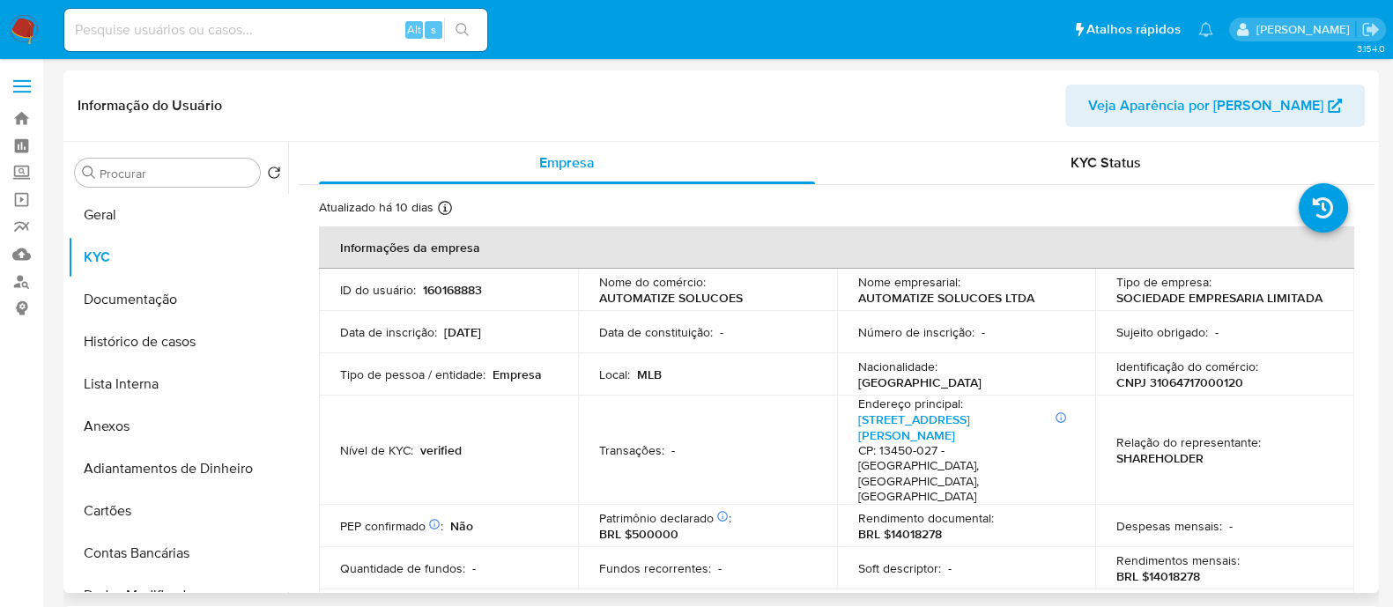
click at [1178, 381] on p "CNPJ 31064717000120" at bounding box center [1179, 382] width 127 height 16
copy p "31064717000120"
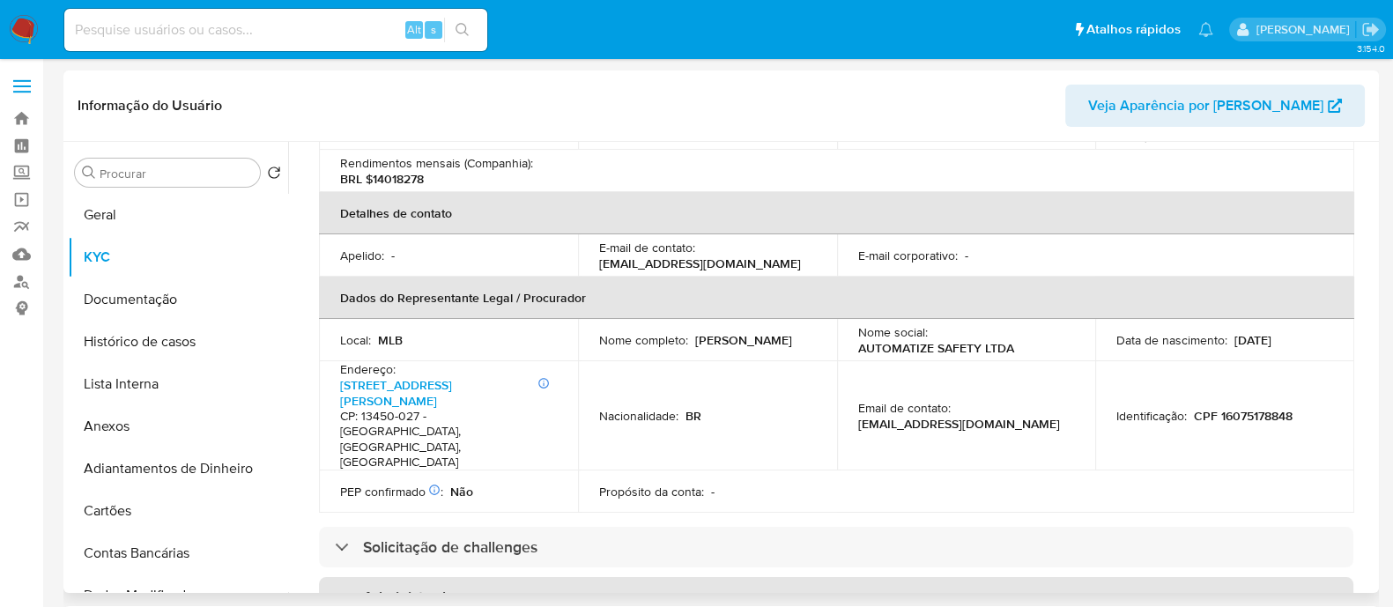
scroll to position [770, 0]
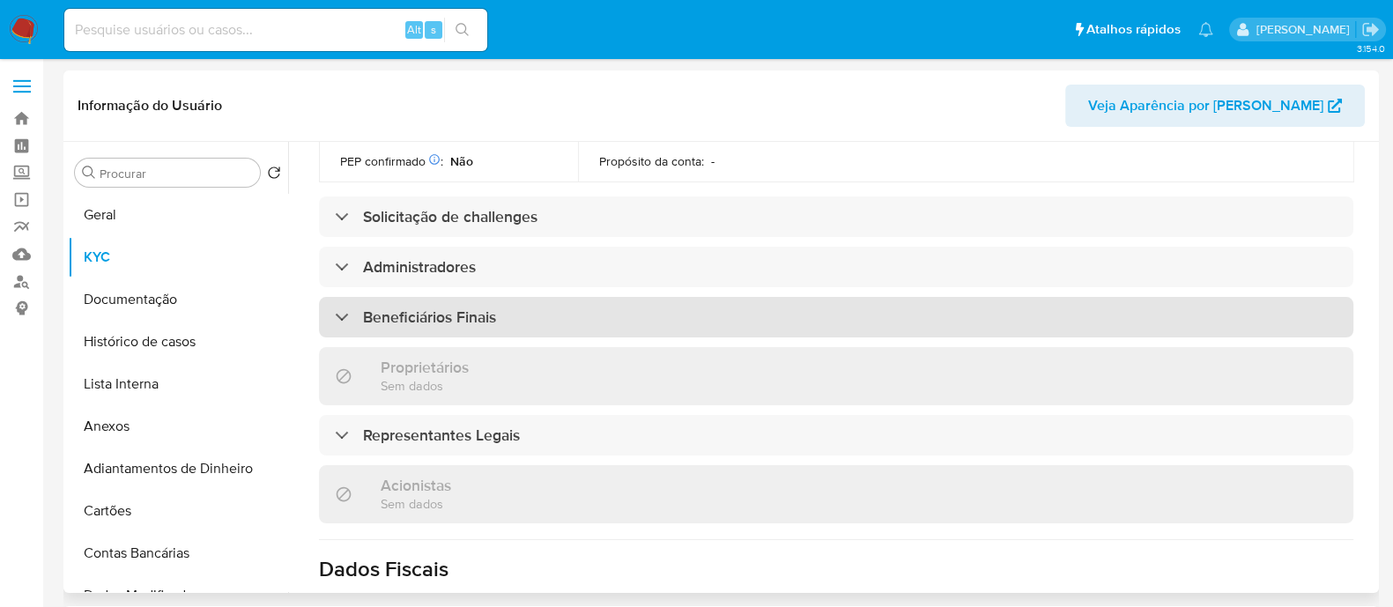
click at [696, 297] on div "Beneficiários Finais" at bounding box center [836, 317] width 1034 height 41
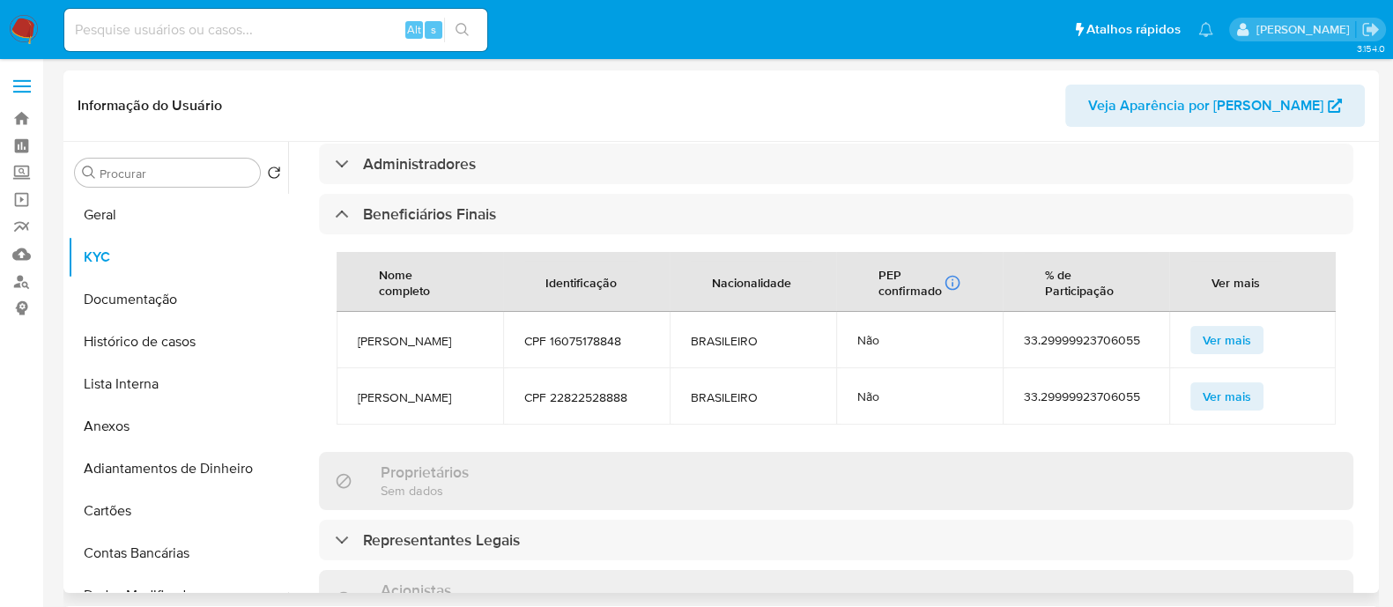
scroll to position [1101, 0]
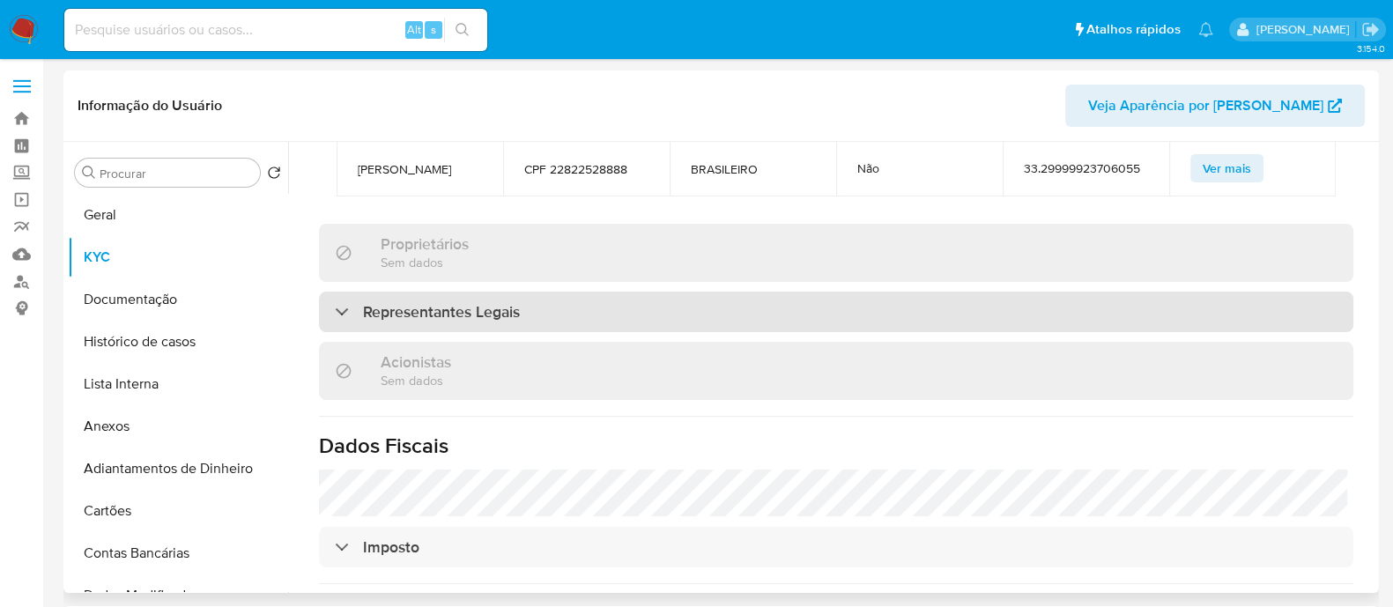
click at [691, 292] on div "Representantes Legais" at bounding box center [836, 312] width 1034 height 41
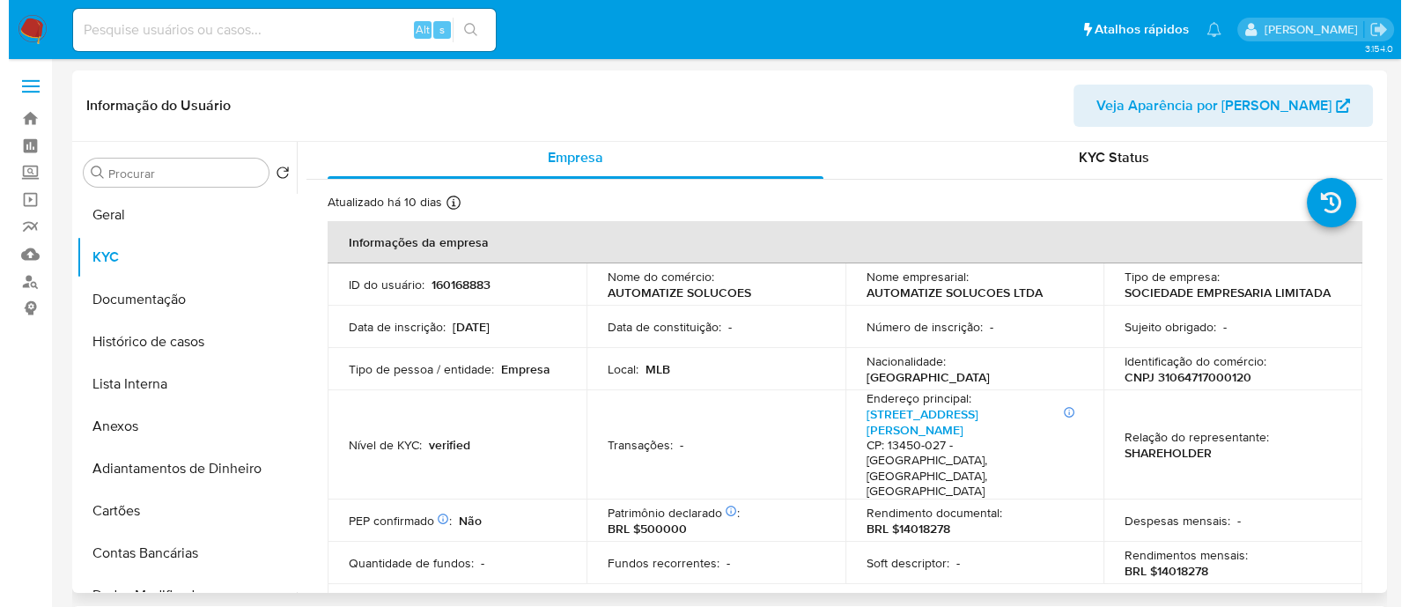
scroll to position [0, 0]
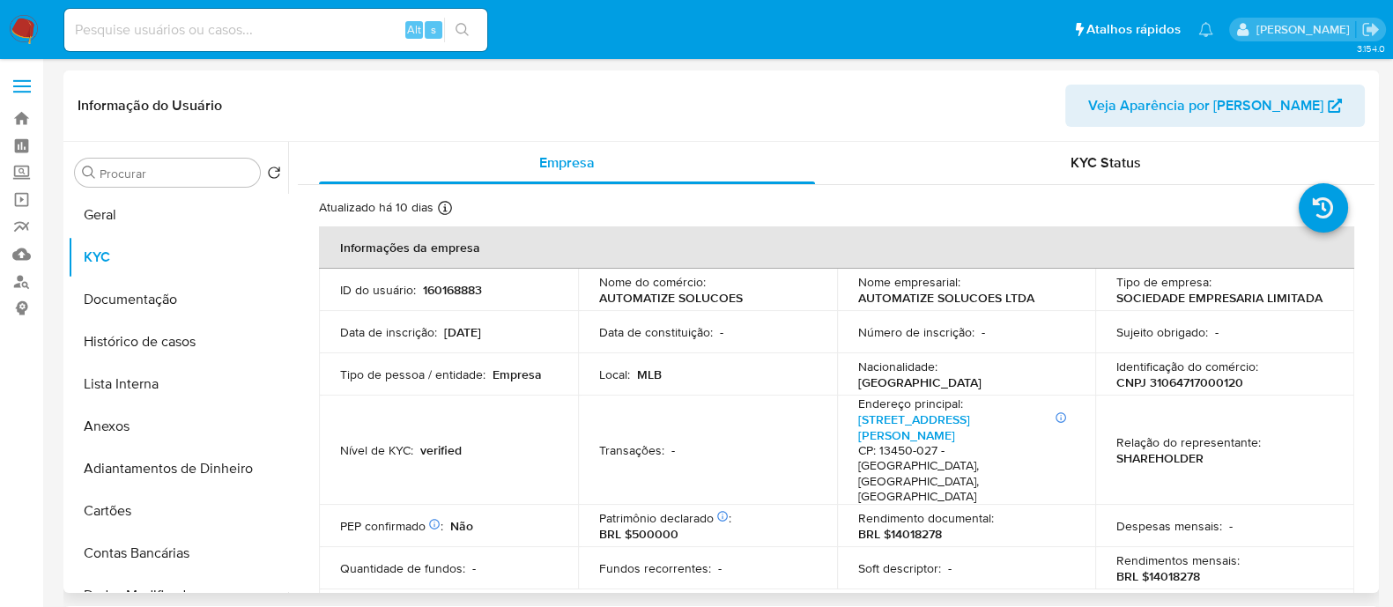
click at [64, 218] on div "Procurar Retornar ao pedido padrão Geral KYC Documentação Histórico de casos Li…" at bounding box center [720, 367] width 1315 height 451
click at [78, 212] on button "Geral" at bounding box center [171, 215] width 206 height 42
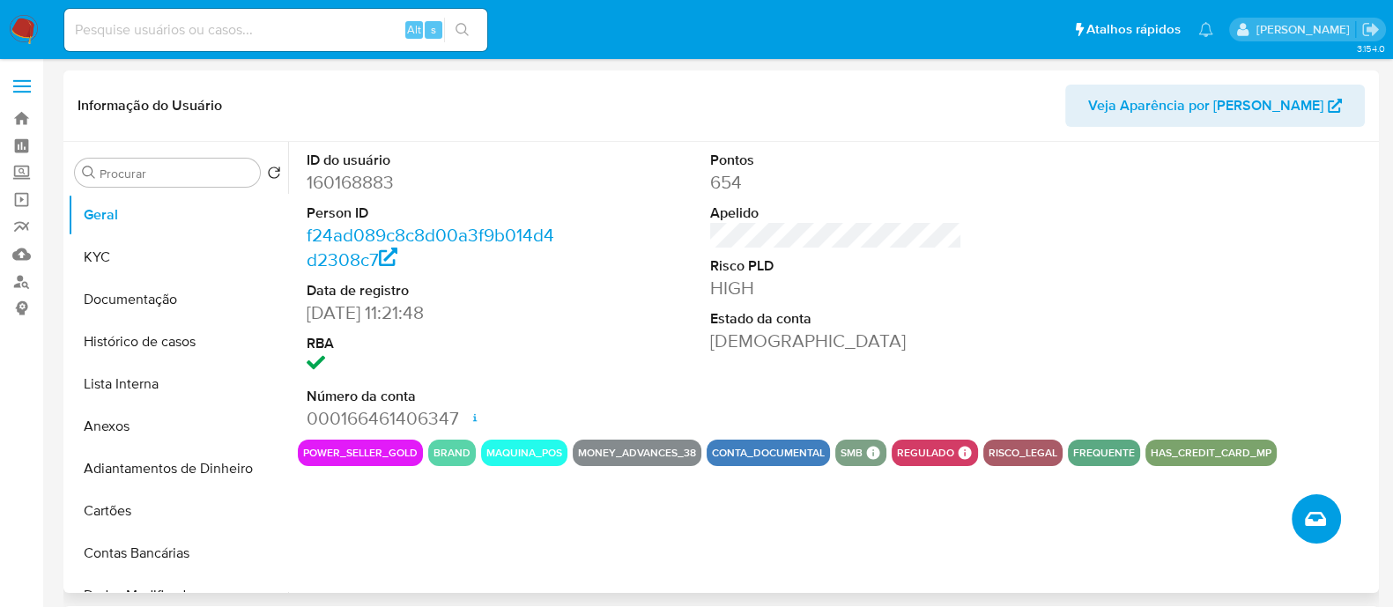
click at [1324, 517] on icon "Criar caso manual" at bounding box center [1314, 518] width 21 height 21
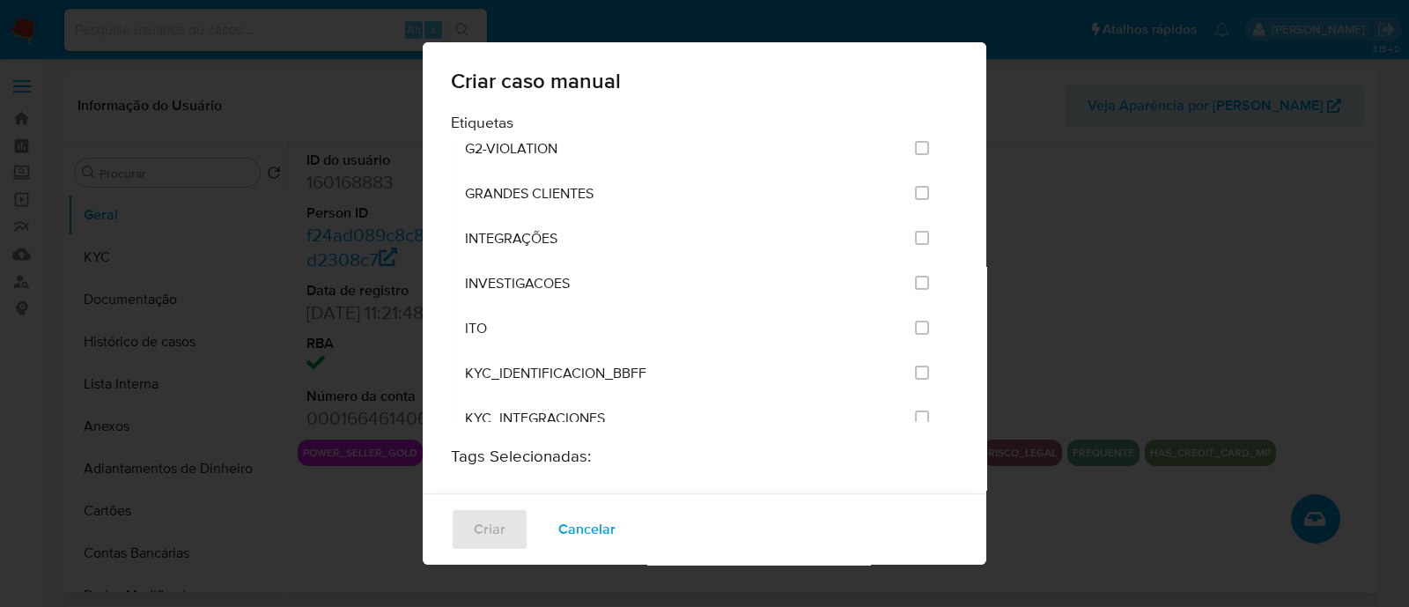
scroll to position [1430, 0]
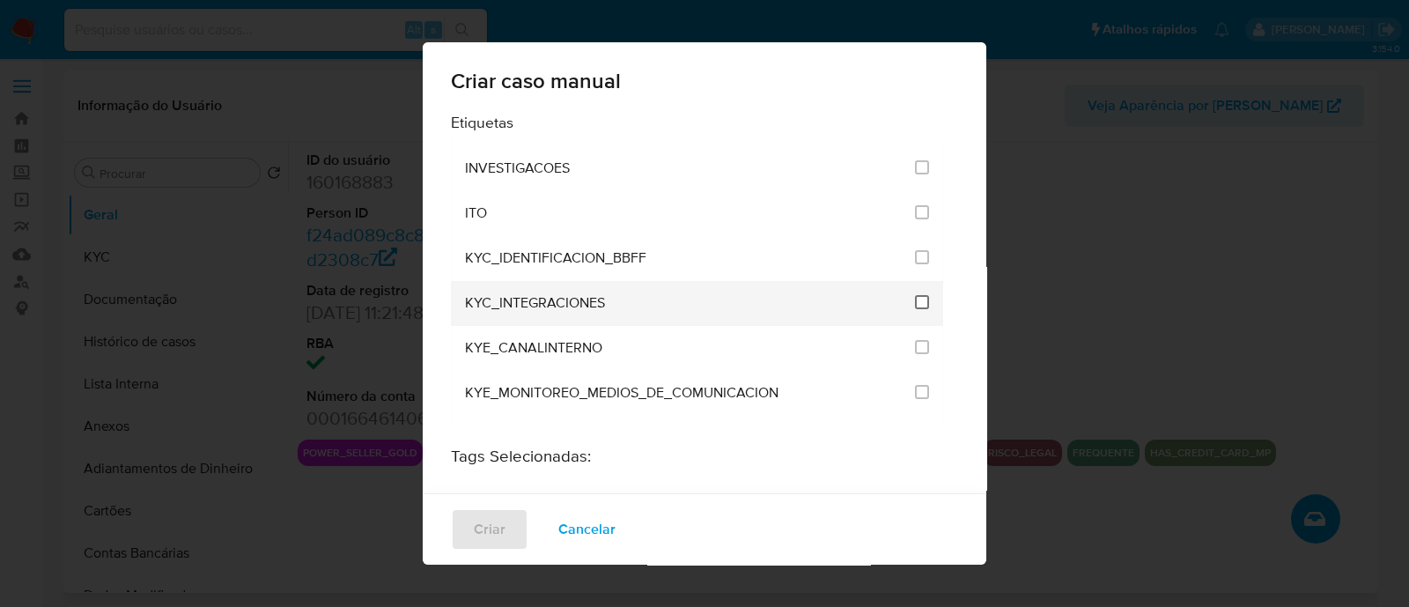
click at [915, 295] on input "2093" at bounding box center [922, 302] width 14 height 14
checkbox input "true"
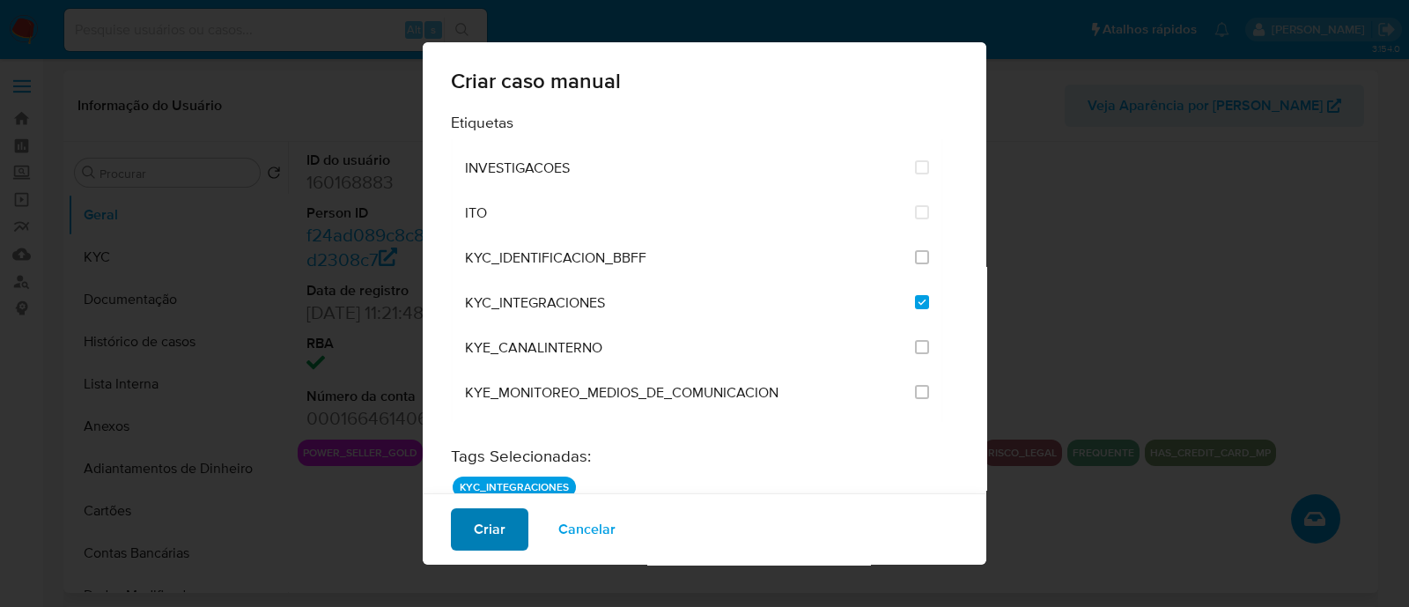
click at [502, 542] on span "Criar" at bounding box center [490, 529] width 32 height 39
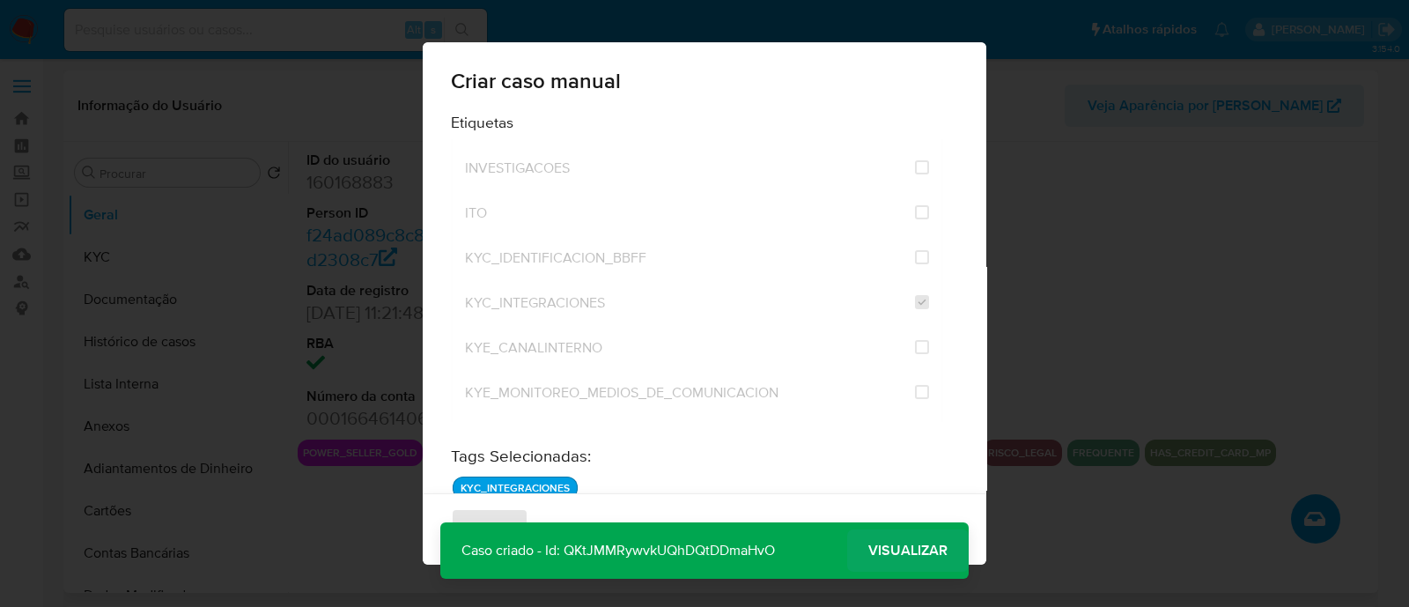
click at [911, 550] on span "Visualizar" at bounding box center [907, 550] width 79 height 0
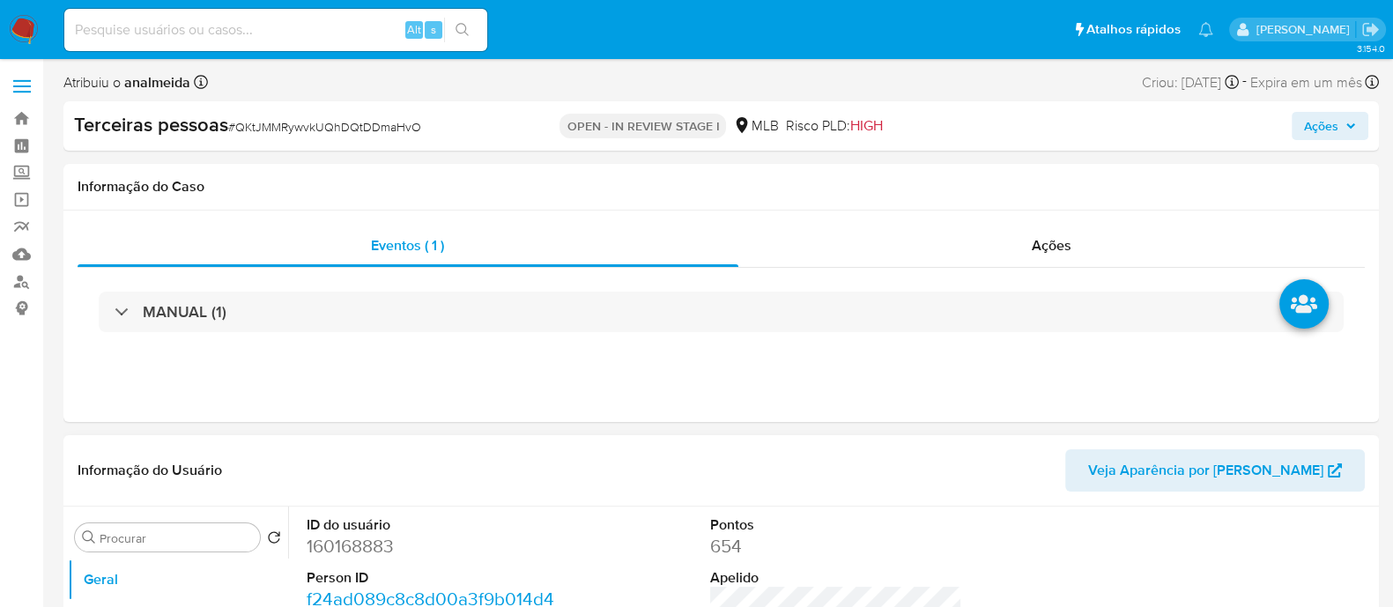
select select "10"
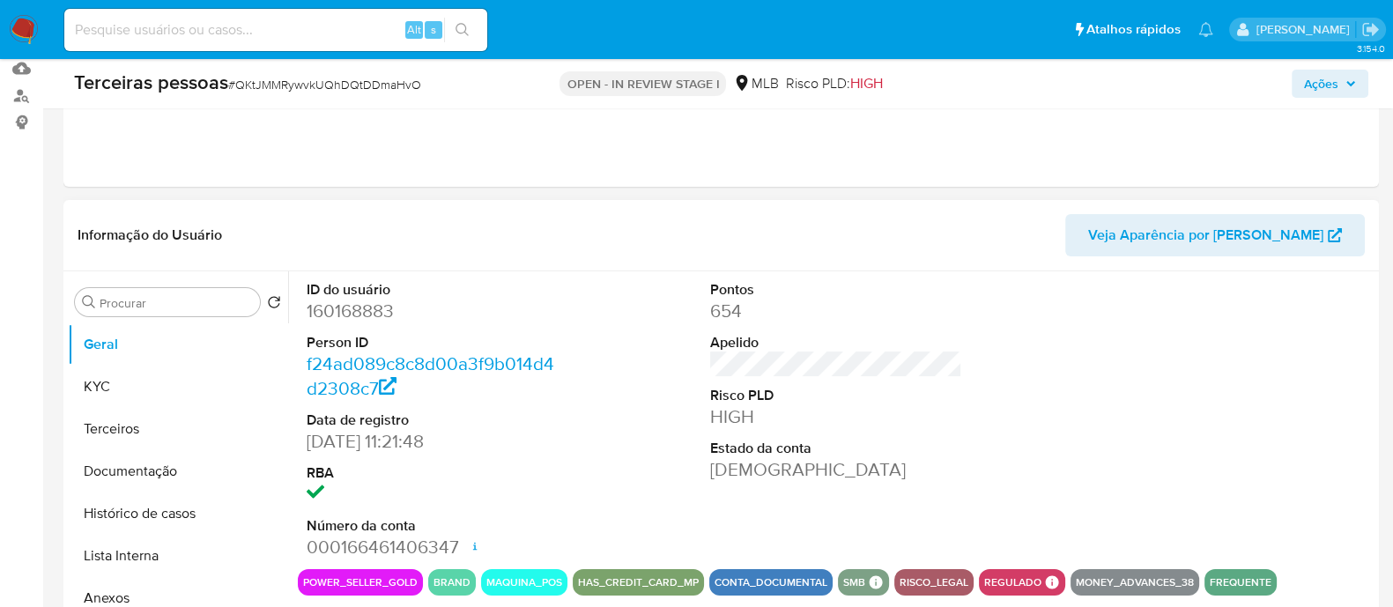
scroll to position [219, 0]
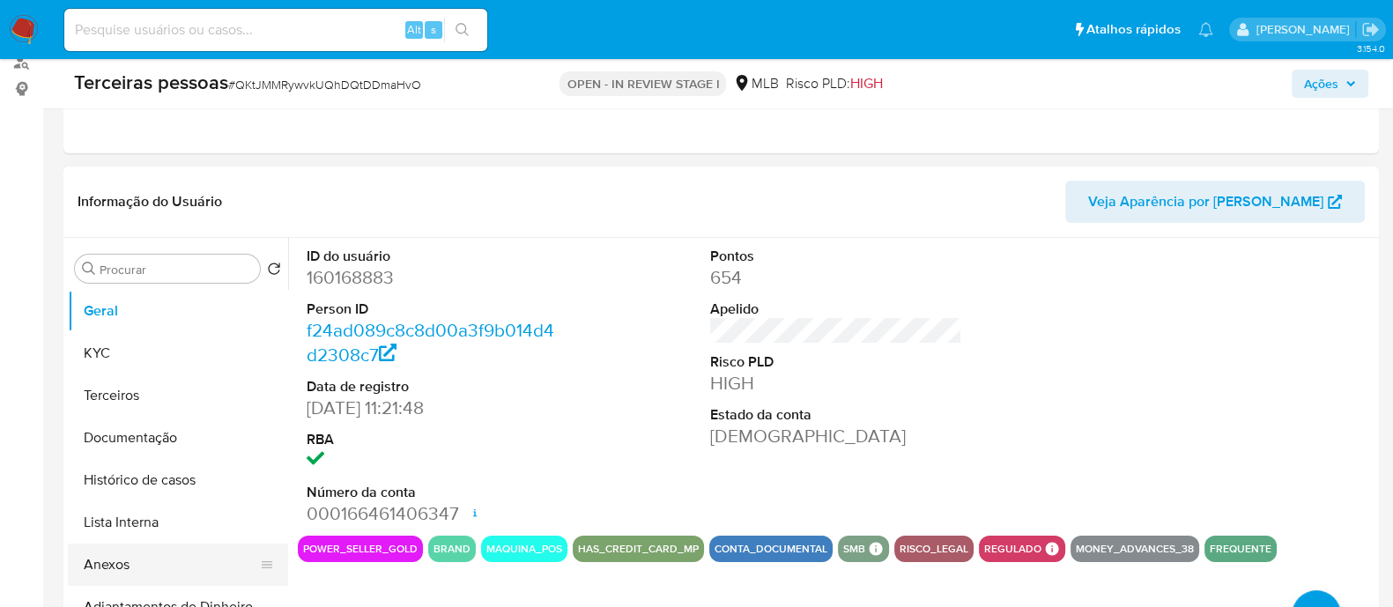
click at [147, 568] on button "Anexos" at bounding box center [171, 564] width 206 height 42
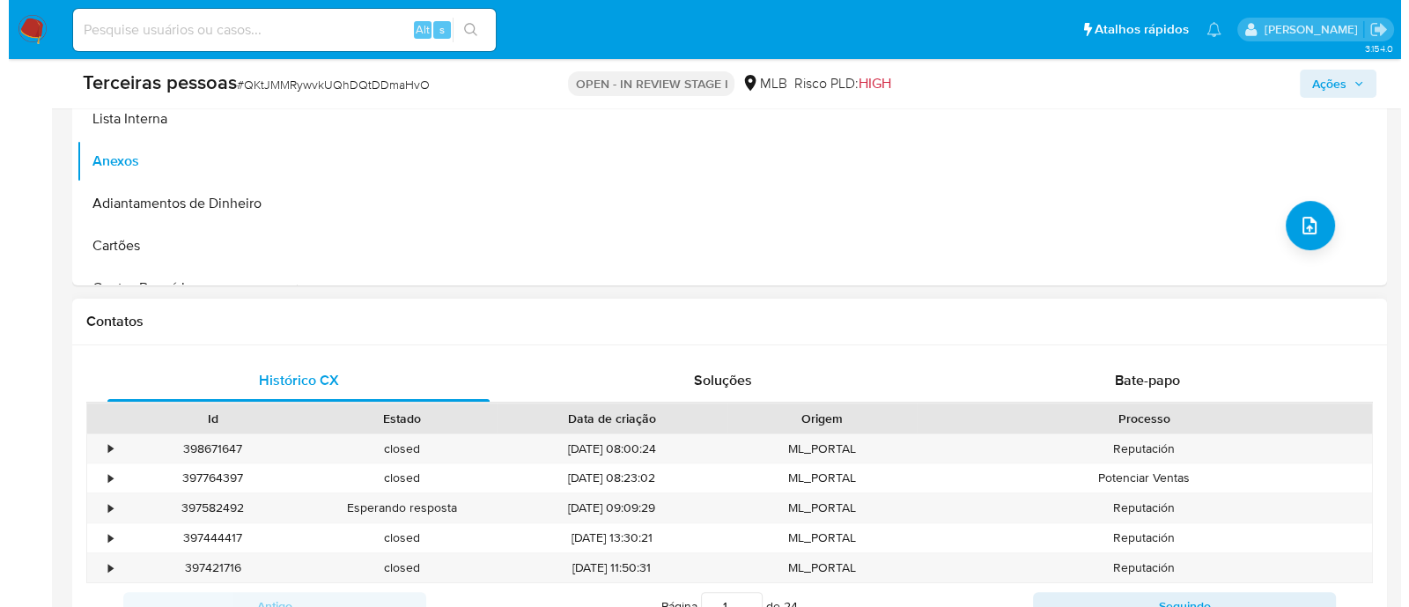
scroll to position [661, 0]
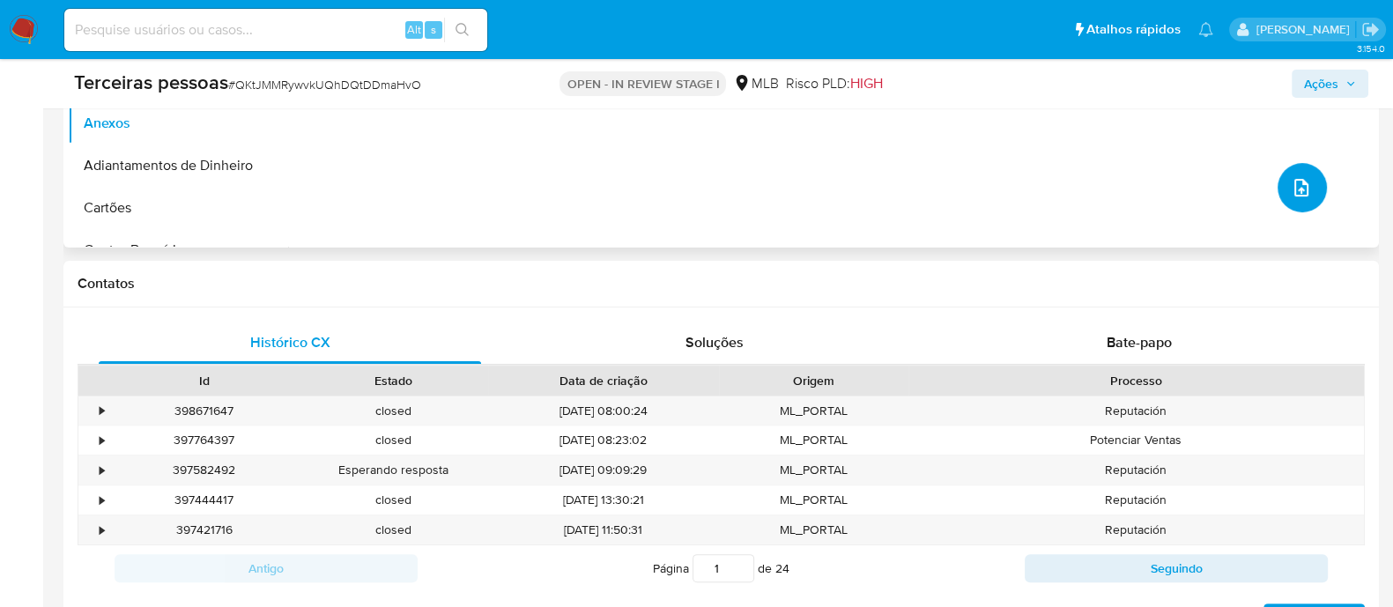
click at [1301, 165] on button "upload-file" at bounding box center [1301, 187] width 49 height 49
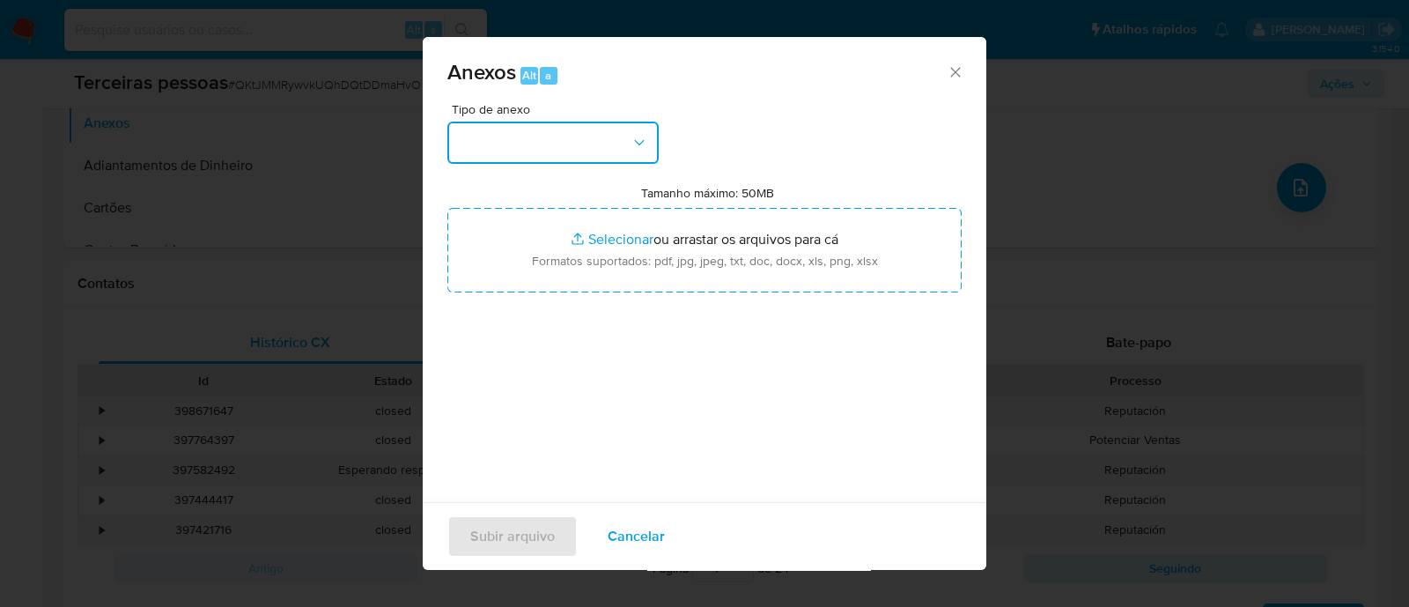
click at [621, 157] on button "button" at bounding box center [552, 143] width 211 height 42
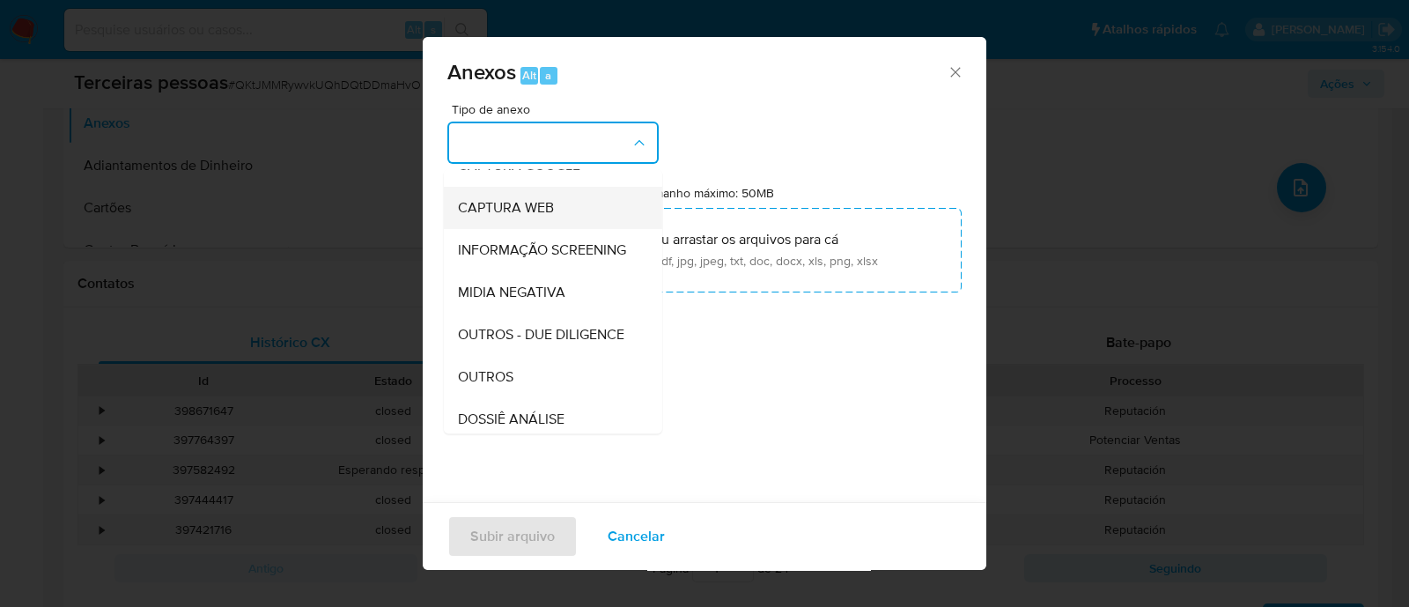
scroll to position [271, 0]
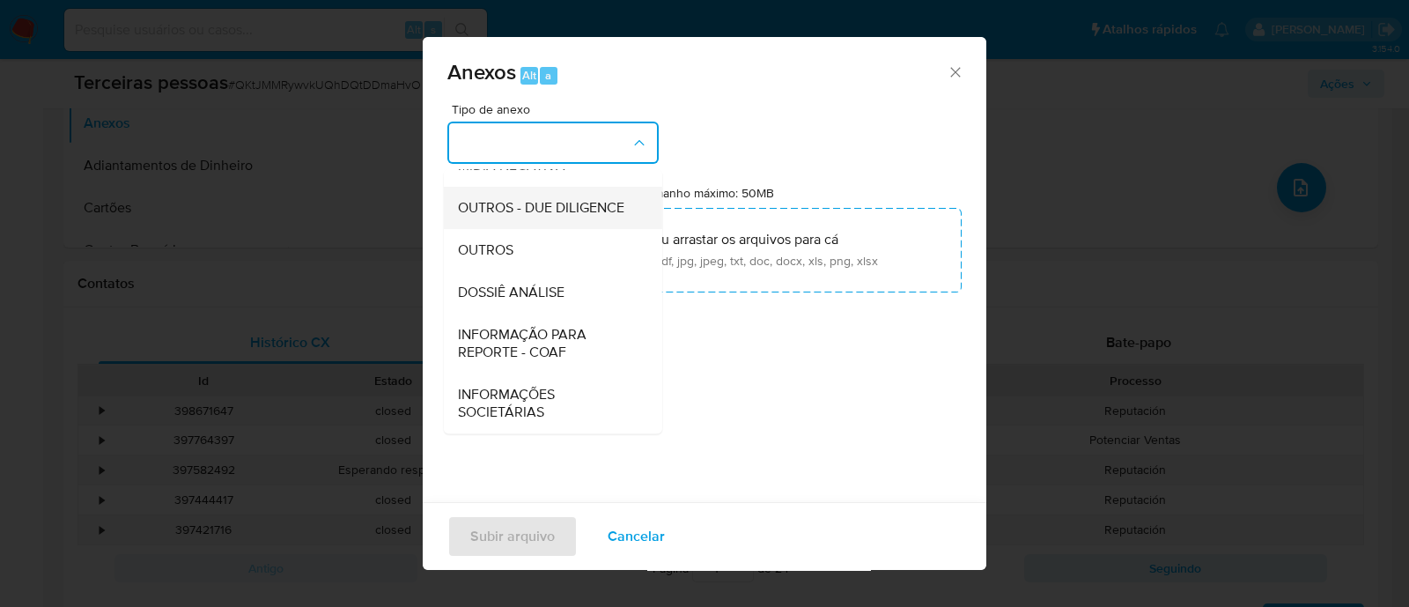
click at [584, 203] on span "OUTROS - DUE DILIGENCE" at bounding box center [541, 208] width 166 height 18
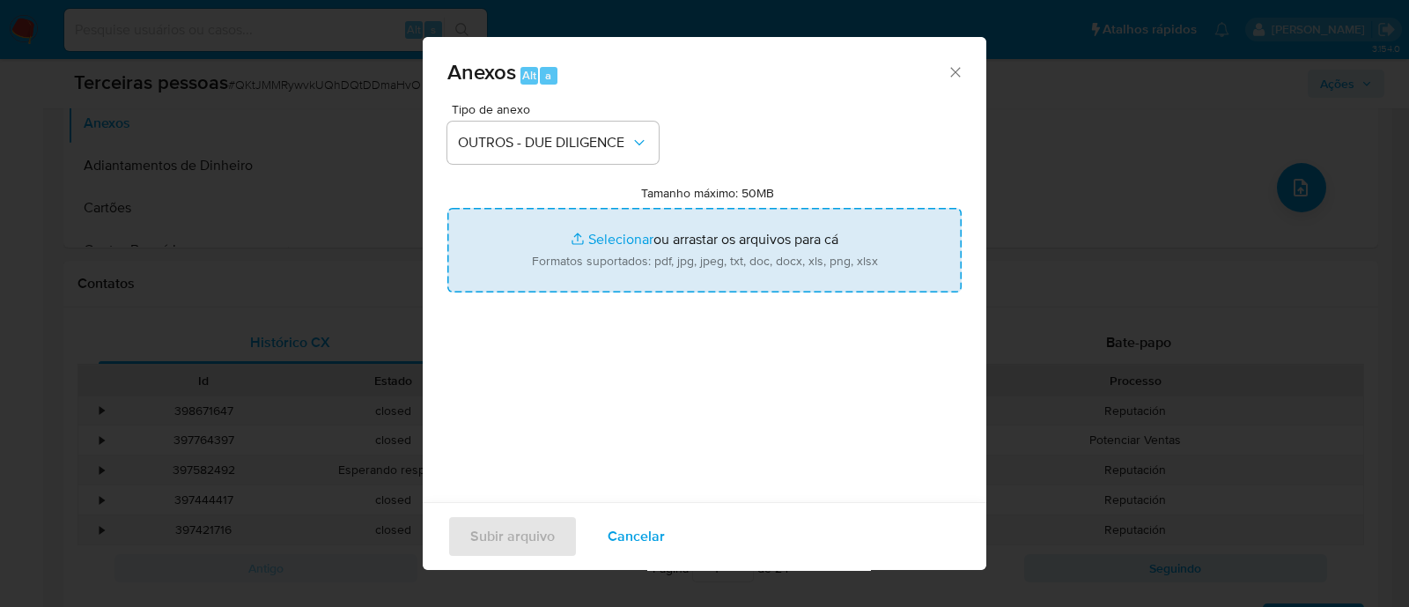
click at [619, 235] on input "Tamanho máximo: 50MB Selecionar arquivos" at bounding box center [704, 250] width 514 height 85
type input "C:\fakepath\Matriz de Risco - AUTOMATIZE SOLUCOES LTDA.pdf"
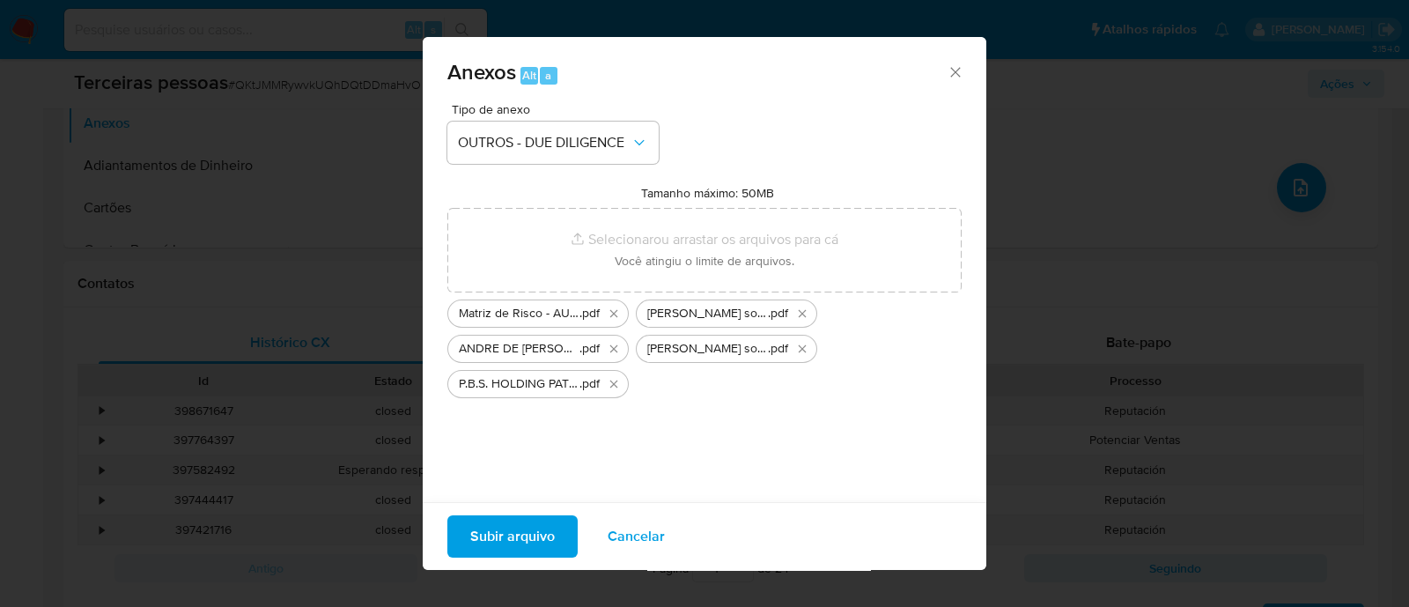
click at [522, 543] on span "Subir arquivo" at bounding box center [512, 536] width 85 height 39
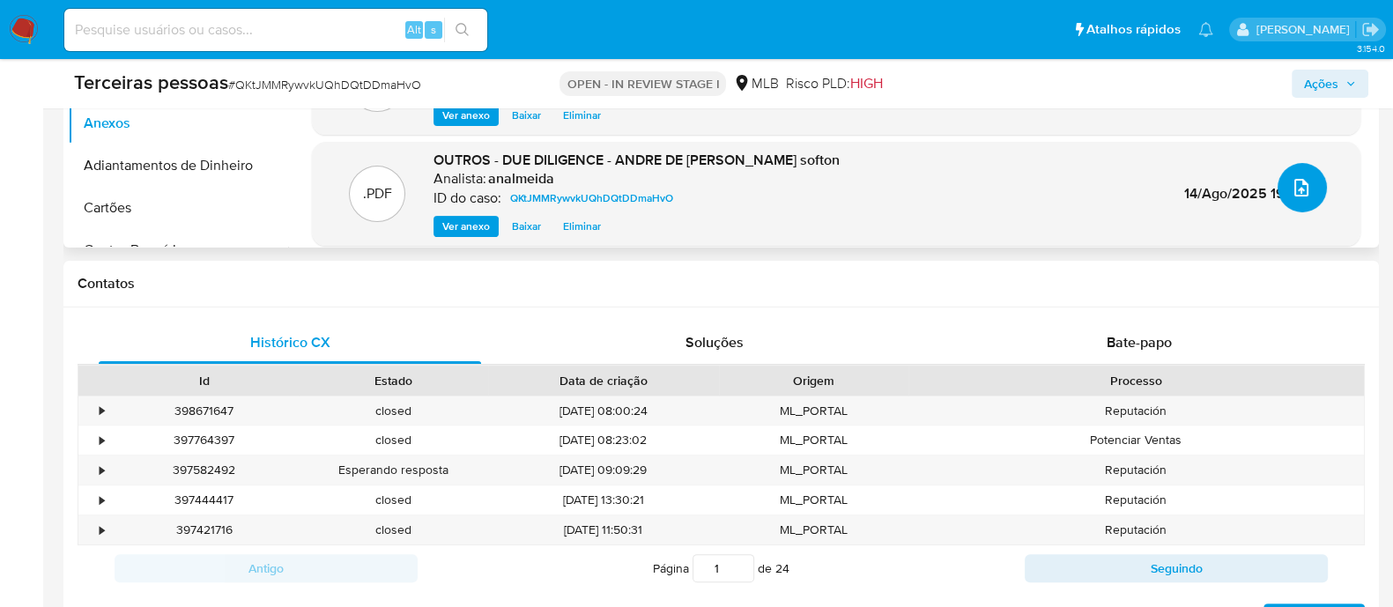
click at [1308, 174] on button "upload-file" at bounding box center [1301, 187] width 49 height 49
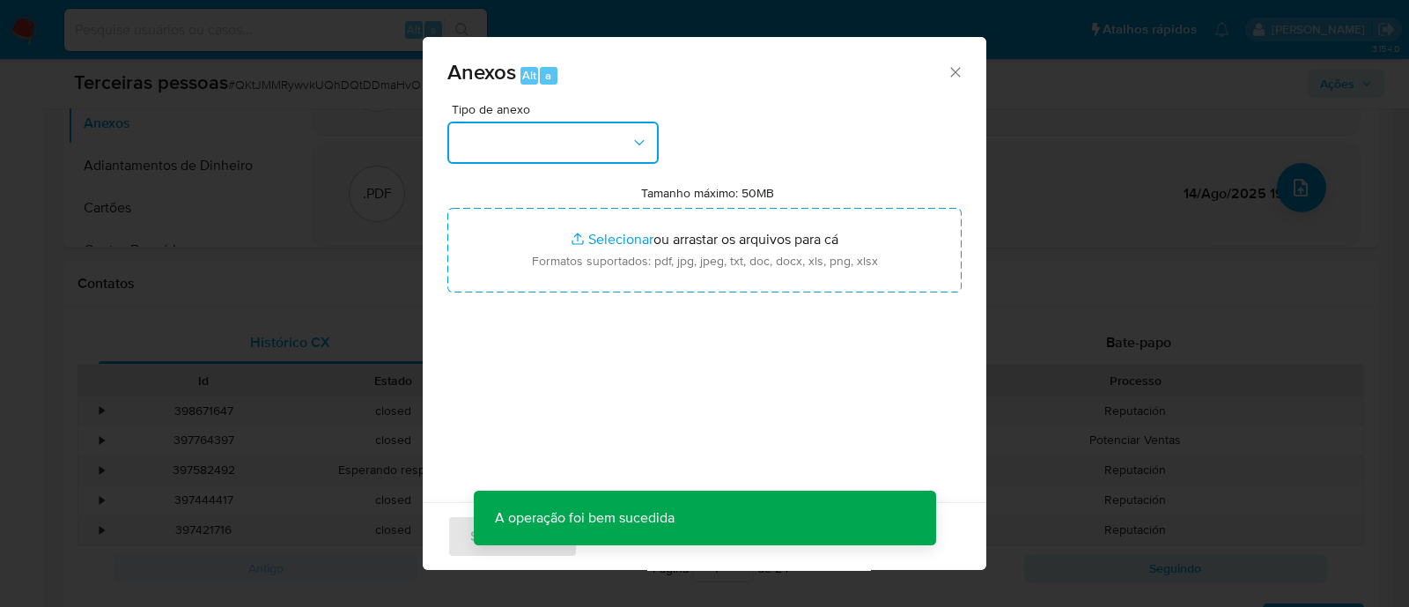
click at [542, 142] on button "button" at bounding box center [552, 143] width 211 height 42
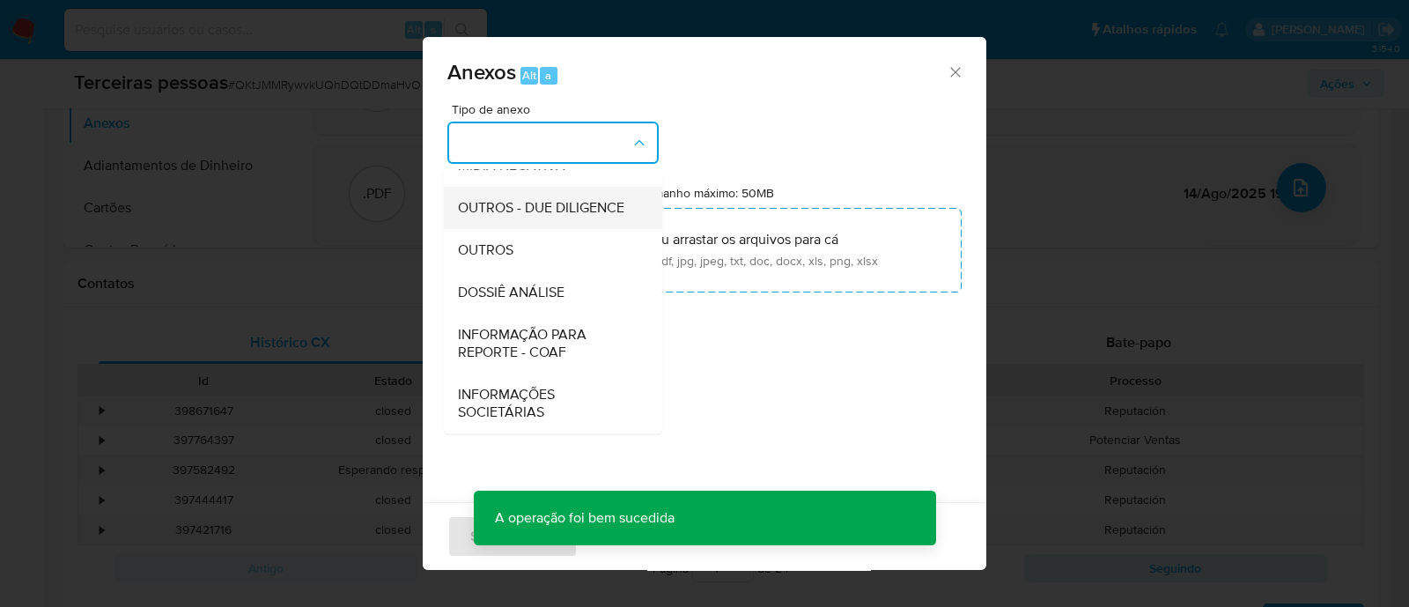
click at [514, 206] on span "OUTROS - DUE DILIGENCE" at bounding box center [541, 208] width 166 height 18
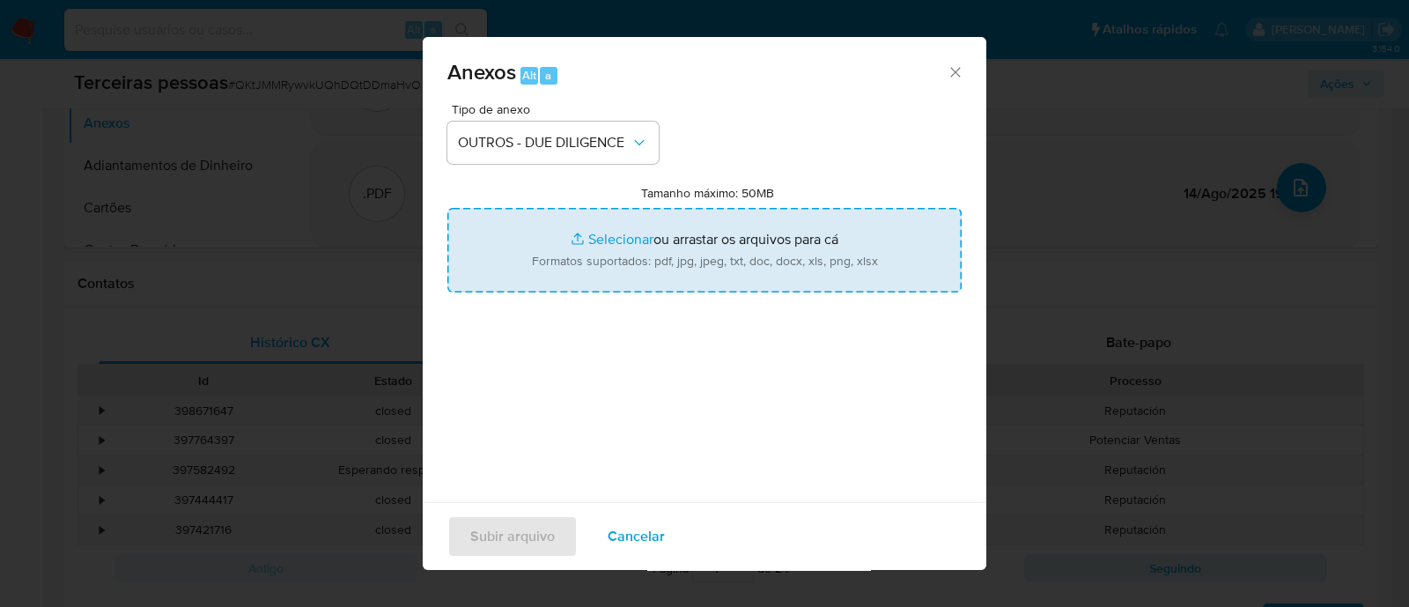
click at [617, 228] on input "Tamanho máximo: 50MB Selecionar arquivos" at bounding box center [704, 250] width 514 height 85
type input "C:\fakepath\AUTOMATIZE SOLUCOES LTDA softon.pdf"
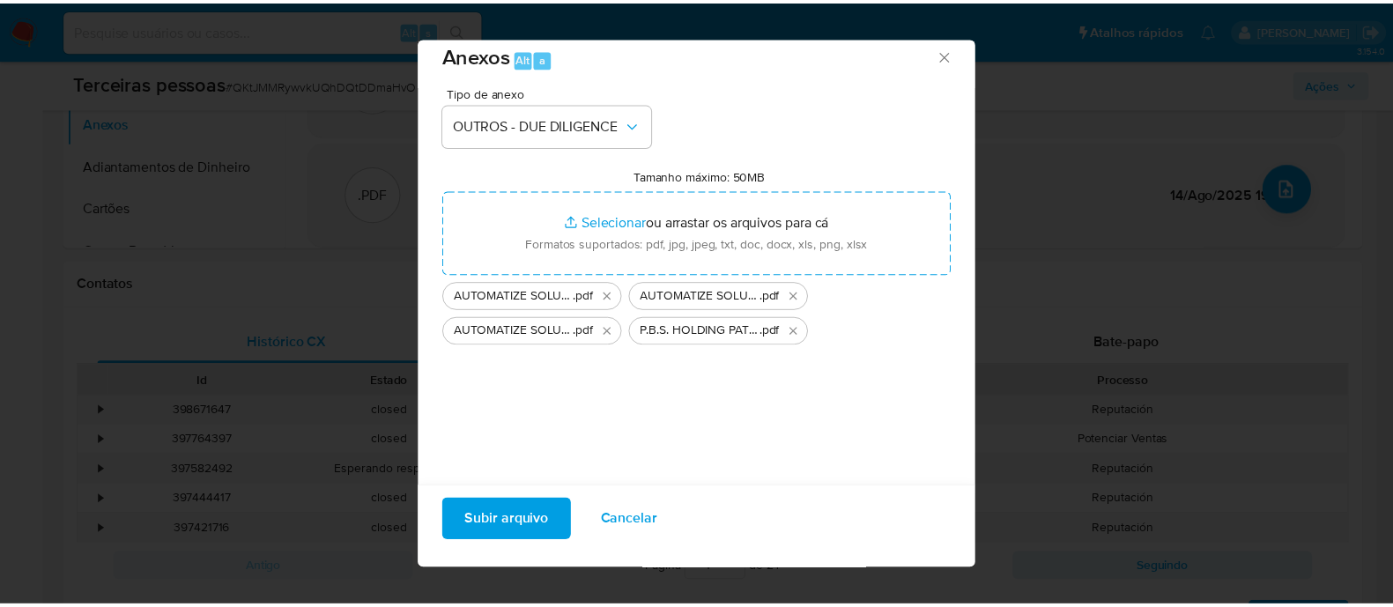
scroll to position [26, 0]
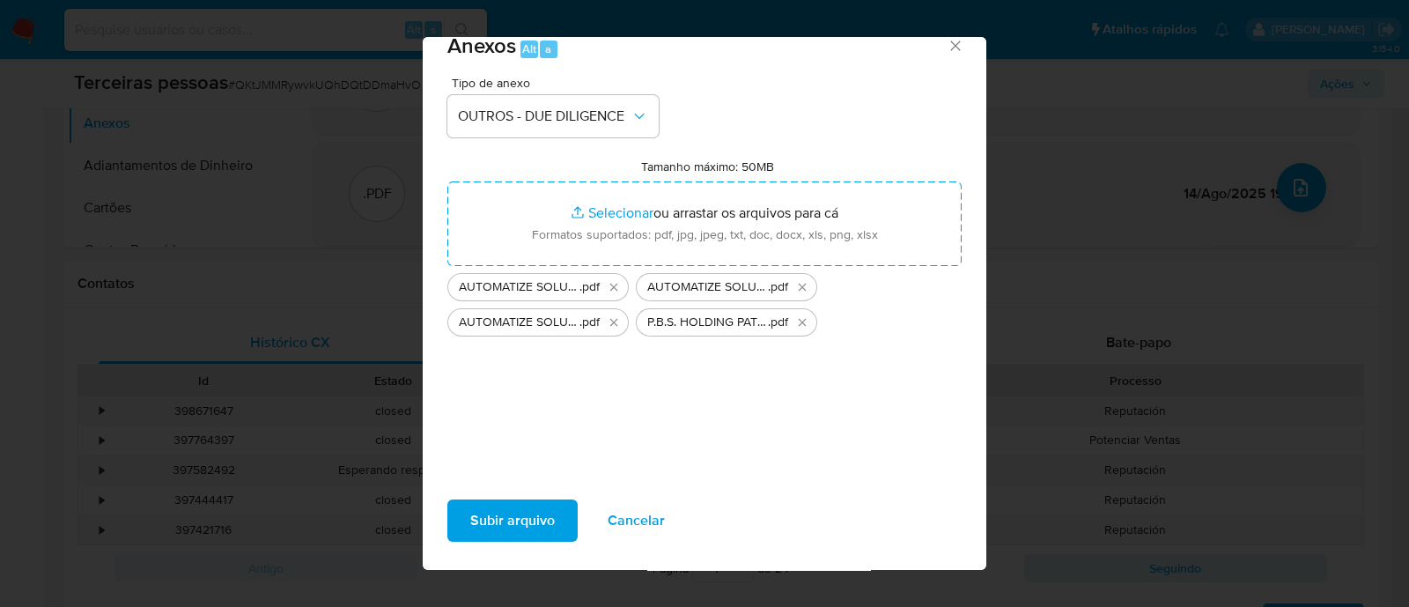
click at [546, 521] on span "Subir arquivo" at bounding box center [512, 520] width 85 height 39
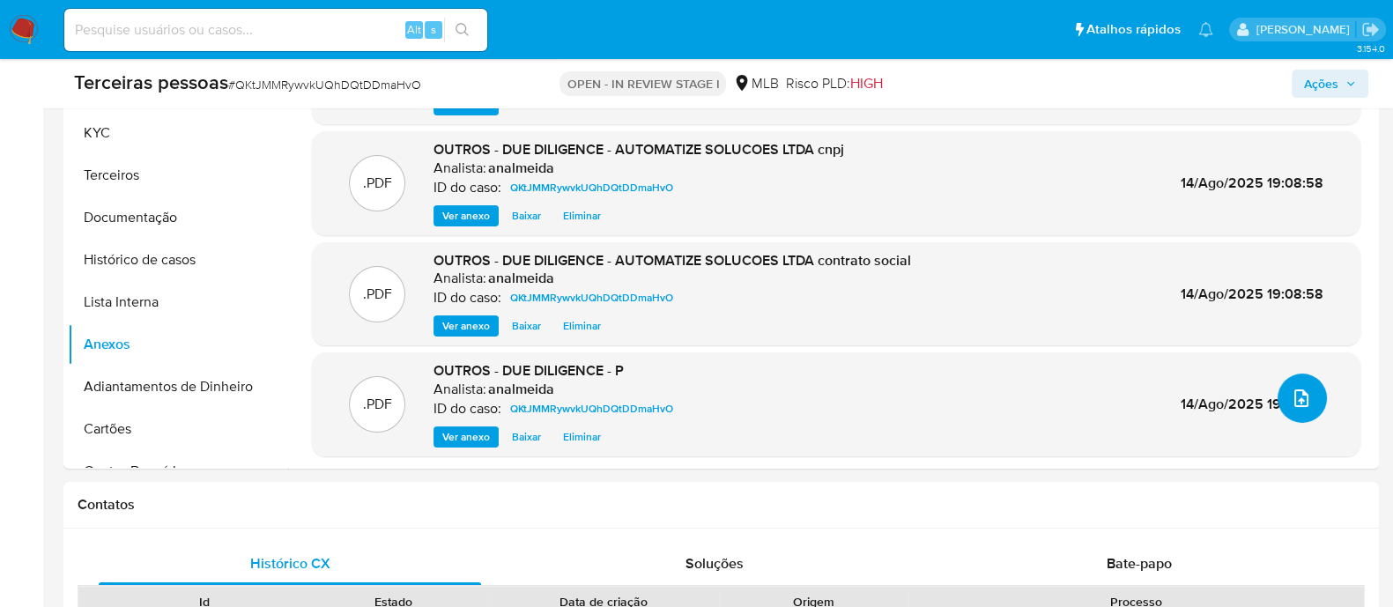
scroll to position [14, 0]
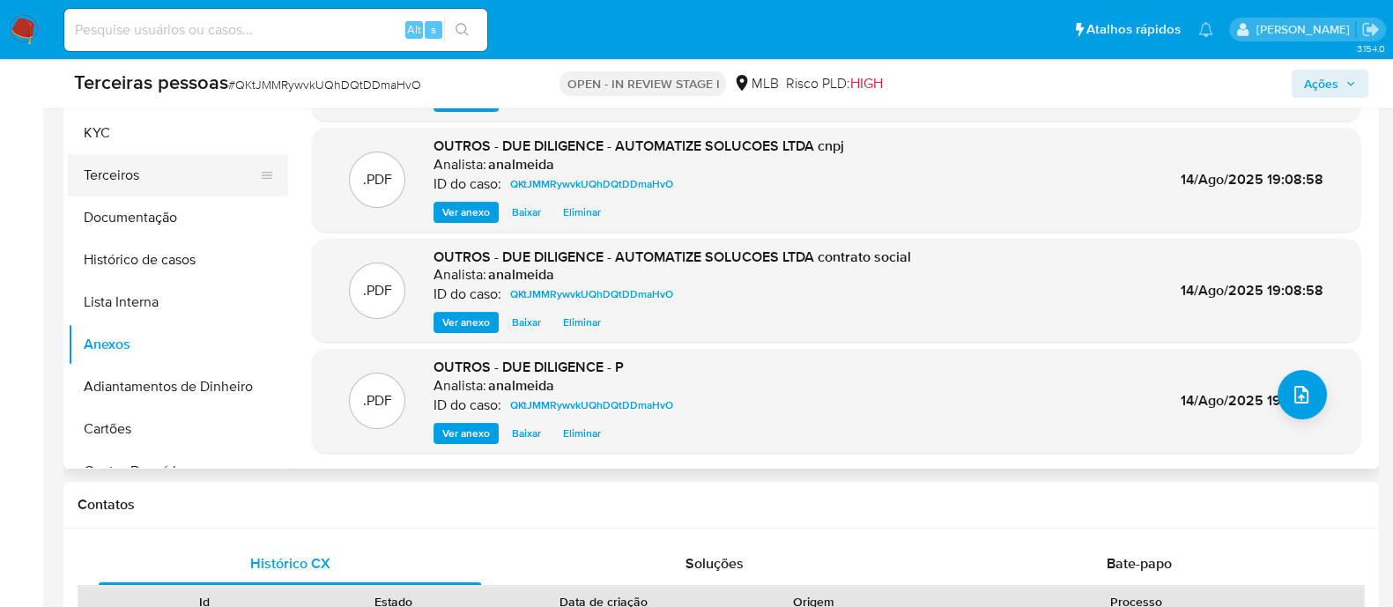
drag, startPoint x: 180, startPoint y: 166, endPoint x: 198, endPoint y: 163, distance: 18.7
click at [180, 166] on button "Terceiros" at bounding box center [171, 175] width 206 height 42
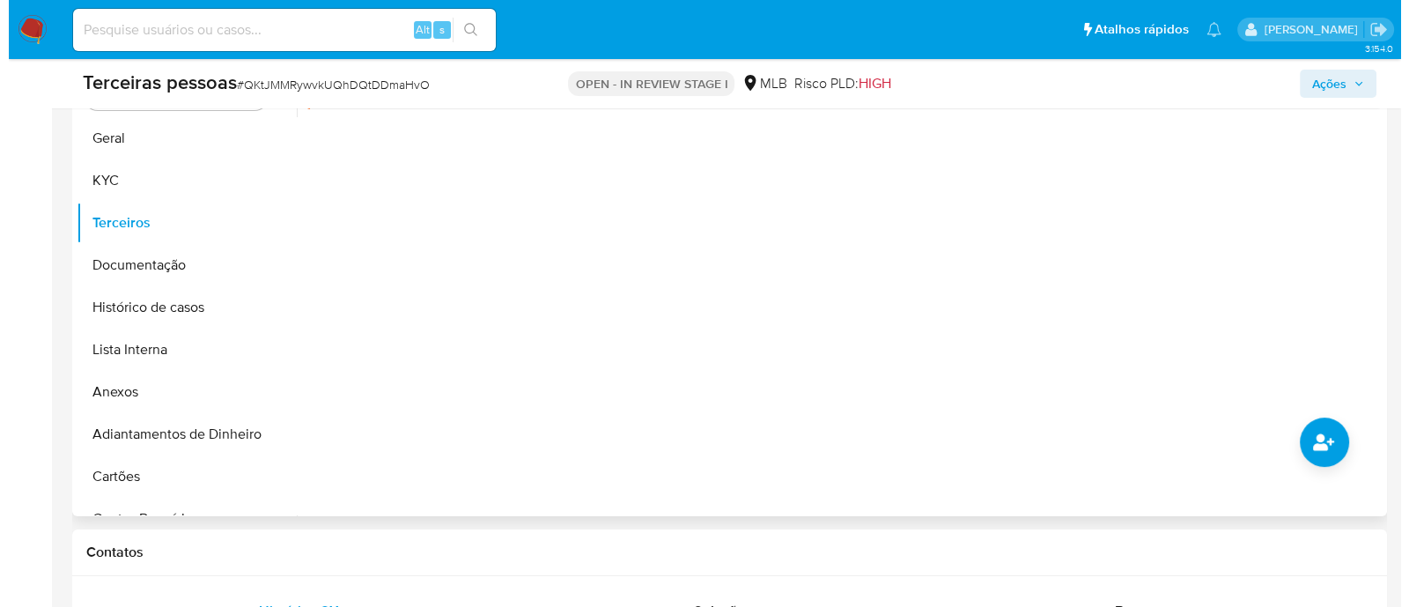
scroll to position [550, 0]
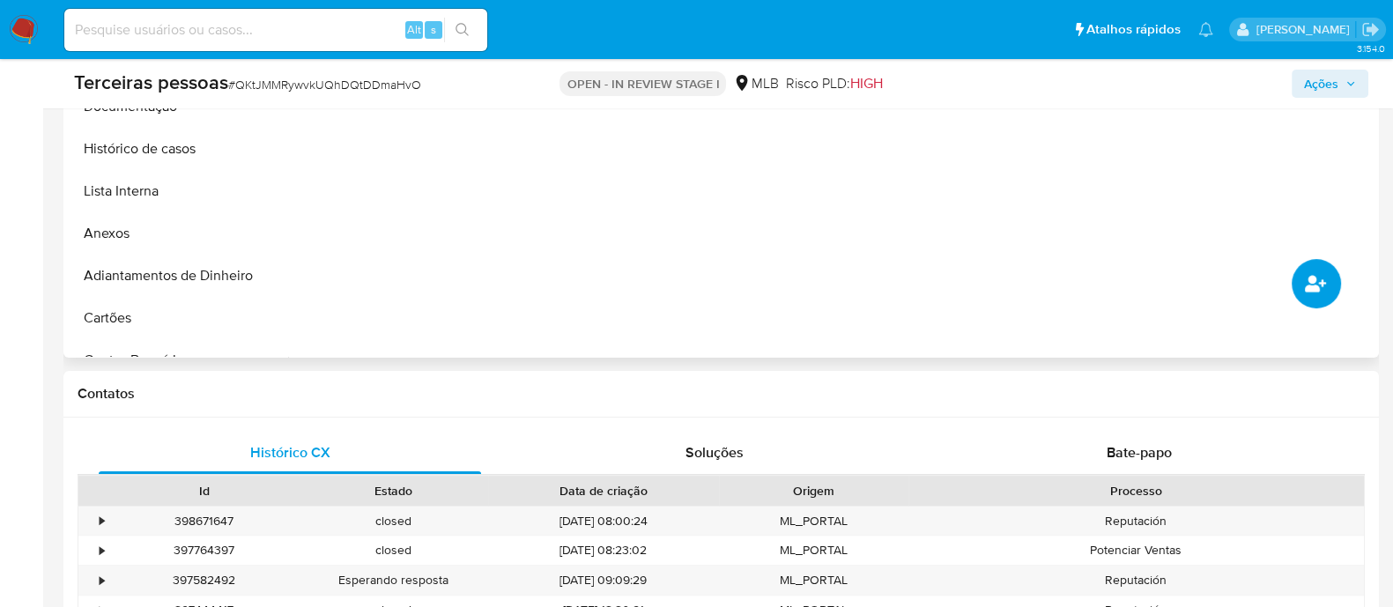
click at [1323, 293] on button "common.add_complementary_information" at bounding box center [1315, 283] width 49 height 49
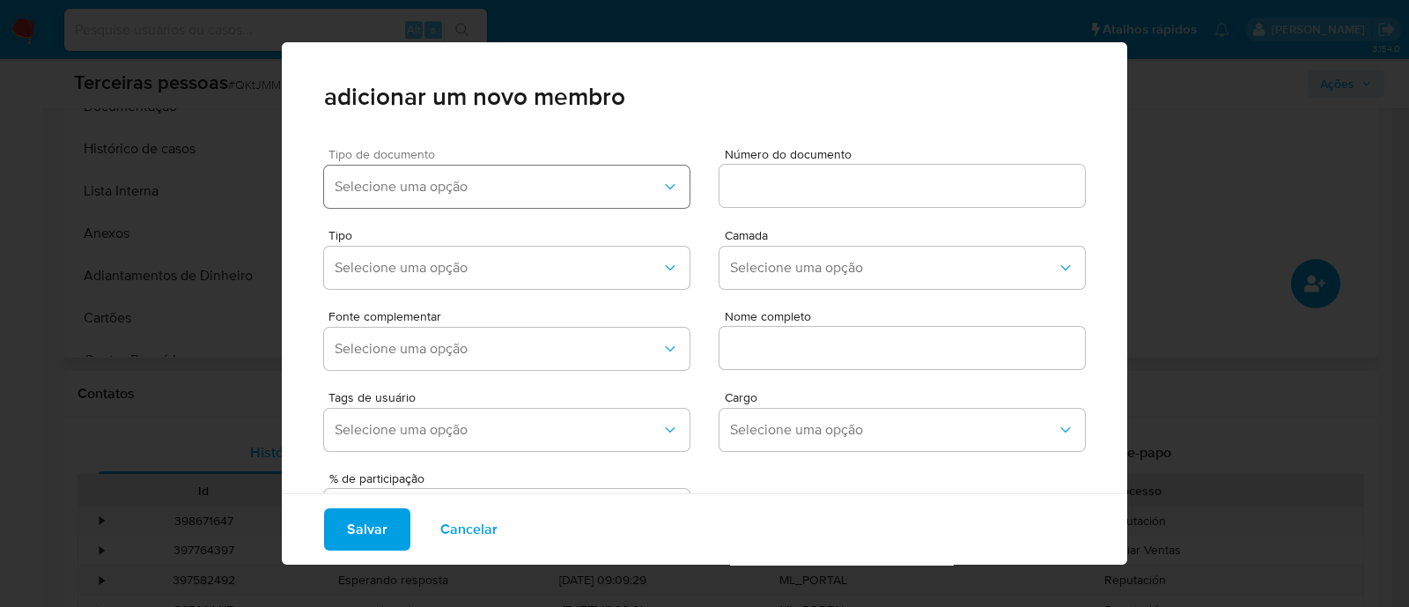
click at [374, 201] on button "Selecione uma opção" at bounding box center [507, 187] width 366 height 42
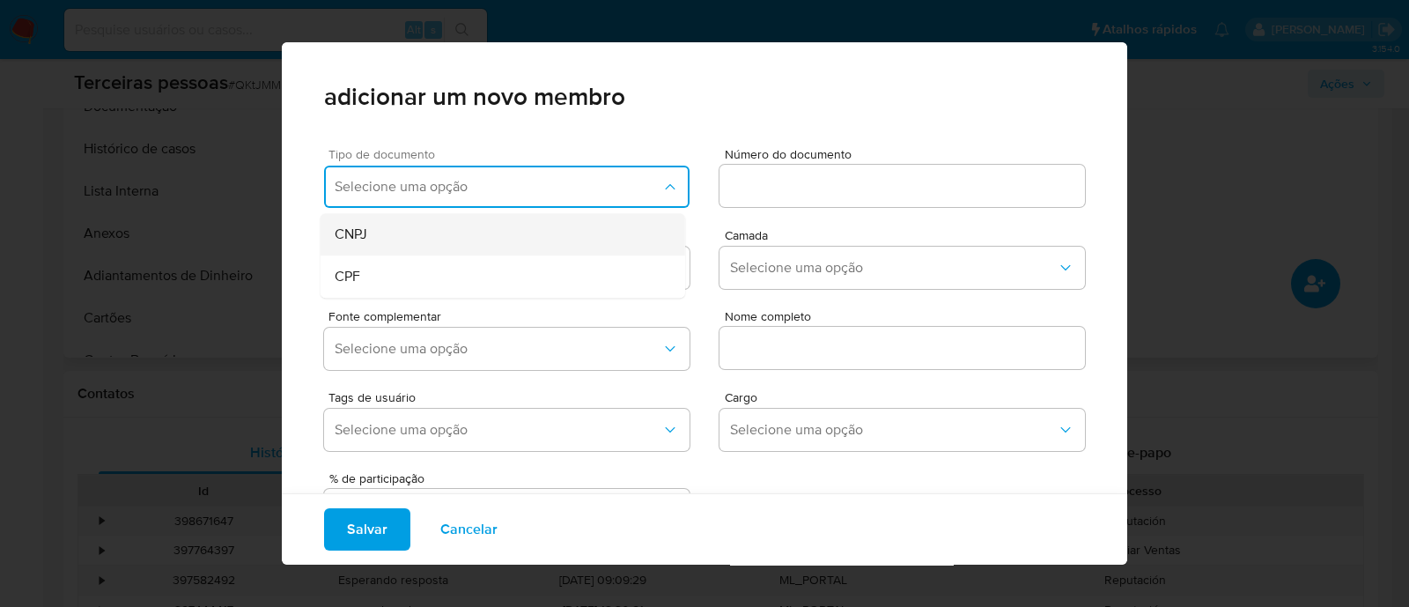
click at [454, 222] on div "CNPJ" at bounding box center [470, 234] width 270 height 42
click at [818, 184] on input at bounding box center [903, 185] width 366 height 23
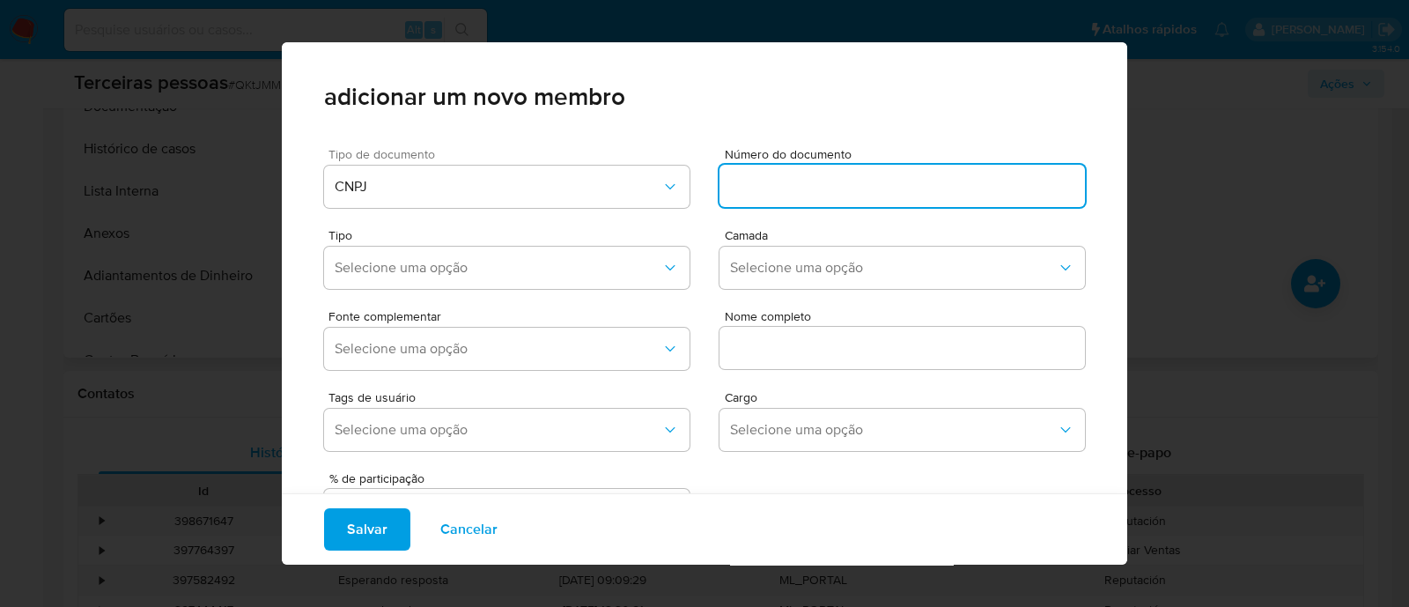
paste input "42.543.270/0001-99"
type input "42.543.270/0001-99"
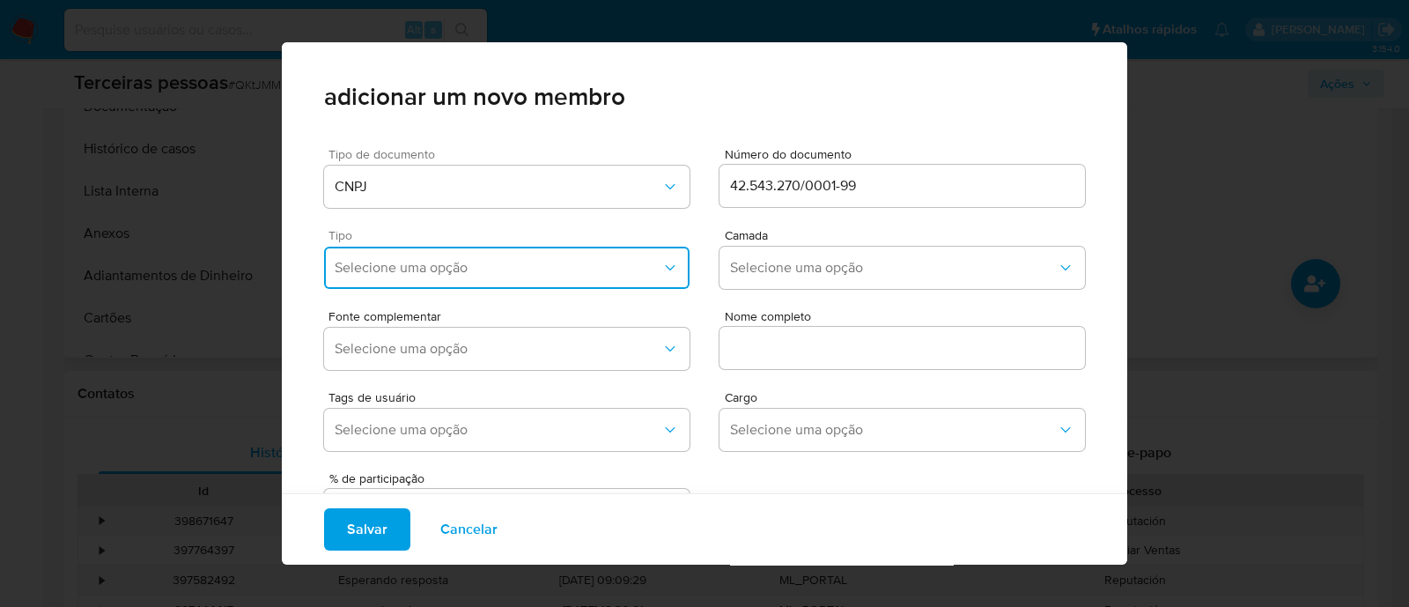
click at [521, 252] on button "Selecione uma opção" at bounding box center [507, 268] width 366 height 42
click at [428, 470] on div "Accionistas" at bounding box center [470, 484] width 270 height 42
click at [861, 285] on button "Selecione uma opção" at bounding box center [903, 268] width 366 height 42
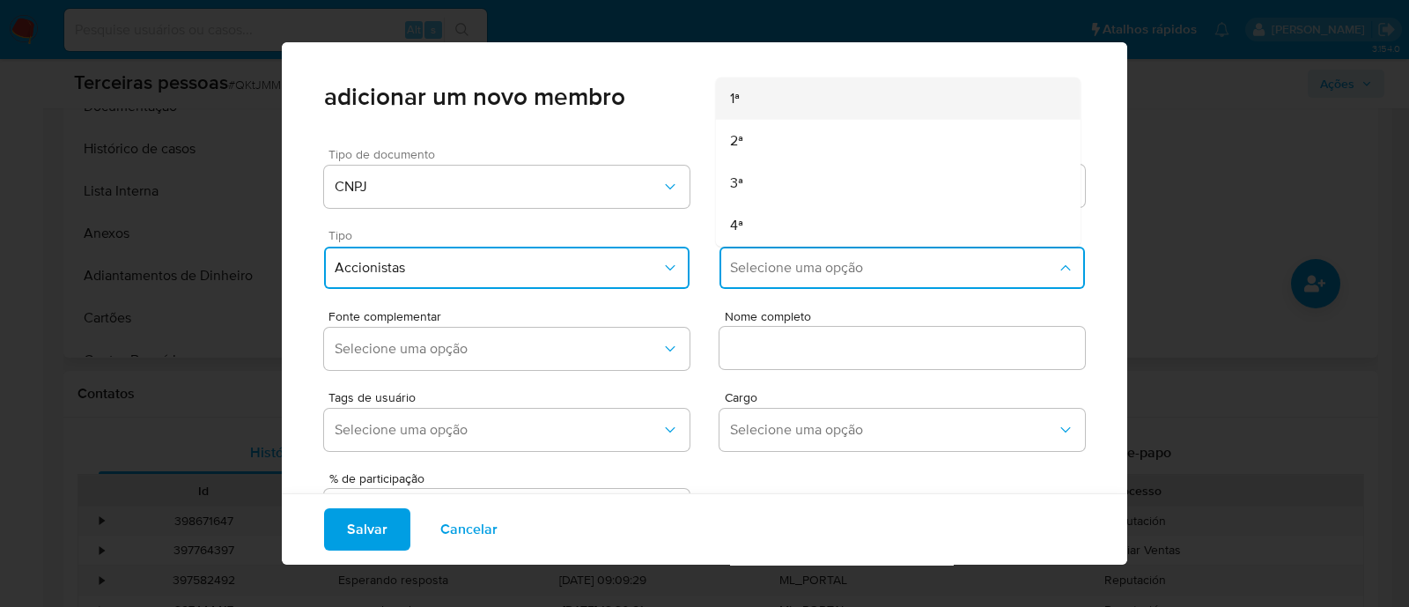
click at [750, 100] on div "1ª" at bounding box center [865, 99] width 270 height 42
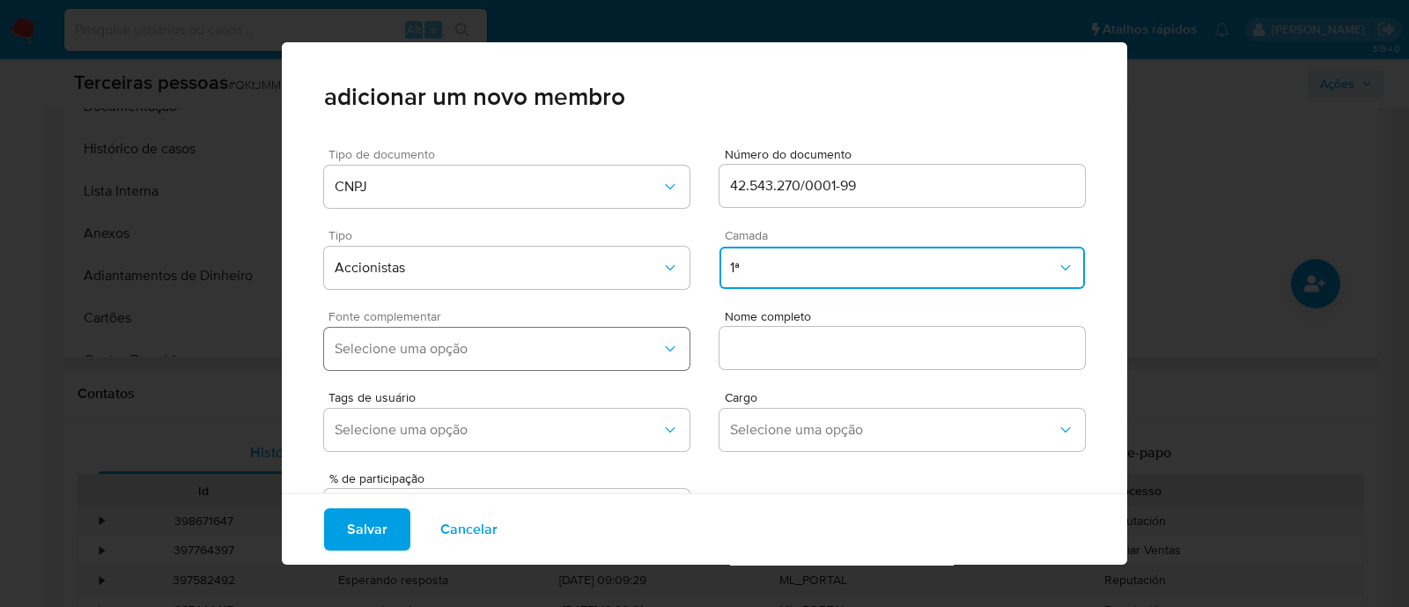
click at [610, 365] on button "Selecione uma opção" at bounding box center [507, 349] width 366 height 42
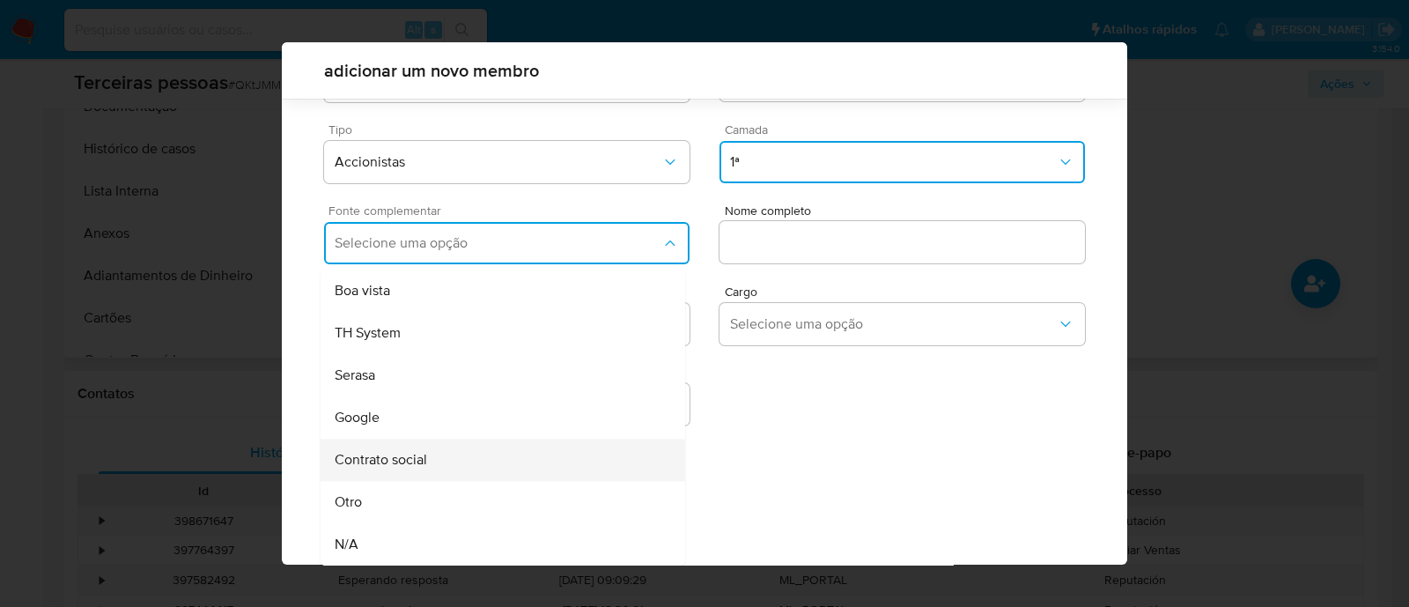
click at [573, 459] on div "Contrato social" at bounding box center [470, 460] width 270 height 42
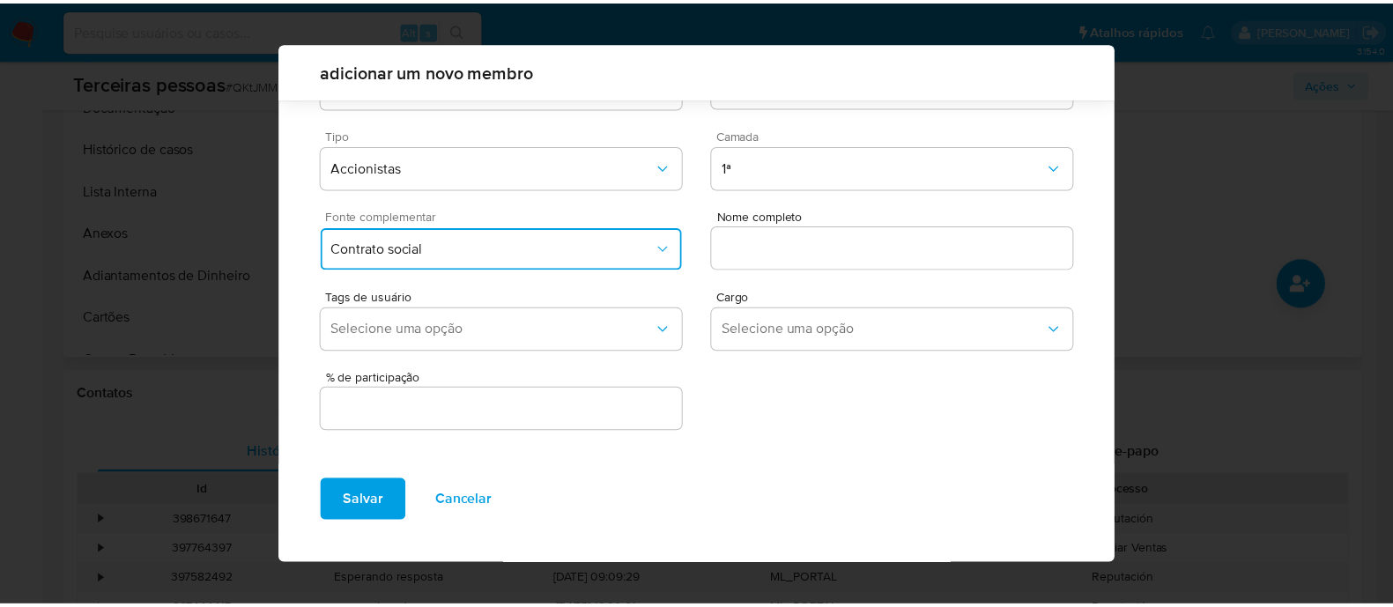
scroll to position [64, 0]
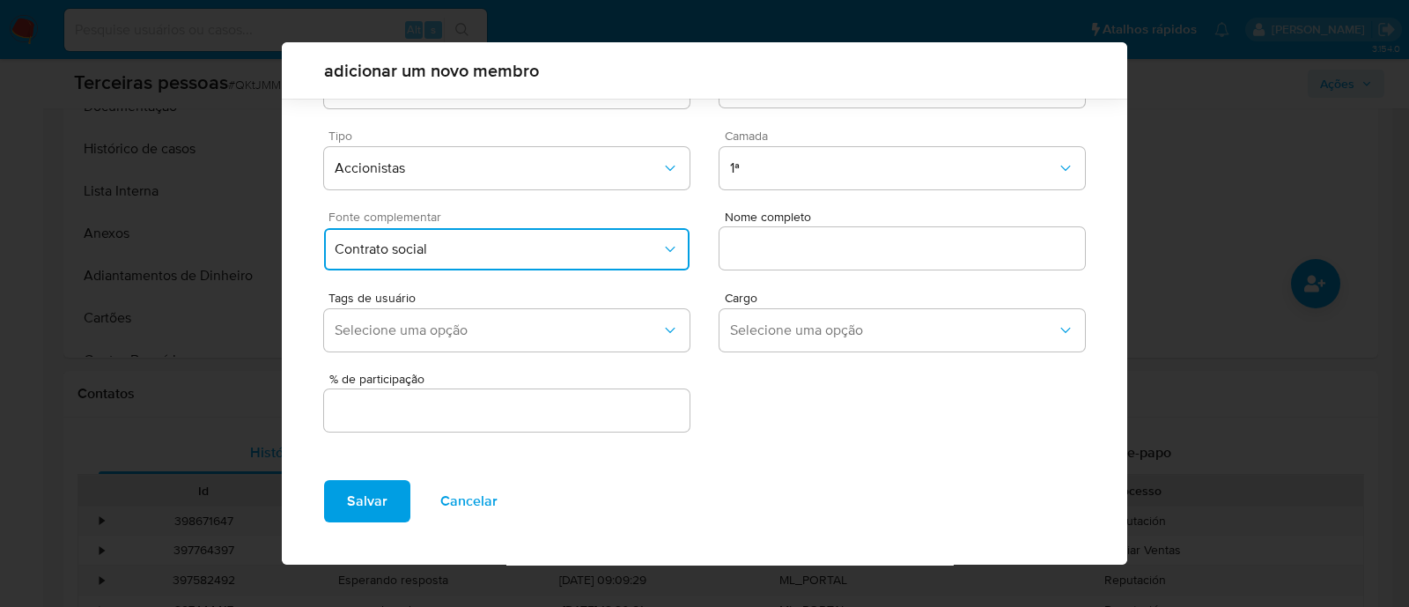
click at [868, 255] on input "text" at bounding box center [903, 248] width 366 height 23
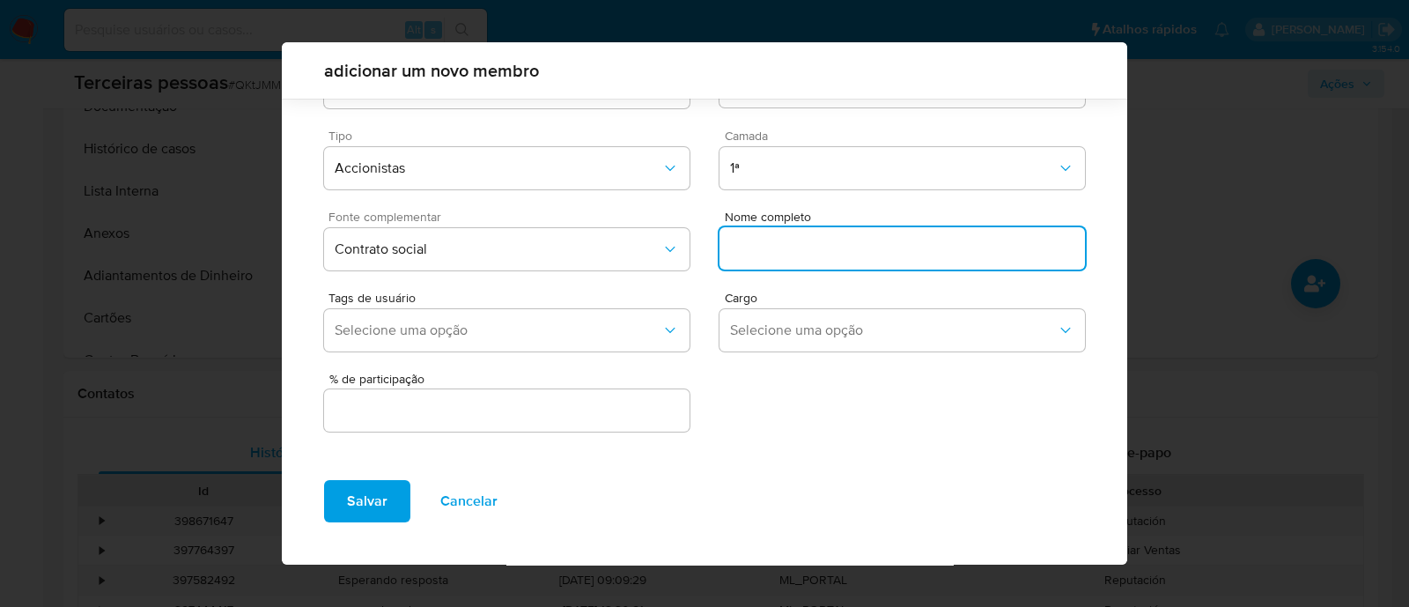
paste input "P.B.S. HOLDING PATRIMONIAL LTDA"
type input "P.B.S. HOLDING PATRIMONIAL LTDA"
click at [647, 410] on input "text" at bounding box center [507, 410] width 366 height 23
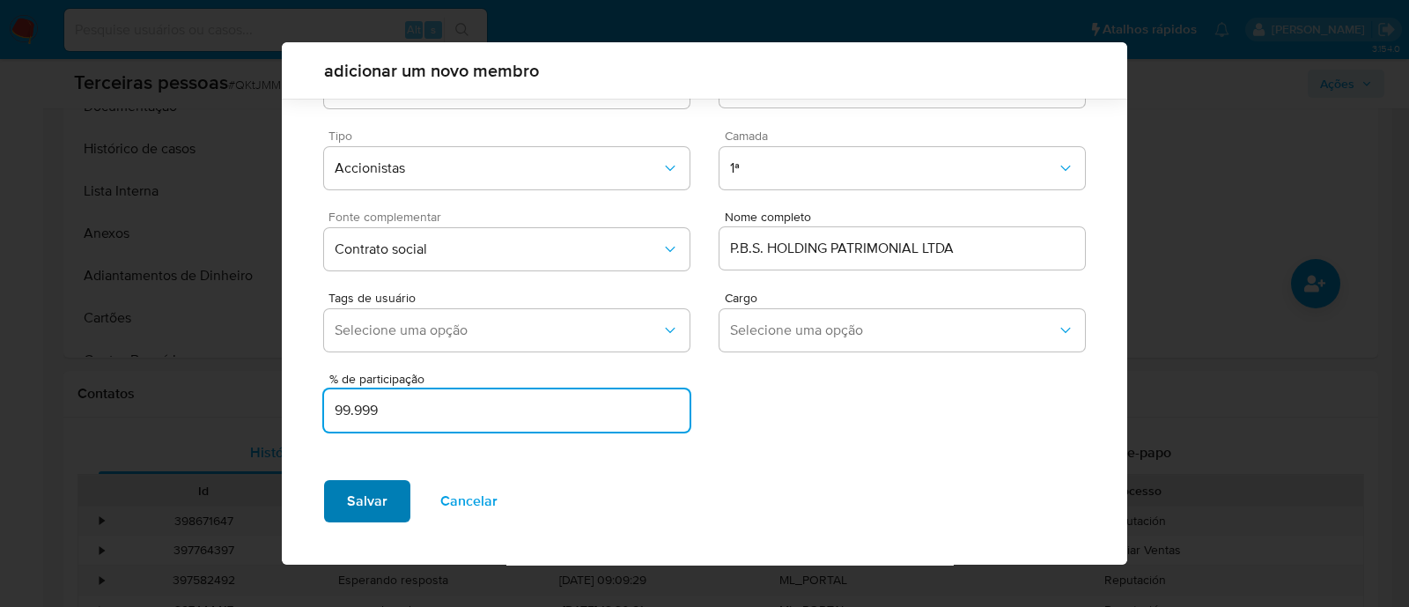
type input "99.999"
click at [360, 482] on span "Salvar" at bounding box center [367, 501] width 41 height 39
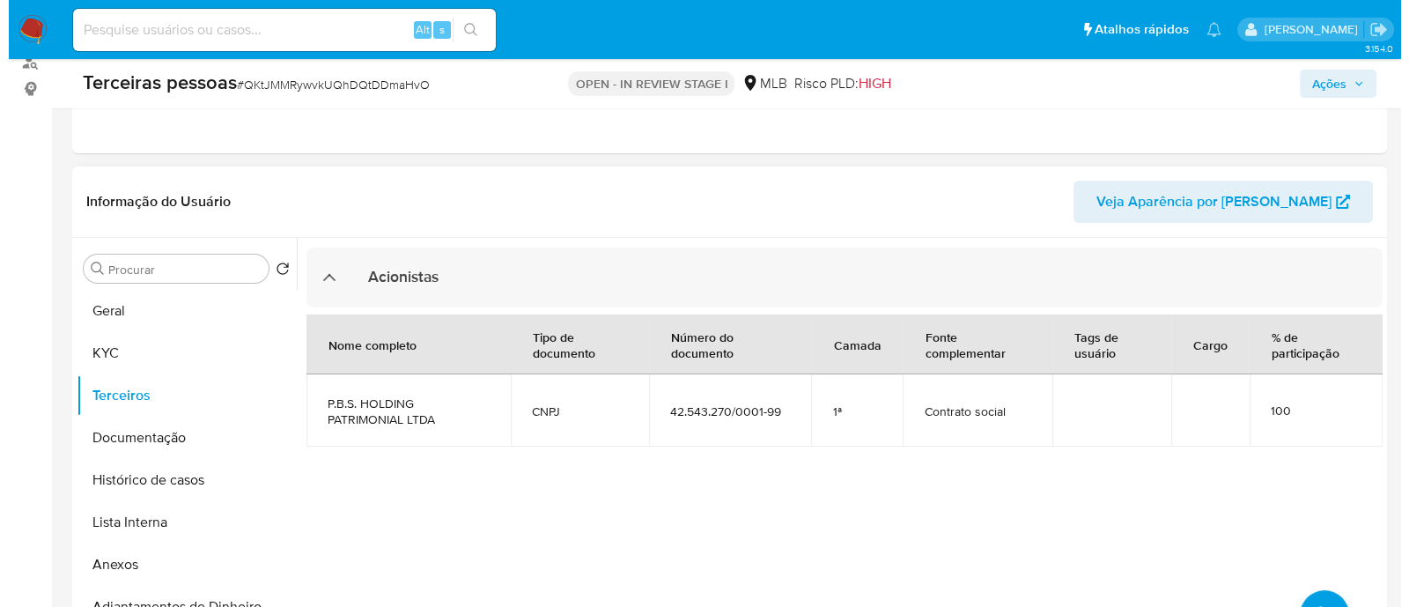
scroll to position [330, 0]
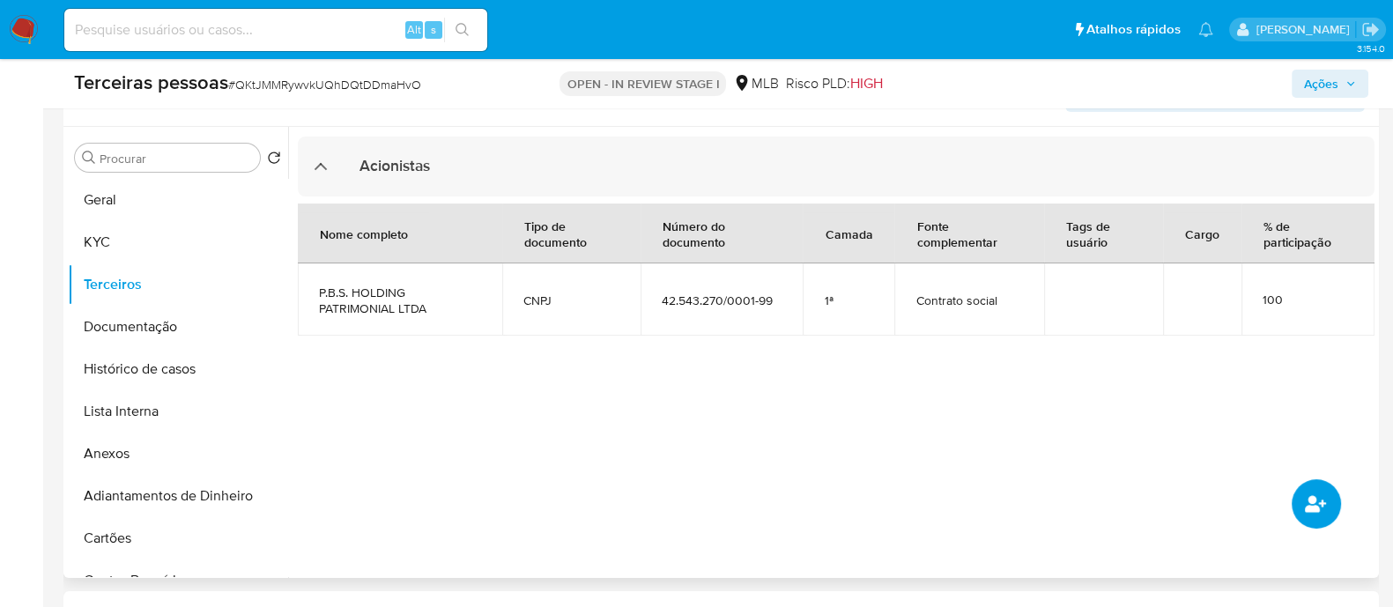
click at [1321, 508] on icon "common.add_complementary_information" at bounding box center [1314, 503] width 21 height 21
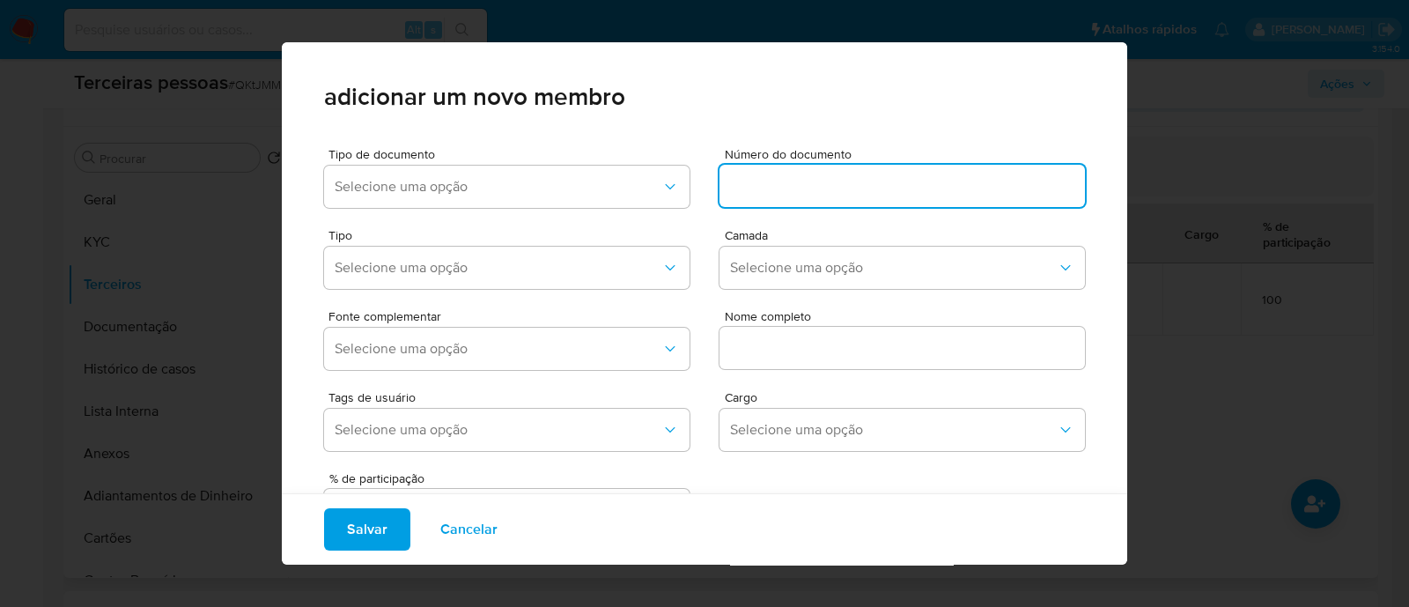
click at [881, 185] on input at bounding box center [903, 185] width 366 height 23
click at [548, 174] on button "Selecione uma opção" at bounding box center [507, 187] width 366 height 42
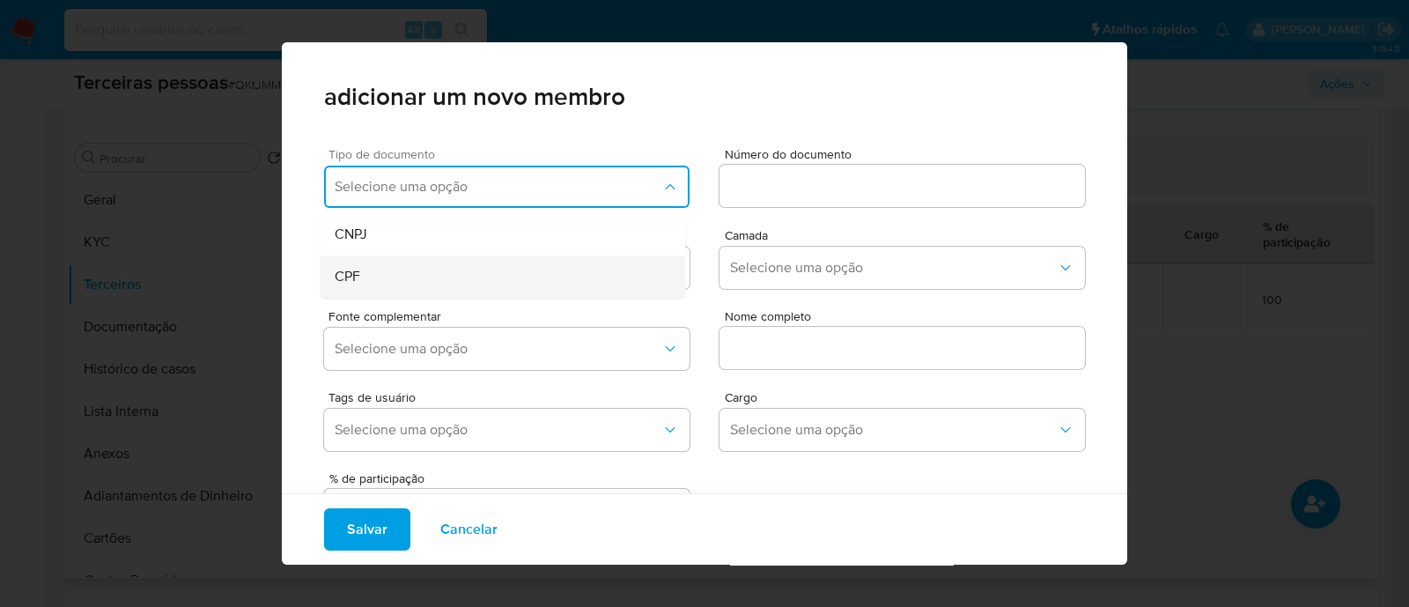
click at [499, 280] on div "CPF" at bounding box center [470, 276] width 270 height 42
drag, startPoint x: 723, startPoint y: 218, endPoint x: 733, endPoint y: 212, distance: 11.0
click at [727, 215] on div "Tipo Selecione uma opção Camada Selecione uma opção" at bounding box center [704, 255] width 761 height 81
click at [799, 184] on input at bounding box center [903, 185] width 366 height 23
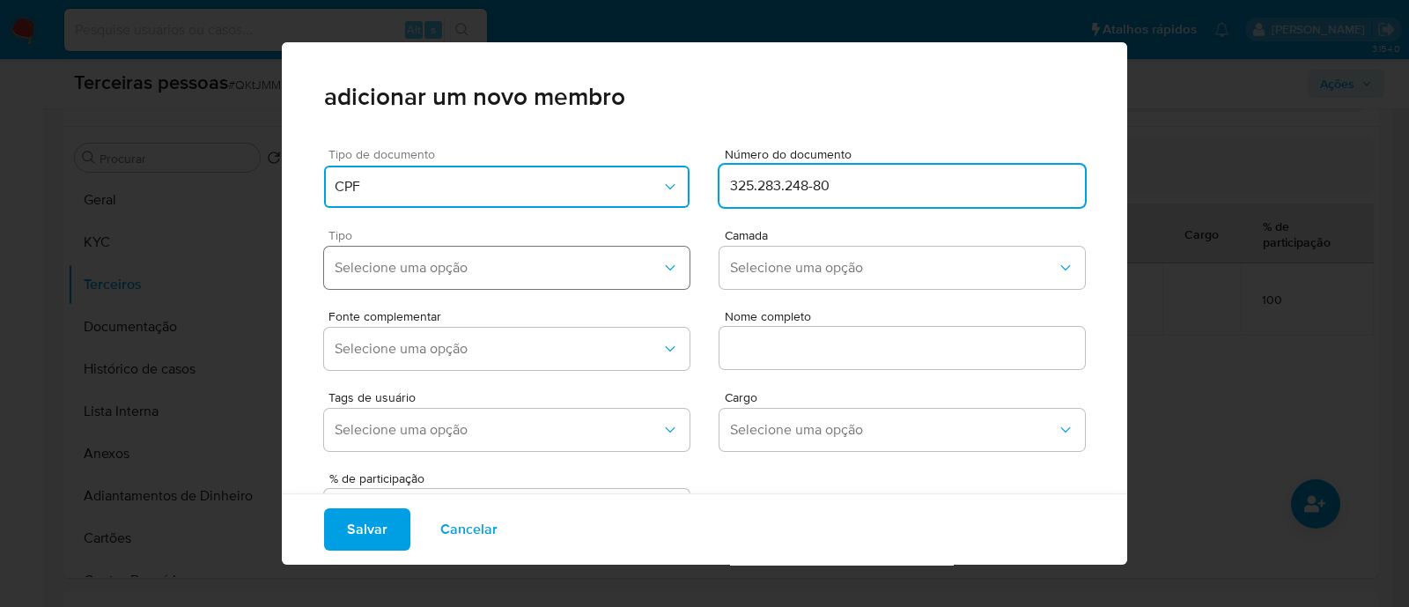
type input "325.283.248-80"
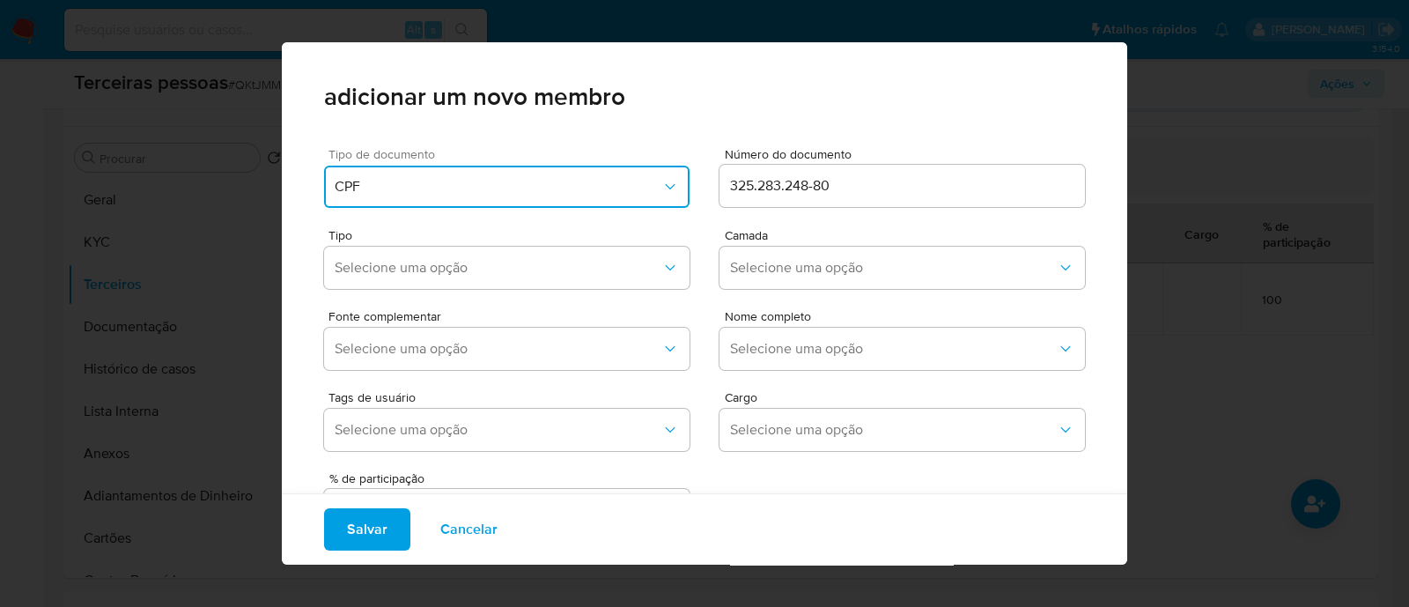
scroll to position [72, 0]
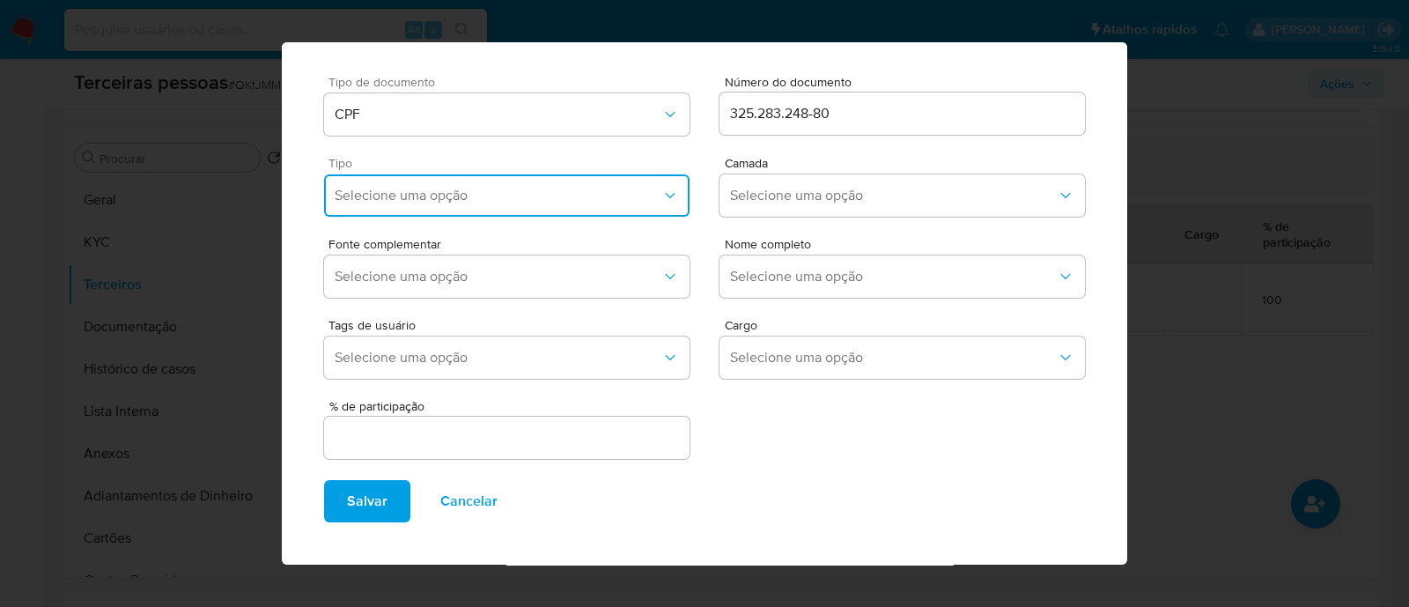
click at [502, 188] on span "Selecione uma opção" at bounding box center [498, 196] width 327 height 18
click at [449, 412] on div "Accionistas" at bounding box center [470, 412] width 270 height 42
click at [761, 197] on span "Selecione uma opção" at bounding box center [893, 196] width 327 height 18
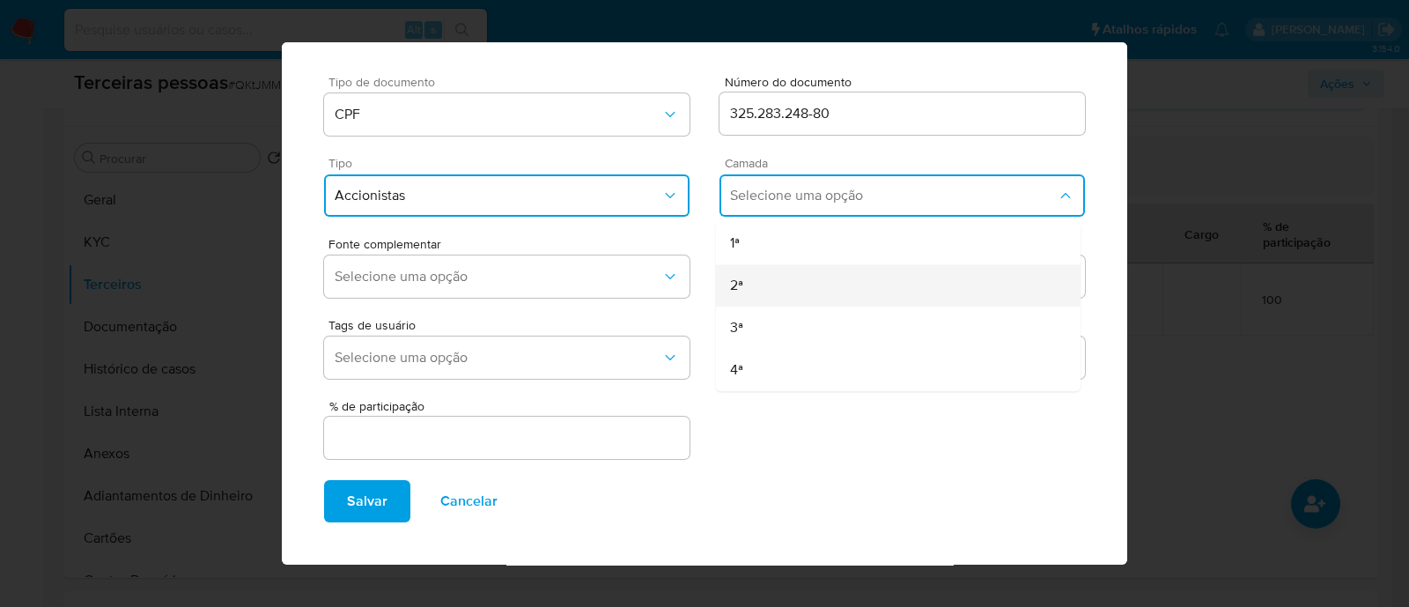
click at [745, 304] on div "2ª" at bounding box center [865, 285] width 270 height 42
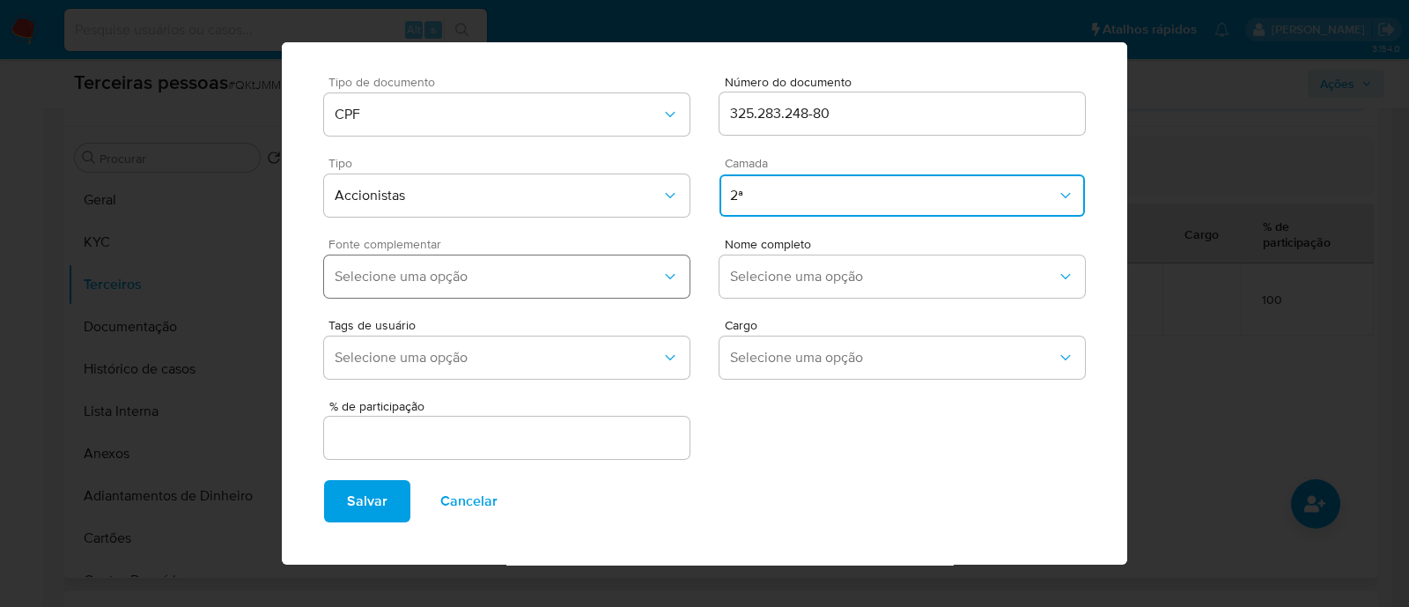
click at [528, 270] on span "Selecione uma opção" at bounding box center [498, 277] width 327 height 18
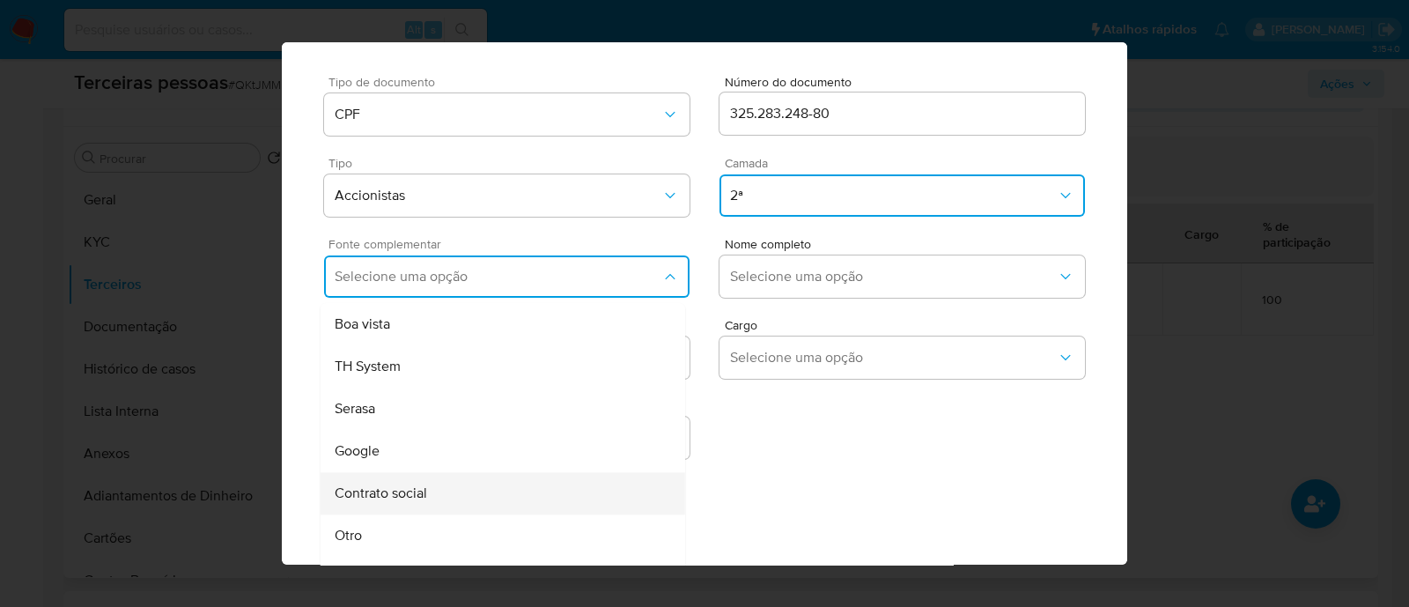
click at [432, 503] on div "Contrato social" at bounding box center [470, 493] width 270 height 42
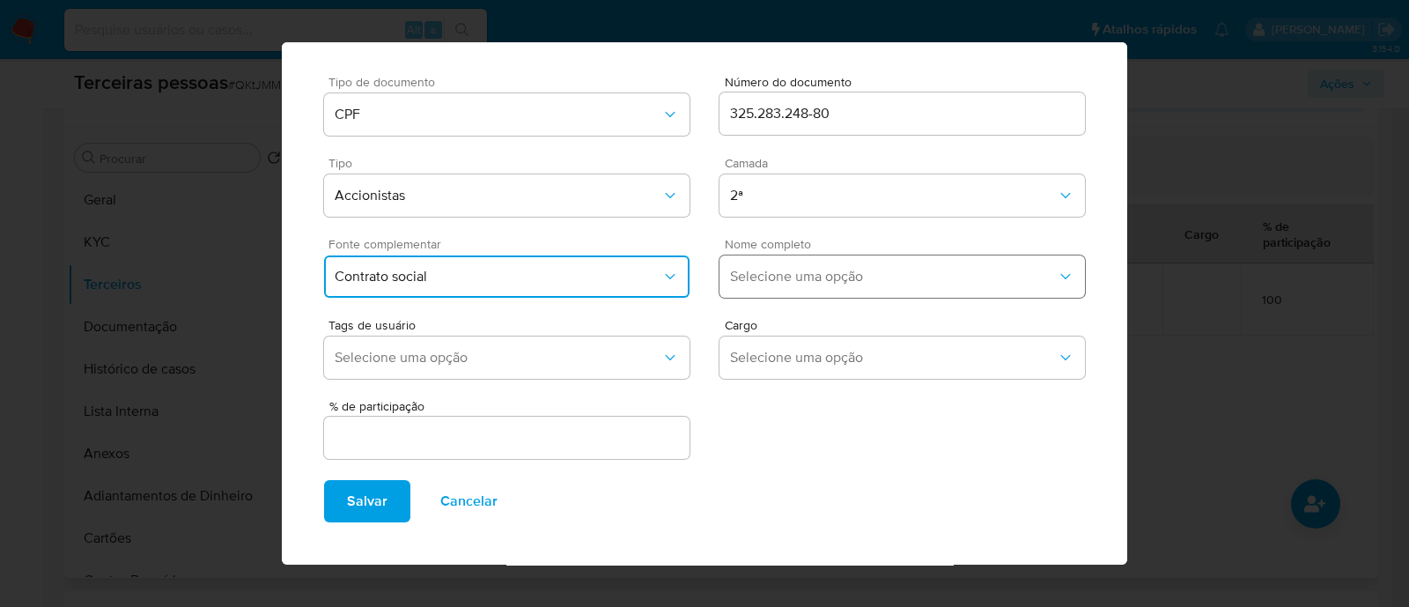
click at [771, 269] on span "Selecione uma opção" at bounding box center [893, 277] width 327 height 18
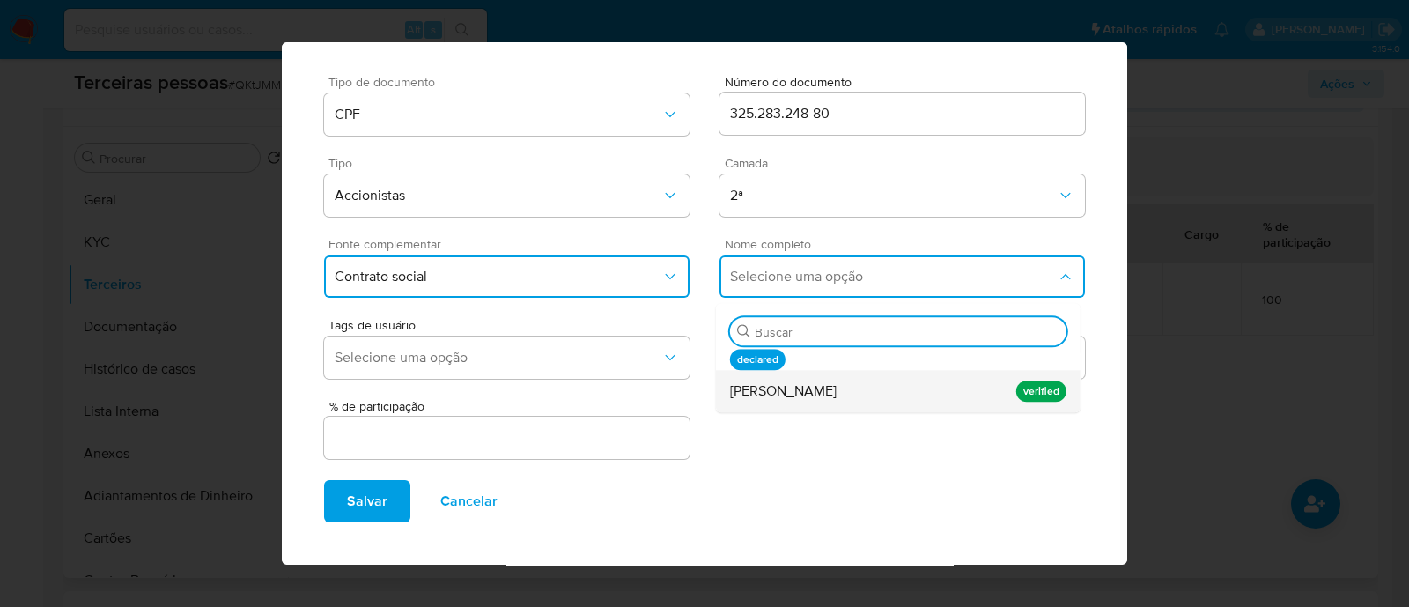
click at [781, 390] on span "Andre de Freitas Pizano" at bounding box center [783, 391] width 107 height 18
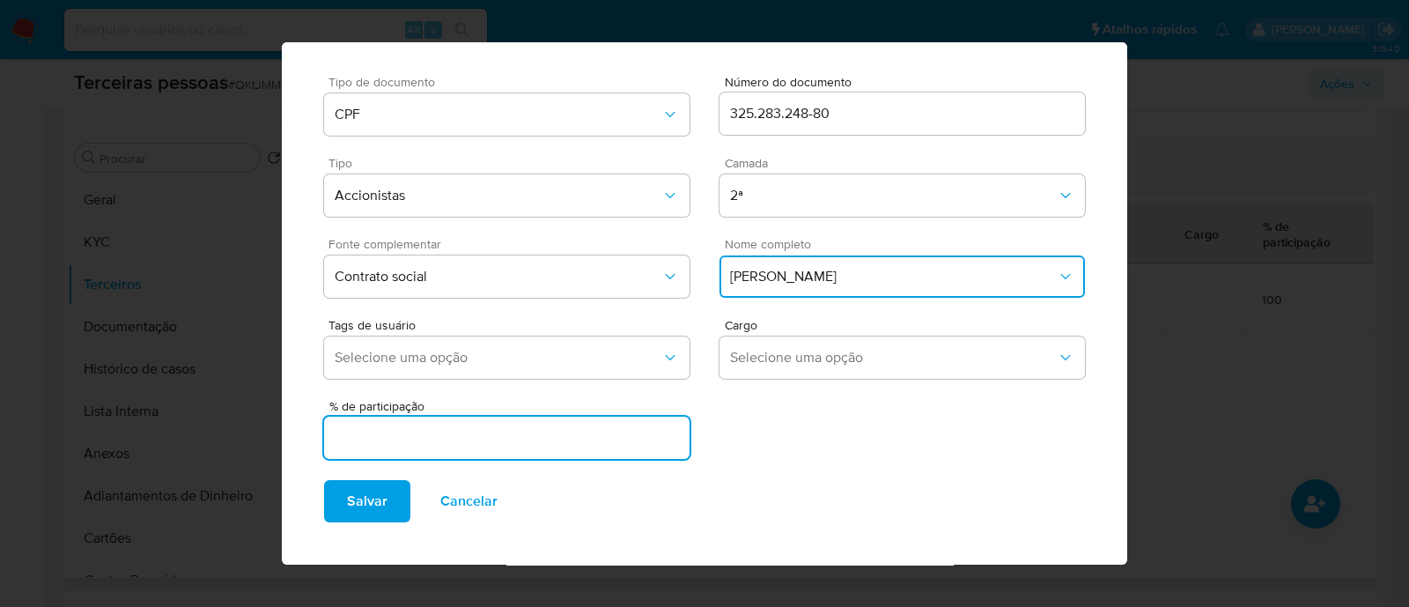
click at [568, 447] on input "text" at bounding box center [507, 437] width 366 height 23
type input "50"
click at [839, 433] on div "% de participação 50" at bounding box center [704, 424] width 761 height 77
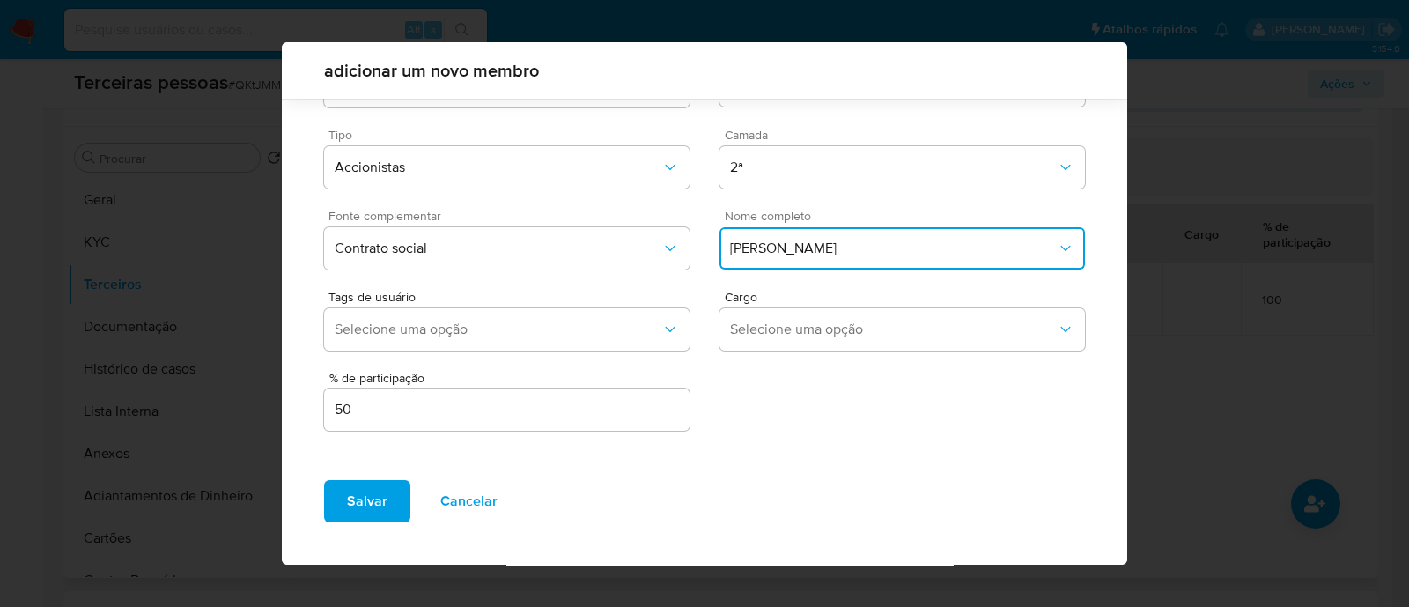
scroll to position [64, 0]
click at [358, 491] on span "Salvar" at bounding box center [367, 501] width 41 height 39
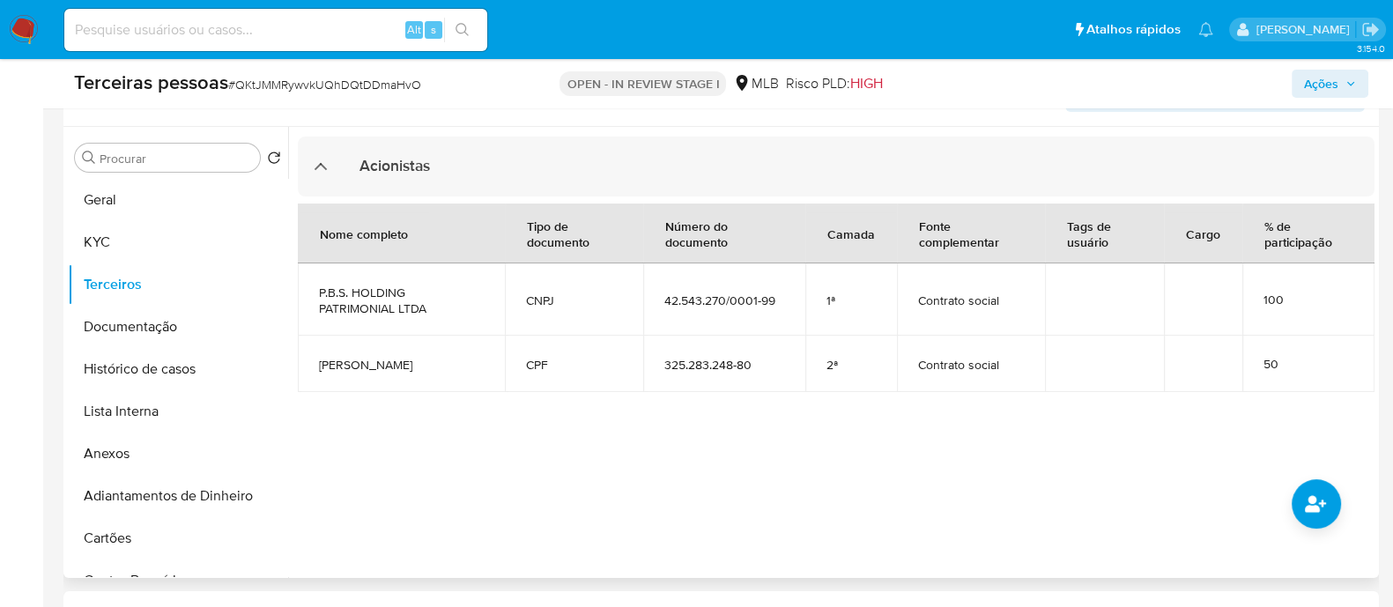
click at [1330, 472] on div at bounding box center [831, 352] width 1086 height 451
click at [1315, 495] on icon "common.add_complementary_information" at bounding box center [1314, 503] width 21 height 21
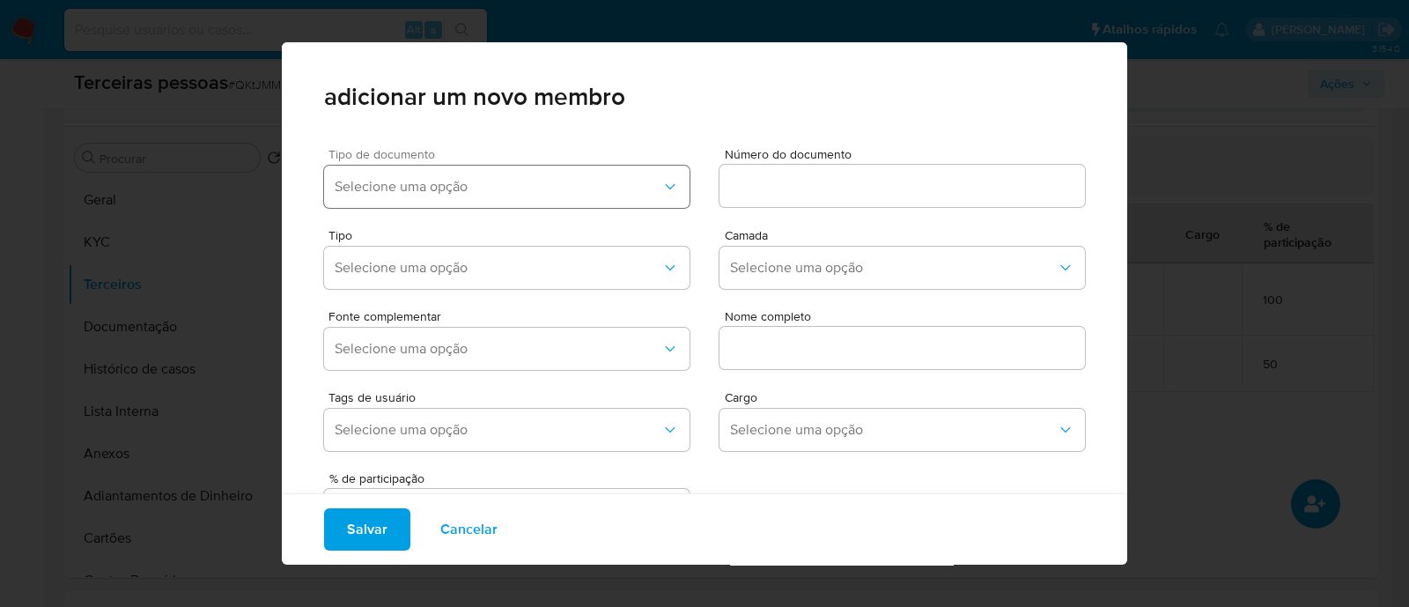
click at [619, 197] on button "Selecione uma opção" at bounding box center [507, 187] width 366 height 42
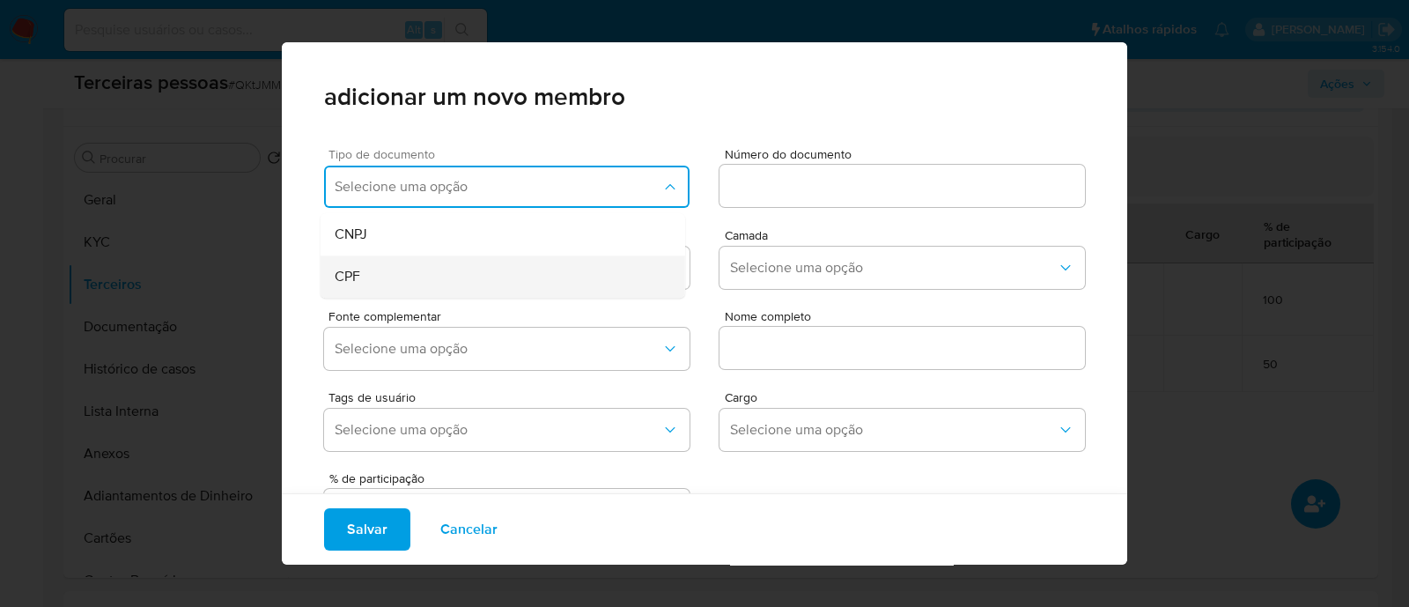
click at [391, 259] on div "CPF" at bounding box center [470, 276] width 270 height 42
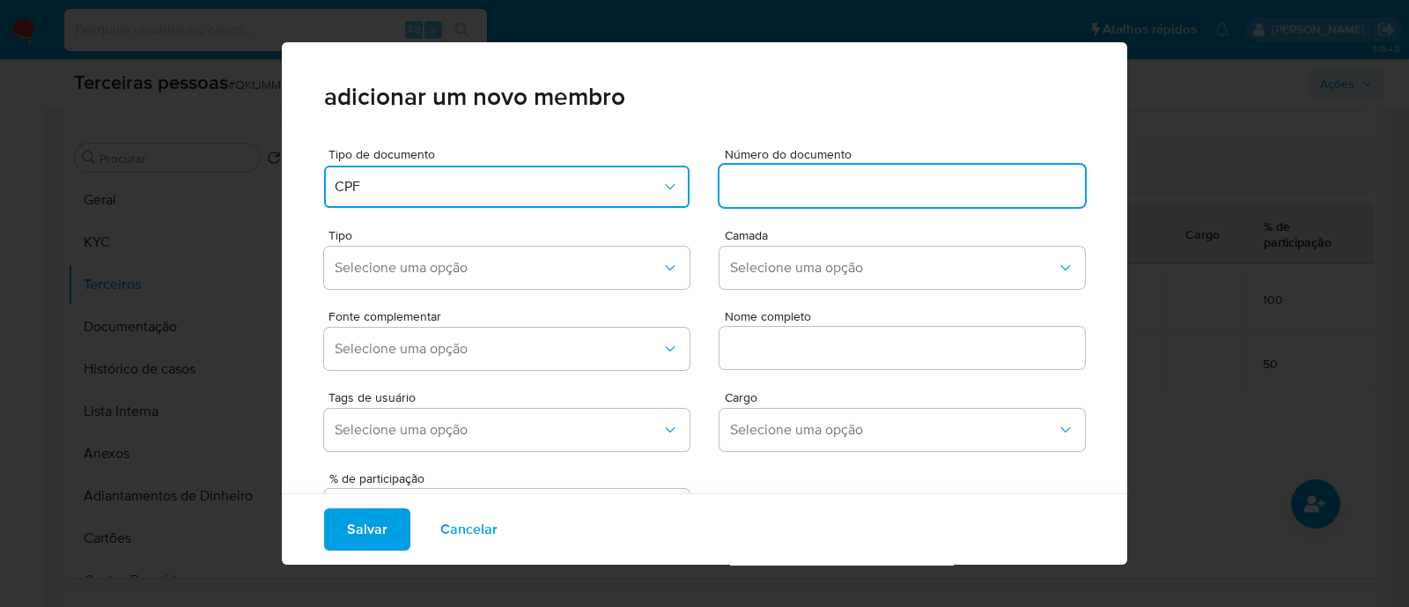
click at [811, 192] on input at bounding box center [903, 185] width 366 height 23
type input "160.751.788-48"
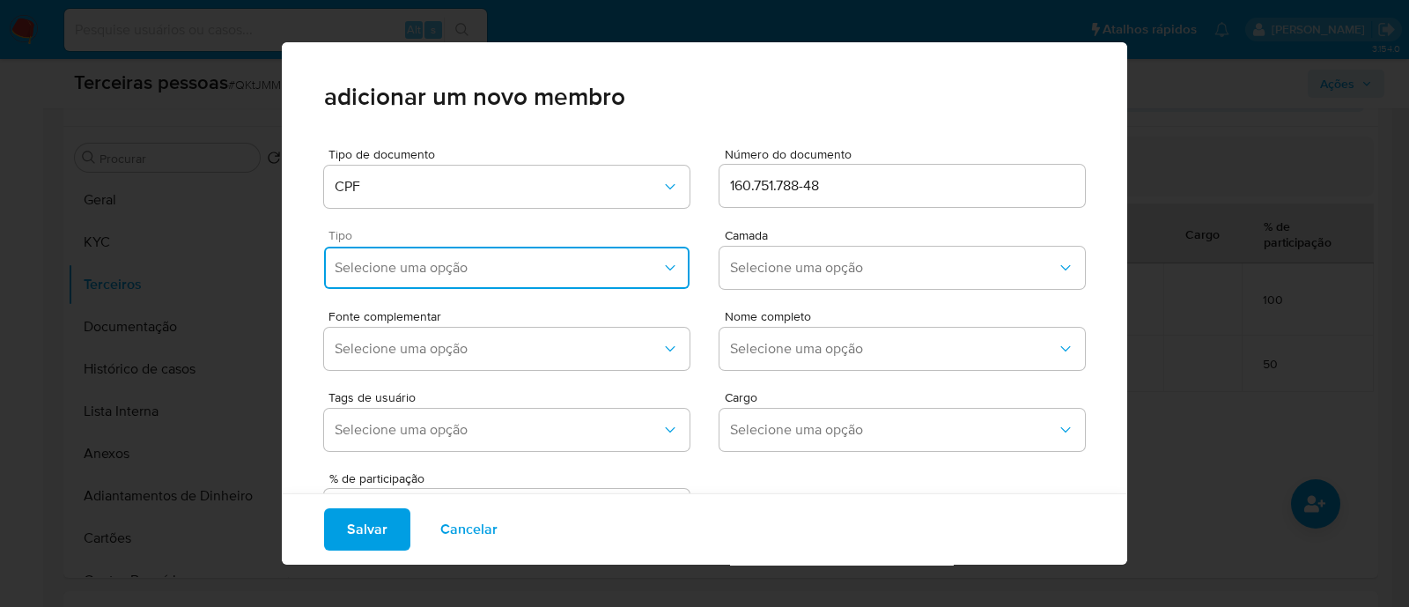
click at [473, 271] on span "Selecione uma opção" at bounding box center [498, 268] width 327 height 18
click at [453, 479] on div "Accionistas" at bounding box center [470, 484] width 270 height 42
click at [837, 270] on span "Selecione uma opção" at bounding box center [893, 268] width 327 height 18
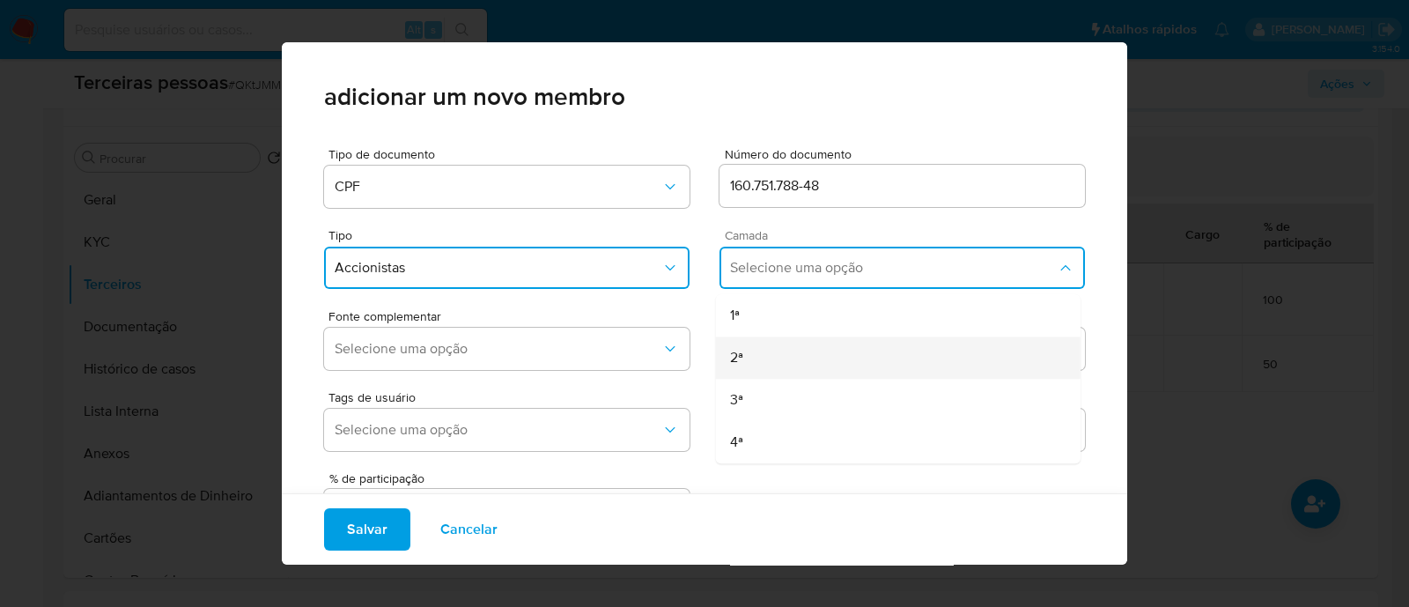
click at [776, 356] on div "2ª" at bounding box center [865, 357] width 270 height 42
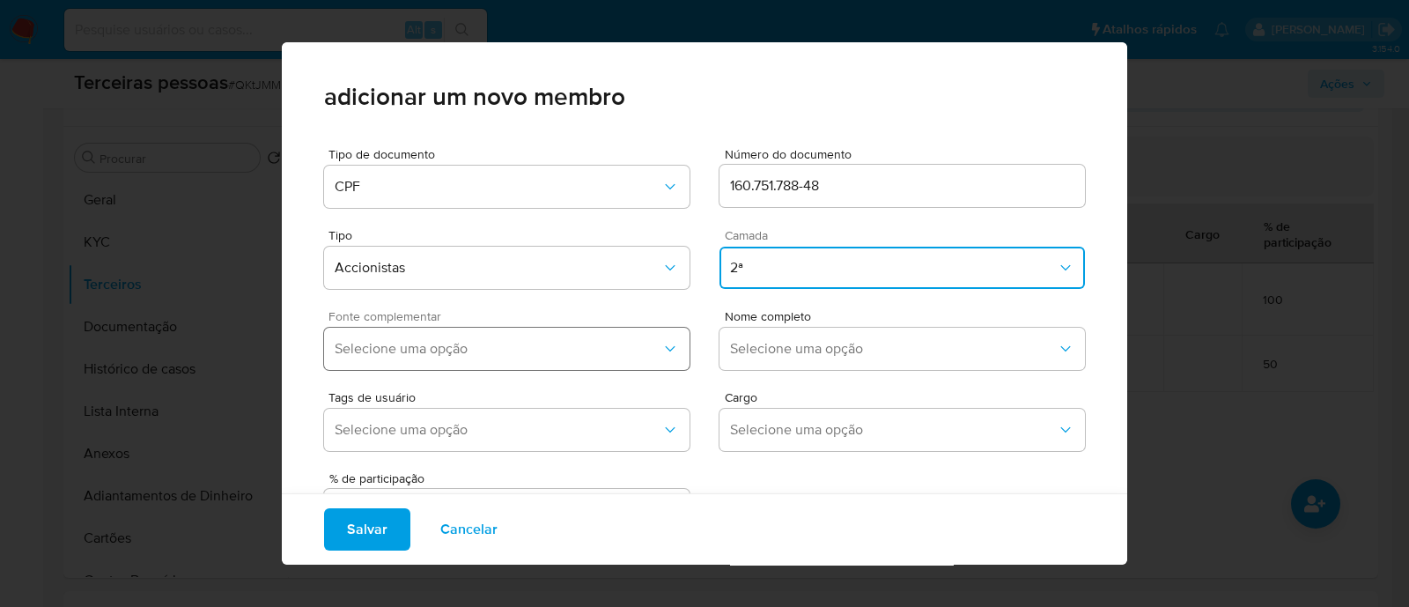
click at [621, 338] on button "Selecione uma opção" at bounding box center [507, 349] width 366 height 42
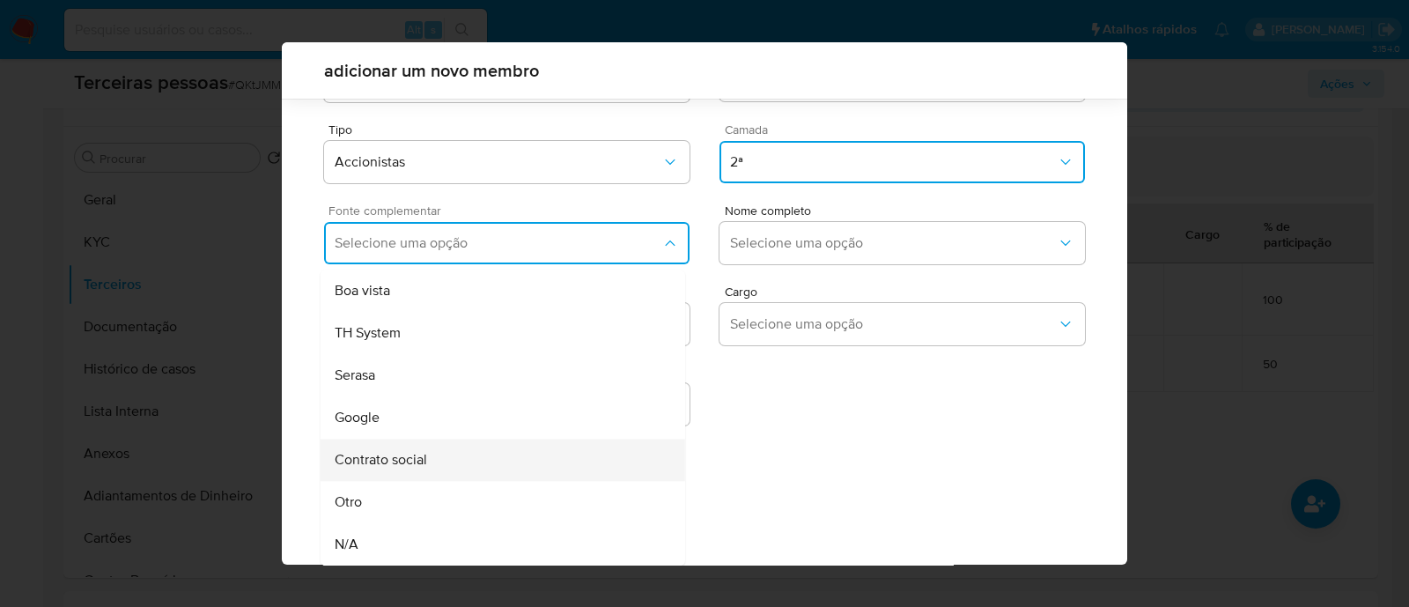
click at [453, 450] on div "Contrato social" at bounding box center [470, 460] width 270 height 42
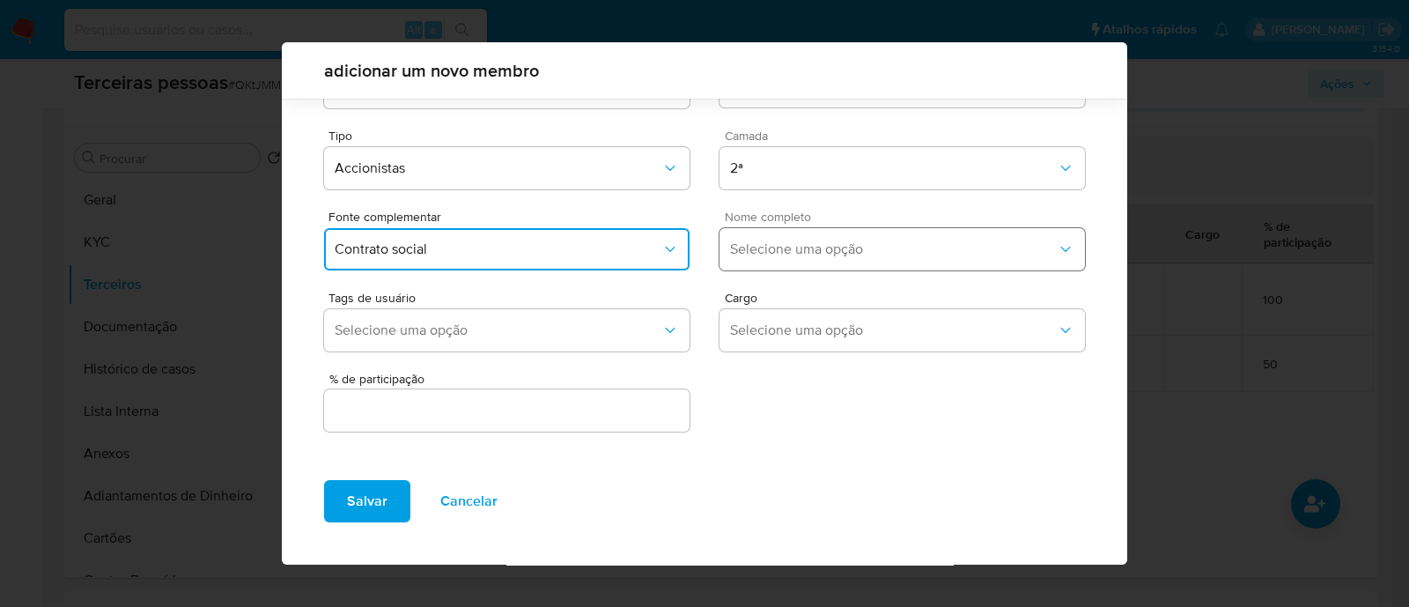
click at [922, 257] on button "Selecione uma opção" at bounding box center [903, 249] width 366 height 42
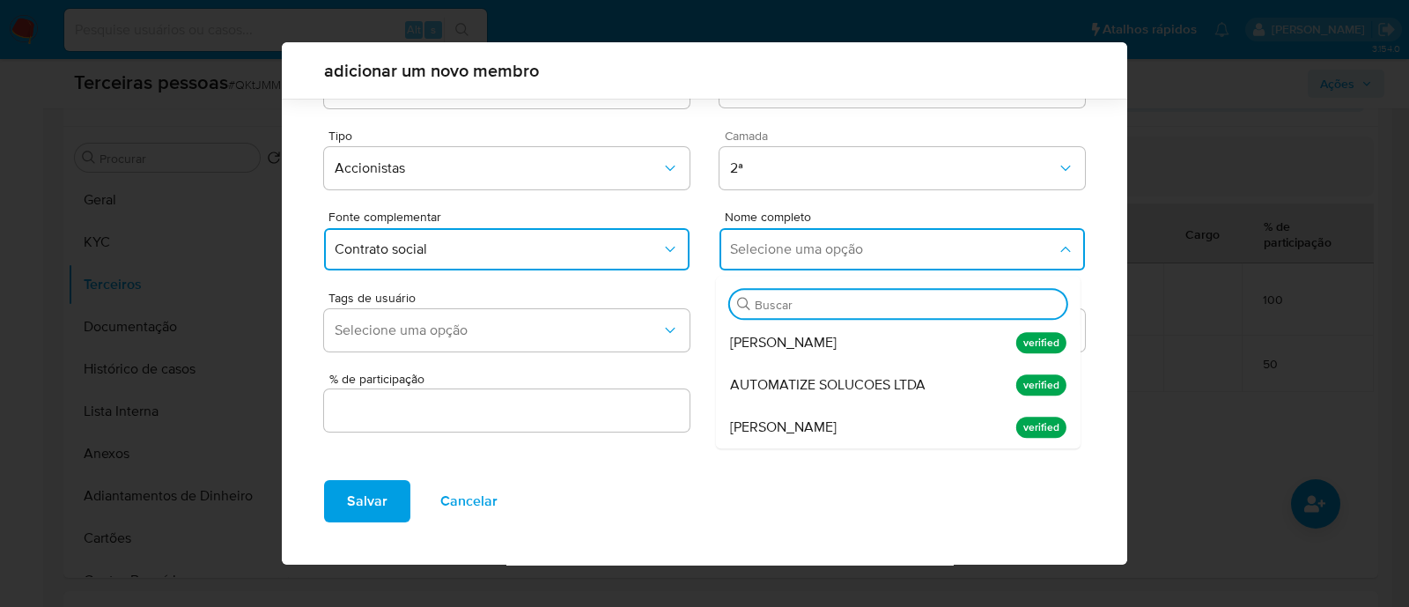
drag, startPoint x: 929, startPoint y: 407, endPoint x: 616, endPoint y: 452, distance: 316.8
click at [929, 407] on div "Carlos Alberto Bragante" at bounding box center [865, 427] width 270 height 42
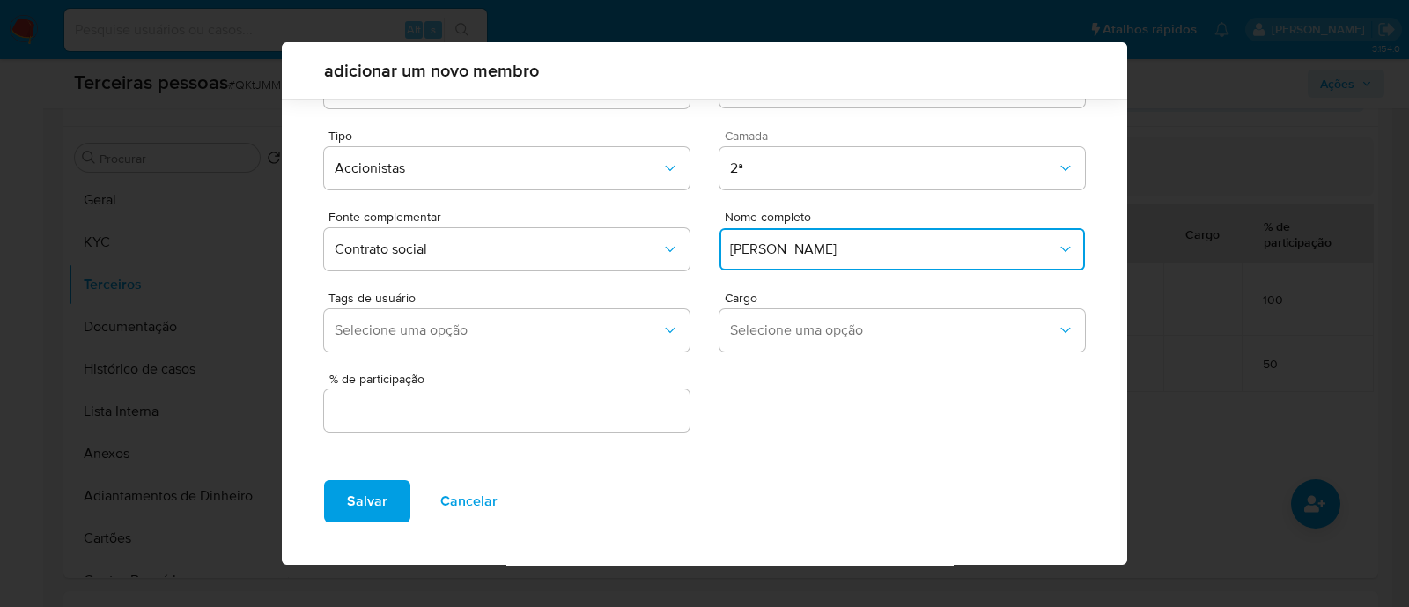
click at [551, 425] on div at bounding box center [507, 410] width 366 height 42
click at [559, 413] on input "text" at bounding box center [507, 410] width 366 height 23
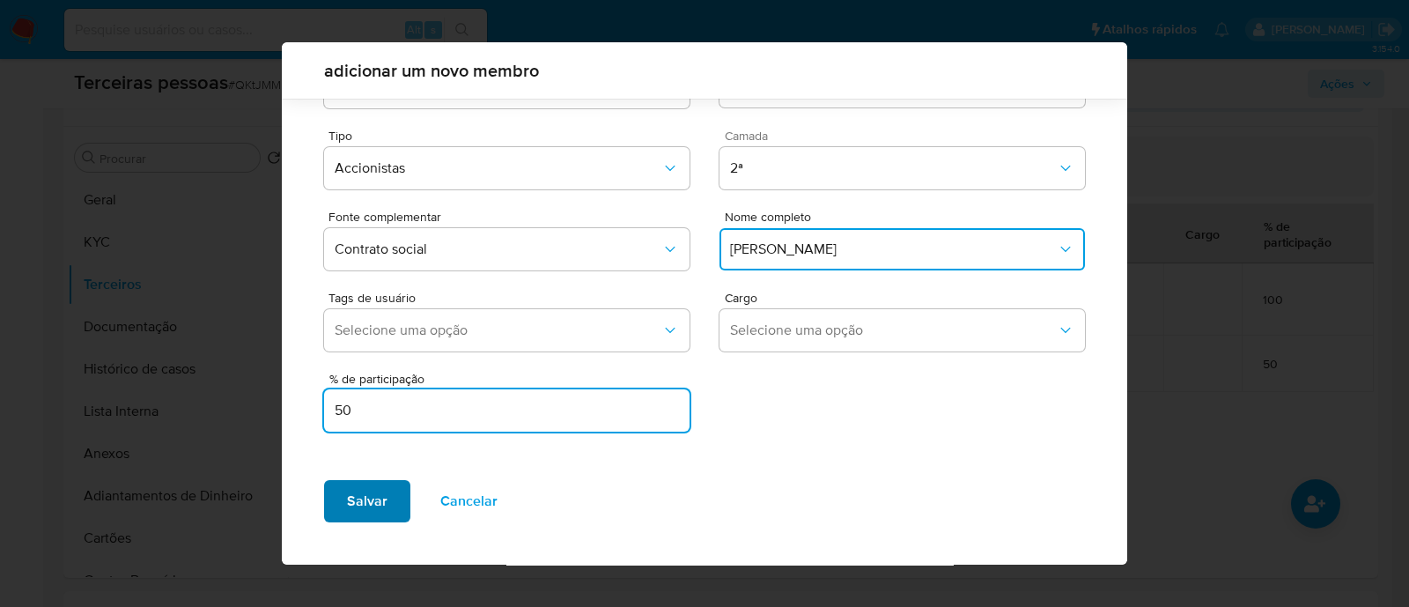
type input "50"
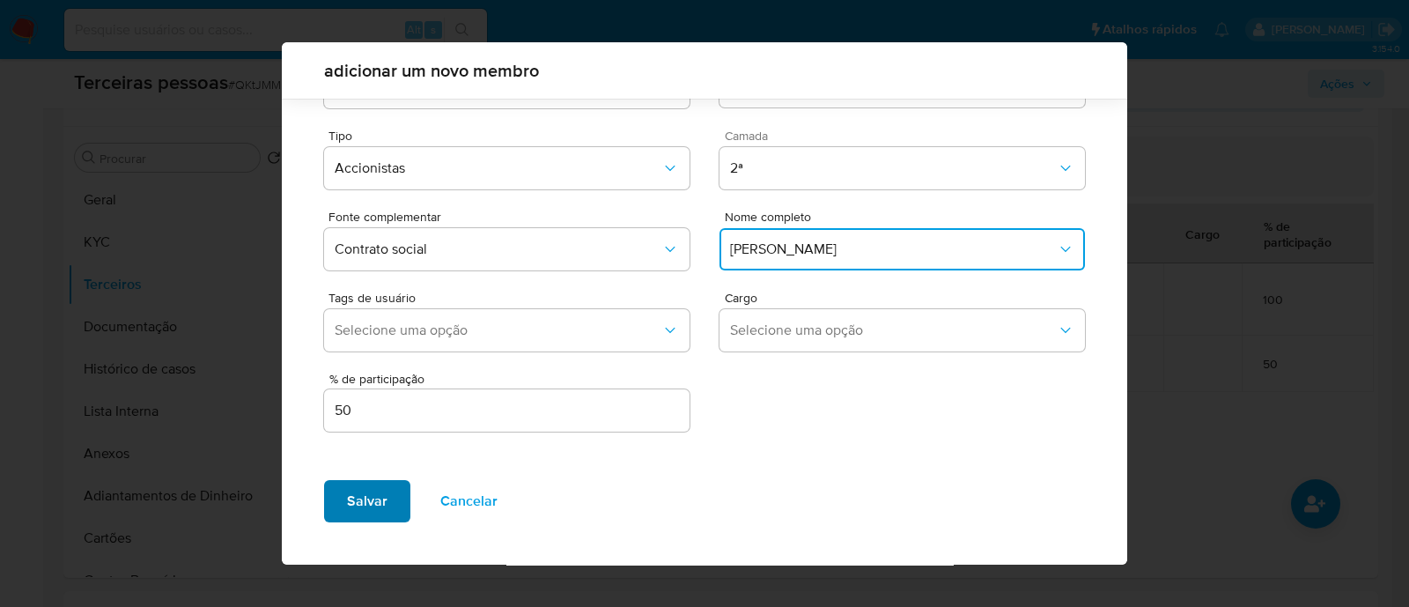
click at [348, 492] on span "Salvar" at bounding box center [367, 501] width 41 height 39
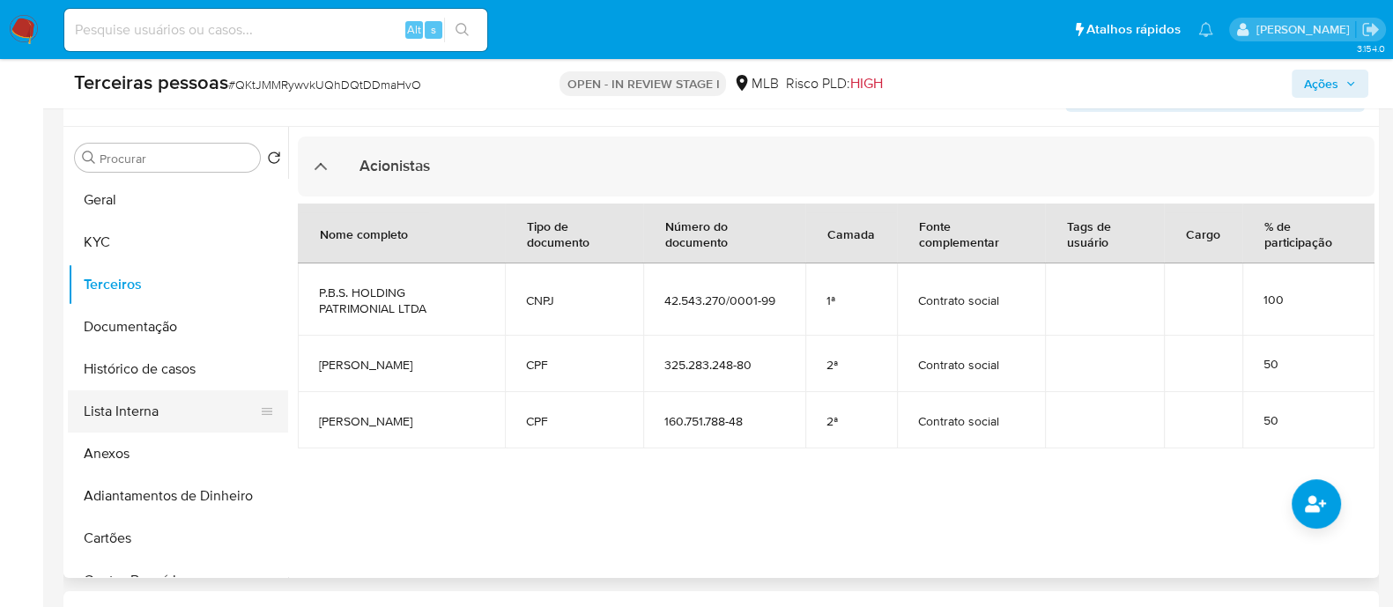
click at [159, 411] on button "Lista Interna" at bounding box center [171, 411] width 206 height 42
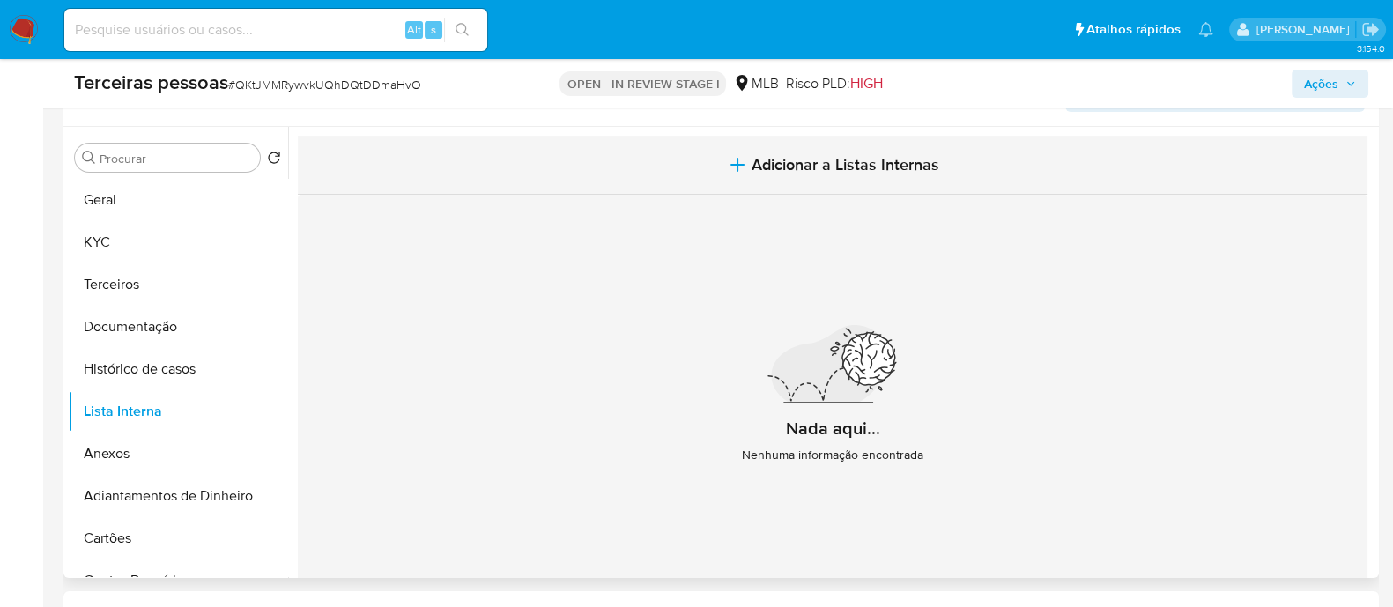
click at [782, 166] on span "Adicionar a Listas Internas" at bounding box center [845, 164] width 188 height 19
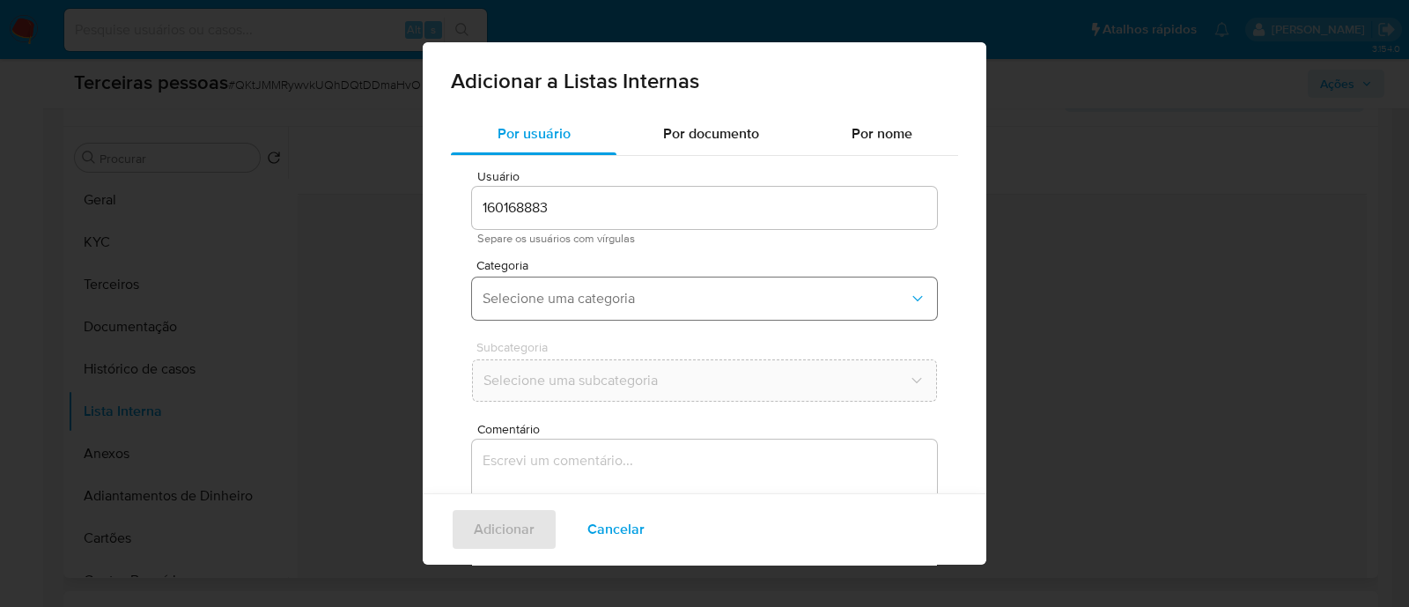
click at [568, 290] on span "Selecione uma categoria" at bounding box center [696, 299] width 426 height 18
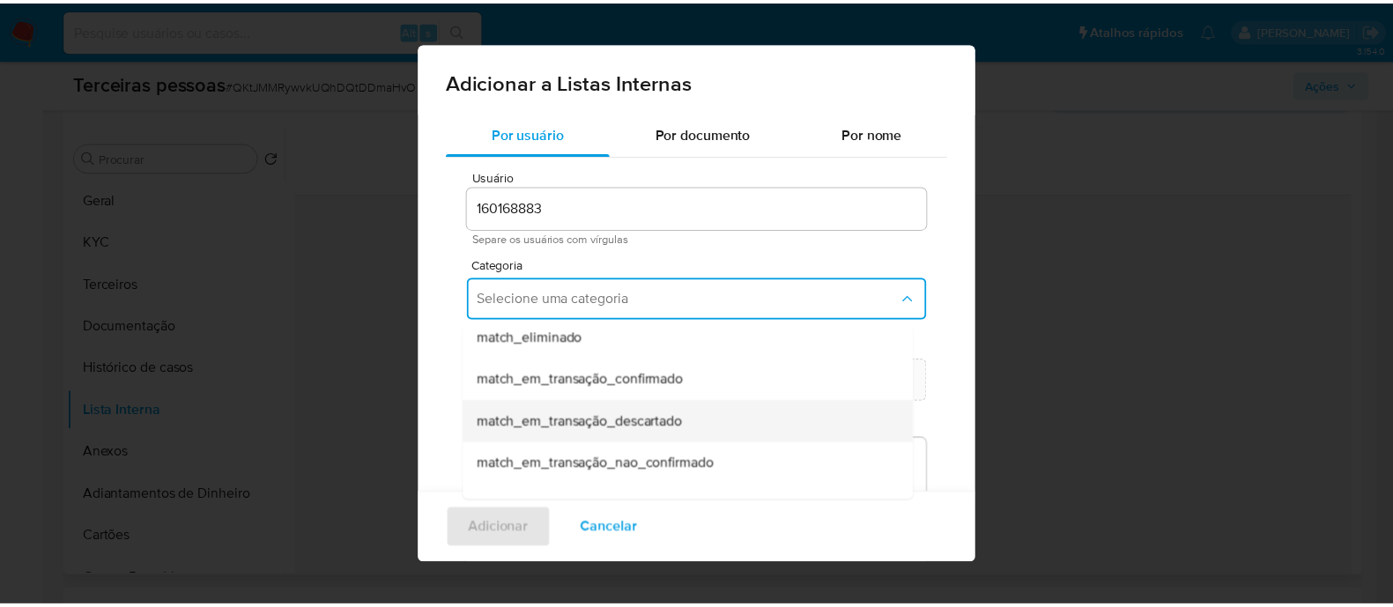
scroll to position [458, 0]
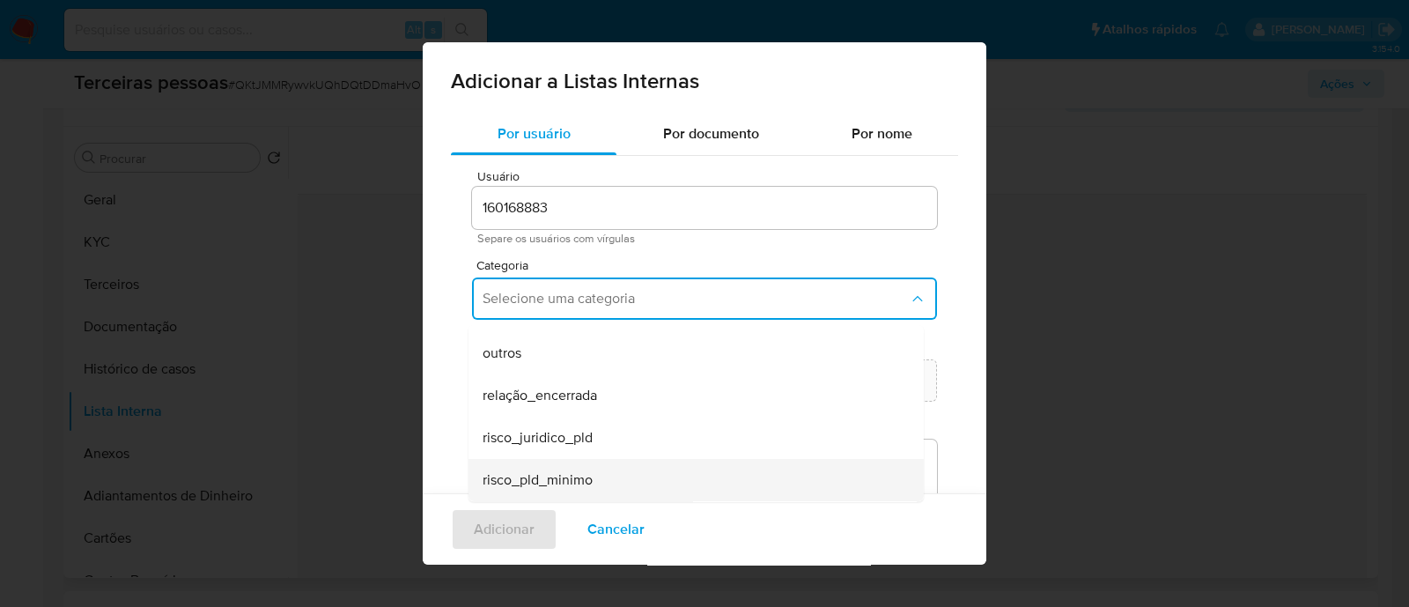
click at [573, 474] on span "risco_pld_minimo" at bounding box center [538, 480] width 110 height 18
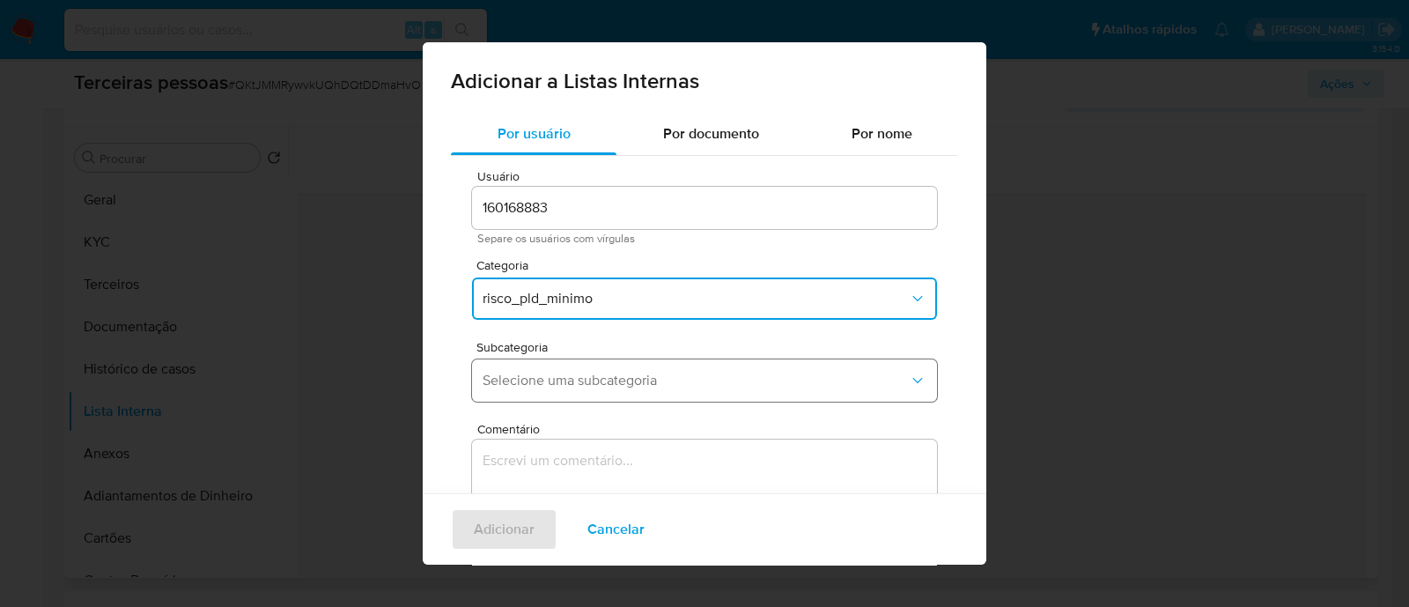
click at [608, 360] on button "Selecione uma subcategoria" at bounding box center [704, 380] width 465 height 42
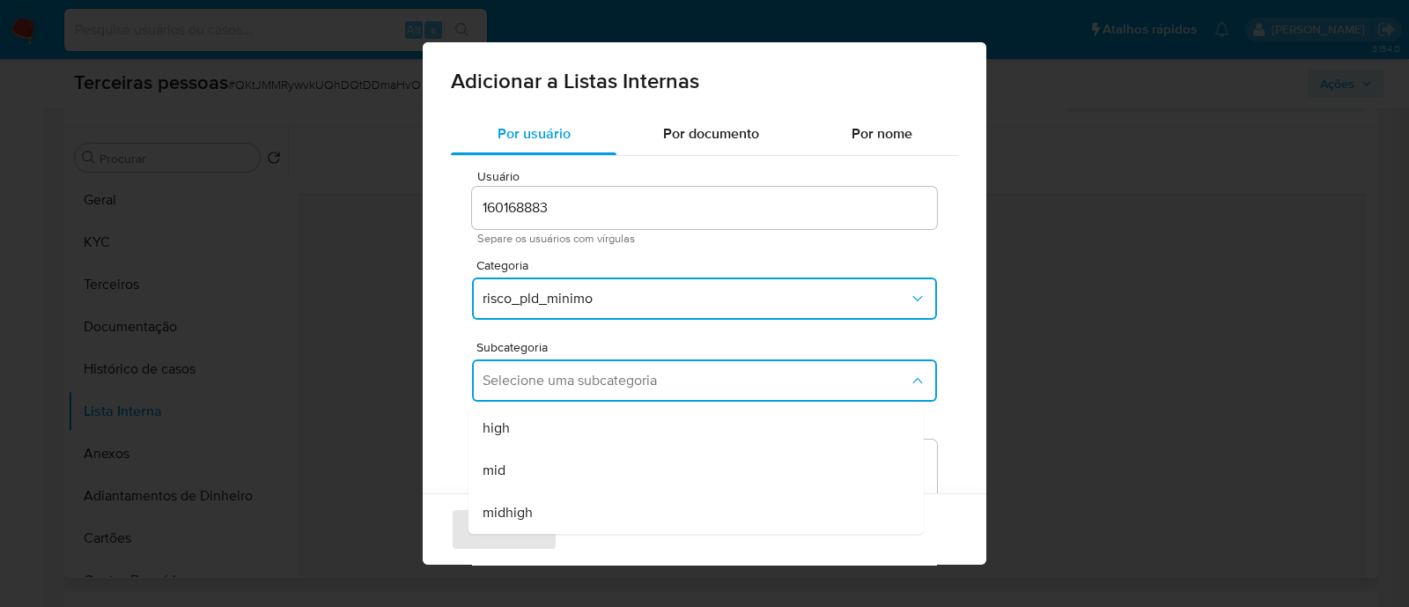
drag, startPoint x: 562, startPoint y: 421, endPoint x: 613, endPoint y: 454, distance: 60.6
click at [562, 423] on div "high" at bounding box center [691, 428] width 417 height 42
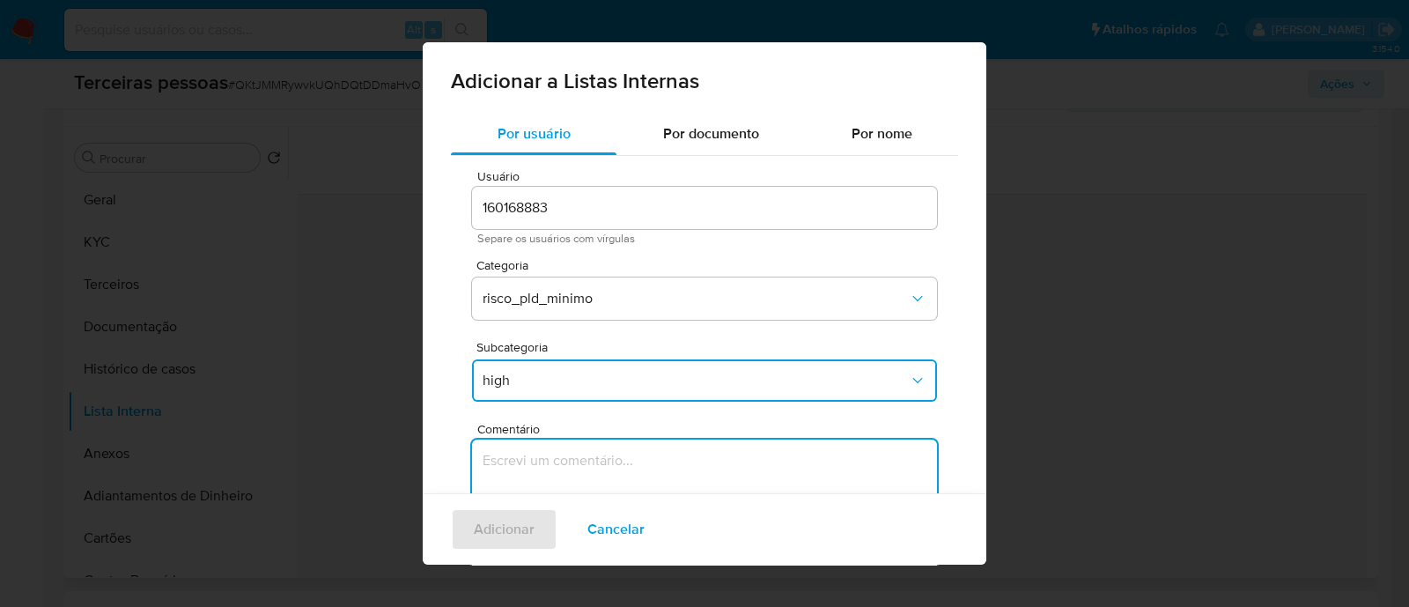
click at [618, 456] on textarea "Comentário" at bounding box center [704, 524] width 465 height 169
type textarea "Conforme Risco PLD"
click at [493, 529] on span "Adicionar" at bounding box center [504, 529] width 61 height 39
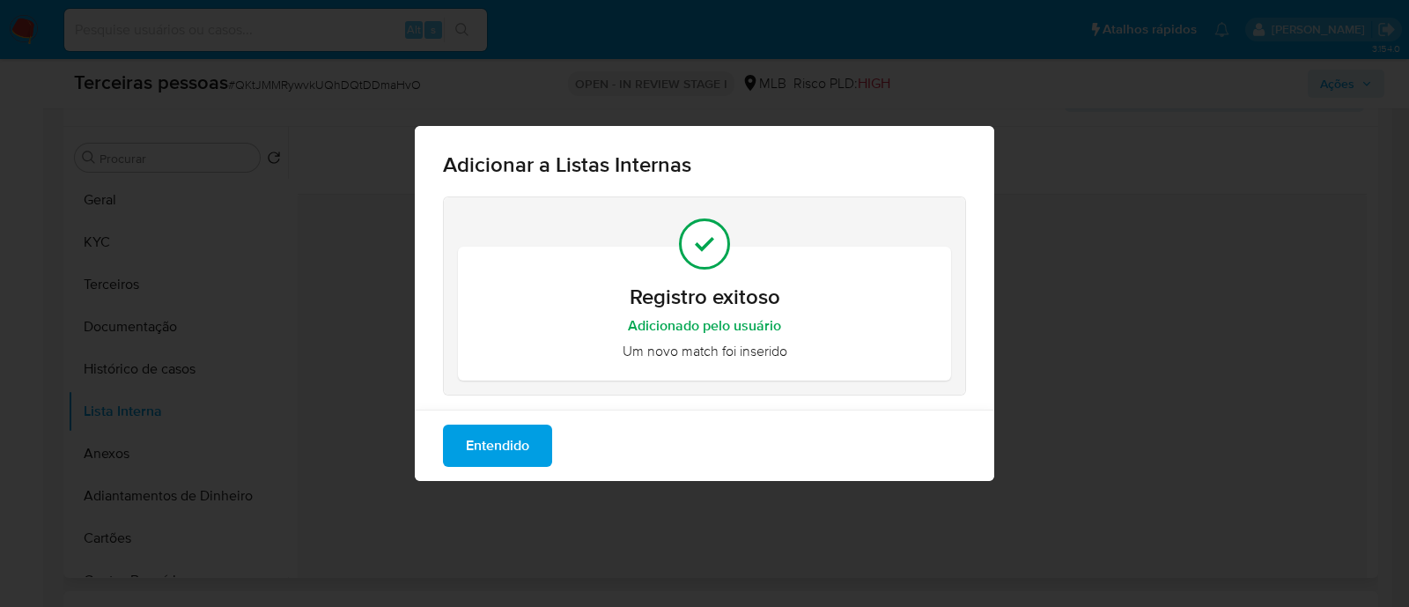
click at [454, 442] on button "Entendido" at bounding box center [497, 446] width 109 height 42
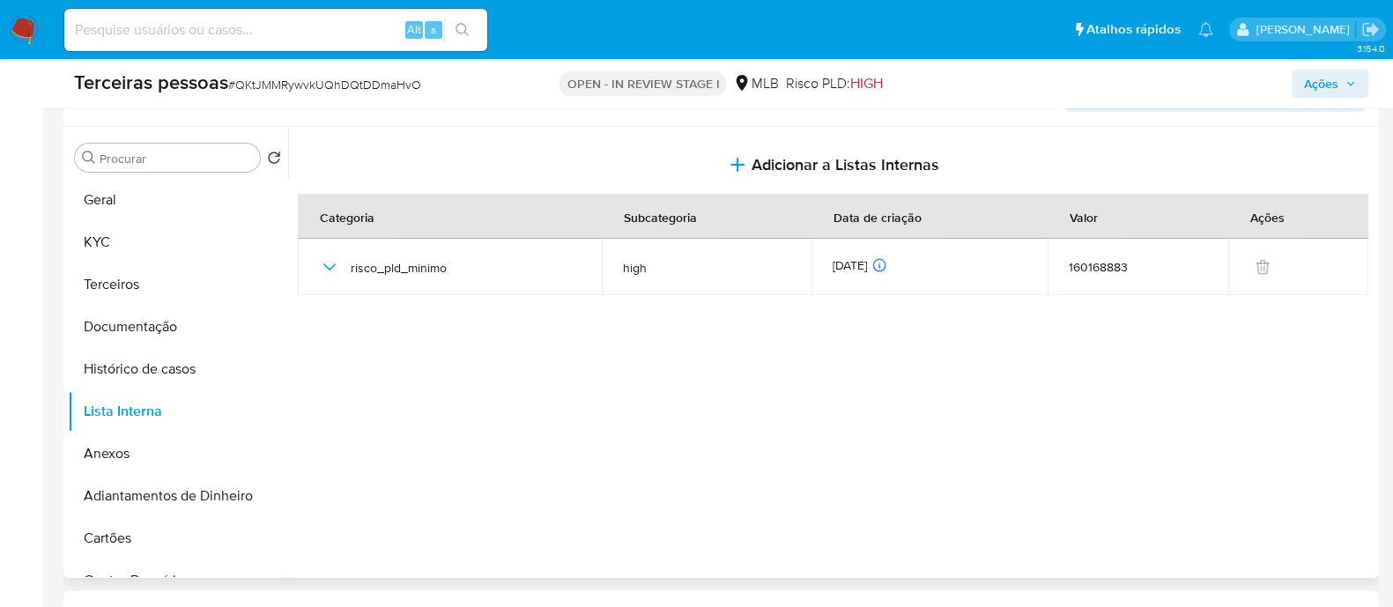
click at [1353, 89] on span "Ações" at bounding box center [1330, 83] width 52 height 25
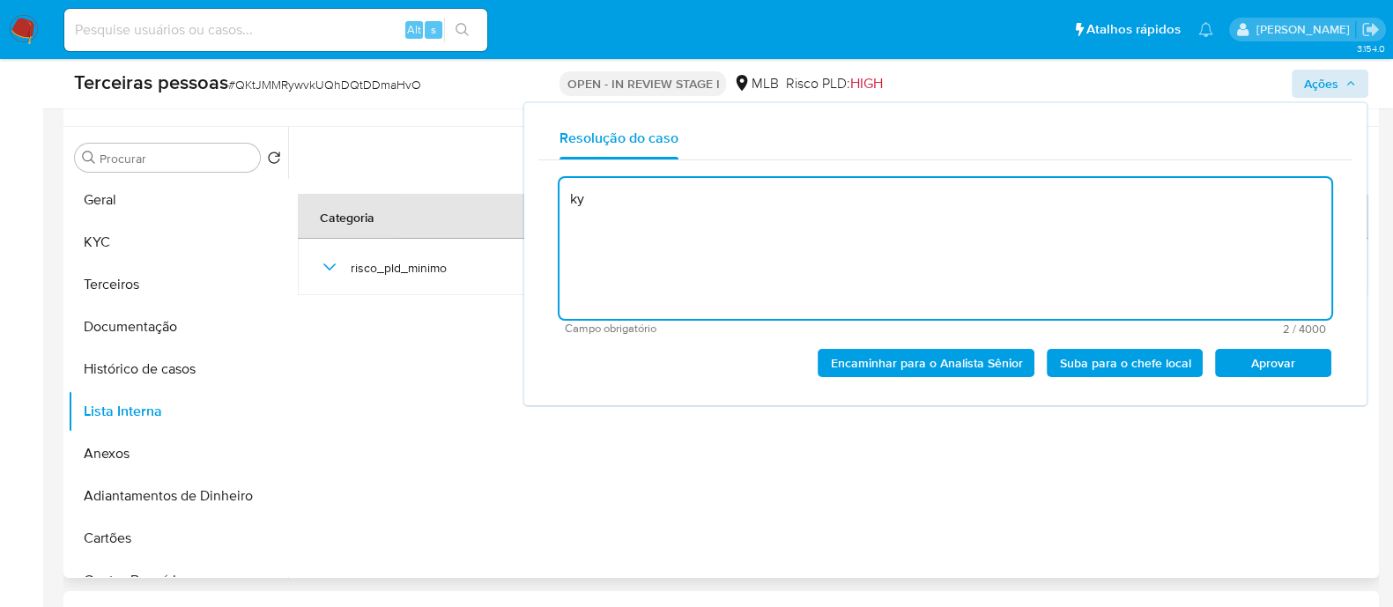
type textarea "k"
click at [1290, 359] on span "Aprovar" at bounding box center [1273, 363] width 92 height 25
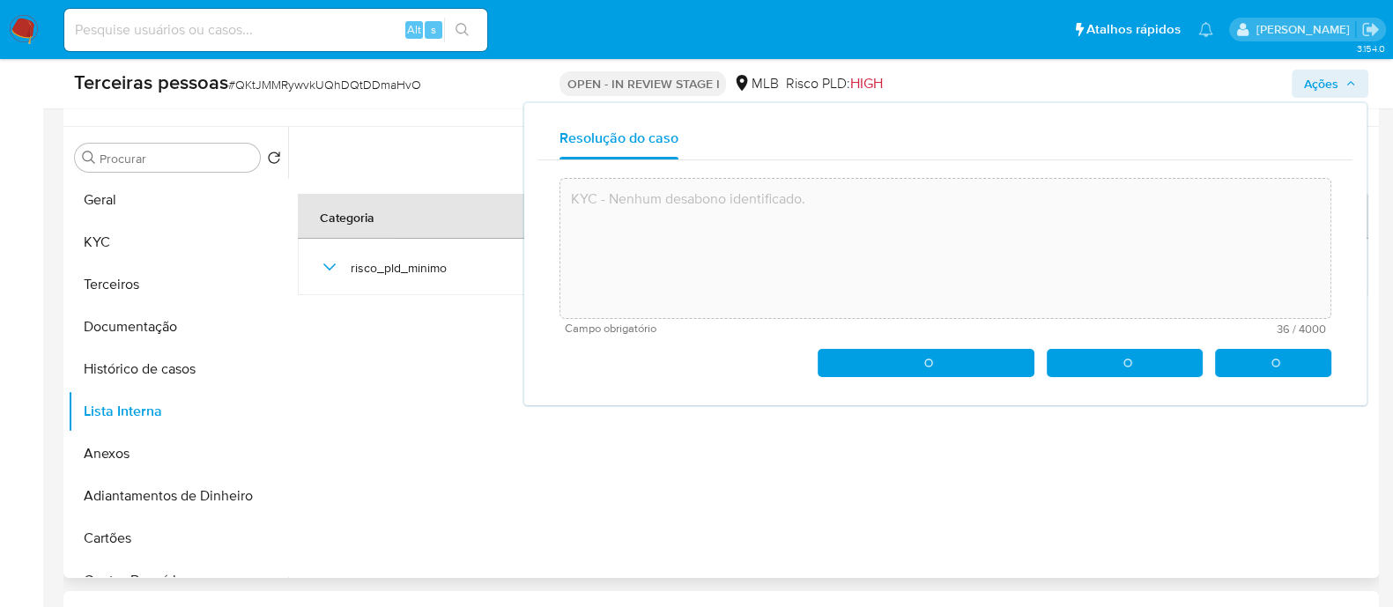
type textarea "KYC - Nenhum desabono identificado."
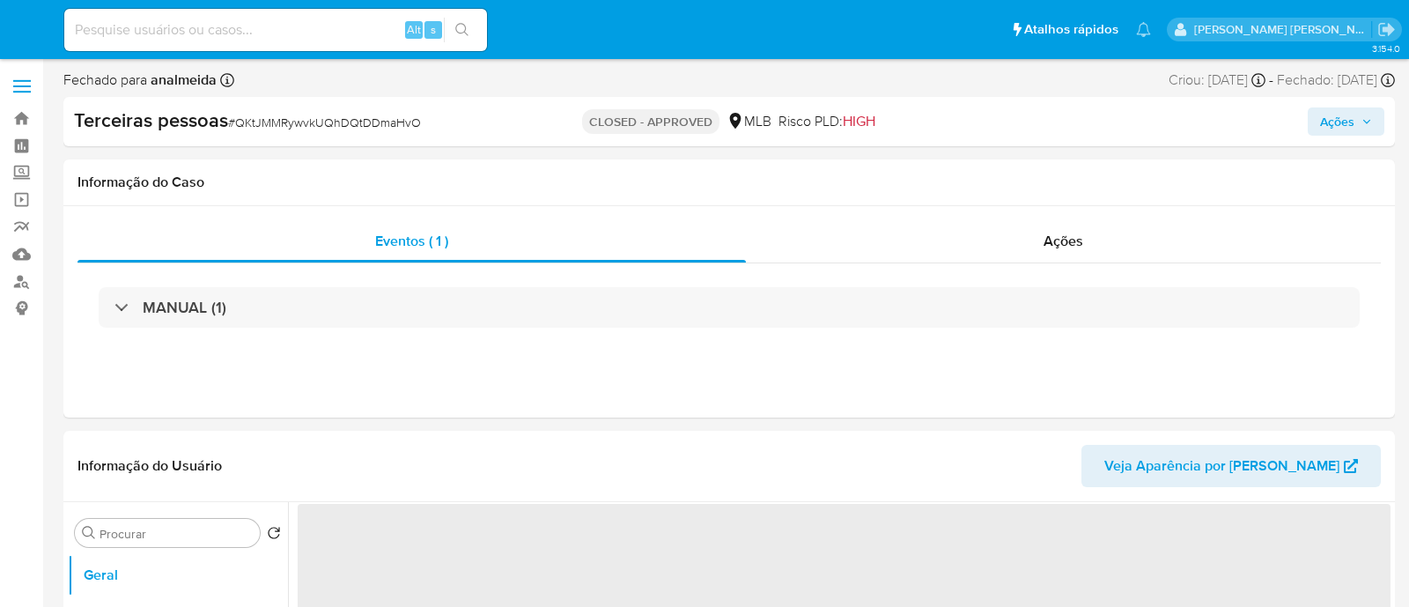
select select "10"
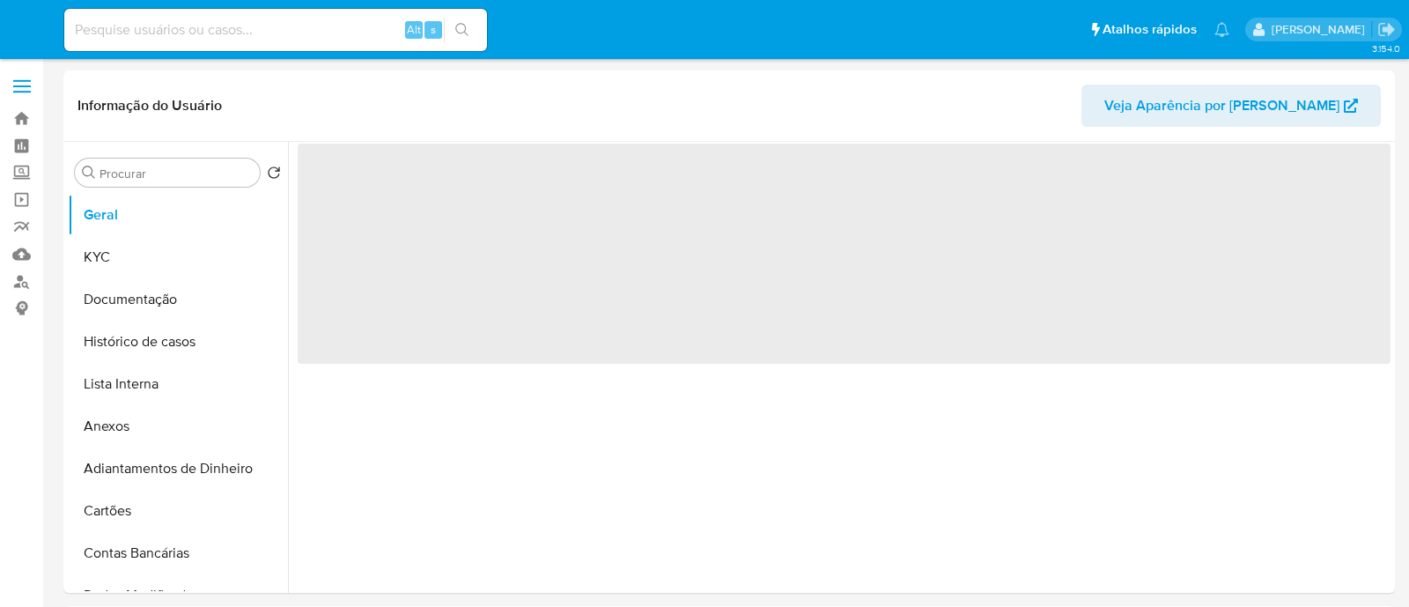
select select "10"
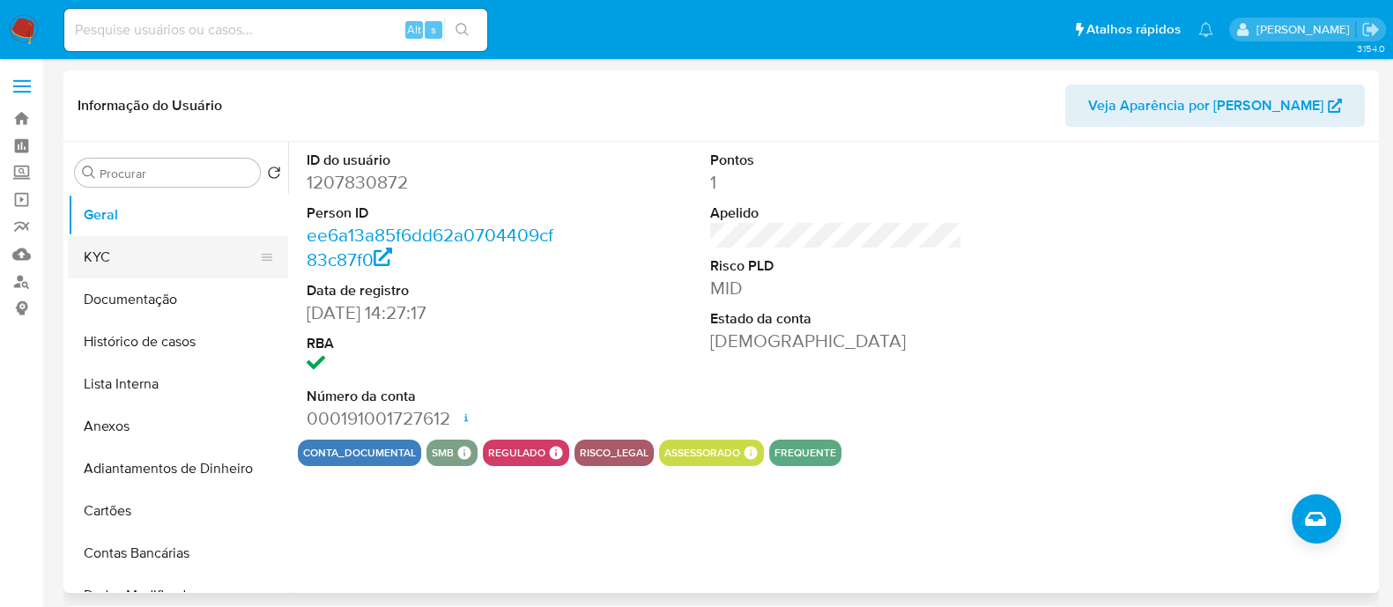
click at [142, 255] on button "KYC" at bounding box center [171, 257] width 206 height 42
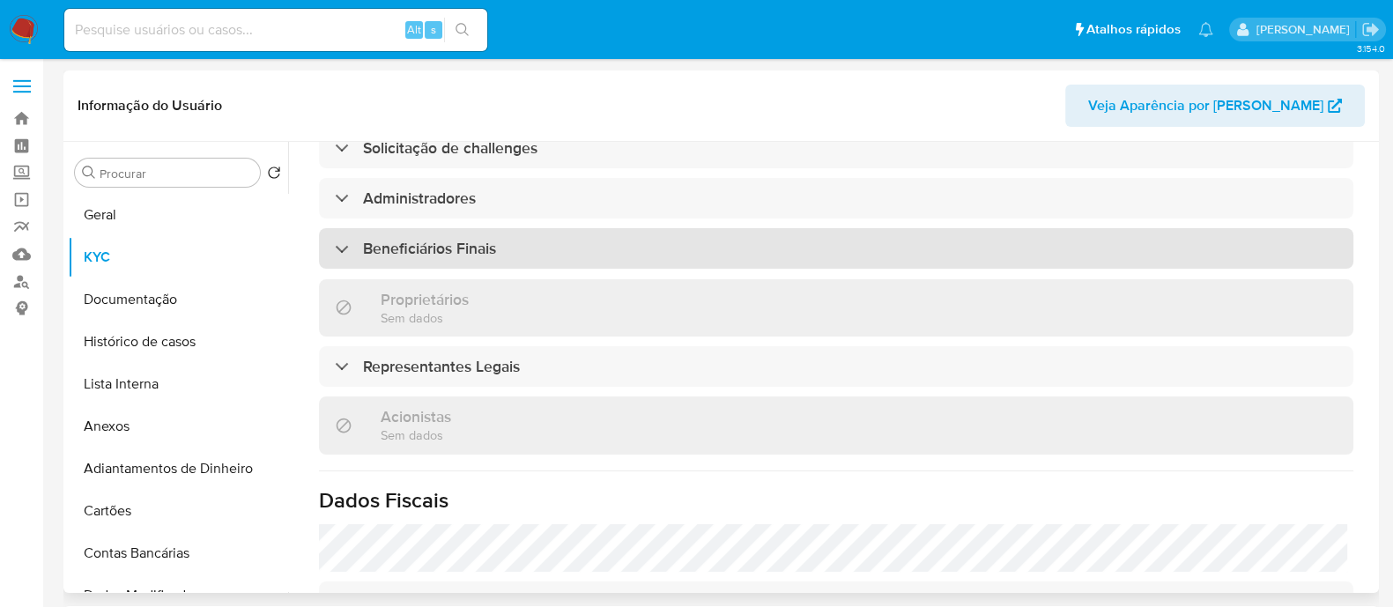
scroll to position [744, 0]
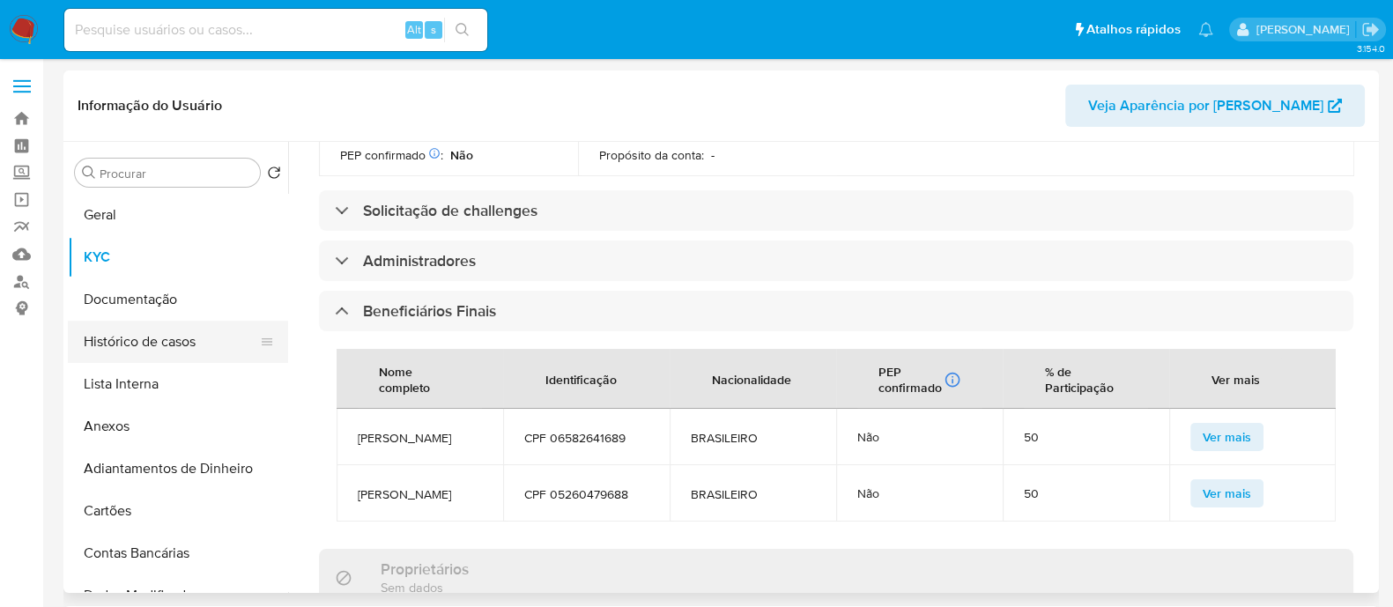
click at [151, 341] on button "Histórico de casos" at bounding box center [171, 342] width 206 height 42
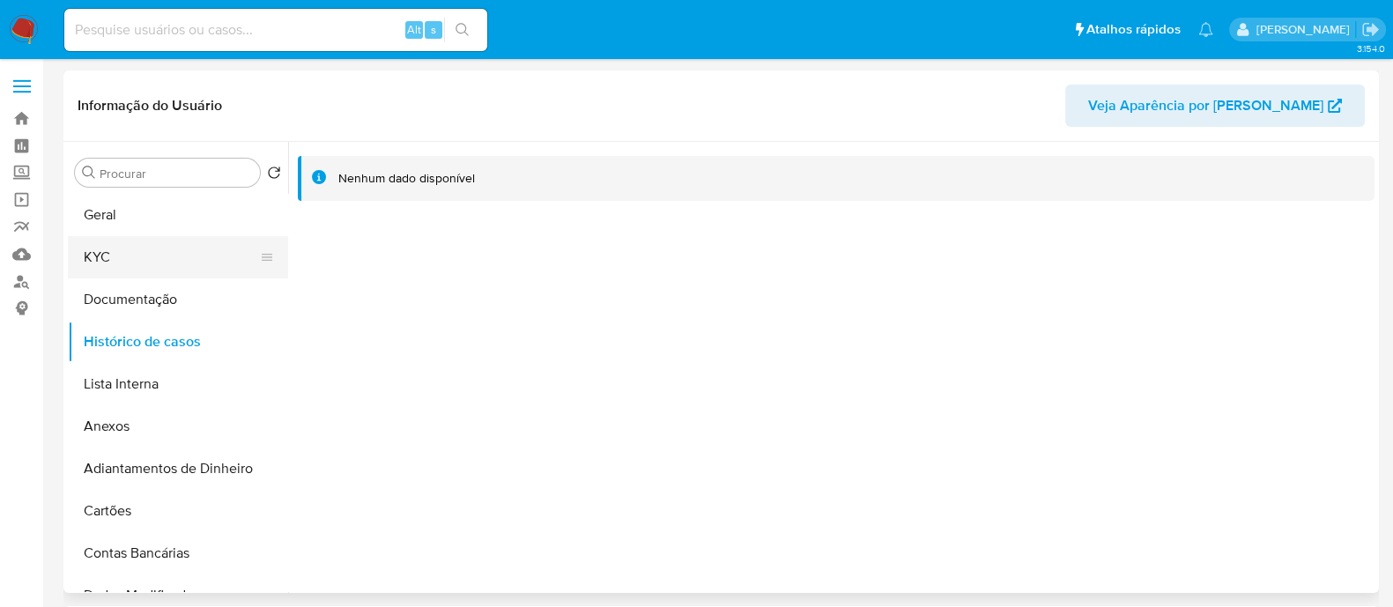
drag, startPoint x: 88, startPoint y: 262, endPoint x: 99, endPoint y: 257, distance: 11.5
click at [88, 262] on button "KYC" at bounding box center [171, 257] width 206 height 42
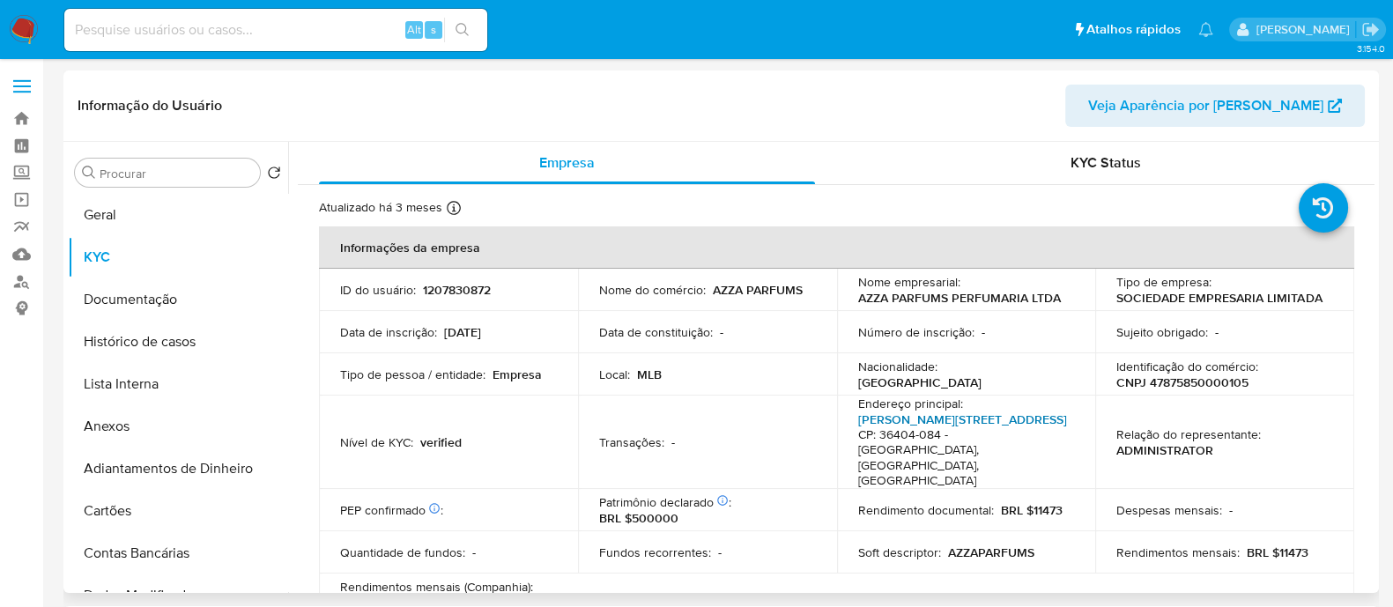
scroll to position [109, 0]
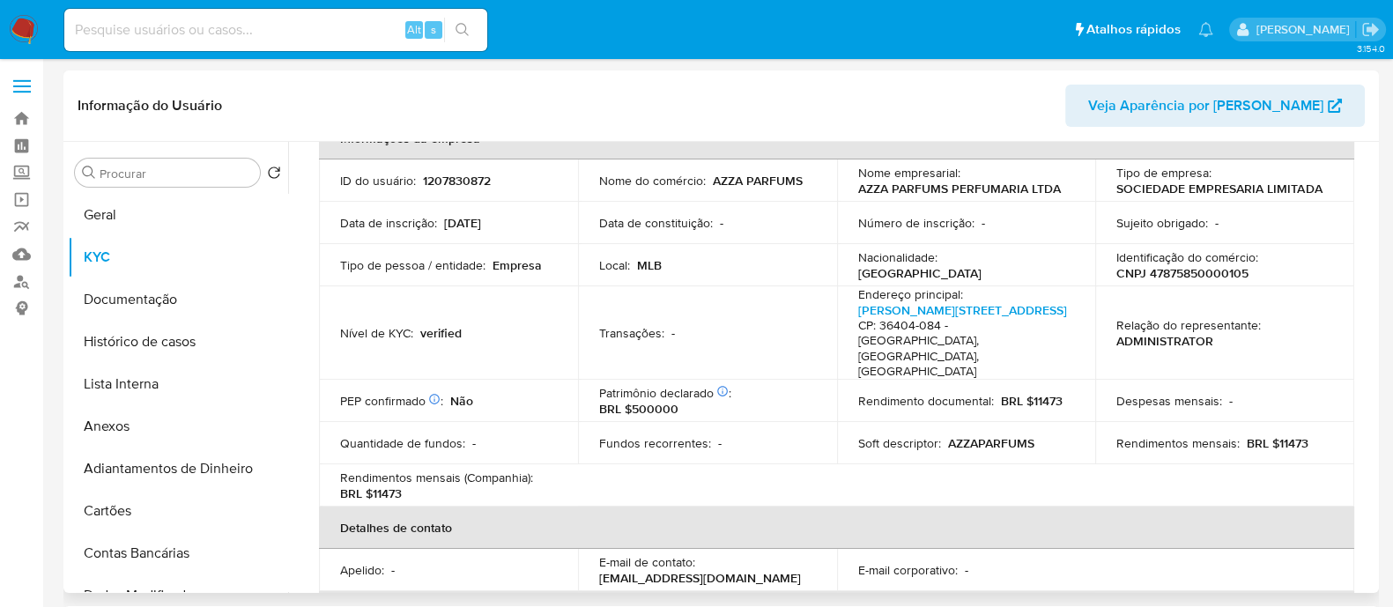
click at [1224, 269] on p "CNPJ 47875850000105" at bounding box center [1182, 273] width 132 height 16
copy p "47875850000105"
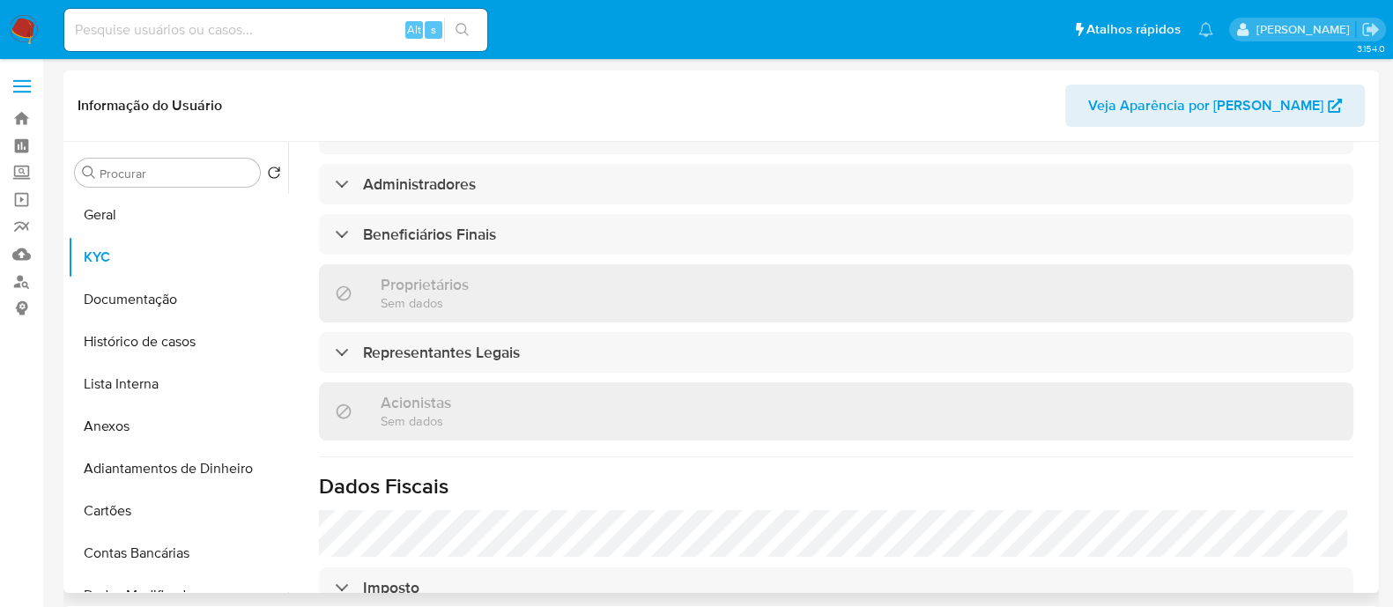
scroll to position [770, 0]
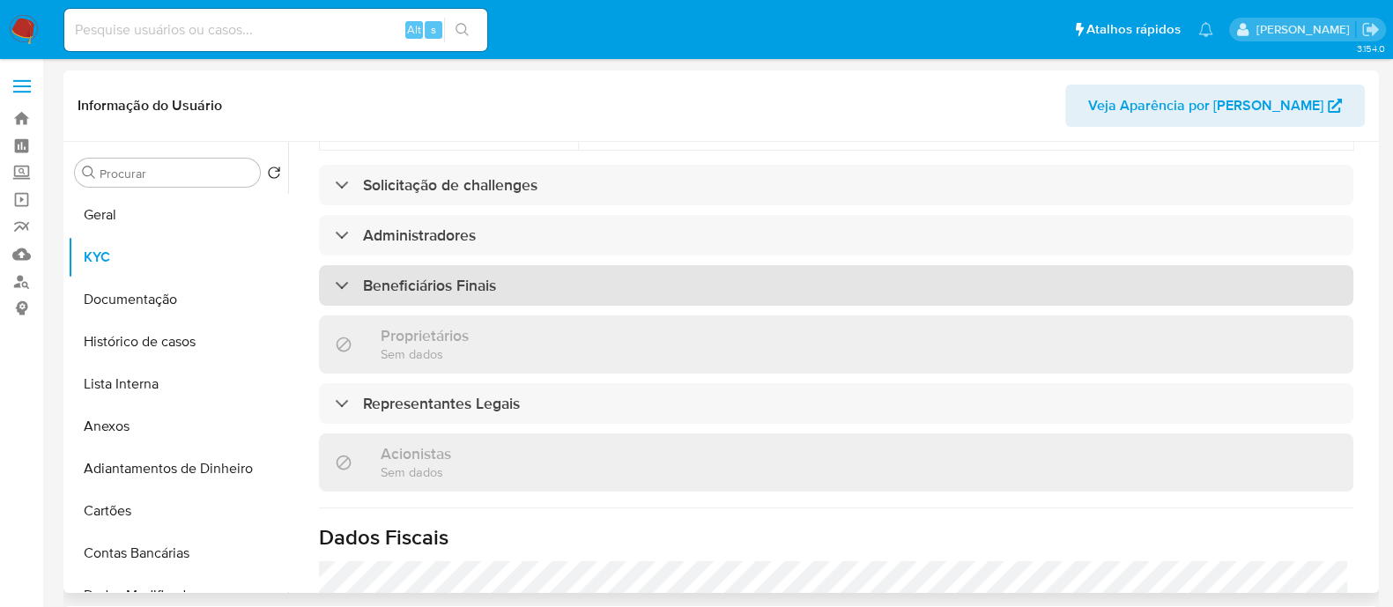
click at [464, 276] on h3 "Beneficiários Finais" at bounding box center [429, 285] width 133 height 19
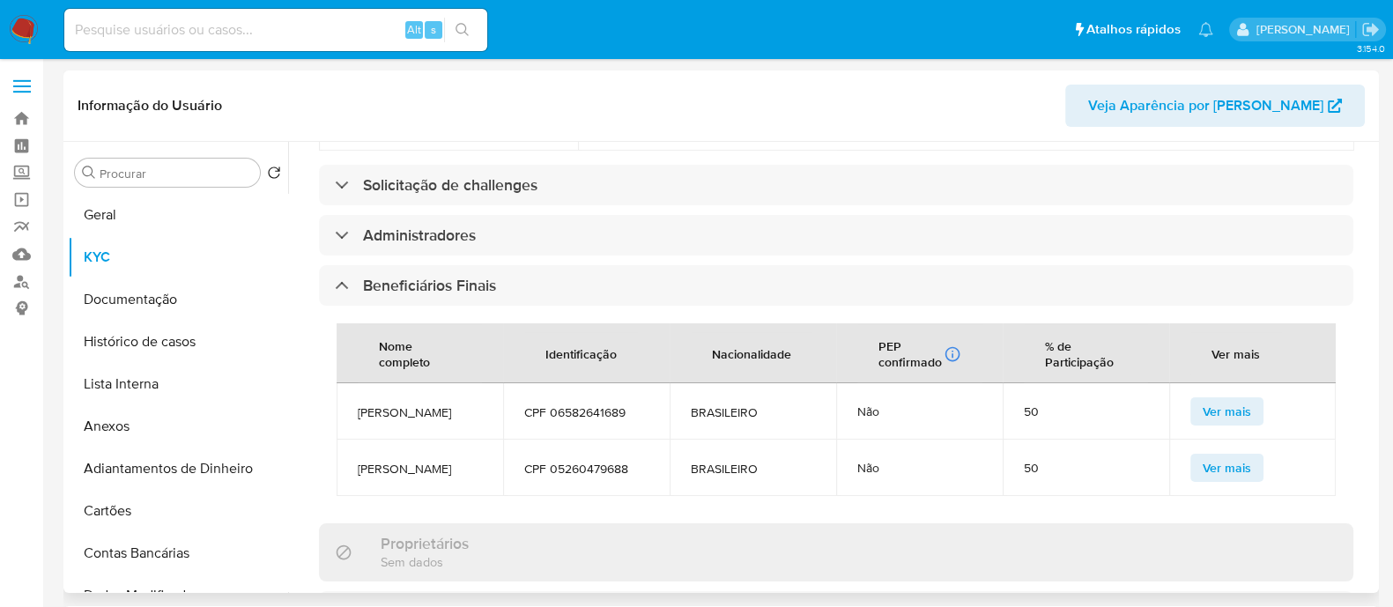
scroll to position [880, 0]
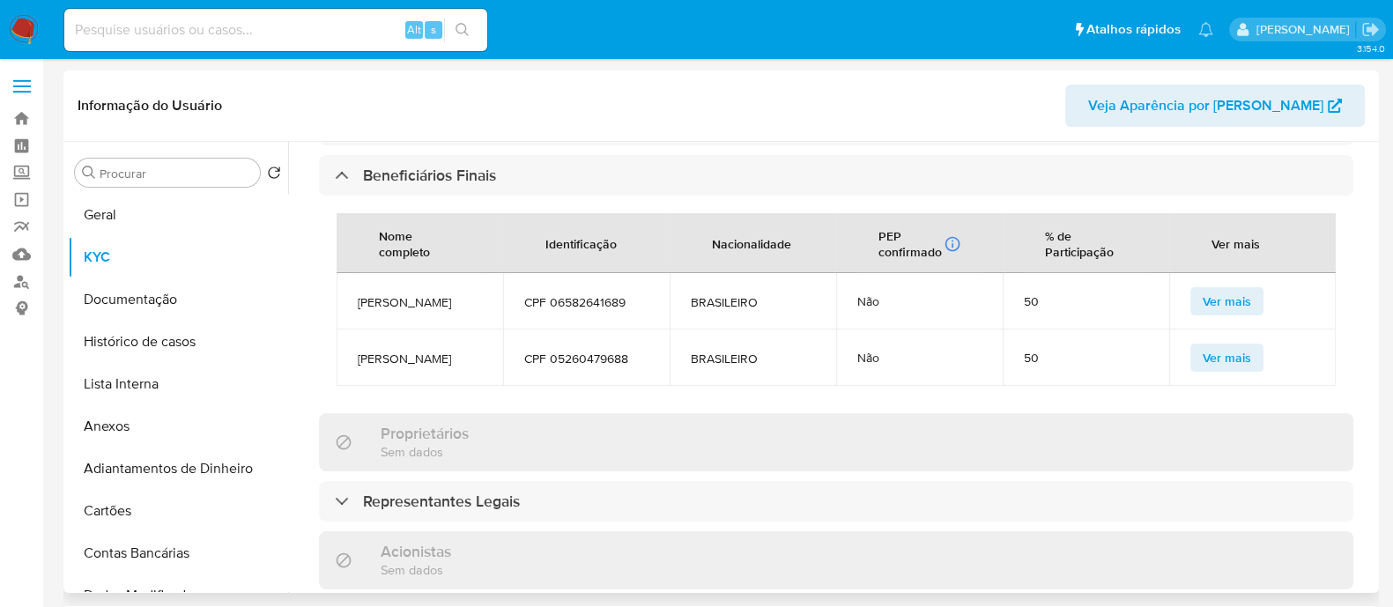
click at [427, 294] on span "JOSE ROBERTO DA SILVEIRA" at bounding box center [420, 302] width 124 height 16
click at [448, 294] on span "JOSE ROBERTO DA SILVEIRA" at bounding box center [420, 302] width 124 height 16
copy span "JOSE ROBERTO DA SILVEIRA"
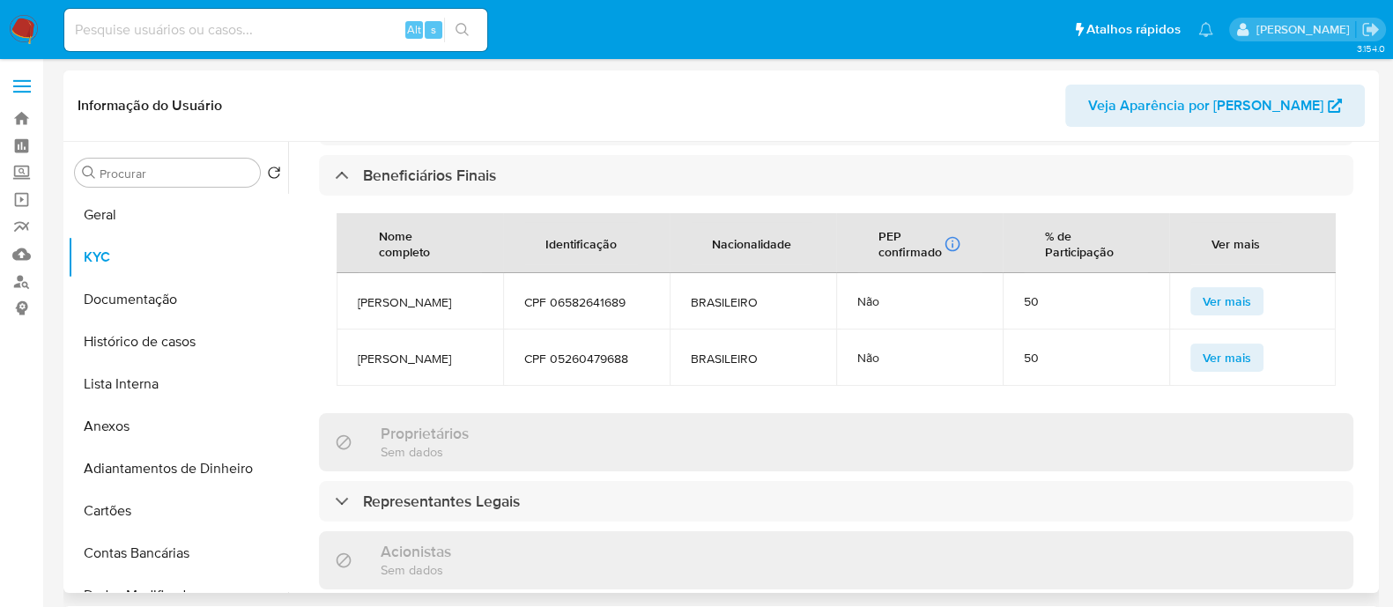
click at [593, 294] on span "CPF 06582641689" at bounding box center [586, 302] width 124 height 16
copy span "06582641689"
click at [410, 329] on td "PAULO HENRIQUE DA SILVA" at bounding box center [419, 357] width 166 height 56
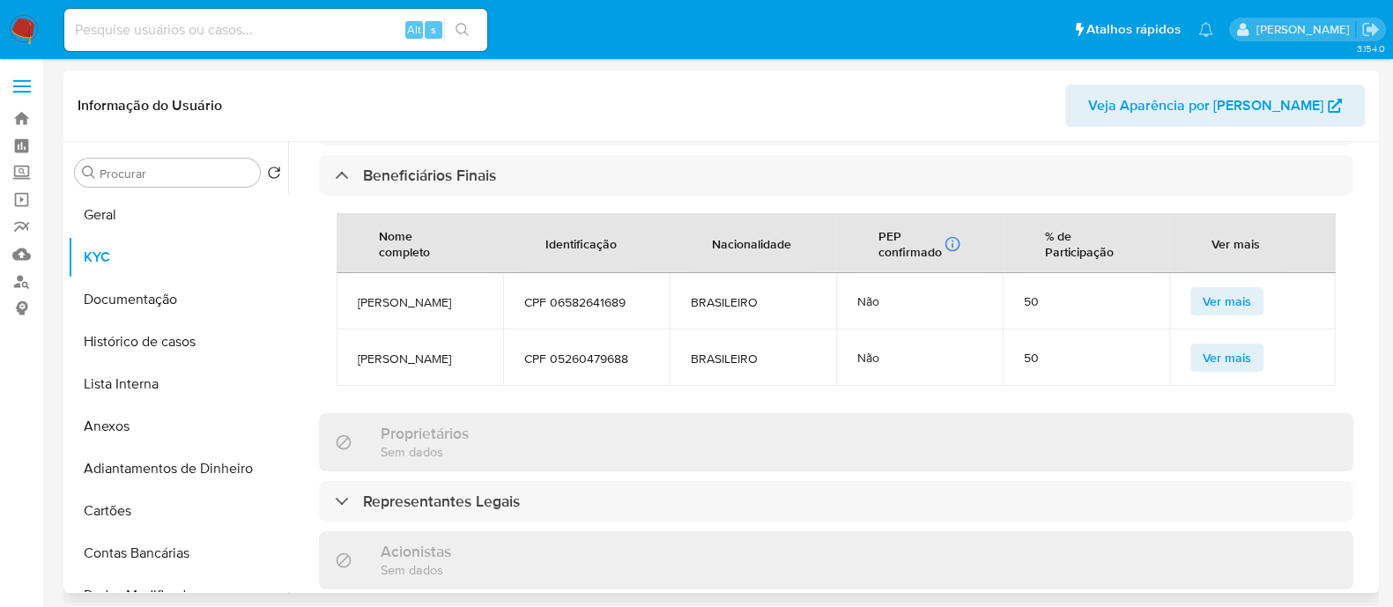
click at [432, 329] on td "PAULO HENRIQUE DA SILVA" at bounding box center [419, 357] width 166 height 56
click at [585, 351] on span "CPF 05260479688" at bounding box center [586, 359] width 124 height 16
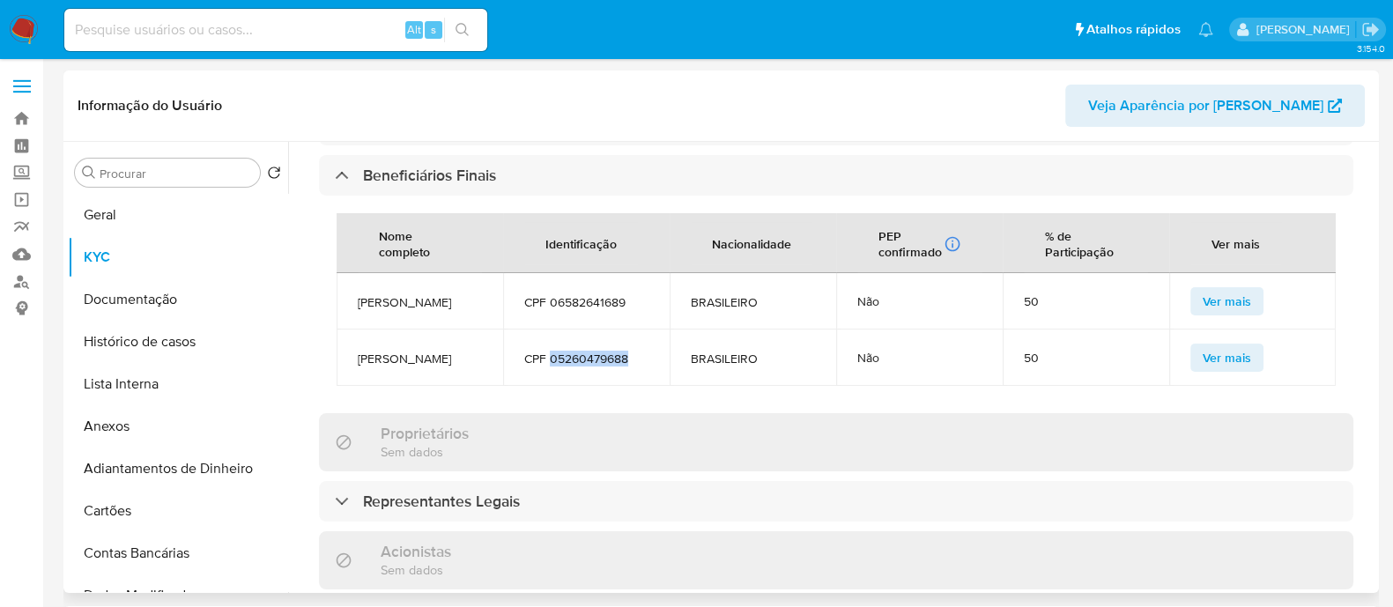
copy span "05260479688"
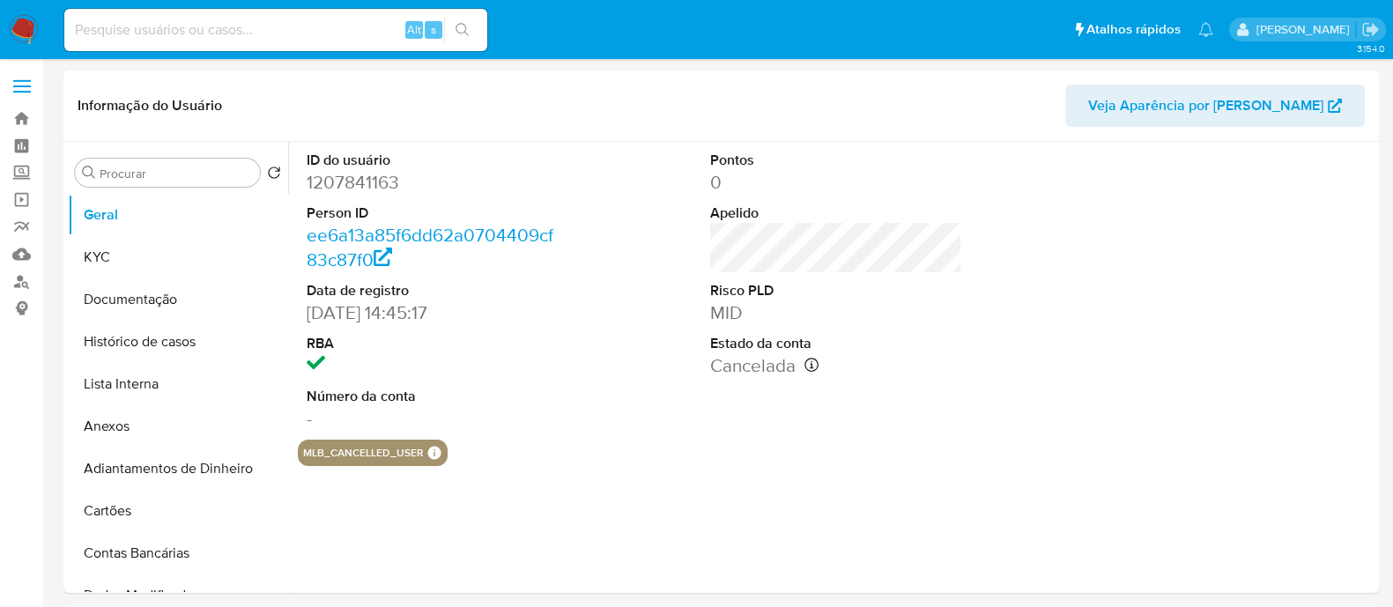
select select "10"
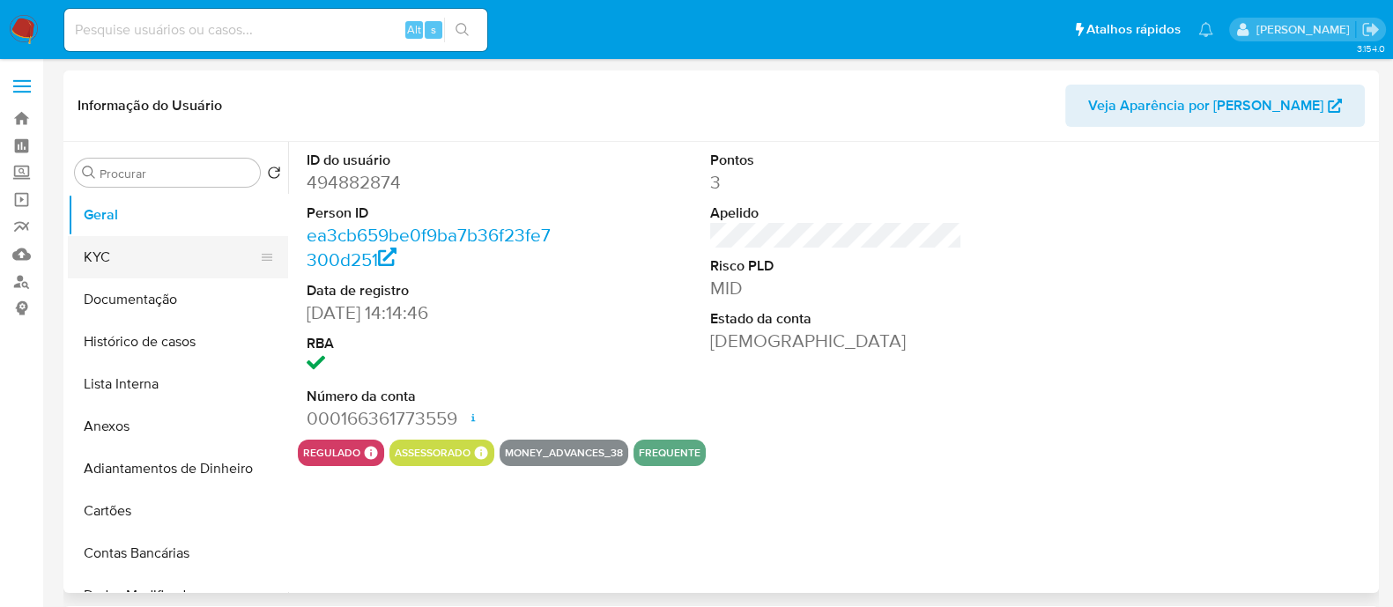
select select "10"
click at [133, 252] on button "KYC" at bounding box center [171, 257] width 206 height 42
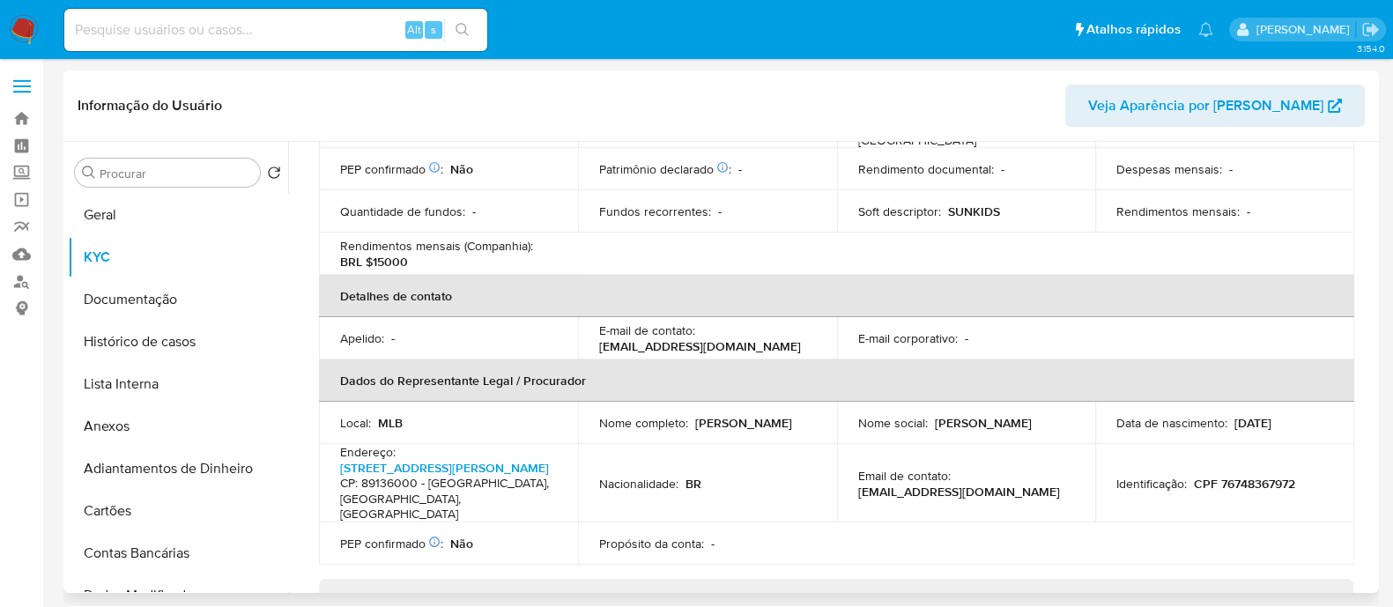
scroll to position [661, 0]
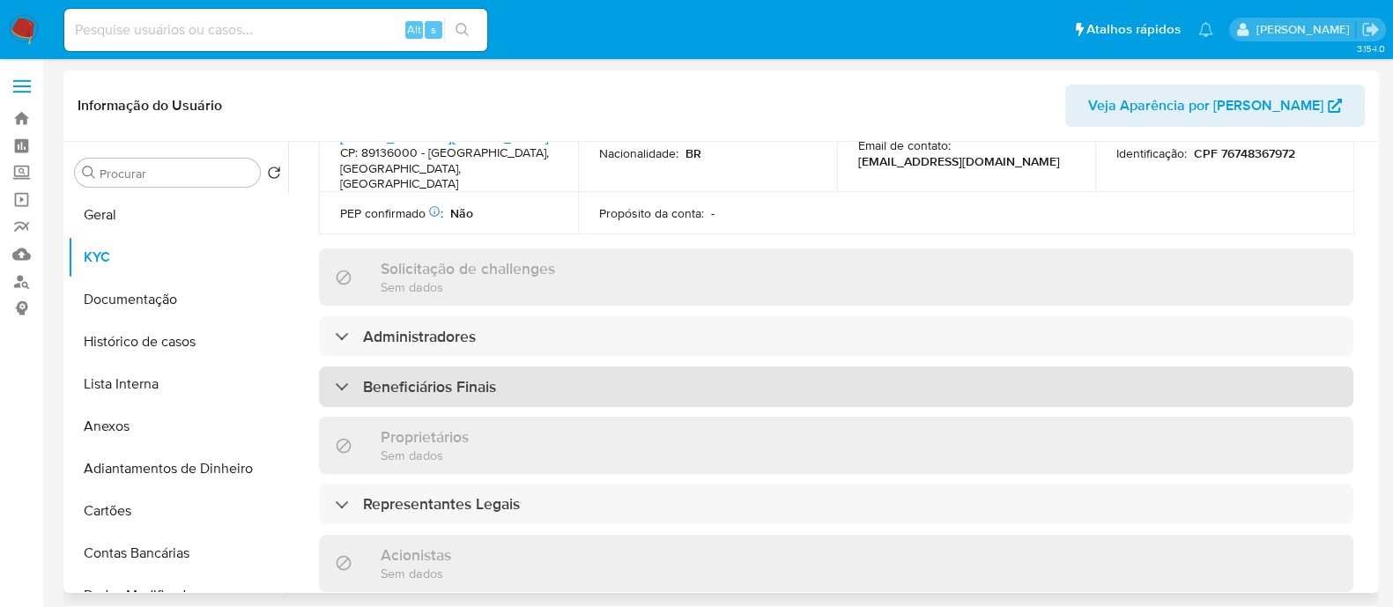
click at [565, 366] on div "Beneficiários Finais" at bounding box center [836, 386] width 1034 height 41
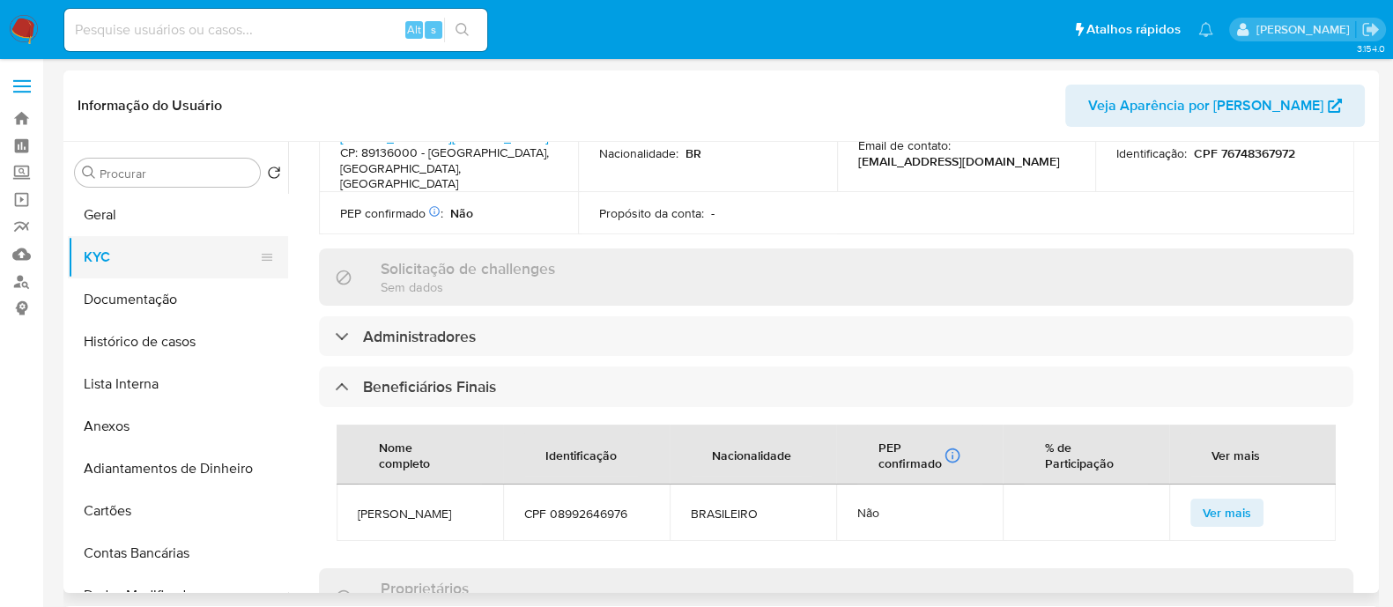
click at [210, 236] on button "KYC" at bounding box center [171, 257] width 206 height 42
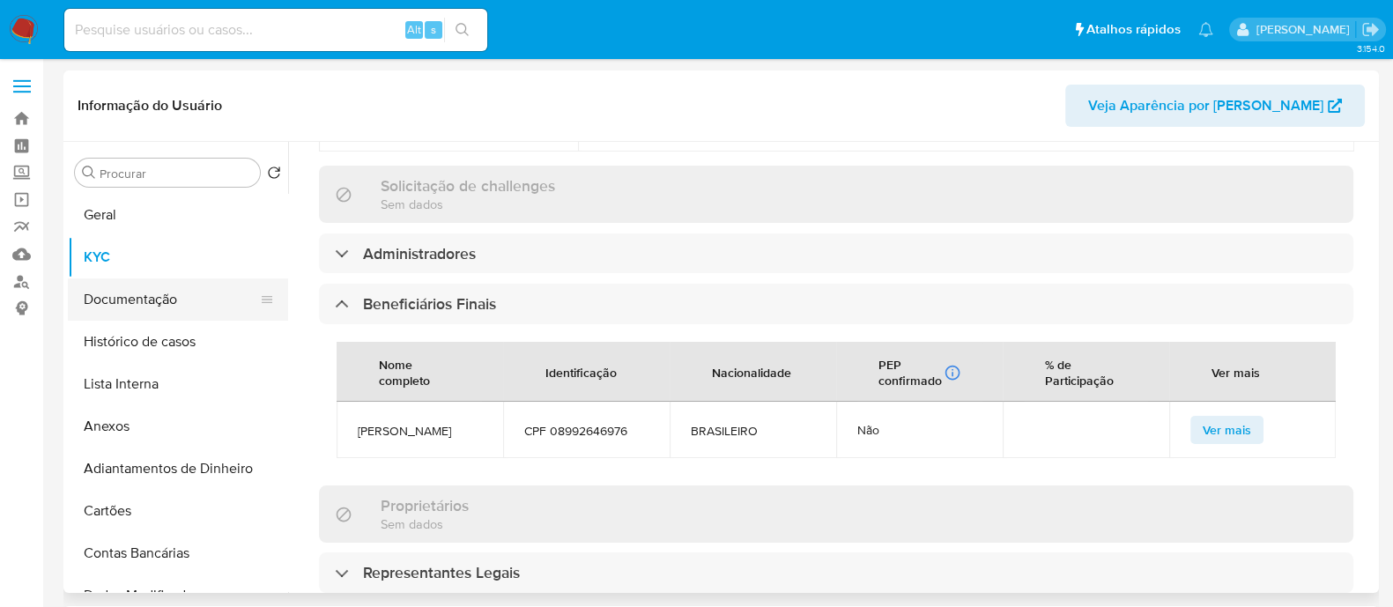
scroll to position [770, 0]
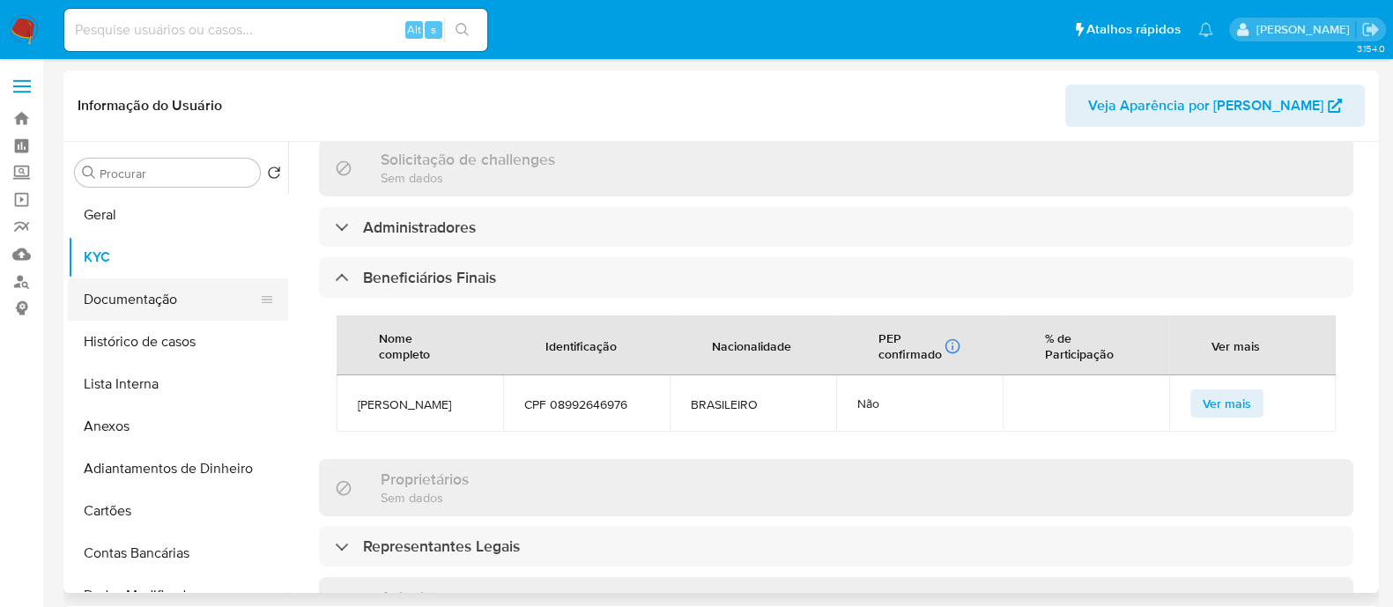
drag, startPoint x: 108, startPoint y: 308, endPoint x: 141, endPoint y: 307, distance: 32.6
click at [107, 309] on button "Documentação" at bounding box center [171, 299] width 206 height 42
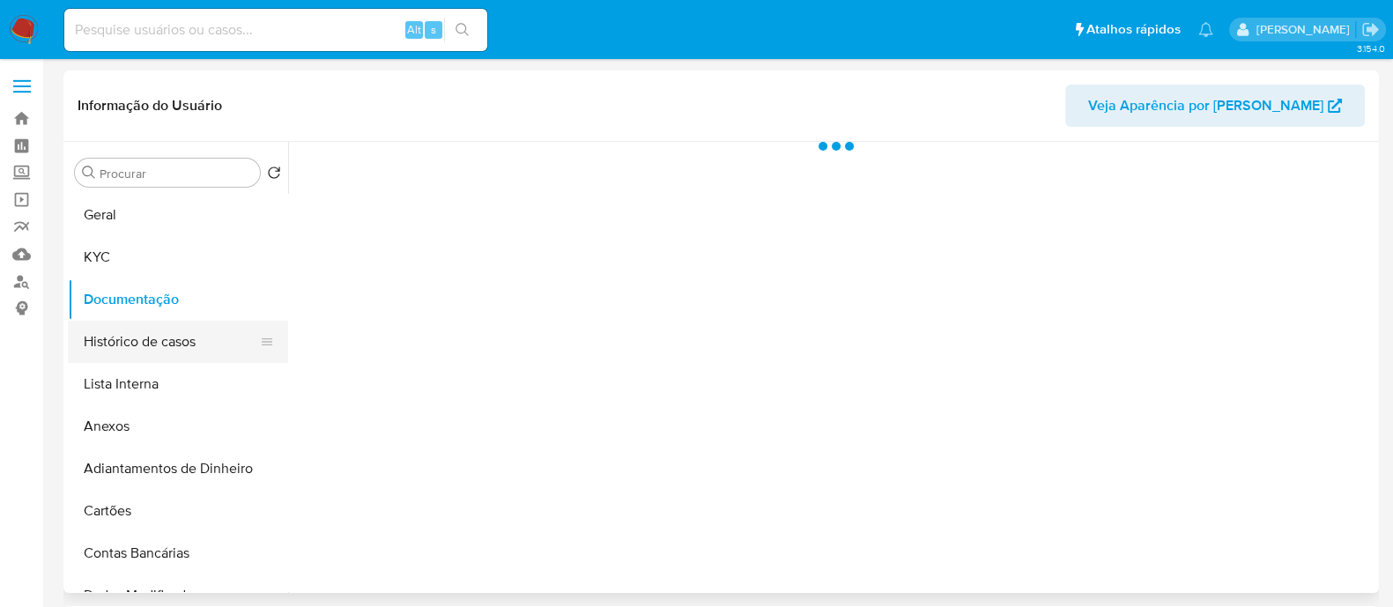
scroll to position [0, 0]
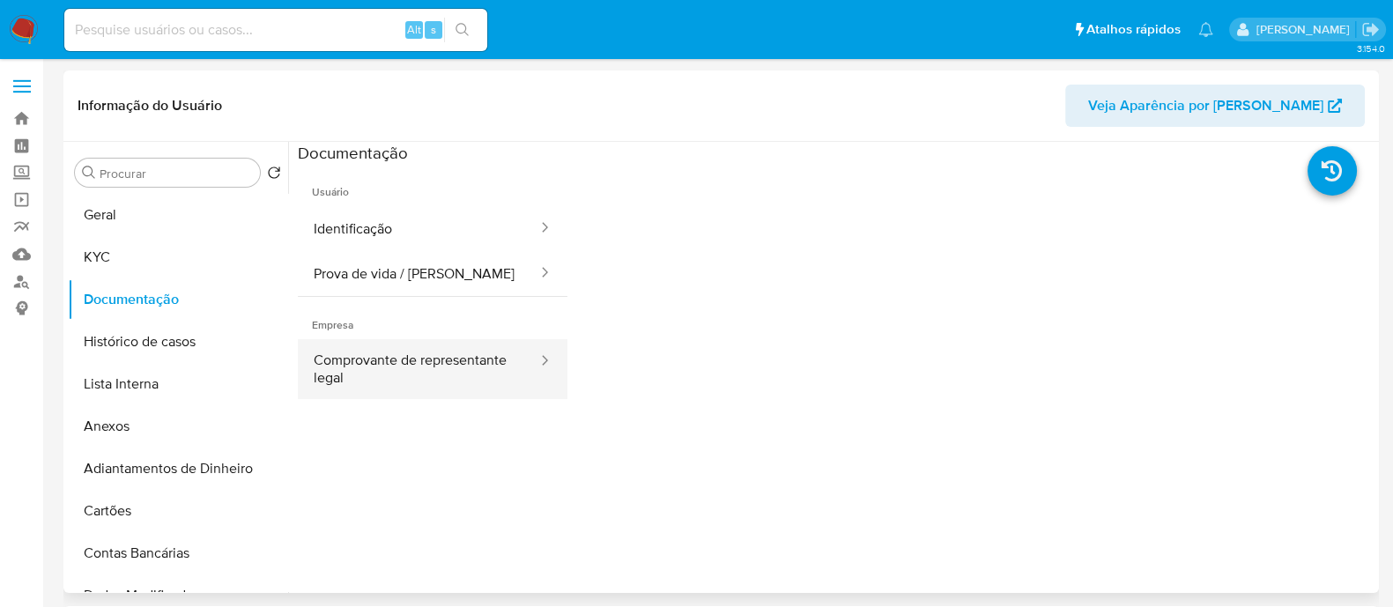
click at [462, 366] on button "Comprovante de representante legal" at bounding box center [418, 369] width 241 height 60
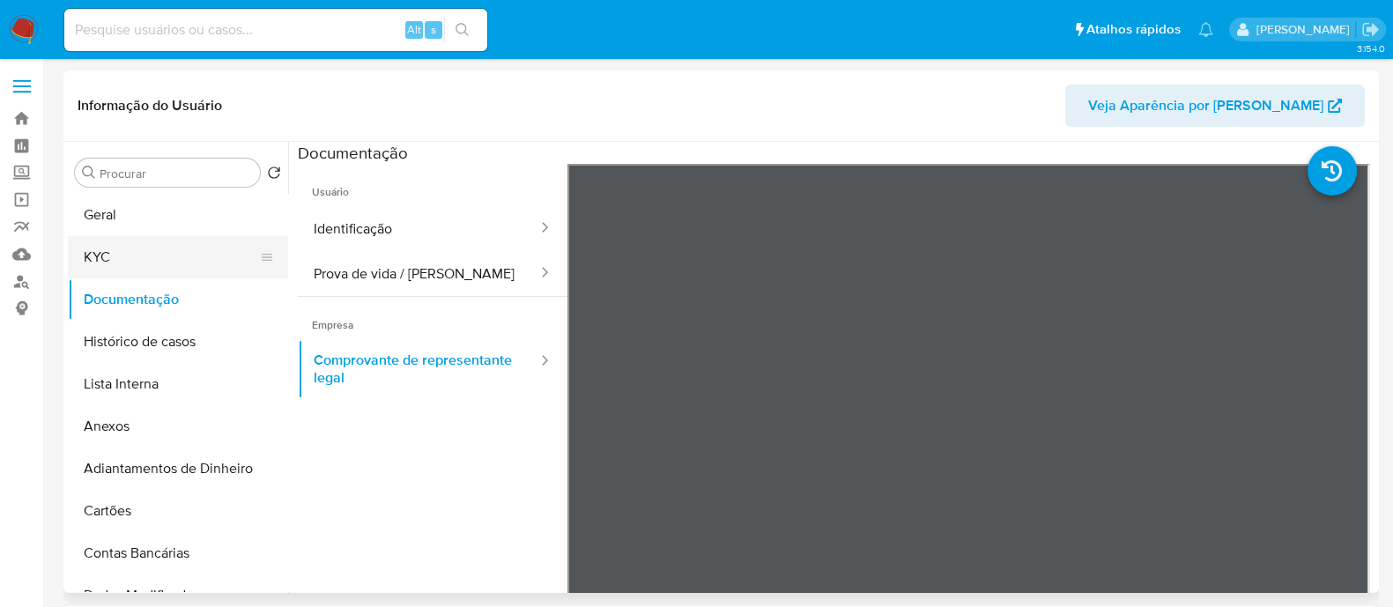
click at [181, 244] on button "KYC" at bounding box center [171, 257] width 206 height 42
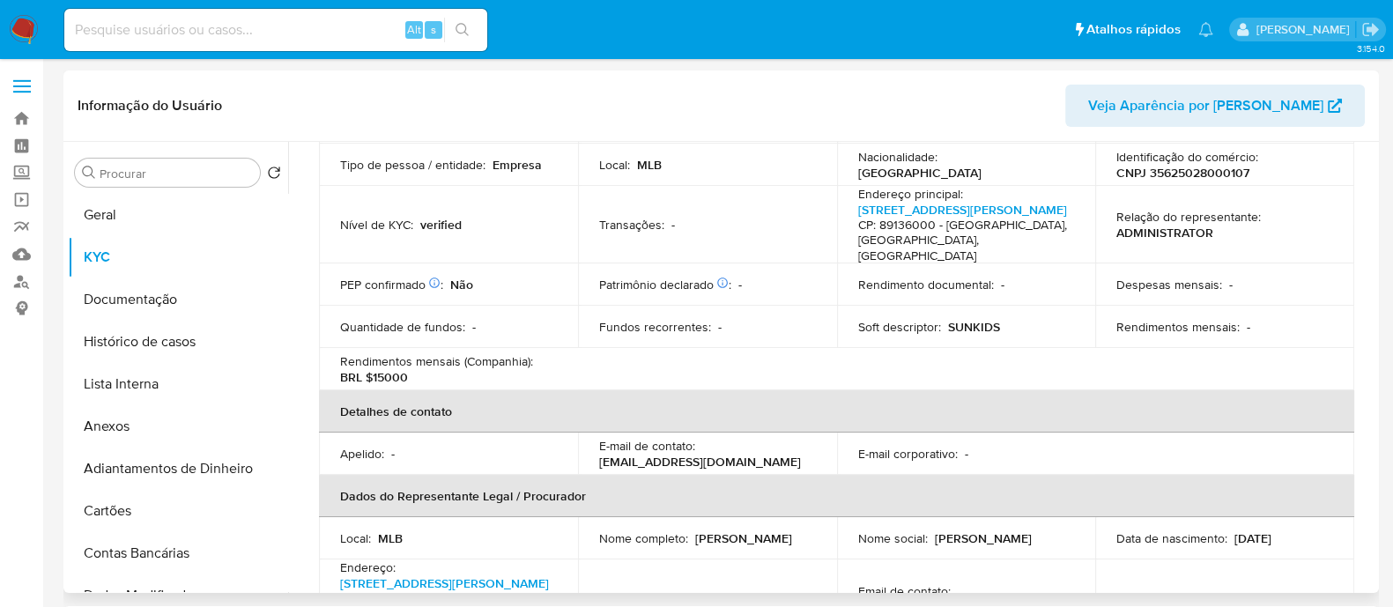
scroll to position [219, 0]
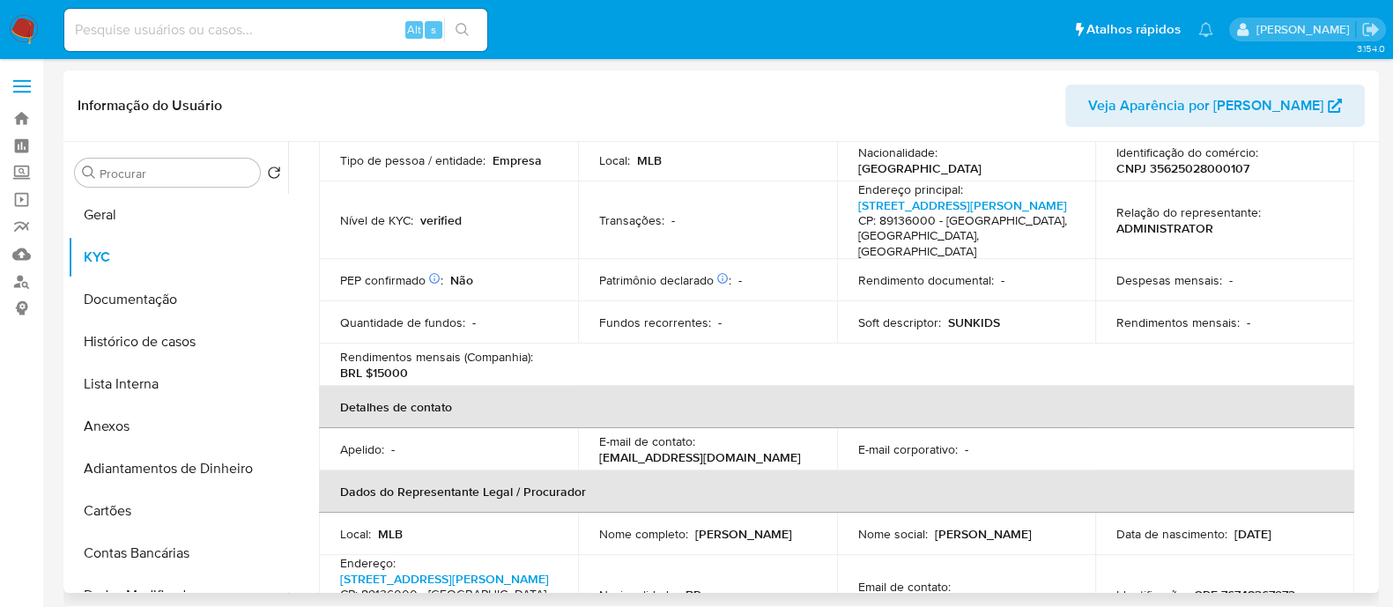
click at [1176, 179] on td "Identificação do comércio : CNPJ 35625028000107" at bounding box center [1224, 160] width 259 height 42
click at [1180, 168] on p "CNPJ 35625028000107" at bounding box center [1182, 168] width 133 height 16
copy p "35625028000107"
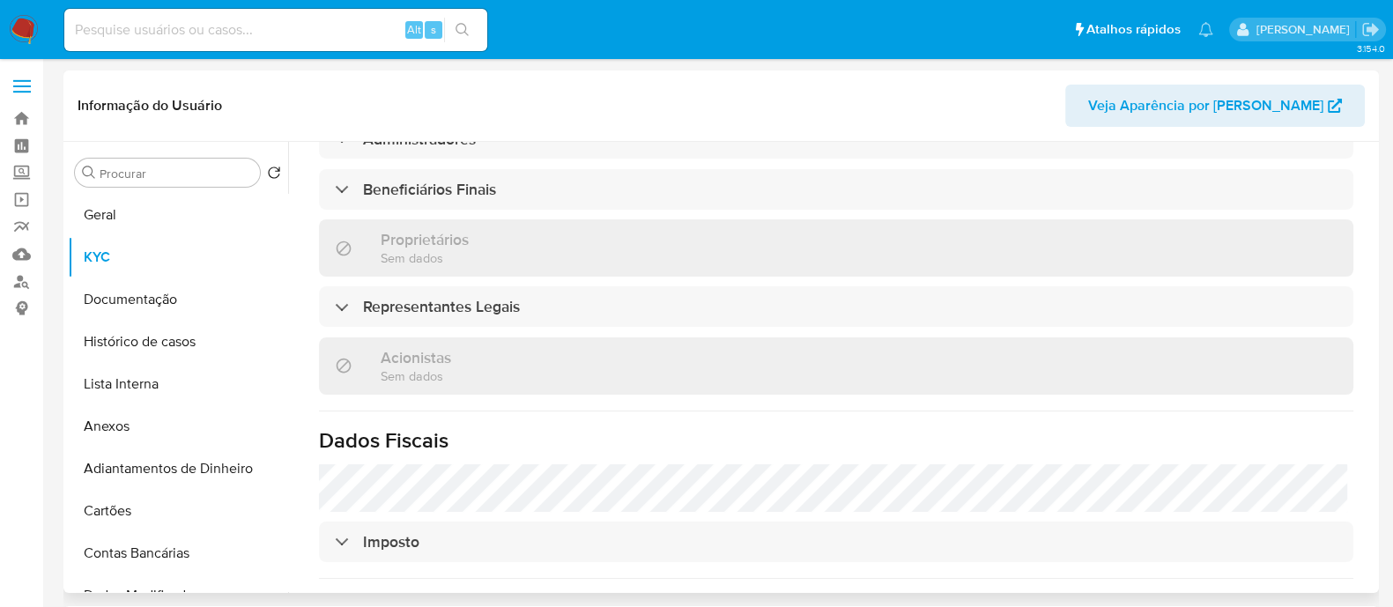
scroll to position [880, 0]
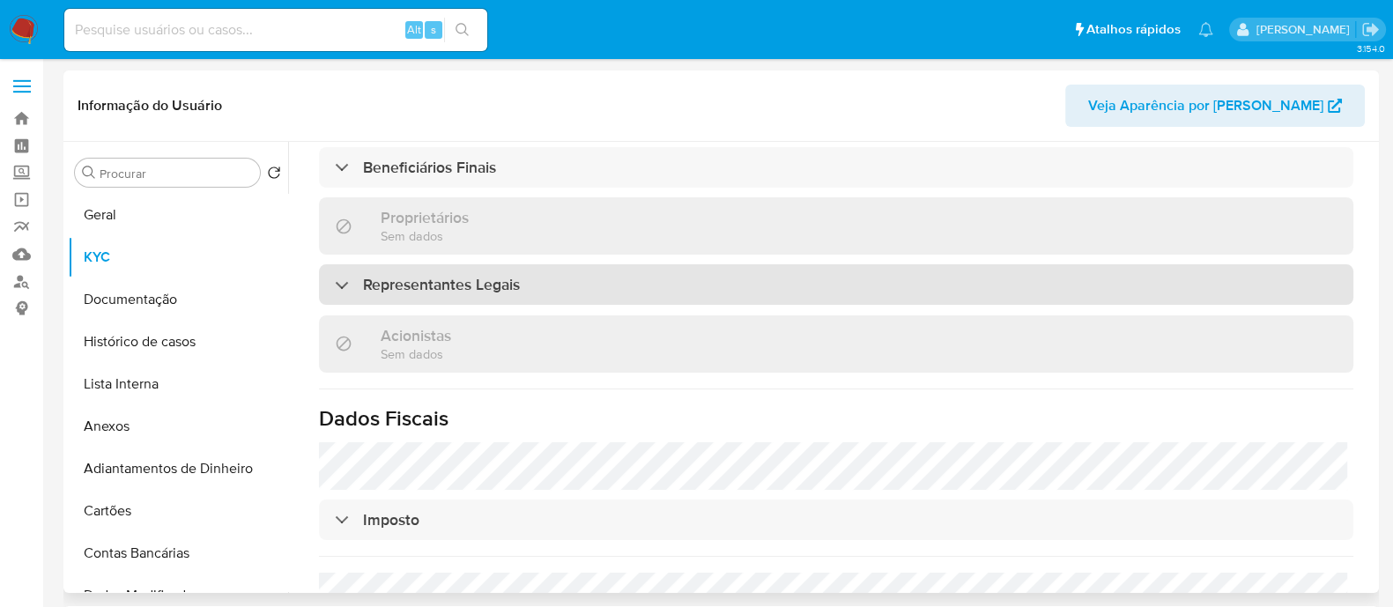
click at [502, 275] on h3 "Representantes Legais" at bounding box center [441, 284] width 157 height 19
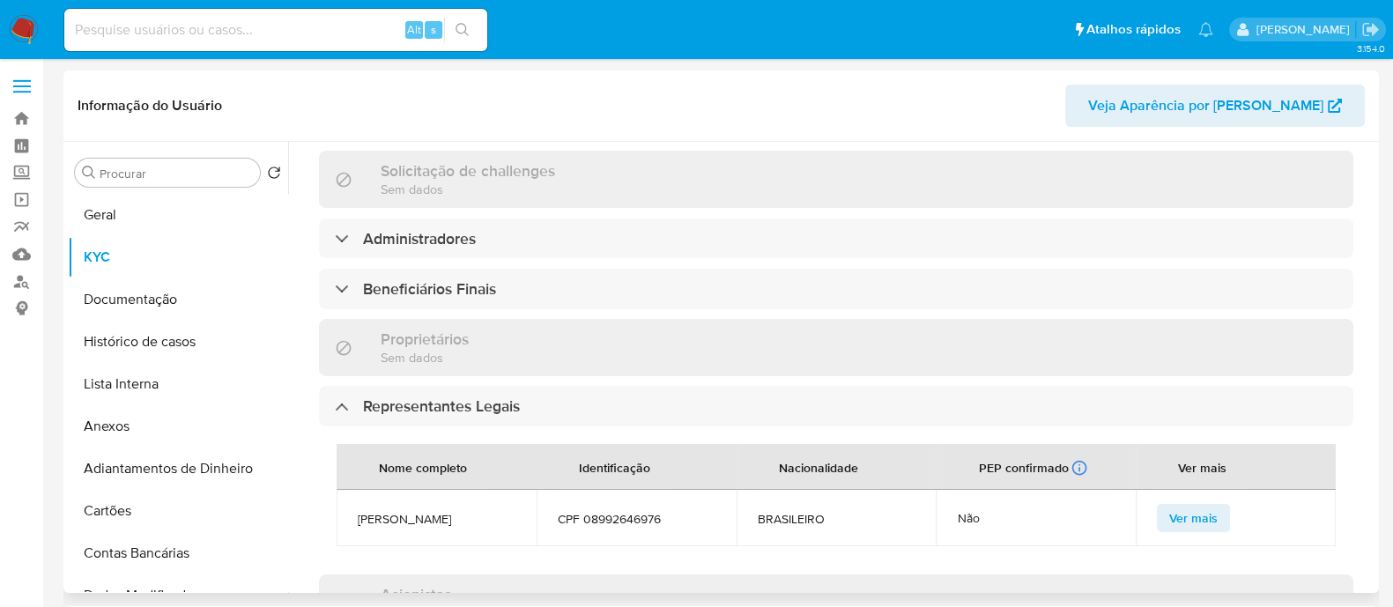
scroll to position [661, 0]
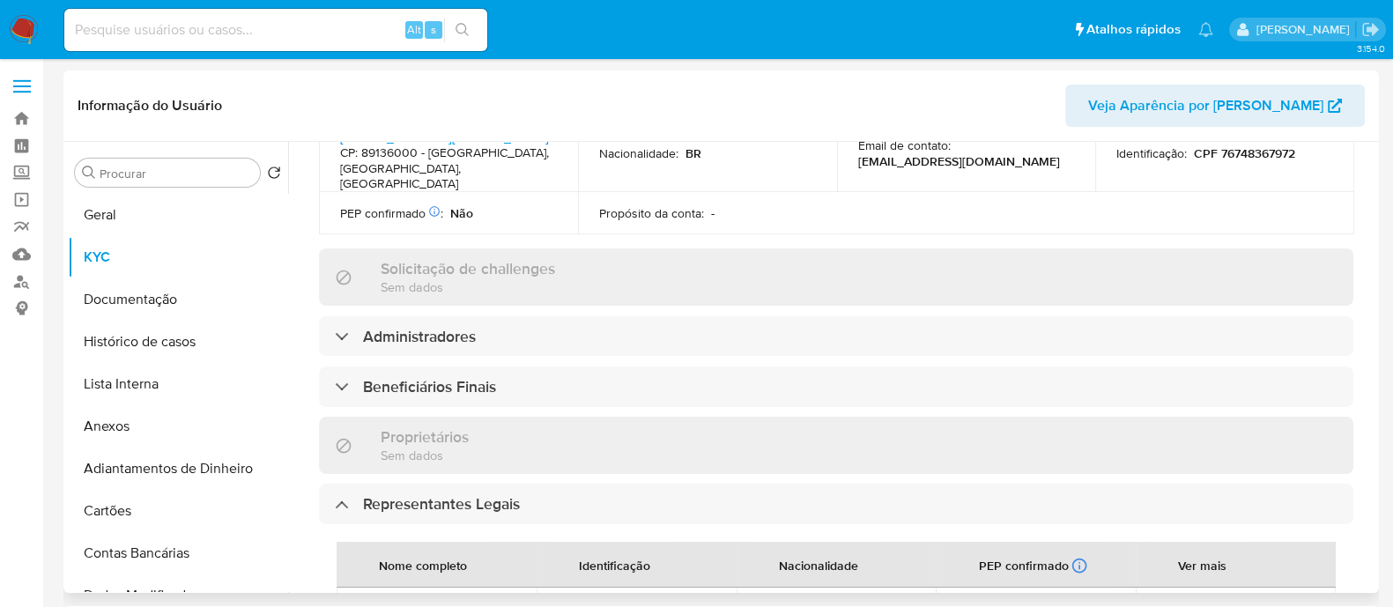
click at [562, 279] on div "Informações da empresa ID do usuário : 494882874 Nome do comércio : SCOLATTA No…" at bounding box center [836, 356] width 1034 height 1580
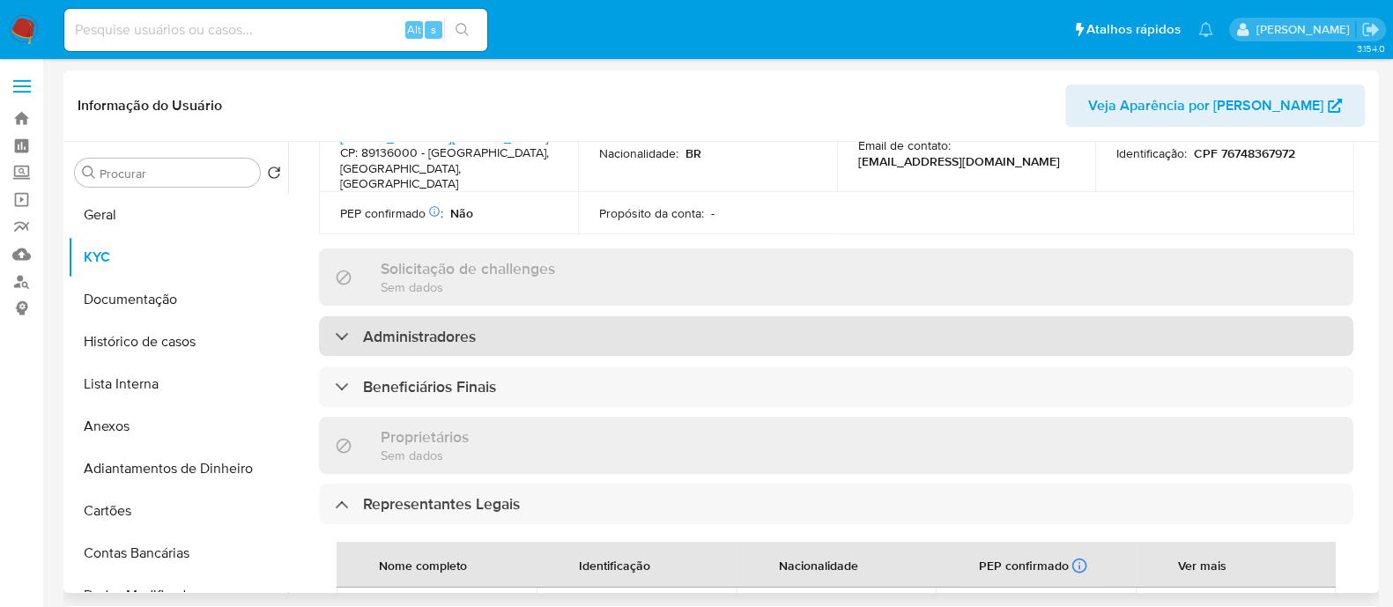
click at [558, 316] on div "Administradores" at bounding box center [836, 336] width 1034 height 41
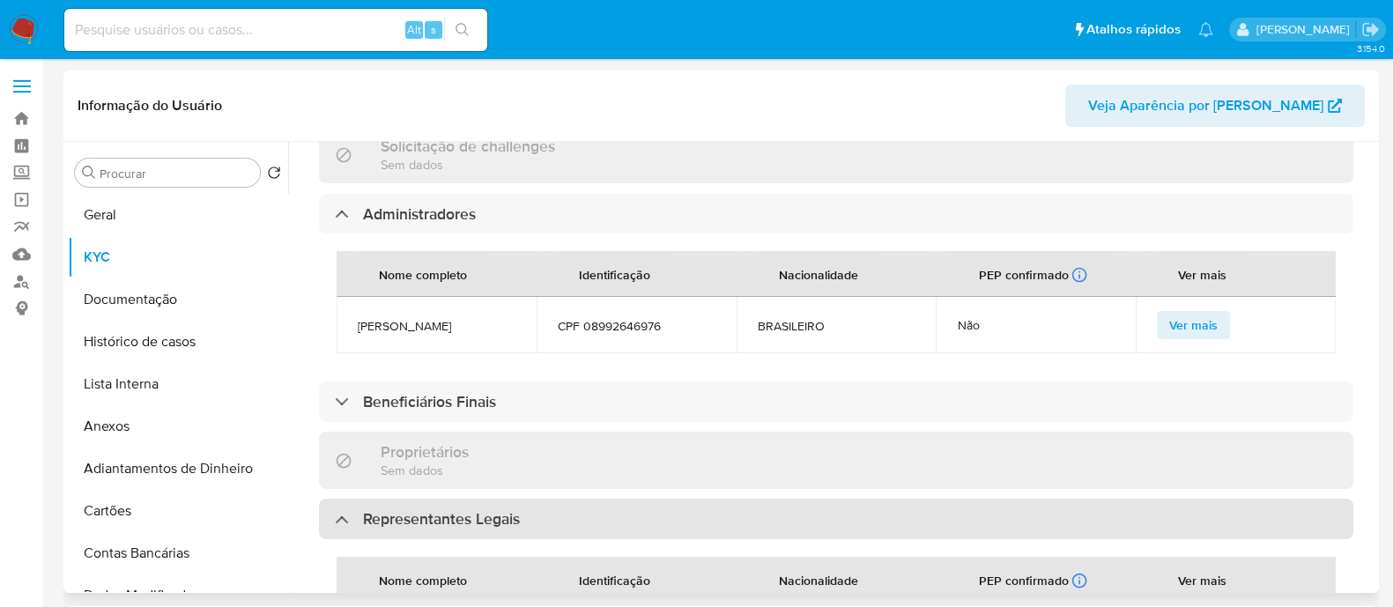
scroll to position [880, 0]
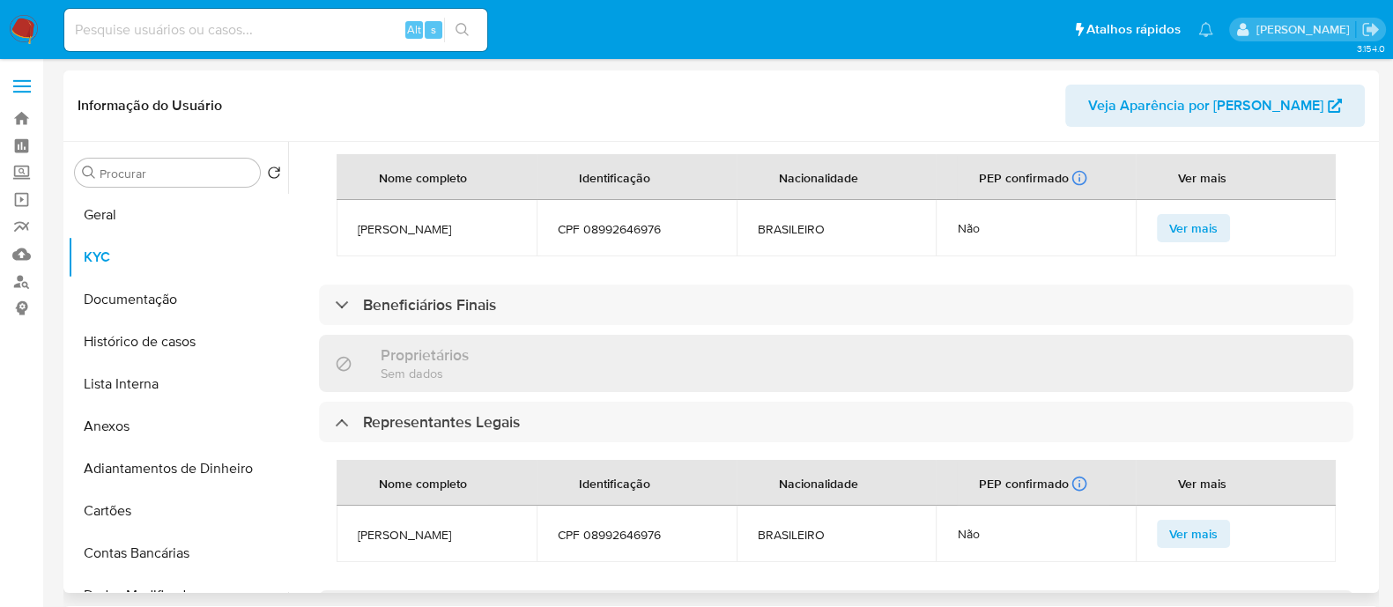
click at [542, 249] on div "Informações da empresa ID do usuário : 494882874 Nome do comércio : SCOLATTA No…" at bounding box center [836, 205] width 1034 height 1718
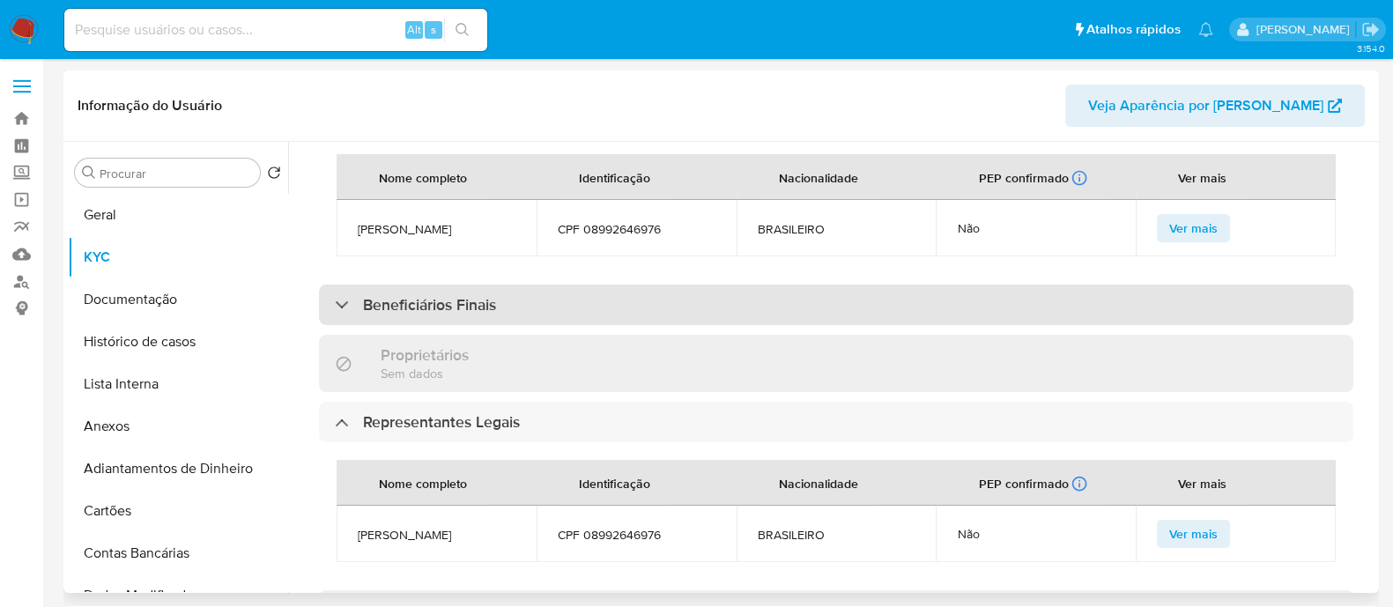
click at [537, 284] on div "Beneficiários Finais" at bounding box center [836, 304] width 1034 height 41
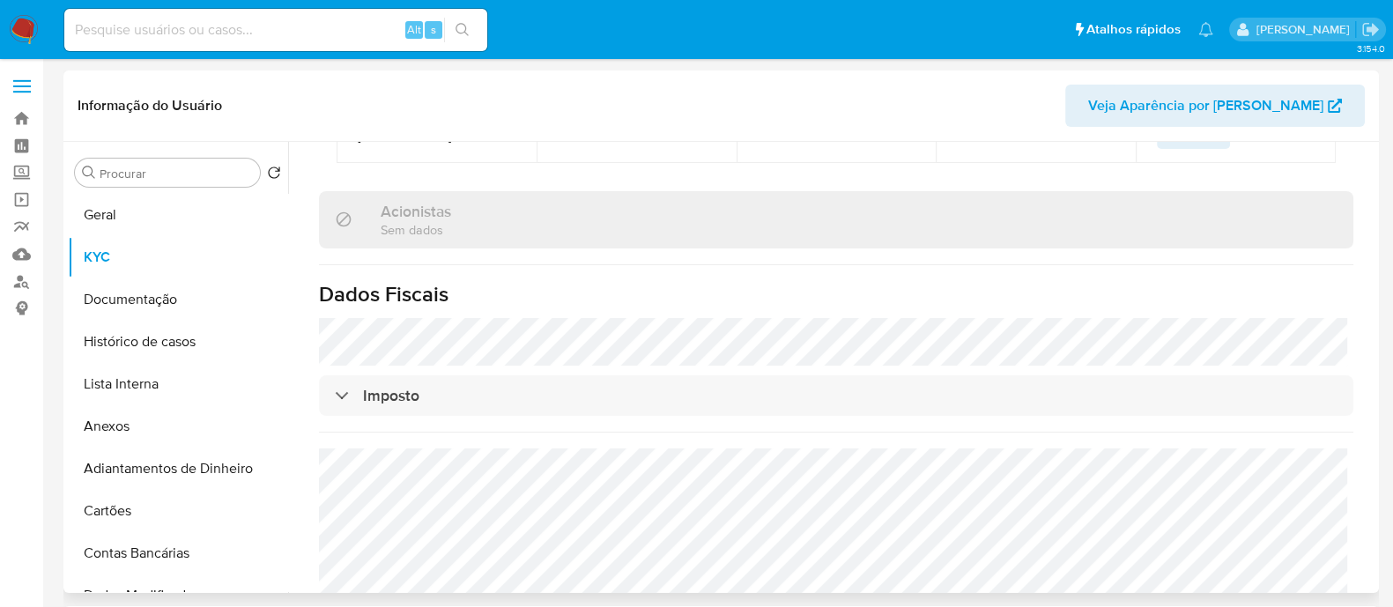
scroll to position [1211, 0]
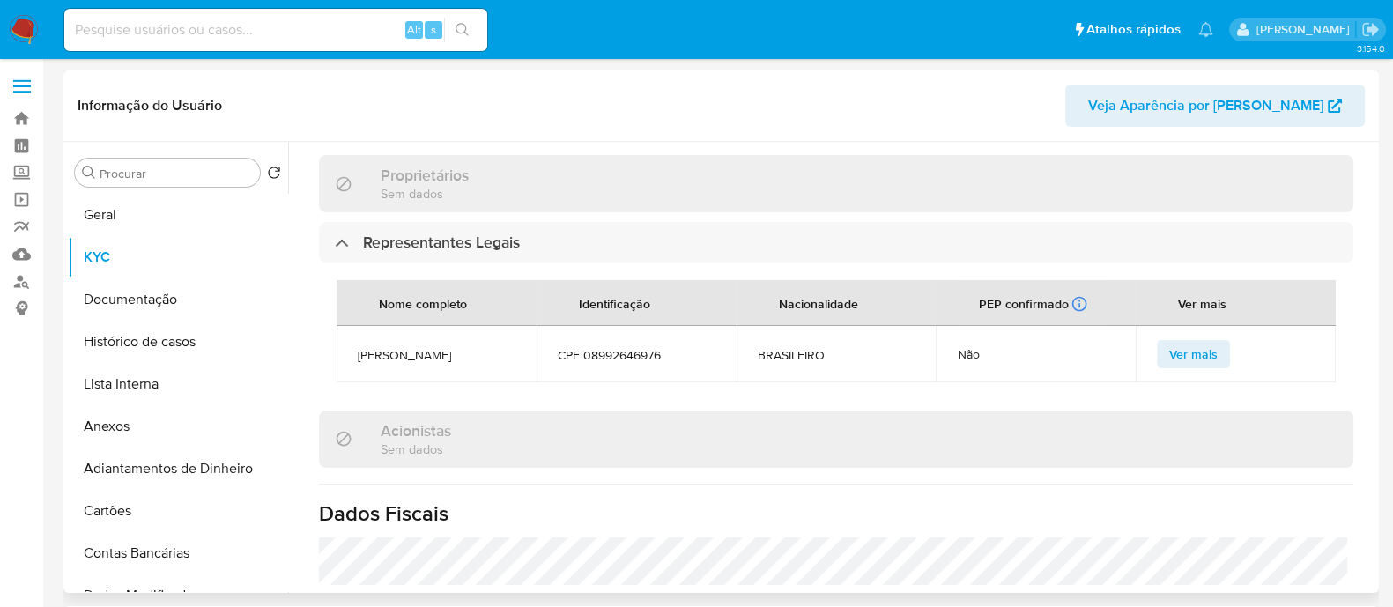
click at [425, 347] on span "ANIBAL RIVEROS FILHO" at bounding box center [437, 355] width 158 height 16
copy span "ANIBAL RIVEROS FILHO"
click at [176, 216] on button "Geral" at bounding box center [171, 215] width 206 height 42
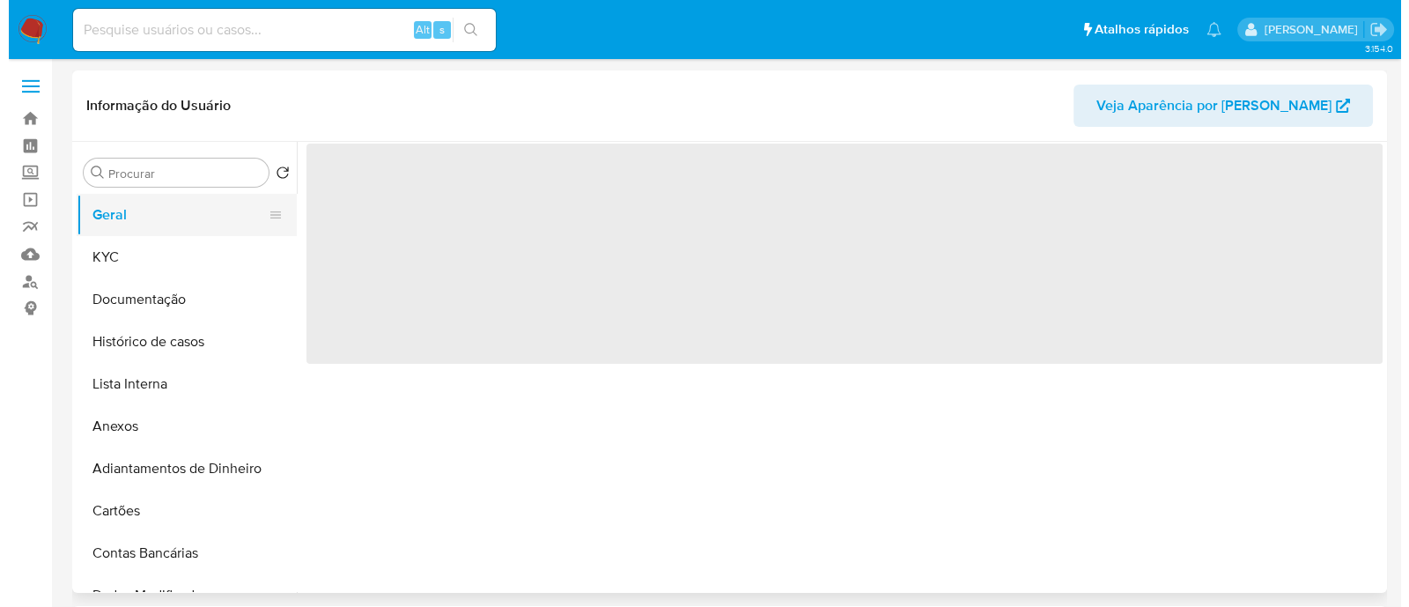
scroll to position [0, 0]
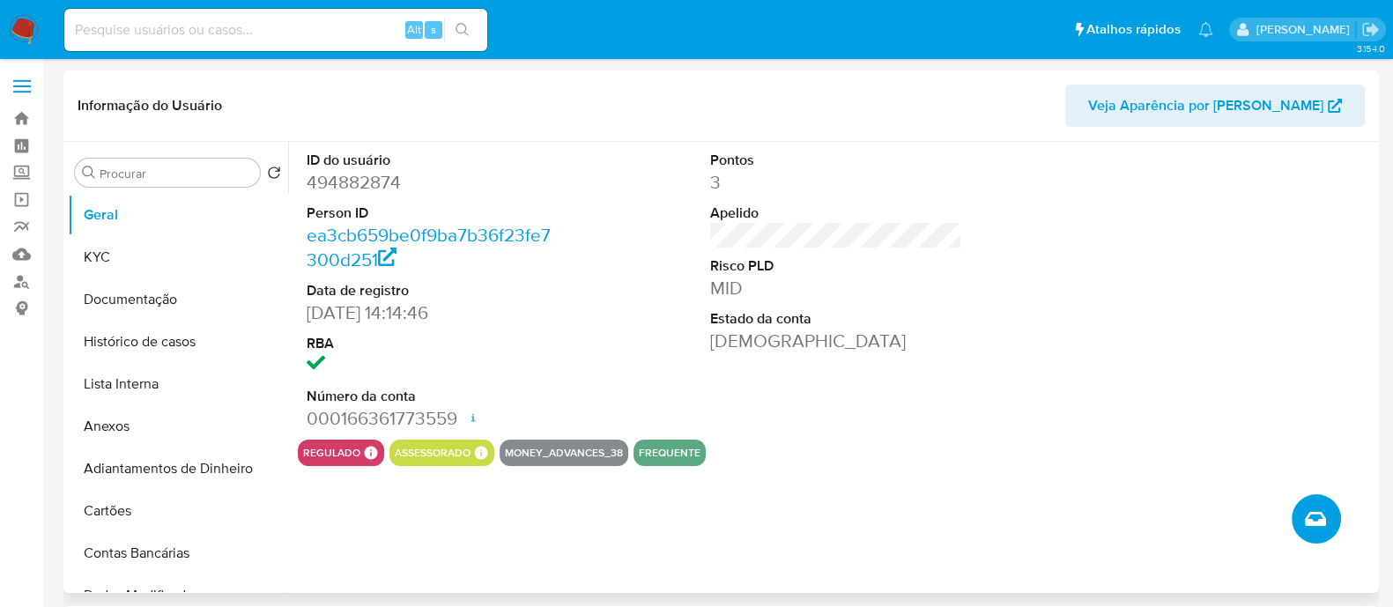
click at [1312, 512] on icon "Criar caso manual" at bounding box center [1314, 519] width 21 height 14
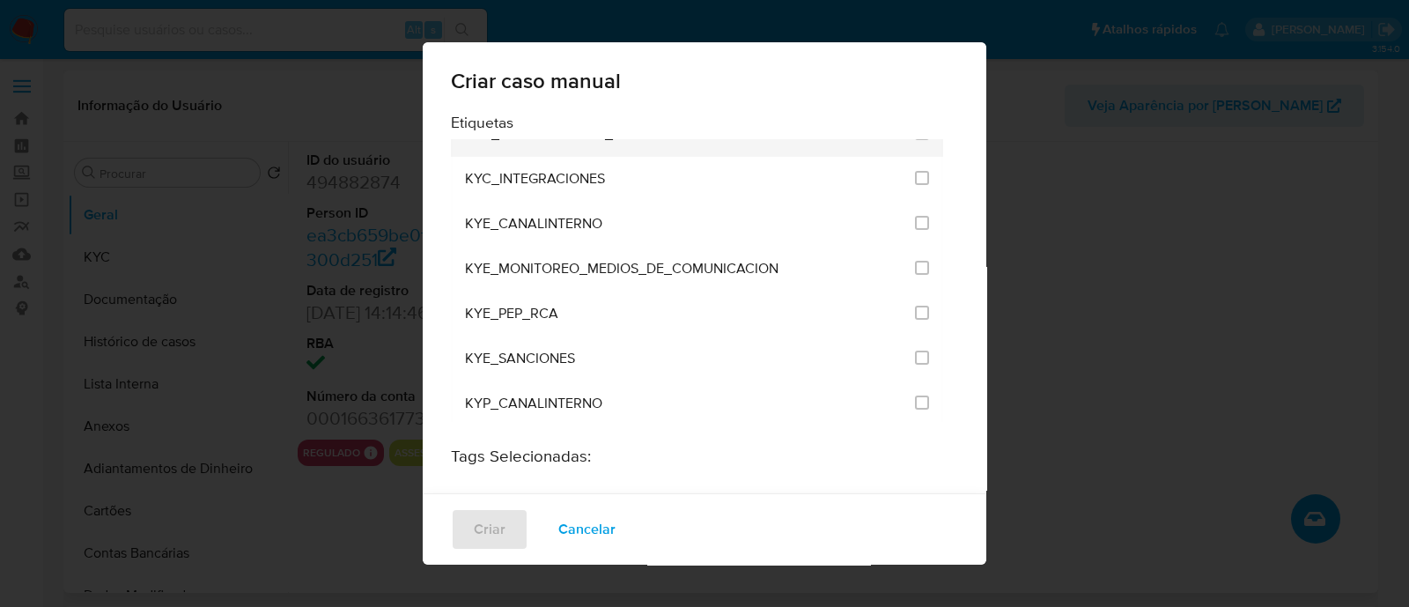
scroll to position [1430, 0]
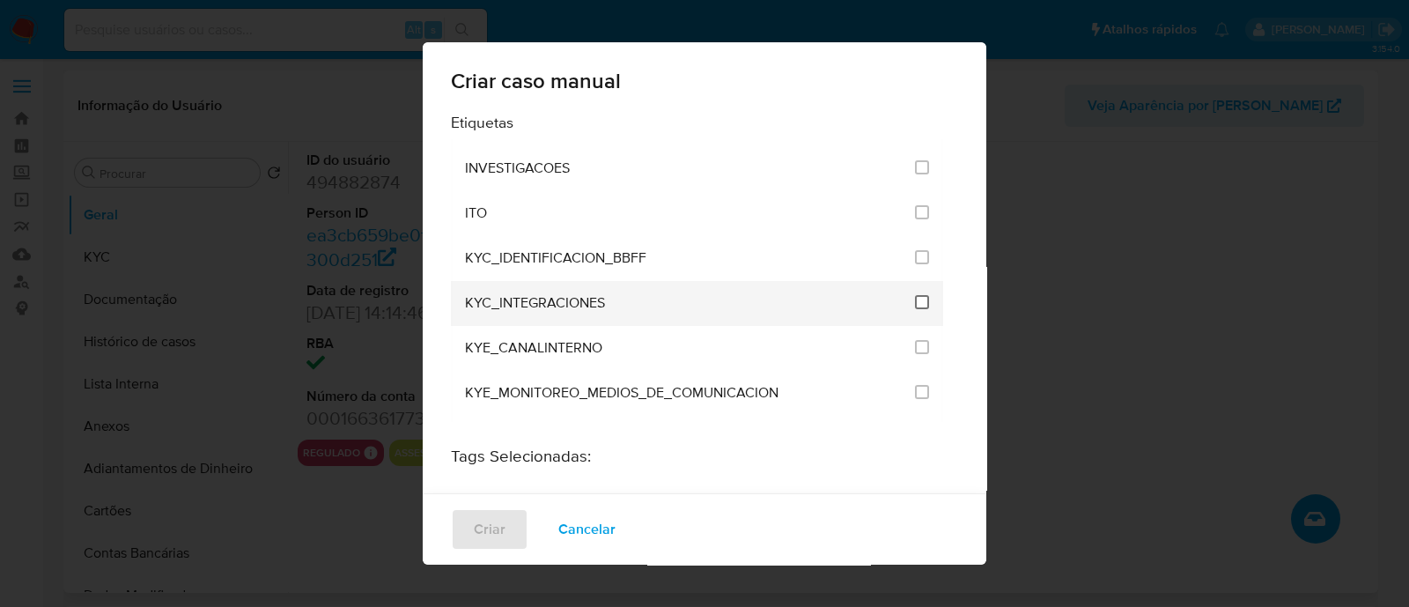
click at [915, 295] on input "2093" at bounding box center [922, 302] width 14 height 14
checkbox input "true"
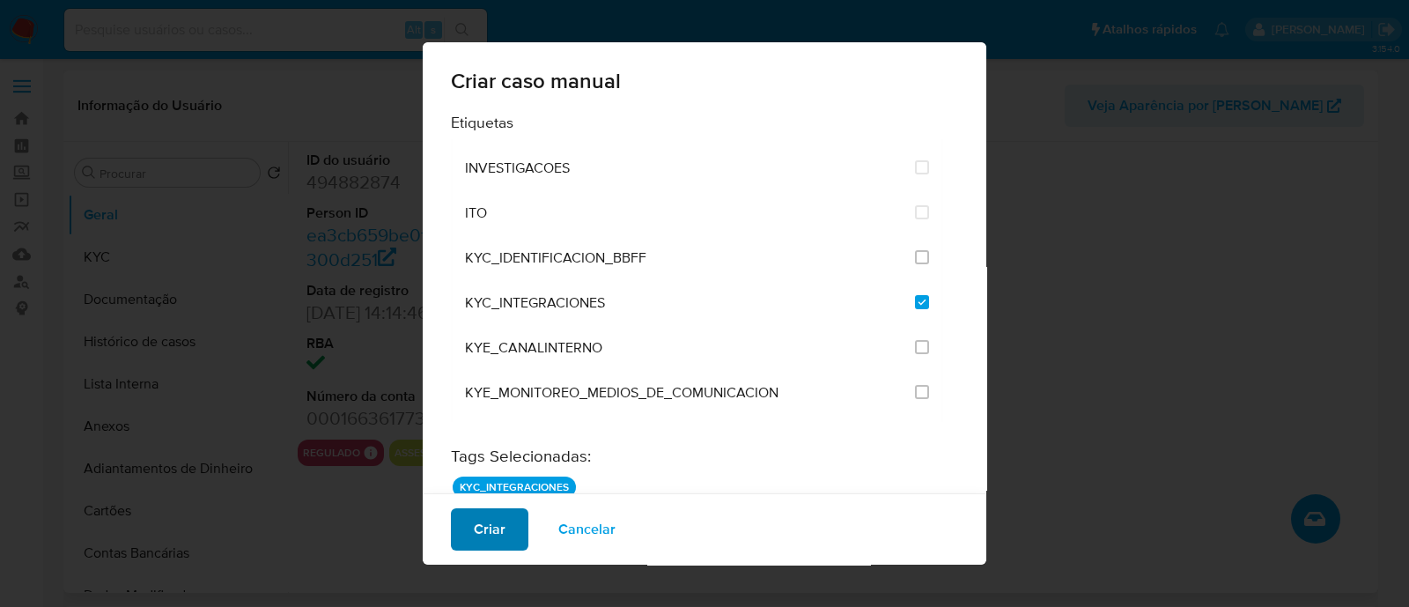
click at [501, 522] on span "Criar" at bounding box center [490, 529] width 32 height 39
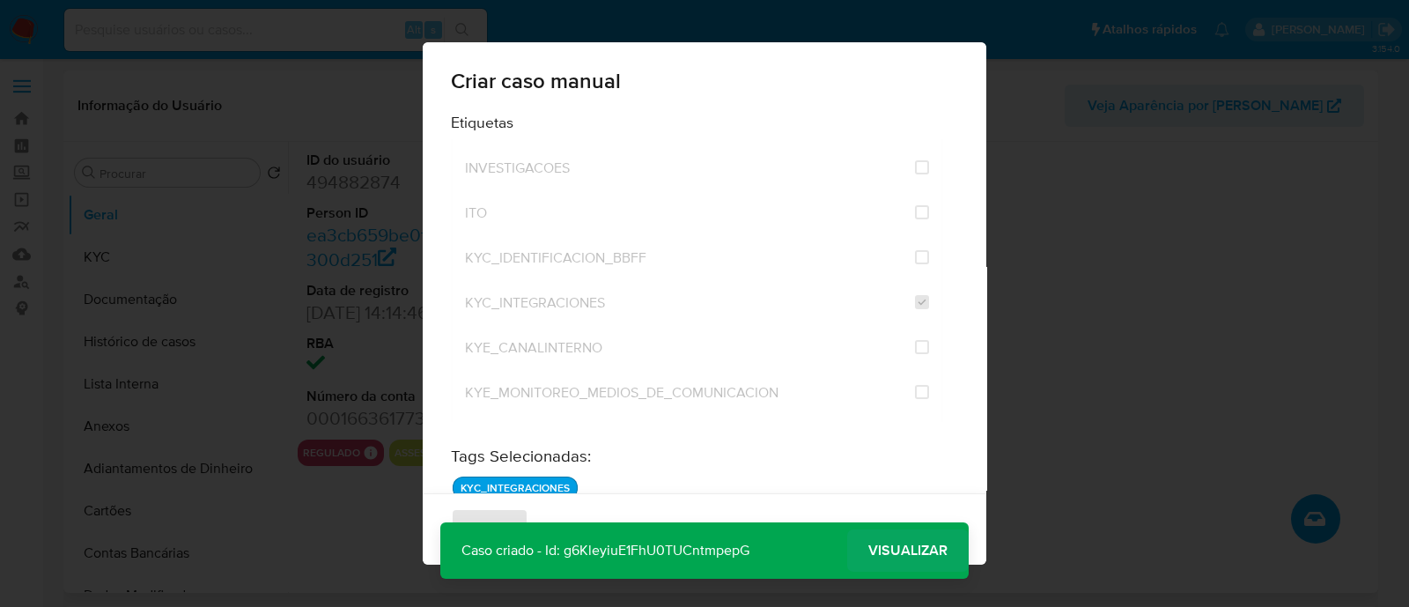
click at [914, 550] on span "Visualizar" at bounding box center [907, 550] width 79 height 0
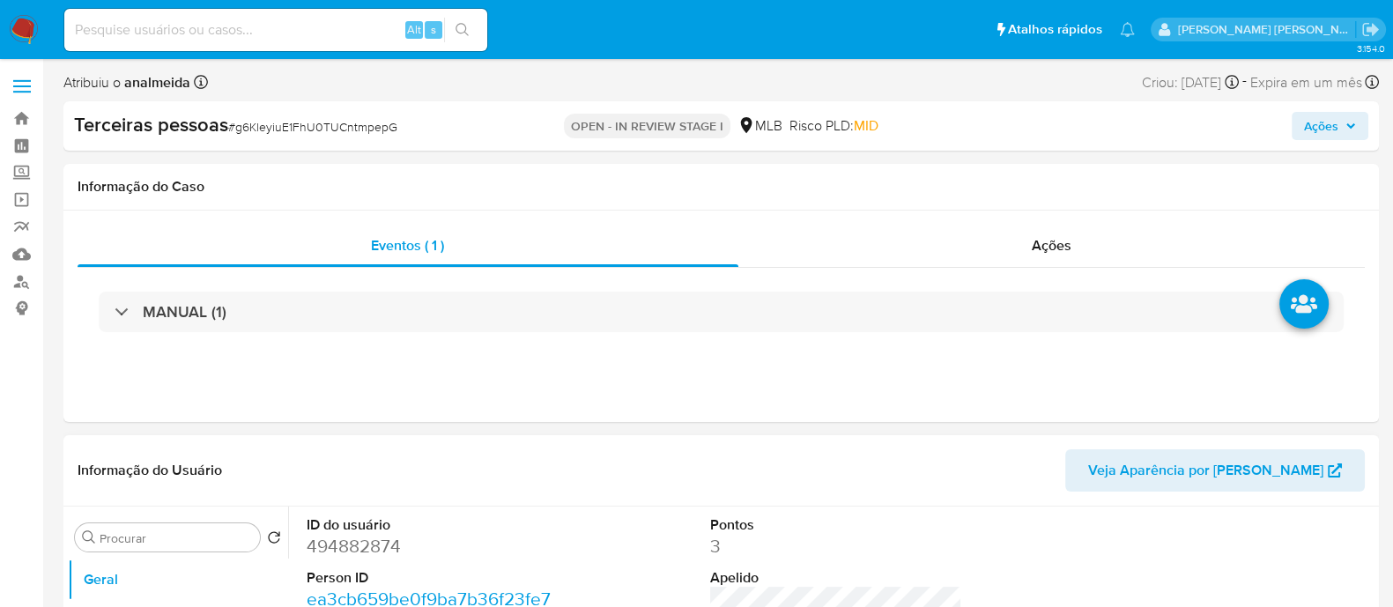
select select "10"
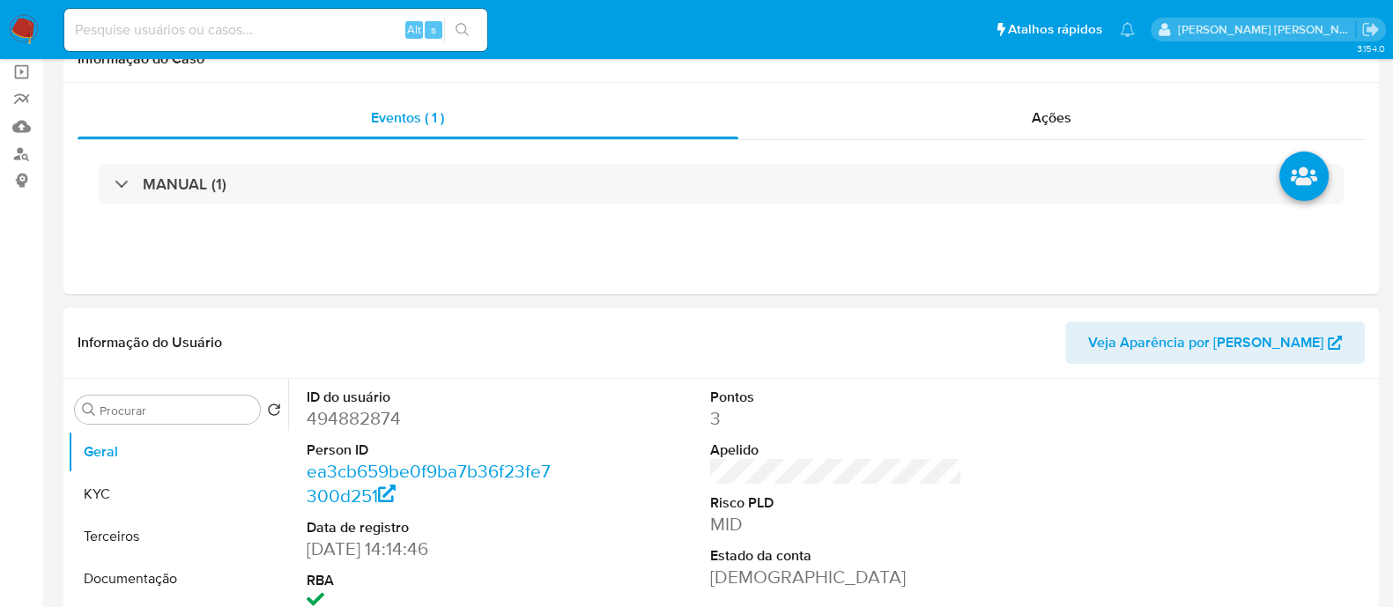
scroll to position [330, 0]
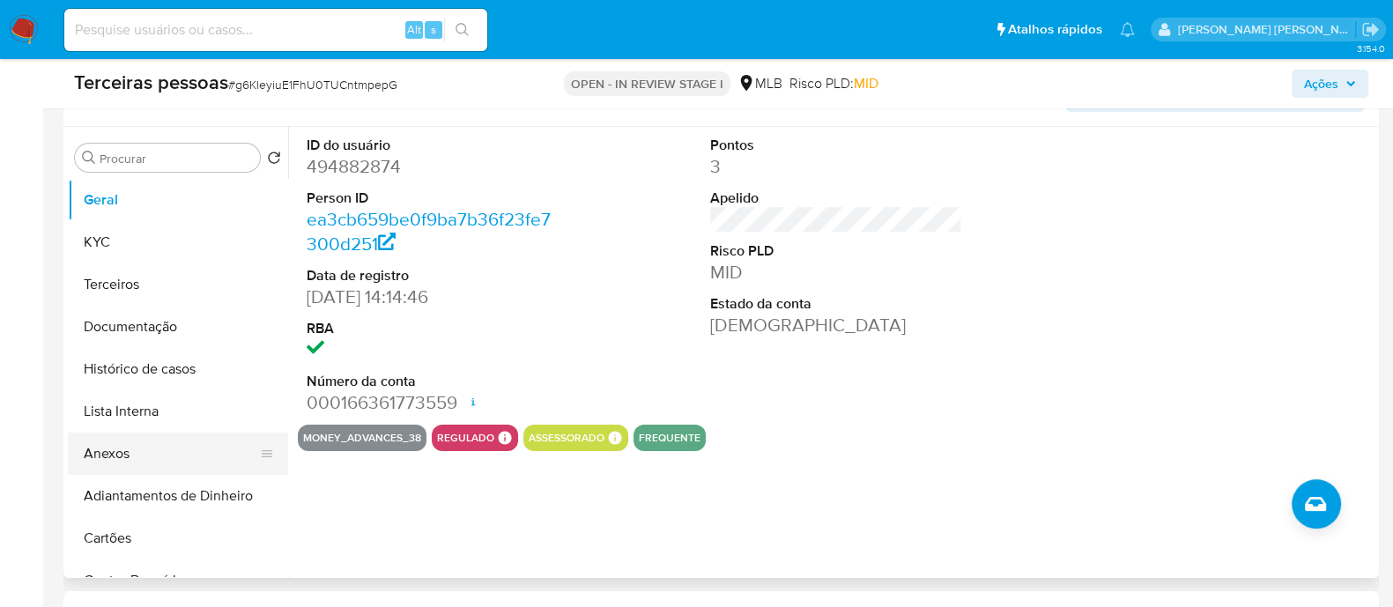
click at [174, 447] on button "Anexos" at bounding box center [171, 453] width 206 height 42
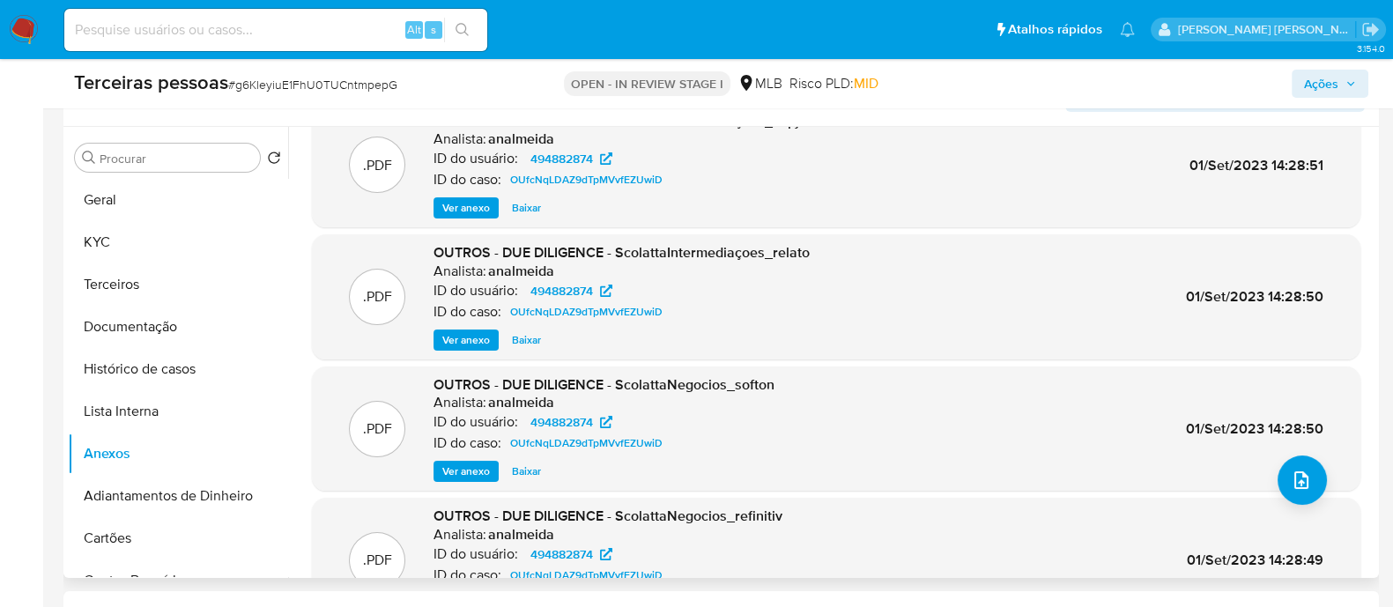
scroll to position [0, 0]
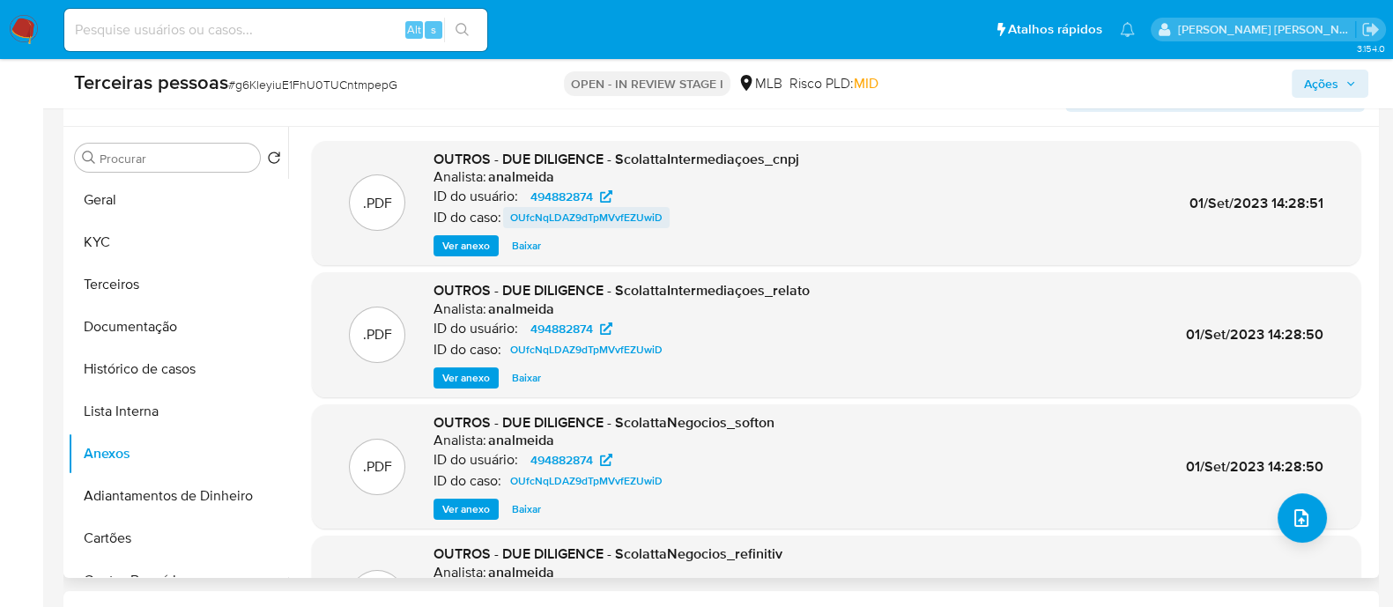
click at [565, 215] on span "OUfcNqLDAZ9dTpMVvfEZUwiD" at bounding box center [586, 217] width 152 height 21
click at [170, 371] on button "Histórico de casos" at bounding box center [171, 369] width 206 height 42
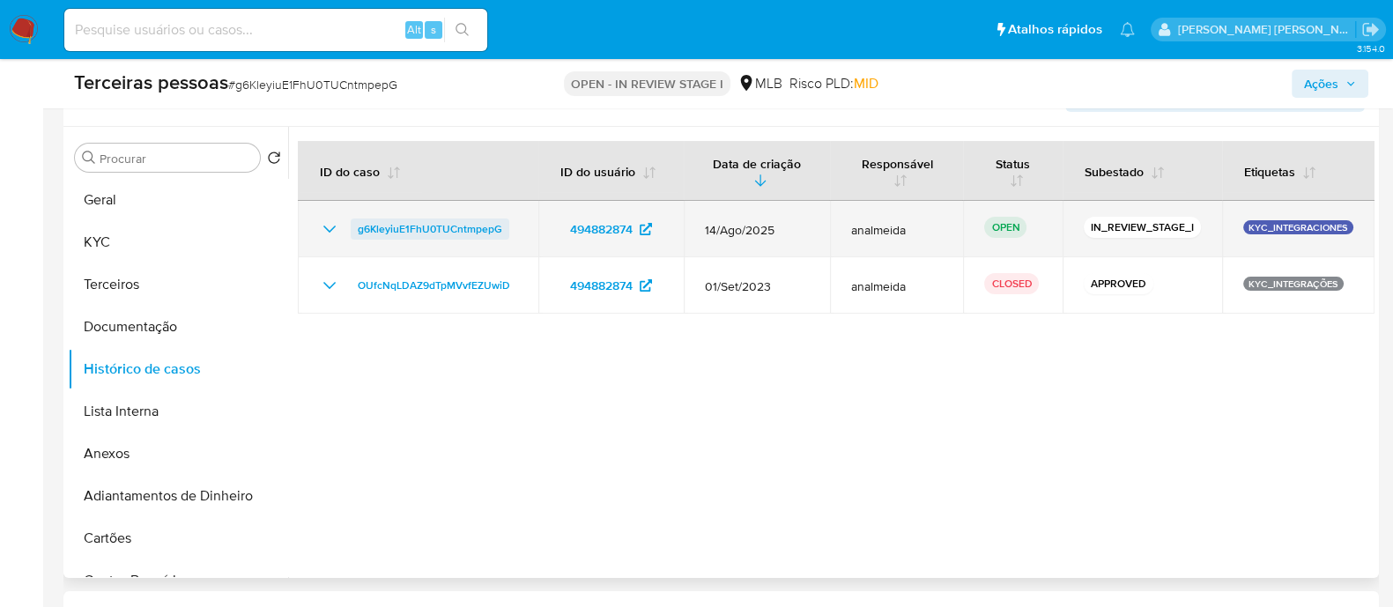
click at [420, 231] on span "g6KleyiuE1FhU0TUCntmpepG" at bounding box center [430, 228] width 144 height 21
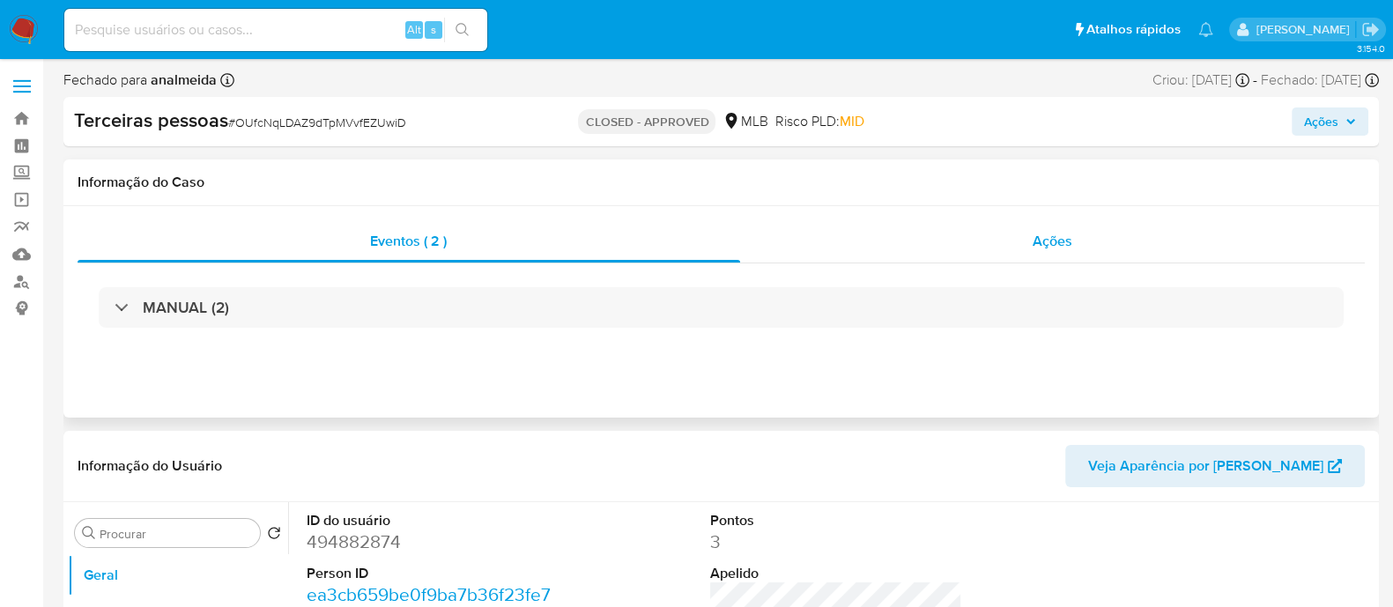
select select "10"
click at [1045, 252] on div "Ações" at bounding box center [1052, 241] width 625 height 42
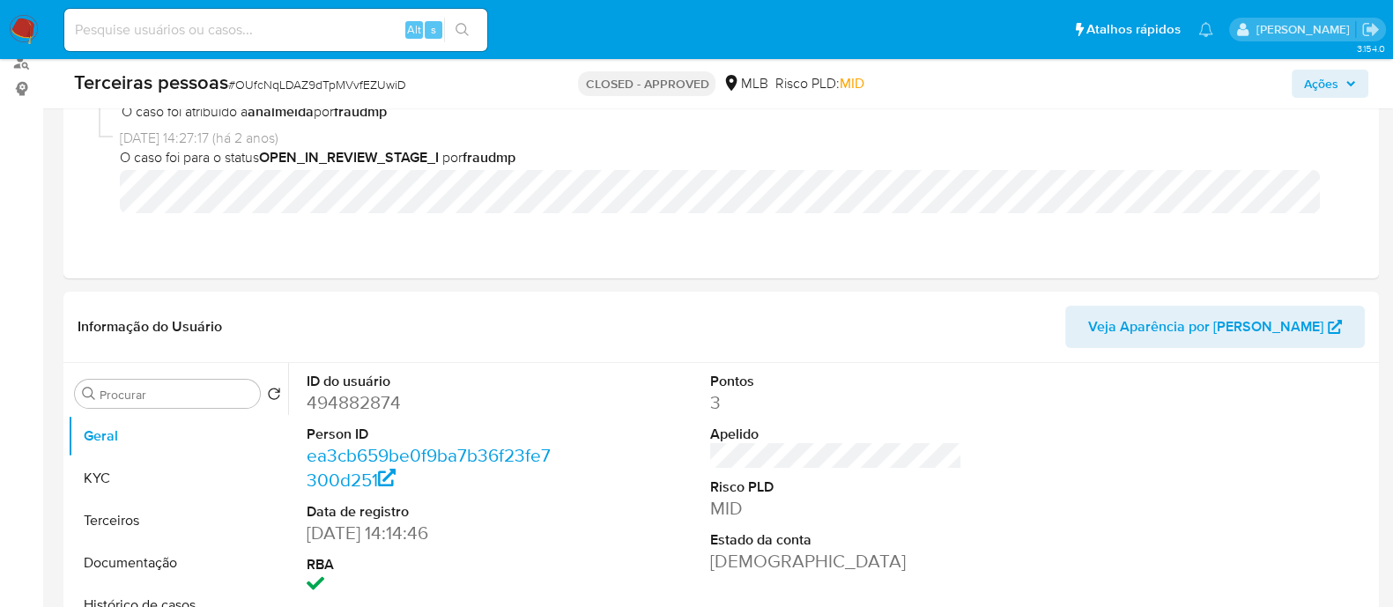
scroll to position [219, 0]
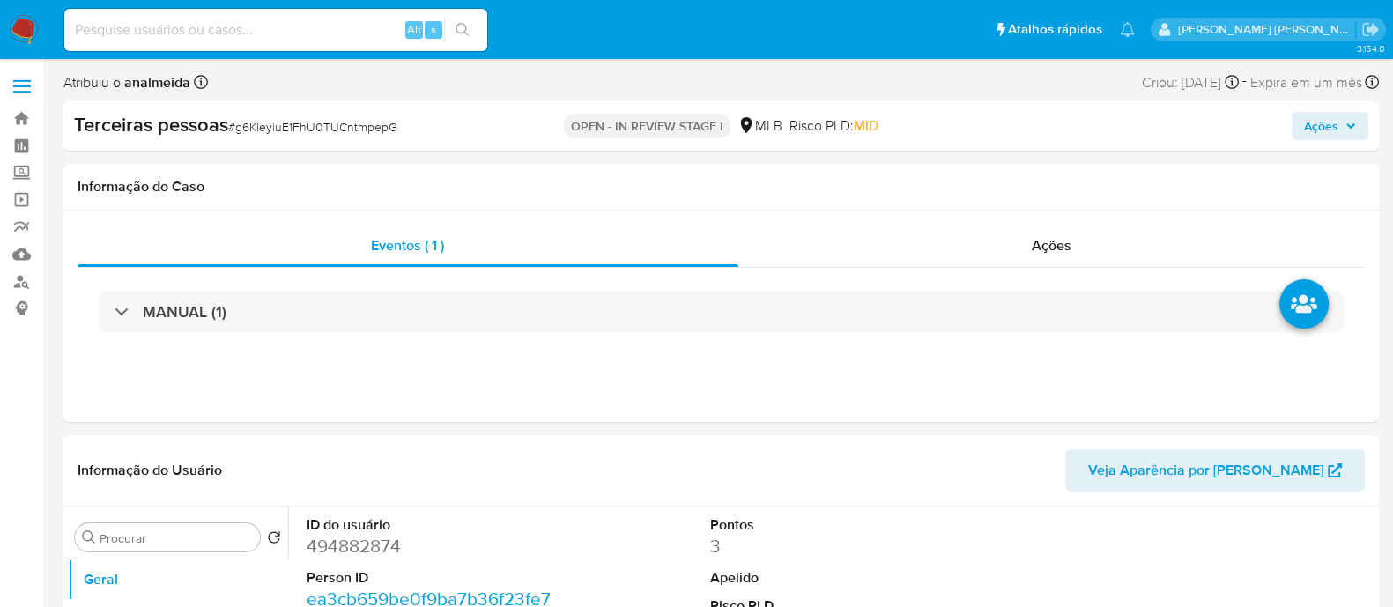
select select "10"
